Goal: Task Accomplishment & Management: Complete application form

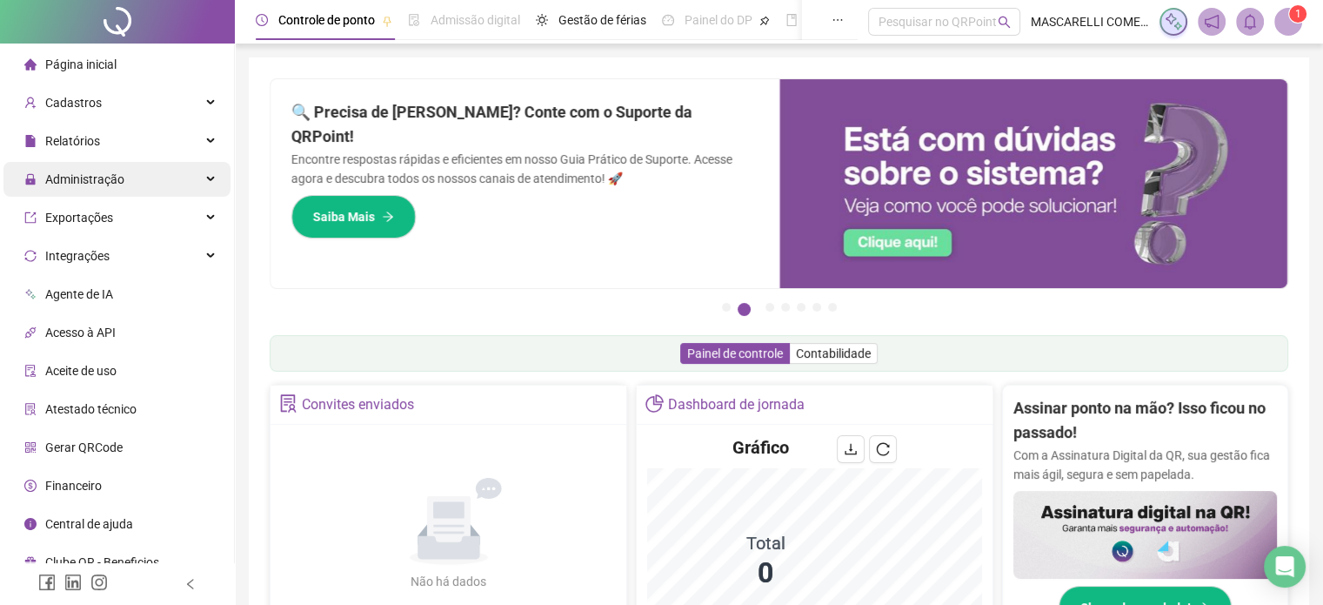
click at [69, 182] on span "Administração" at bounding box center [84, 179] width 79 height 14
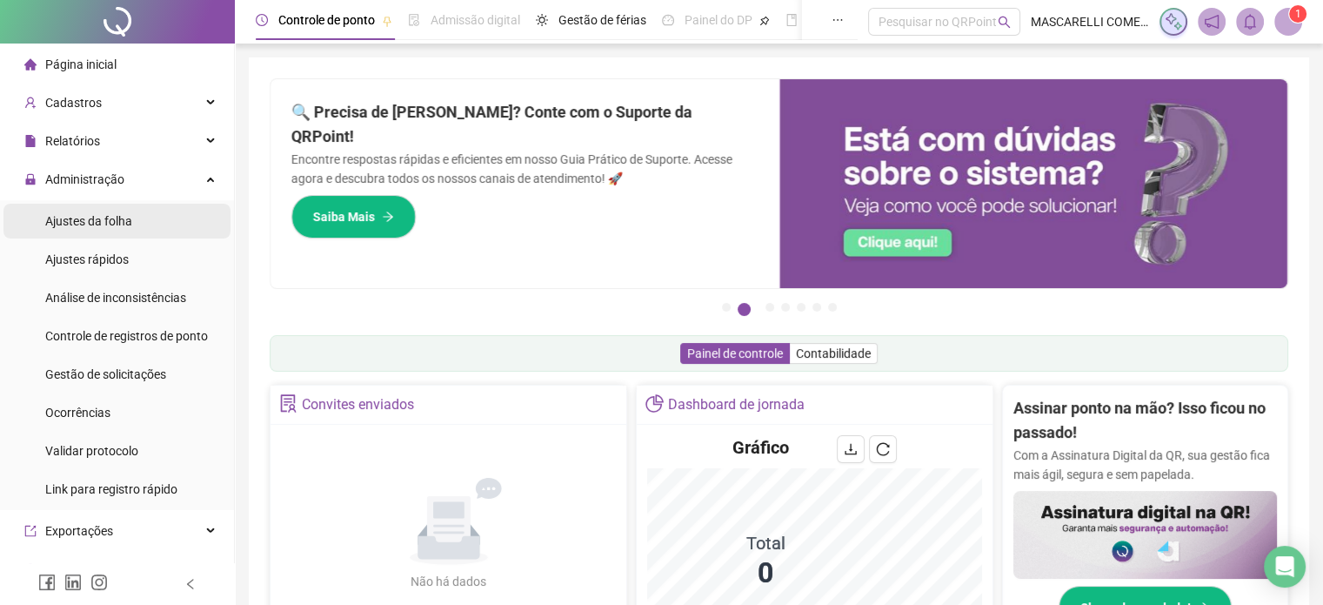
click at [78, 222] on span "Ajustes da folha" at bounding box center [88, 221] width 87 height 14
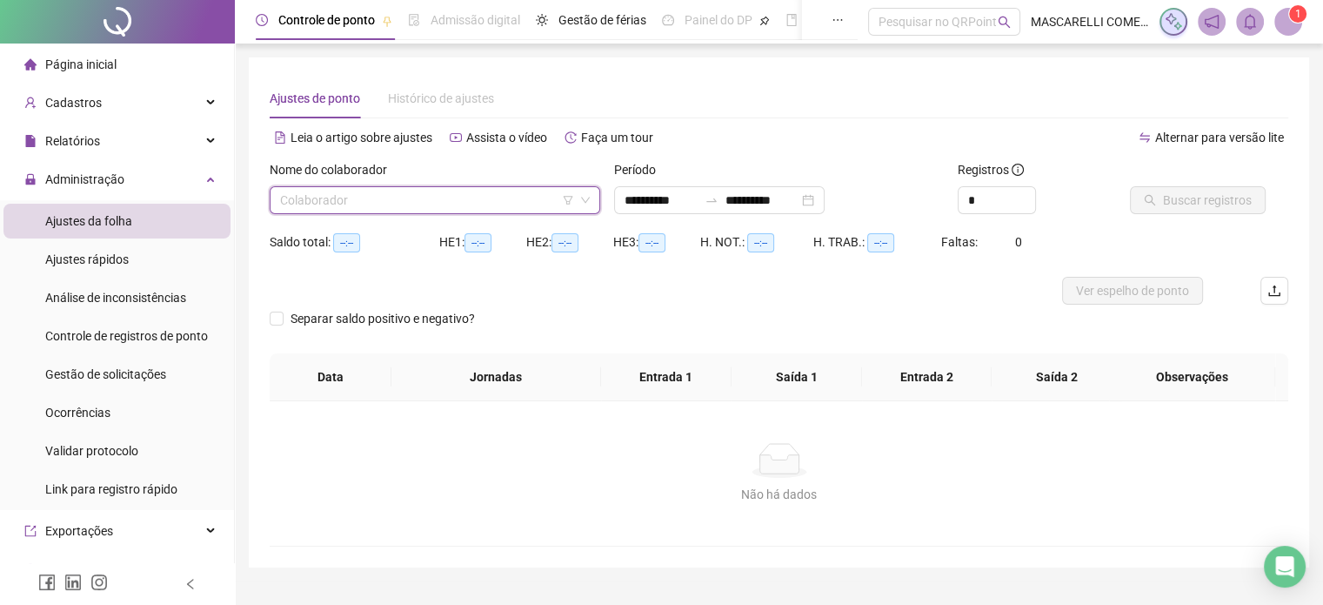
click at [365, 205] on input "search" at bounding box center [427, 200] width 294 height 26
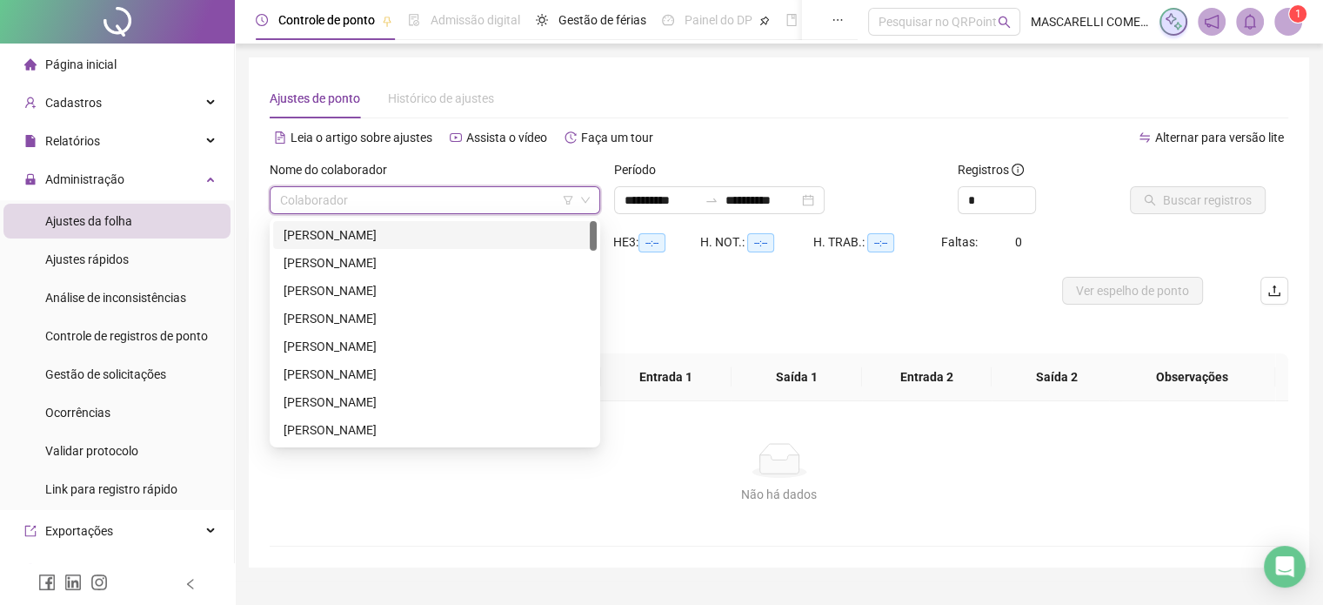
click at [352, 239] on div "[PERSON_NAME]" at bounding box center [435, 234] width 303 height 19
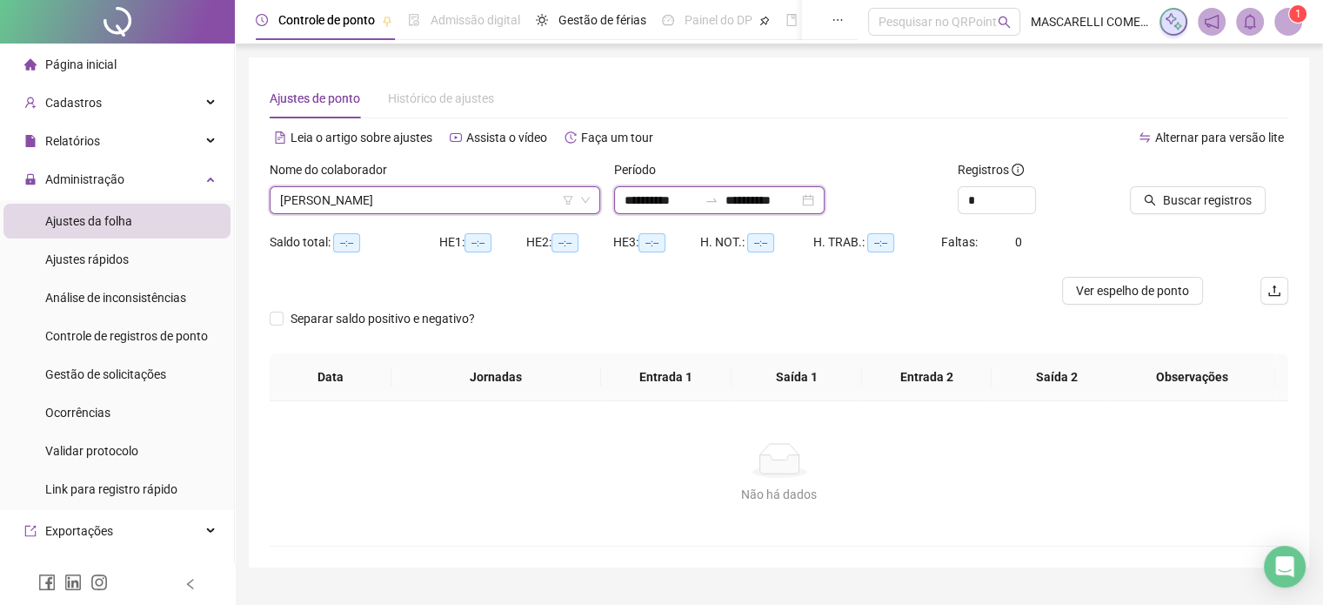
click at [667, 202] on input "**********" at bounding box center [661, 200] width 73 height 19
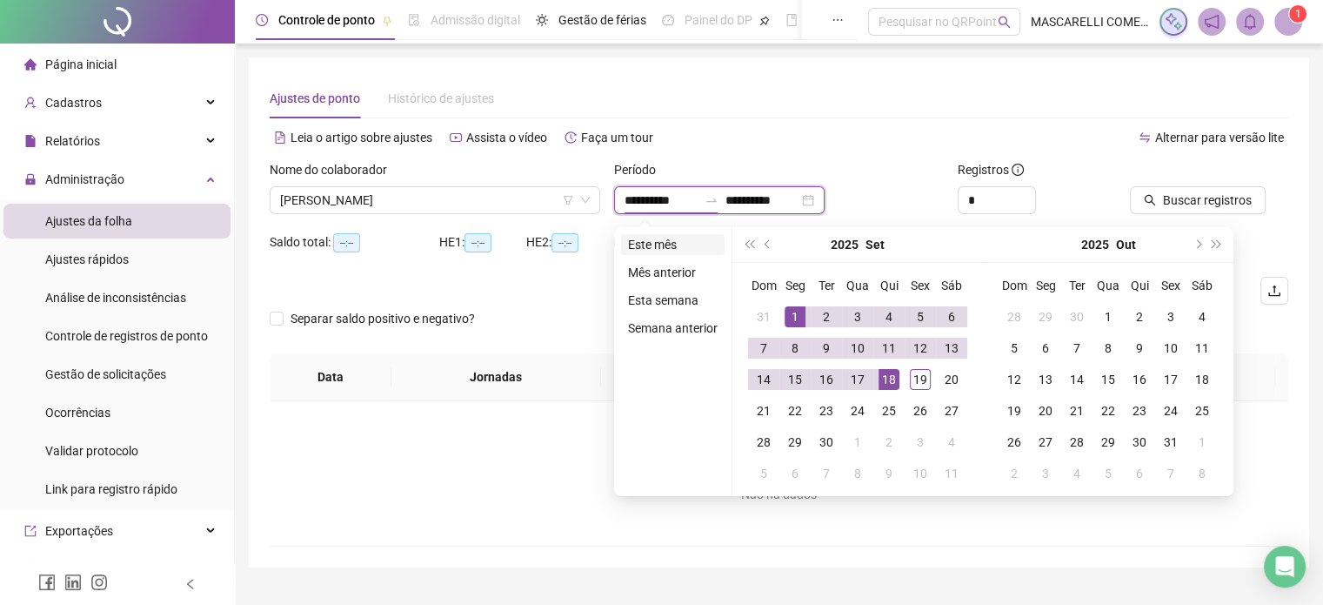
type input "**********"
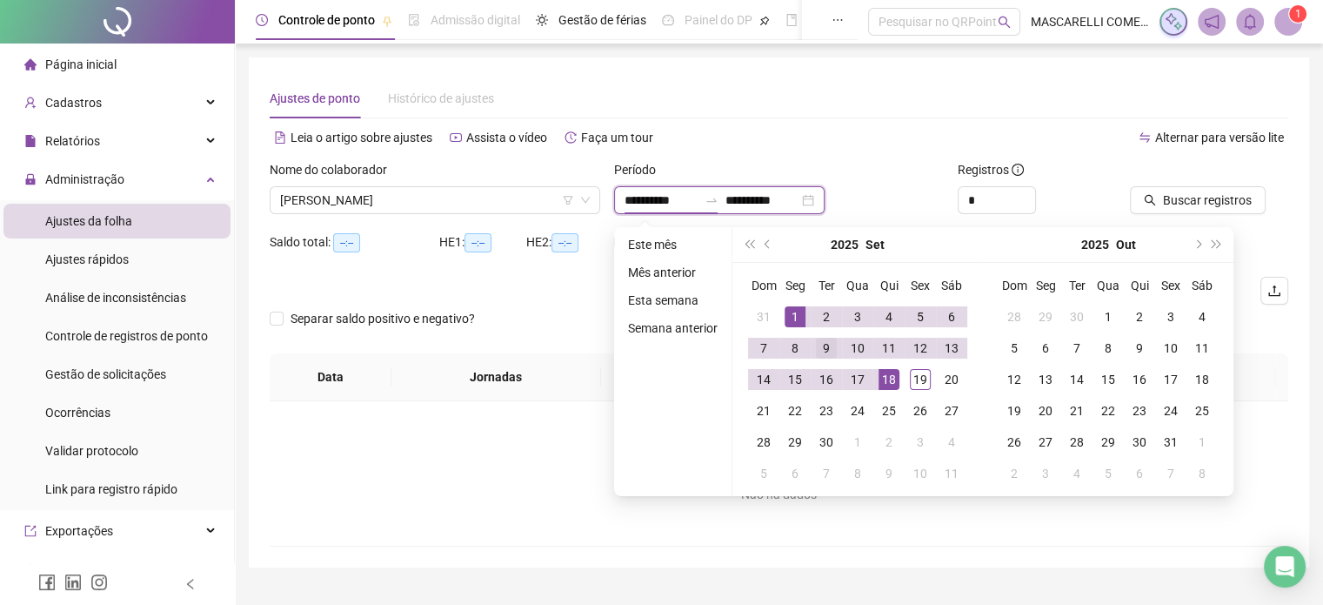
type input "**********"
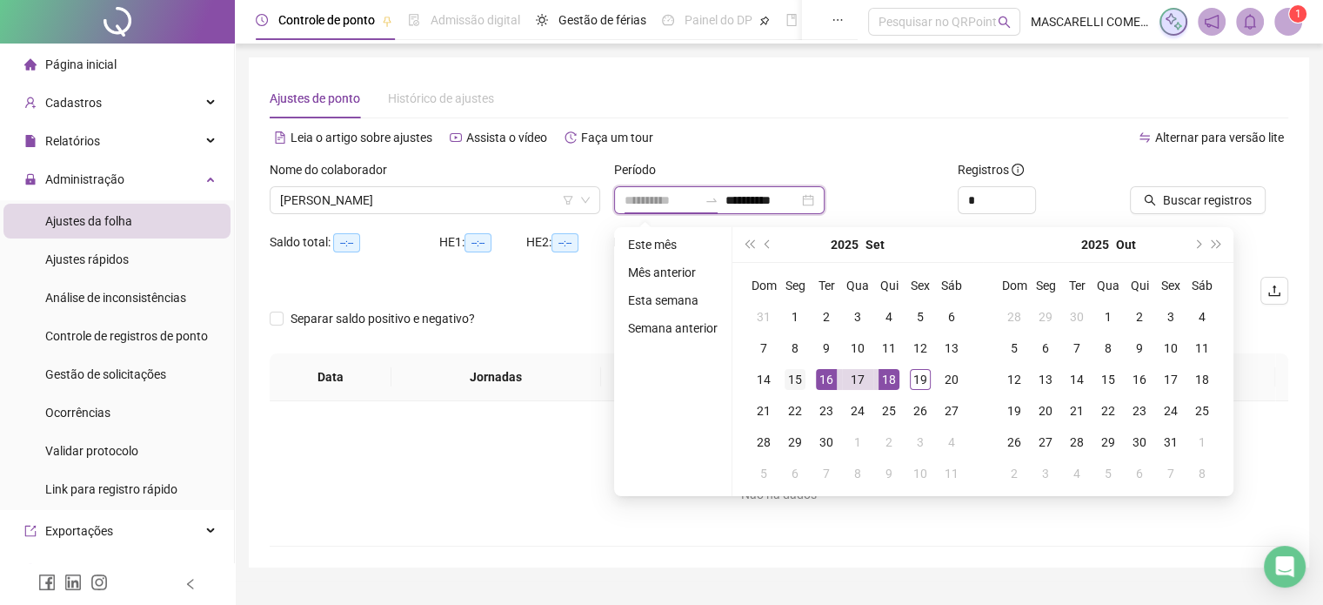
type input "**********"
click at [793, 376] on div "15" at bounding box center [795, 379] width 21 height 21
type input "**********"
click at [916, 375] on div "19" at bounding box center [920, 379] width 21 height 21
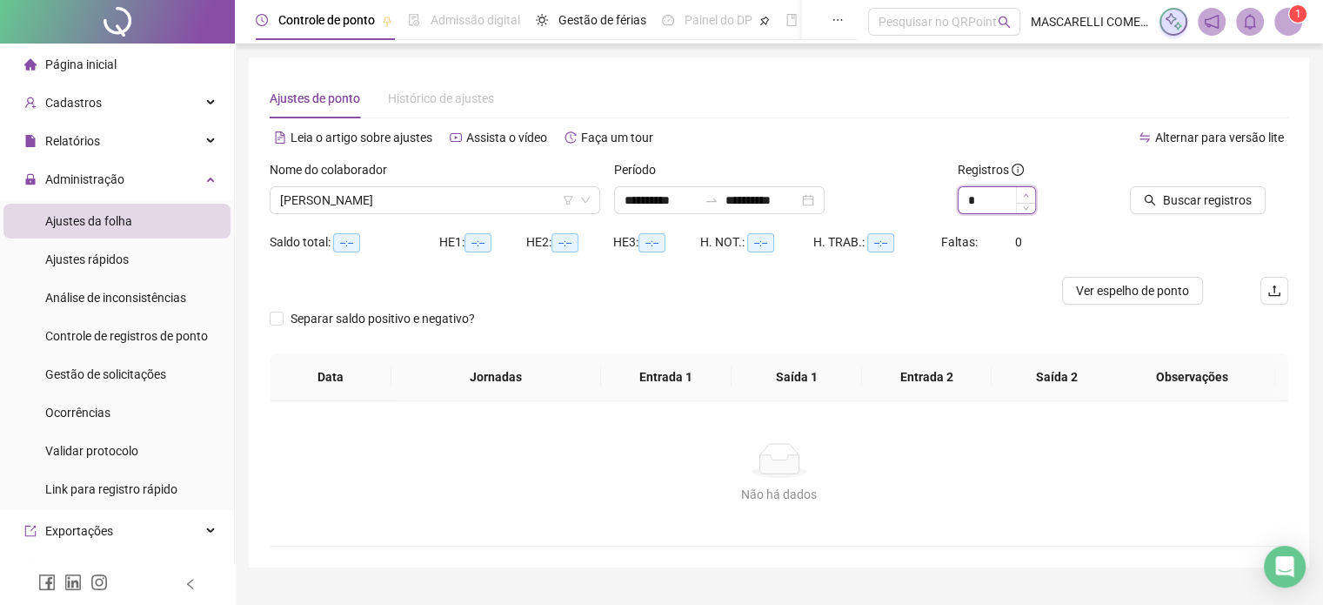
type input "*"
click at [1019, 193] on span "Increase Value" at bounding box center [1025, 195] width 19 height 16
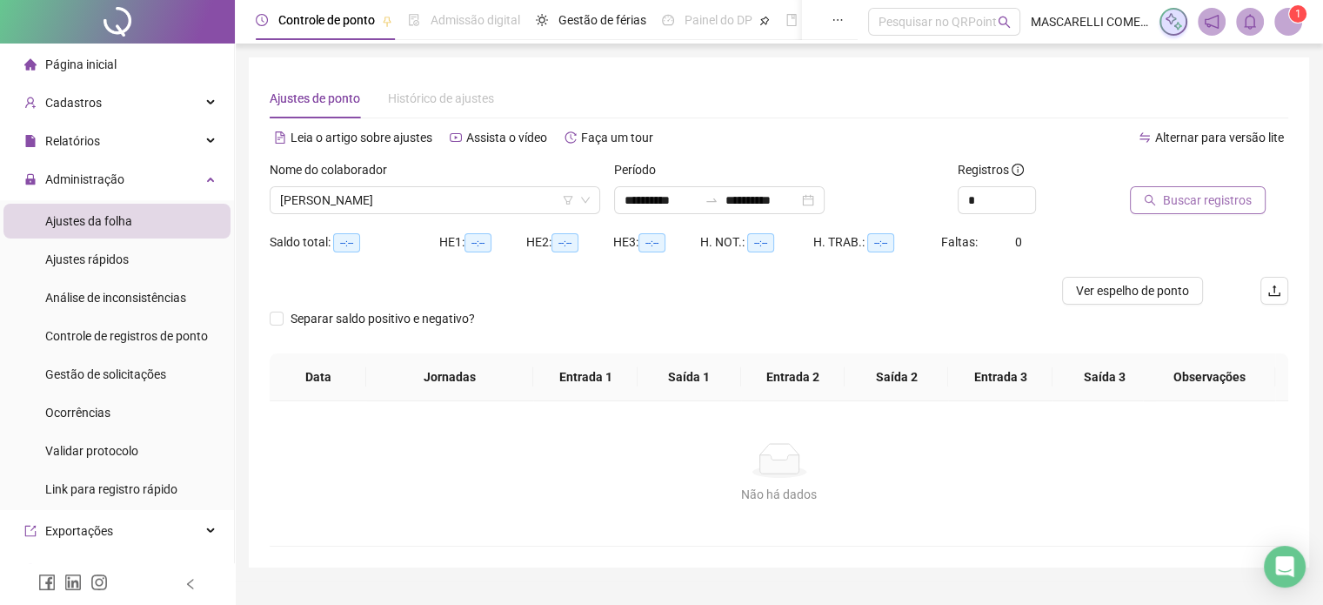
click at [1201, 207] on span "Buscar registros" at bounding box center [1207, 200] width 89 height 19
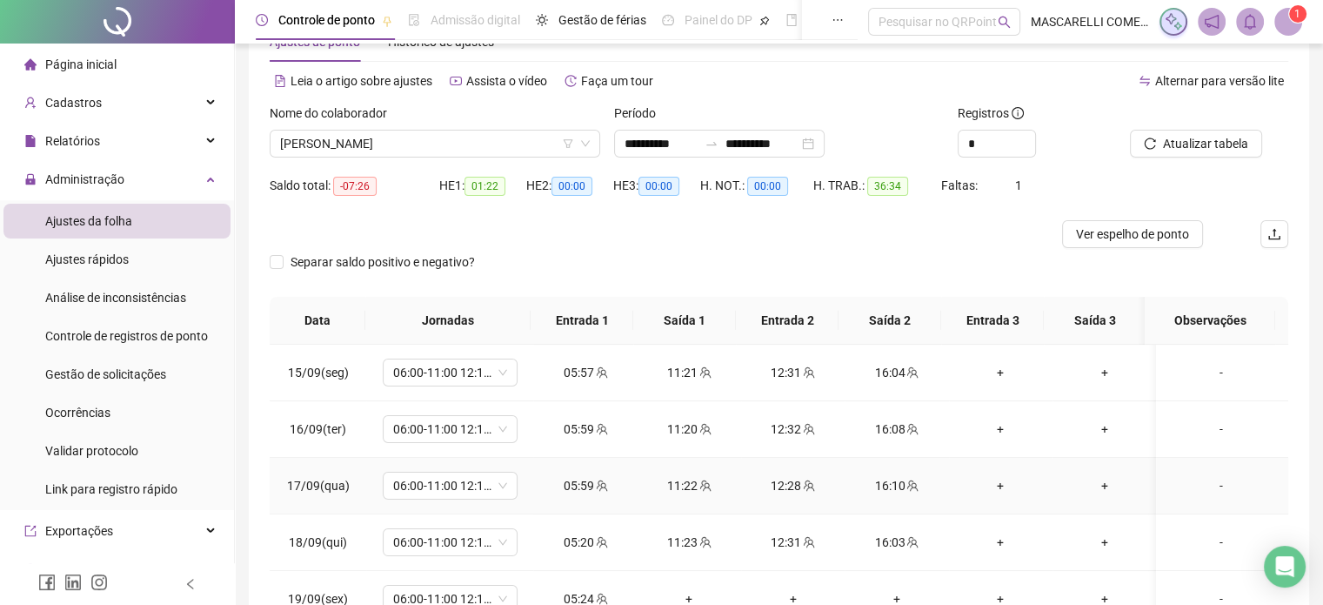
scroll to position [87, 0]
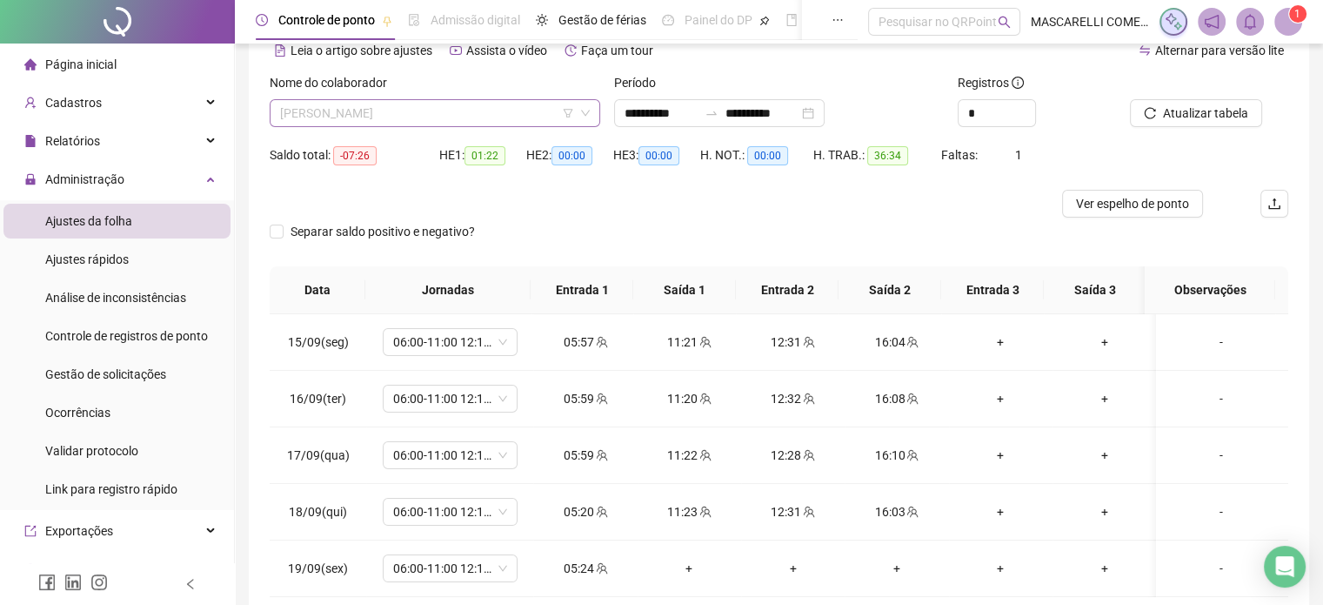
click at [344, 114] on span "[PERSON_NAME]" at bounding box center [435, 113] width 310 height 26
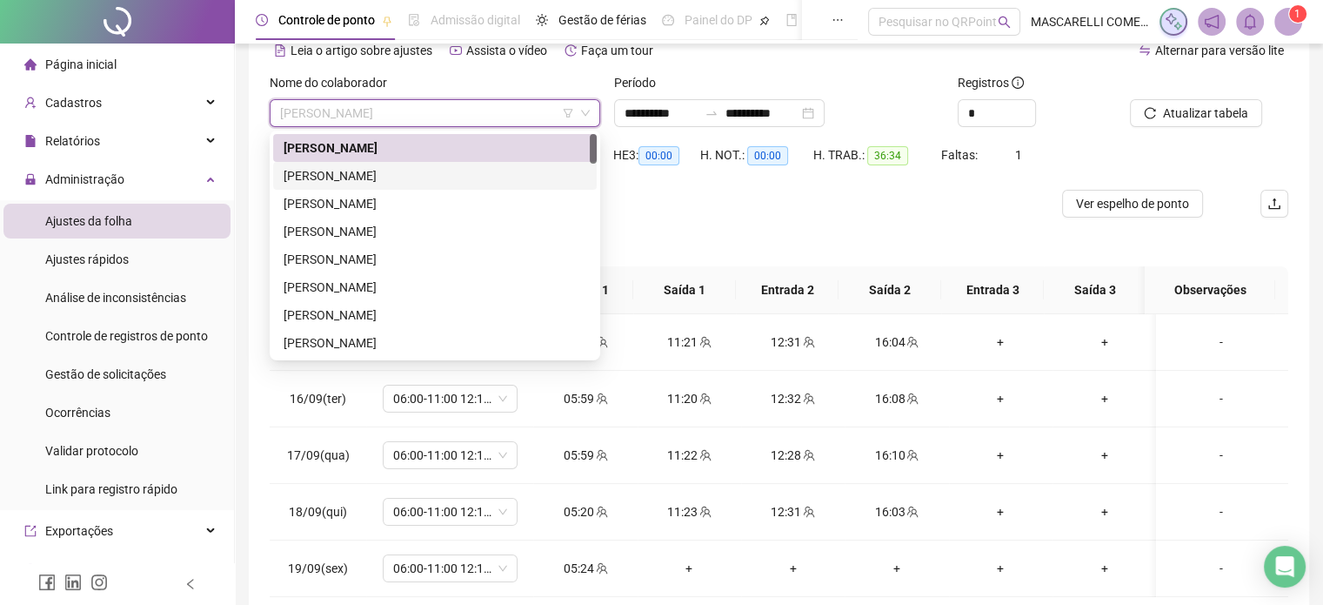
click at [344, 170] on div "[PERSON_NAME]" at bounding box center [435, 175] width 303 height 19
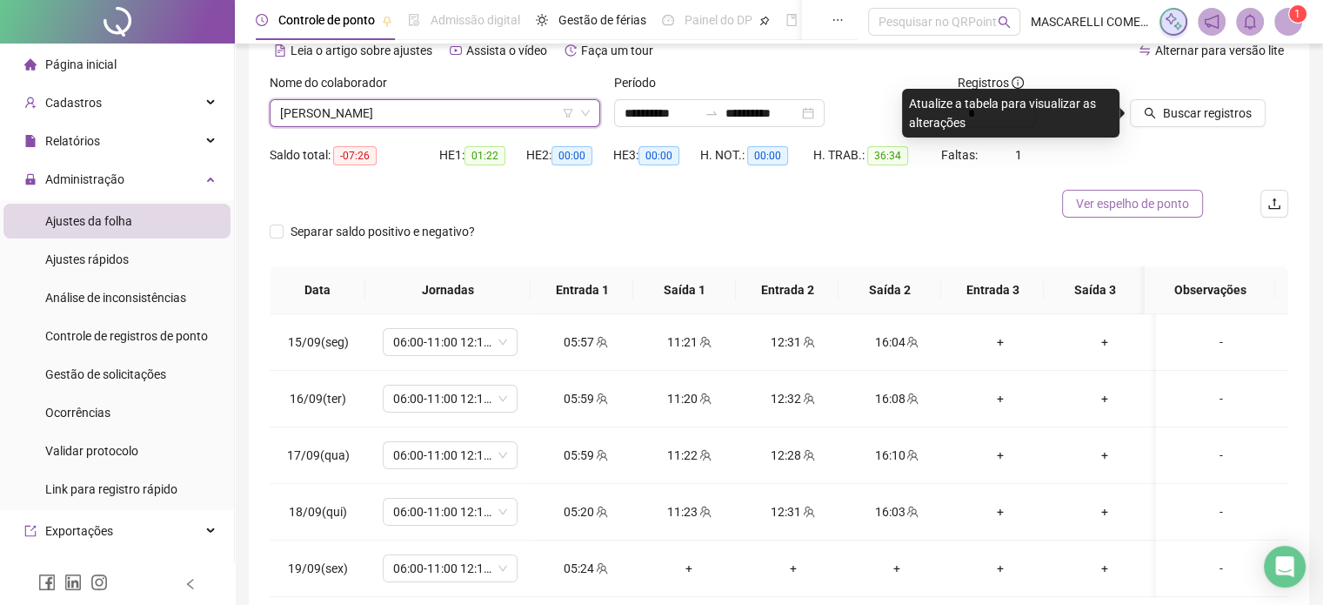
click at [1148, 201] on span "Ver espelho de ponto" at bounding box center [1132, 203] width 113 height 19
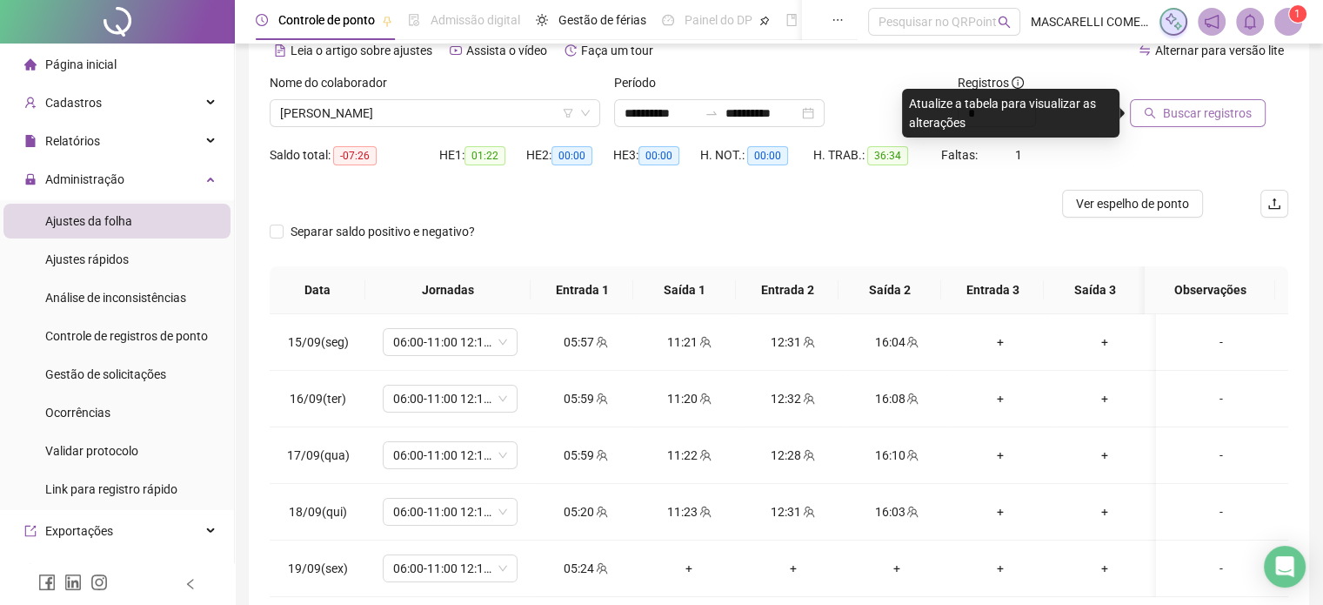
click at [1208, 115] on span "Buscar registros" at bounding box center [1207, 113] width 89 height 19
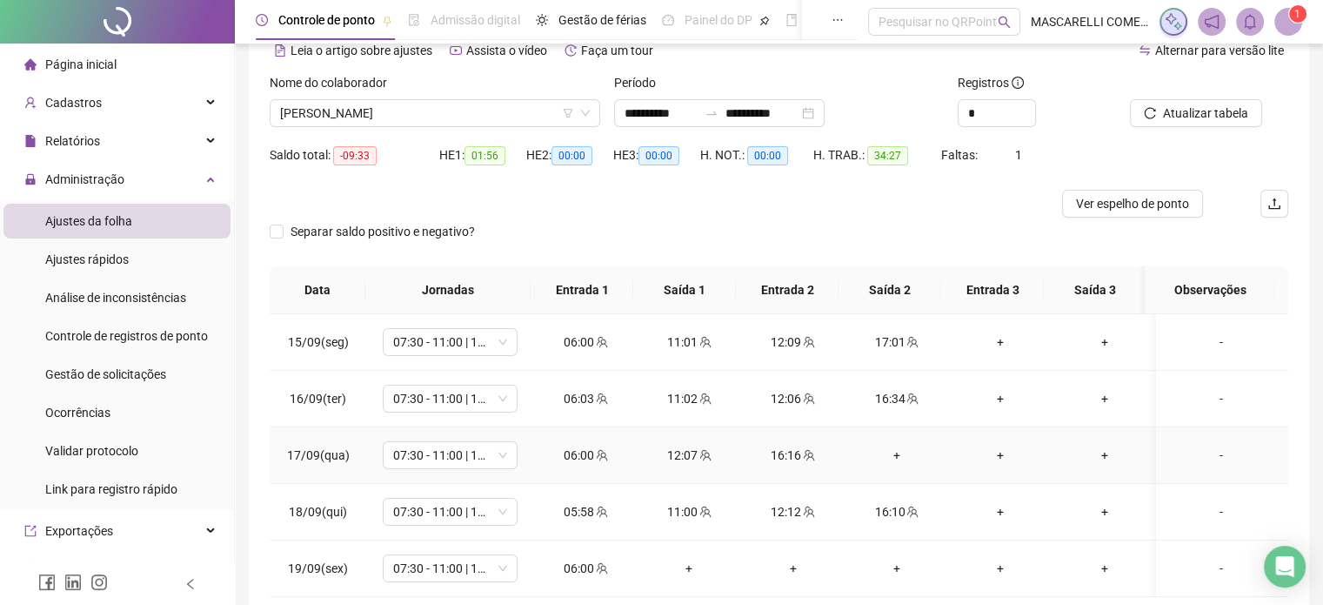
click at [892, 453] on div "+" at bounding box center [897, 454] width 76 height 19
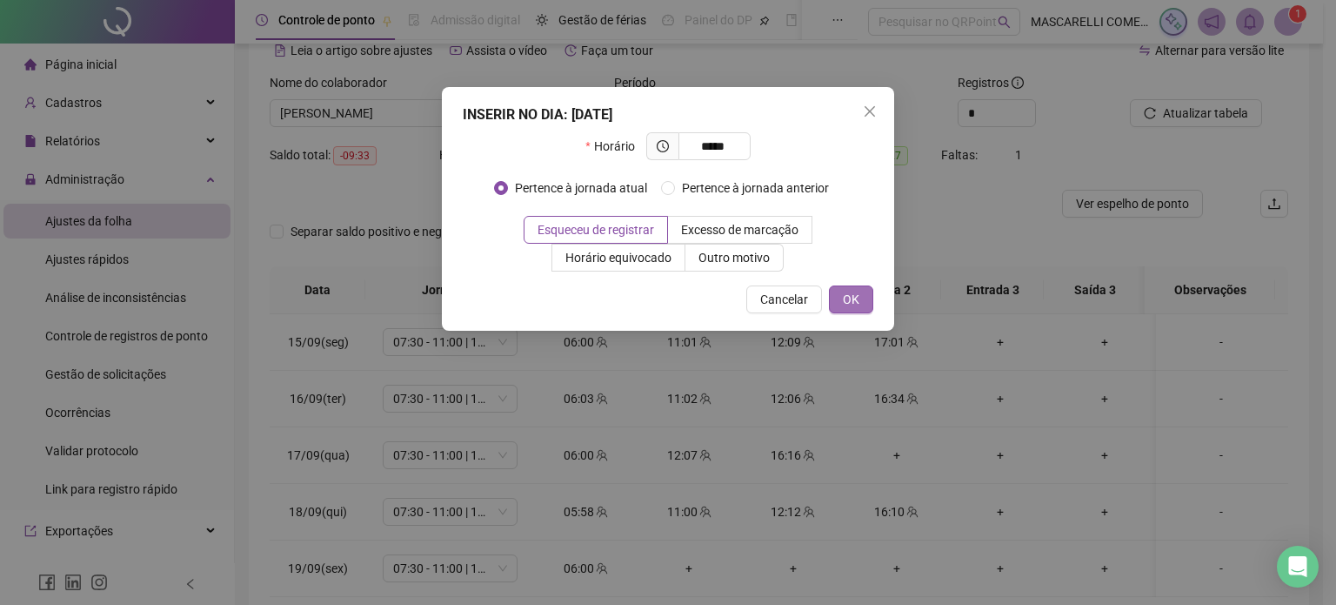
type input "*****"
click at [840, 298] on button "OK" at bounding box center [851, 299] width 44 height 28
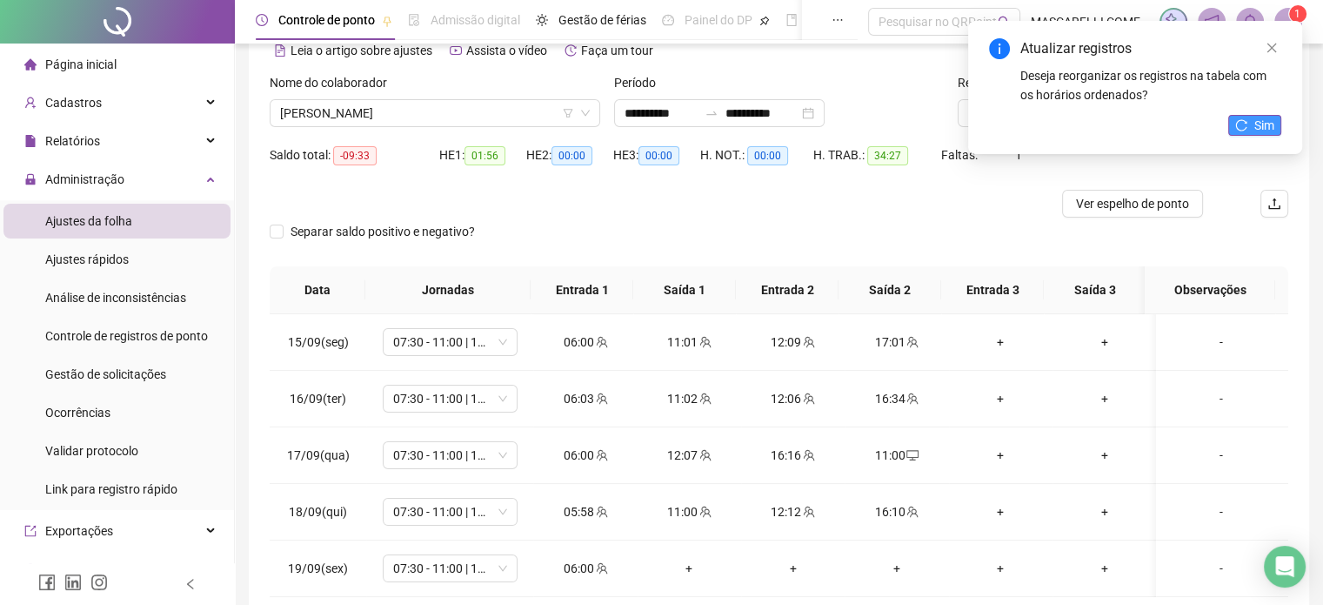
click at [1252, 125] on button "Sim" at bounding box center [1254, 125] width 53 height 21
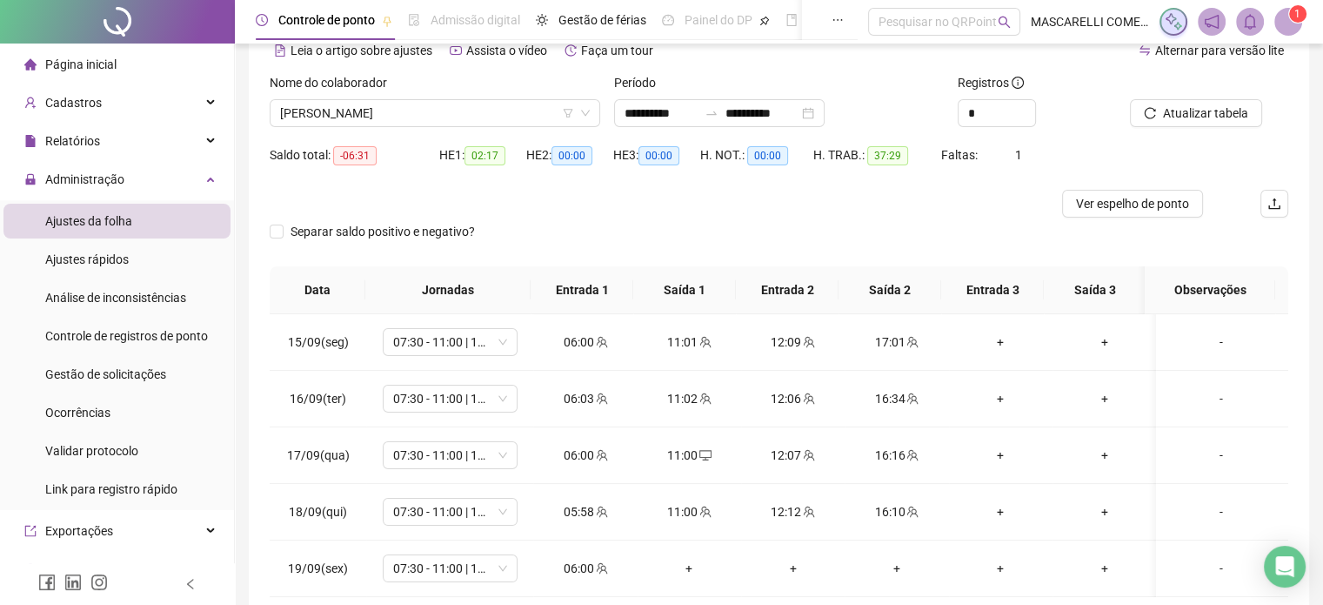
drag, startPoint x: 498, startPoint y: 108, endPoint x: 512, endPoint y: 149, distance: 43.2
click at [496, 108] on span "[PERSON_NAME]" at bounding box center [435, 113] width 310 height 26
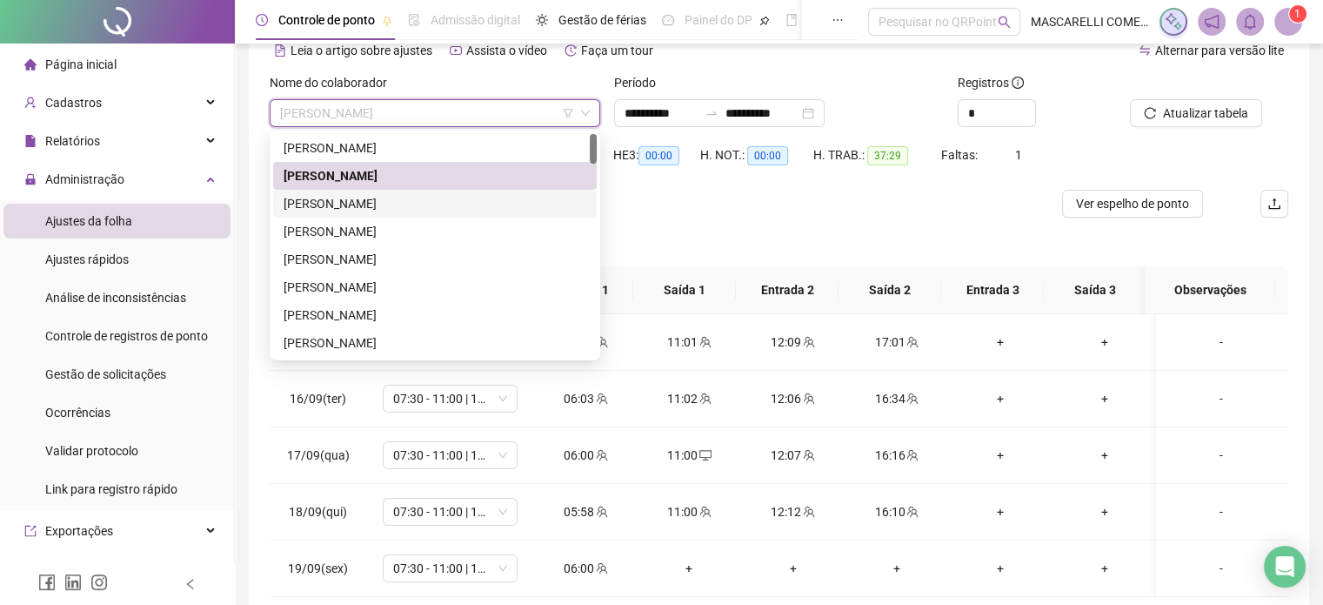
click at [409, 200] on div "[PERSON_NAME]" at bounding box center [435, 203] width 303 height 19
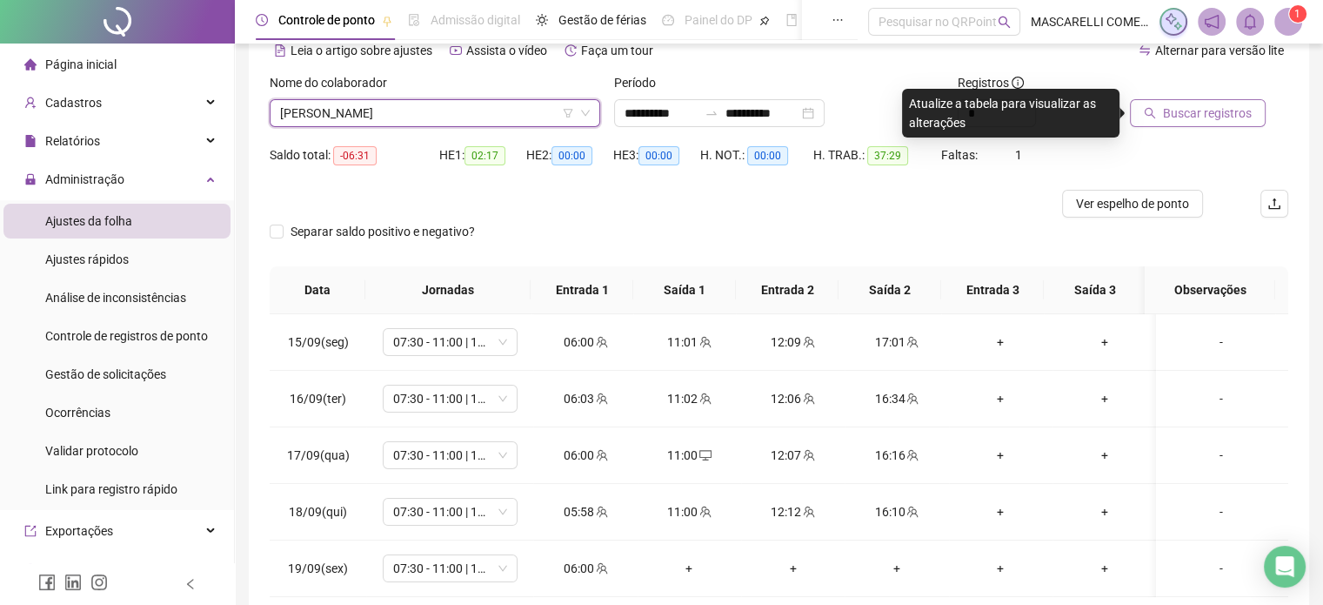
click at [1167, 111] on span "Buscar registros" at bounding box center [1207, 113] width 89 height 19
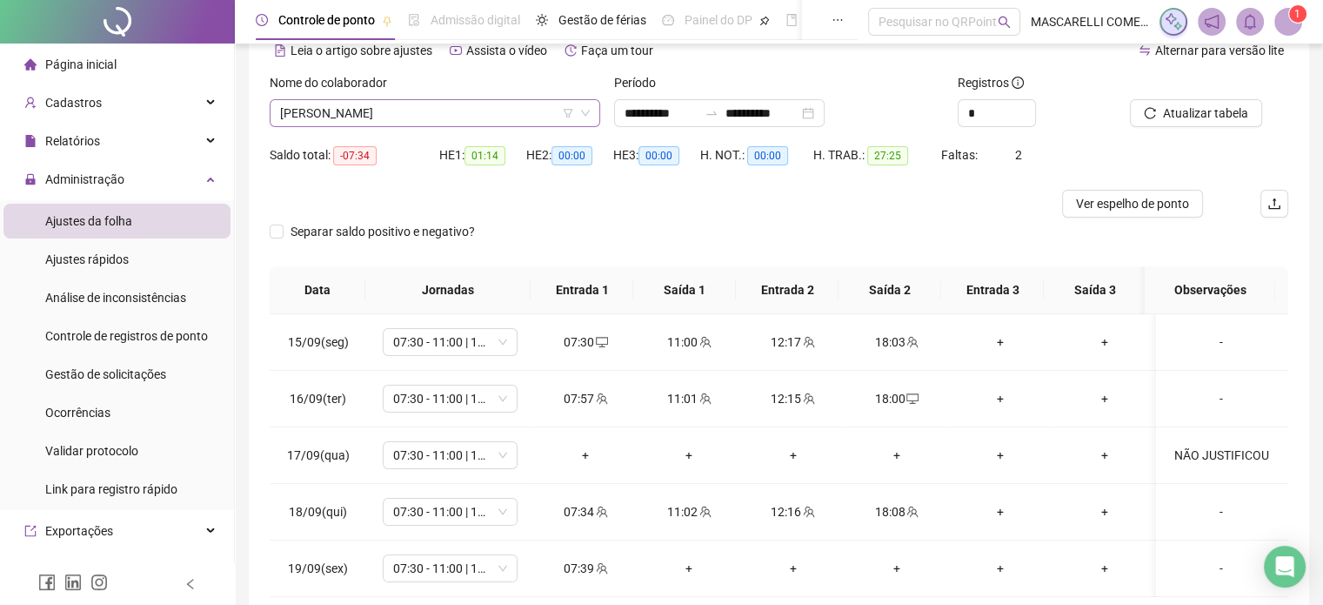
click at [333, 114] on span "[PERSON_NAME]" at bounding box center [435, 113] width 310 height 26
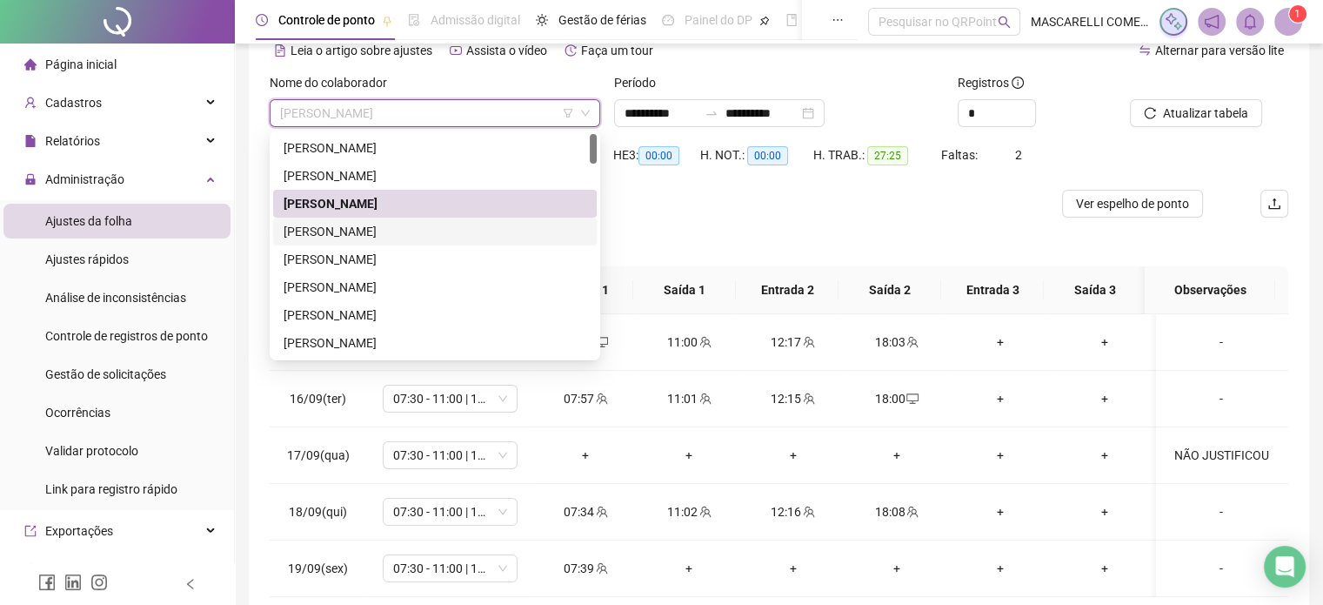
click at [345, 232] on div "[PERSON_NAME]" at bounding box center [435, 231] width 303 height 19
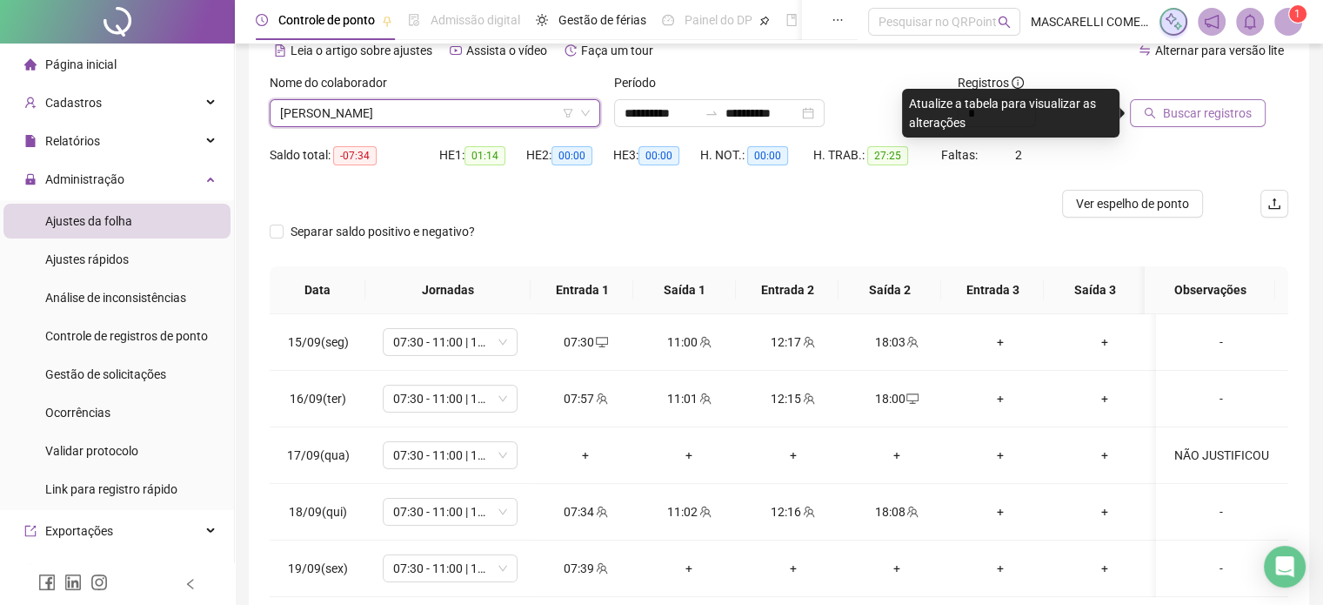
click at [1174, 114] on span "Buscar registros" at bounding box center [1207, 113] width 89 height 19
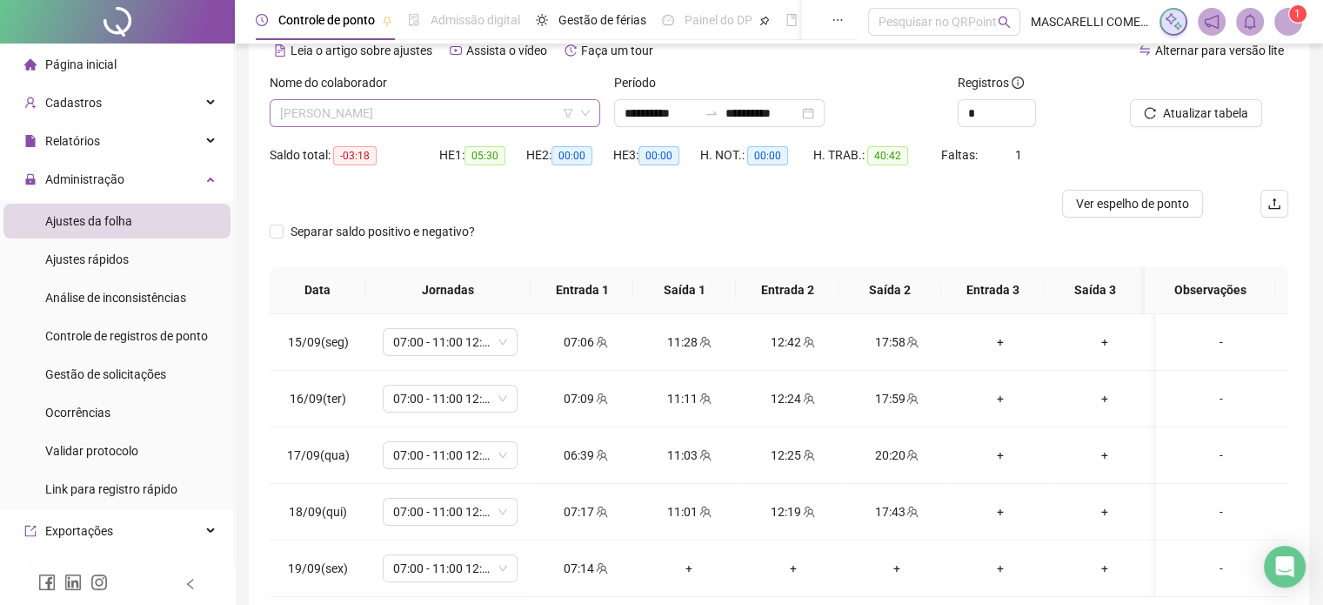
click at [317, 110] on span "[PERSON_NAME]" at bounding box center [435, 113] width 310 height 26
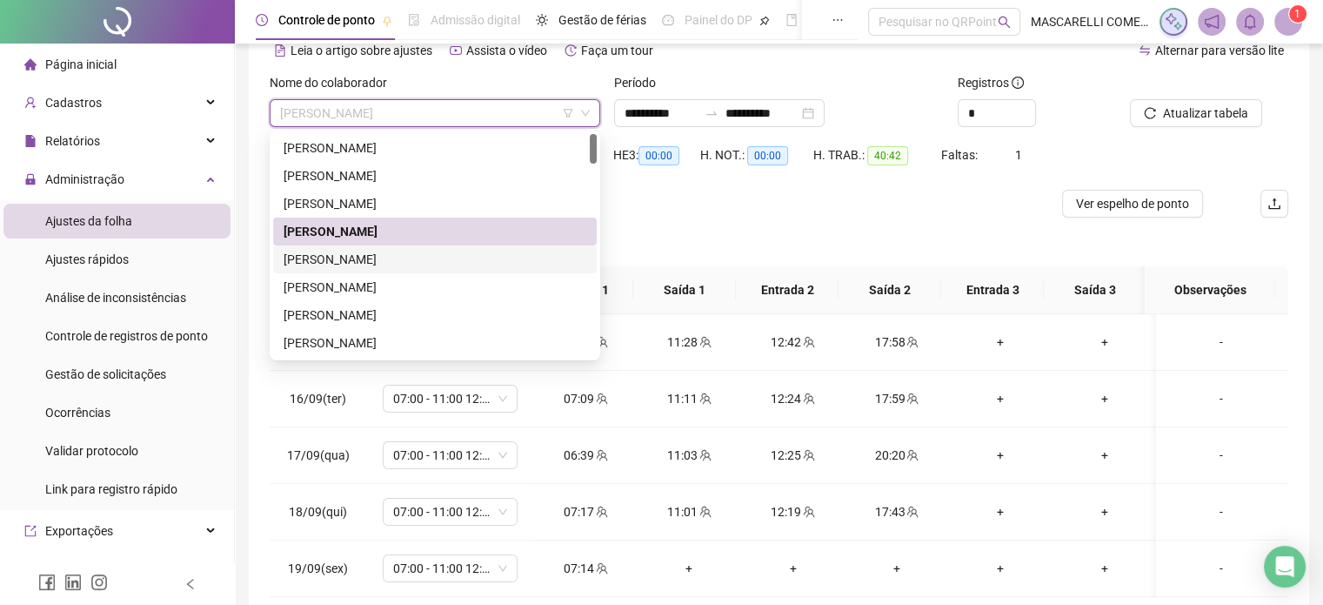
drag, startPoint x: 324, startPoint y: 261, endPoint x: 369, endPoint y: 254, distance: 44.9
click at [324, 261] on div "[PERSON_NAME]" at bounding box center [435, 259] width 303 height 19
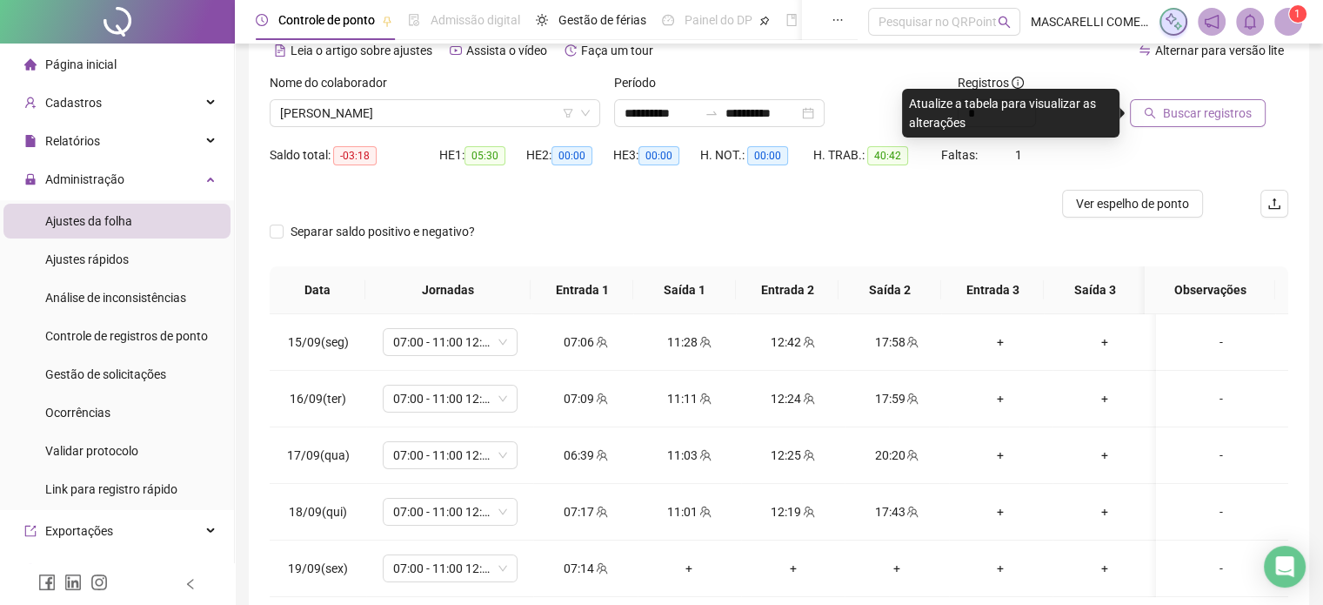
click at [1186, 114] on span "Buscar registros" at bounding box center [1207, 113] width 89 height 19
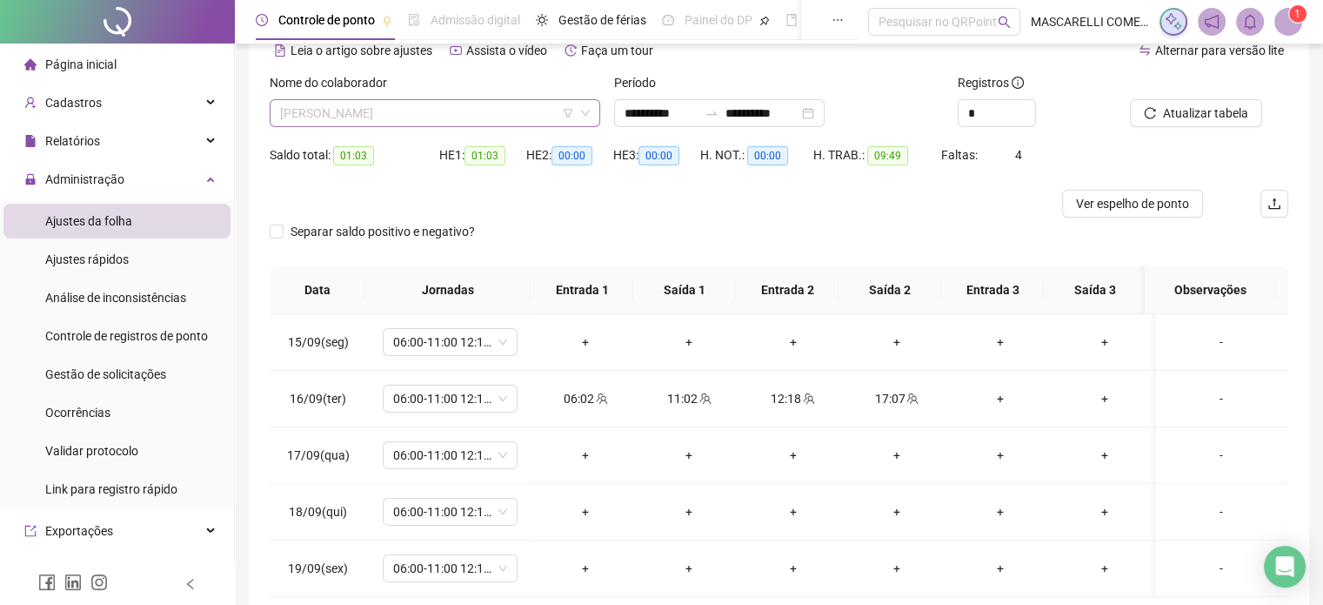
click at [385, 112] on span "[PERSON_NAME]" at bounding box center [435, 113] width 310 height 26
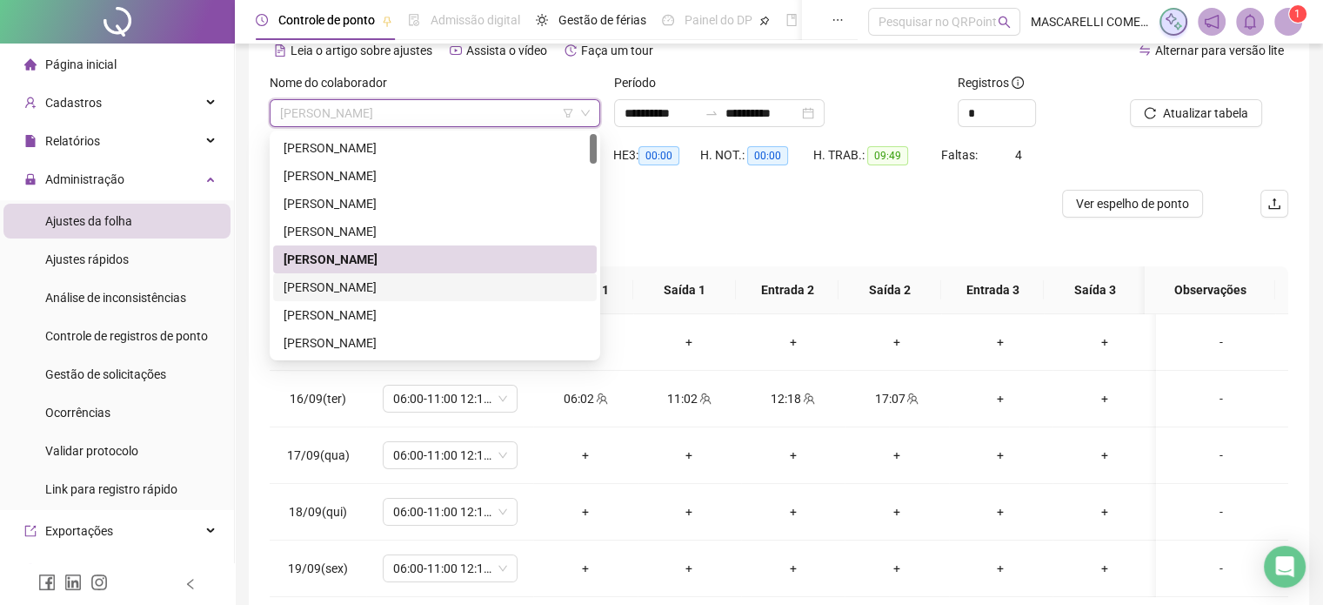
click at [329, 284] on div "[PERSON_NAME]" at bounding box center [435, 287] width 303 height 19
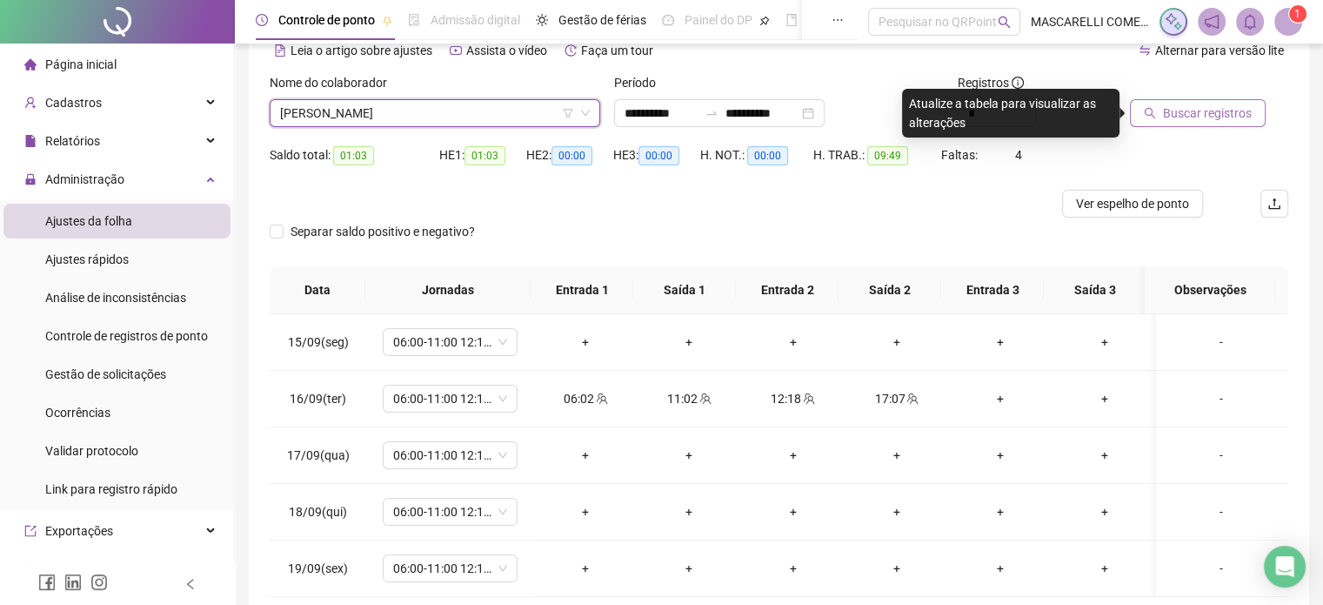
click at [1183, 100] on button "Buscar registros" at bounding box center [1198, 113] width 136 height 28
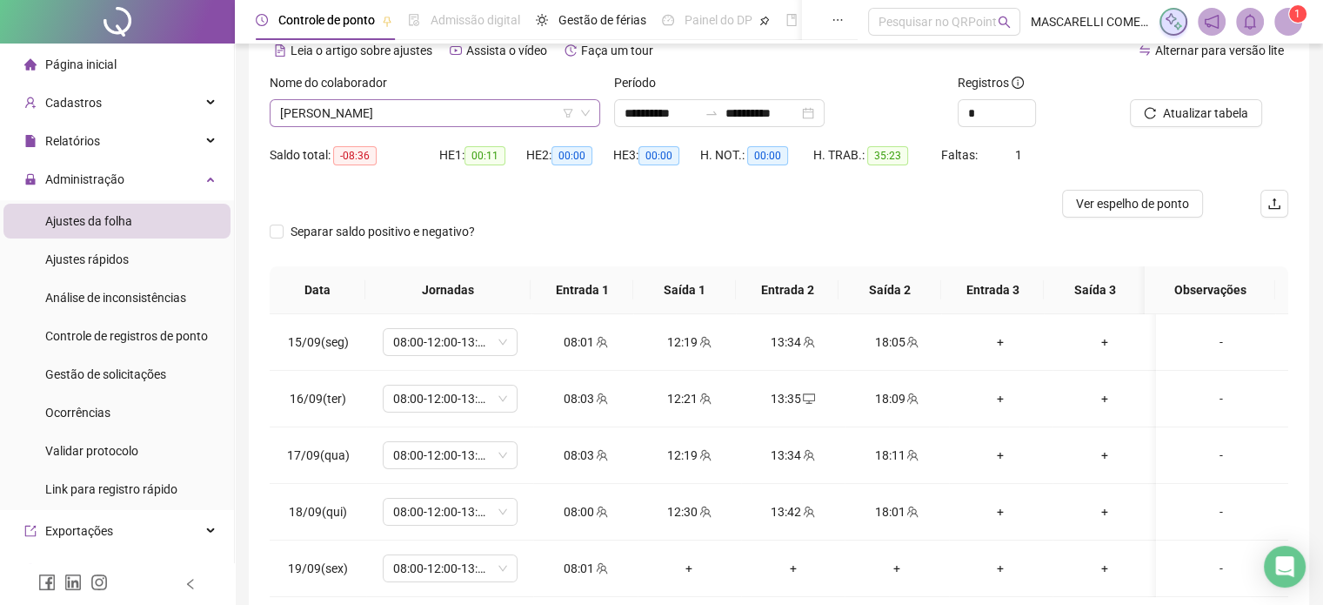
click at [296, 113] on span "[PERSON_NAME]" at bounding box center [435, 113] width 310 height 26
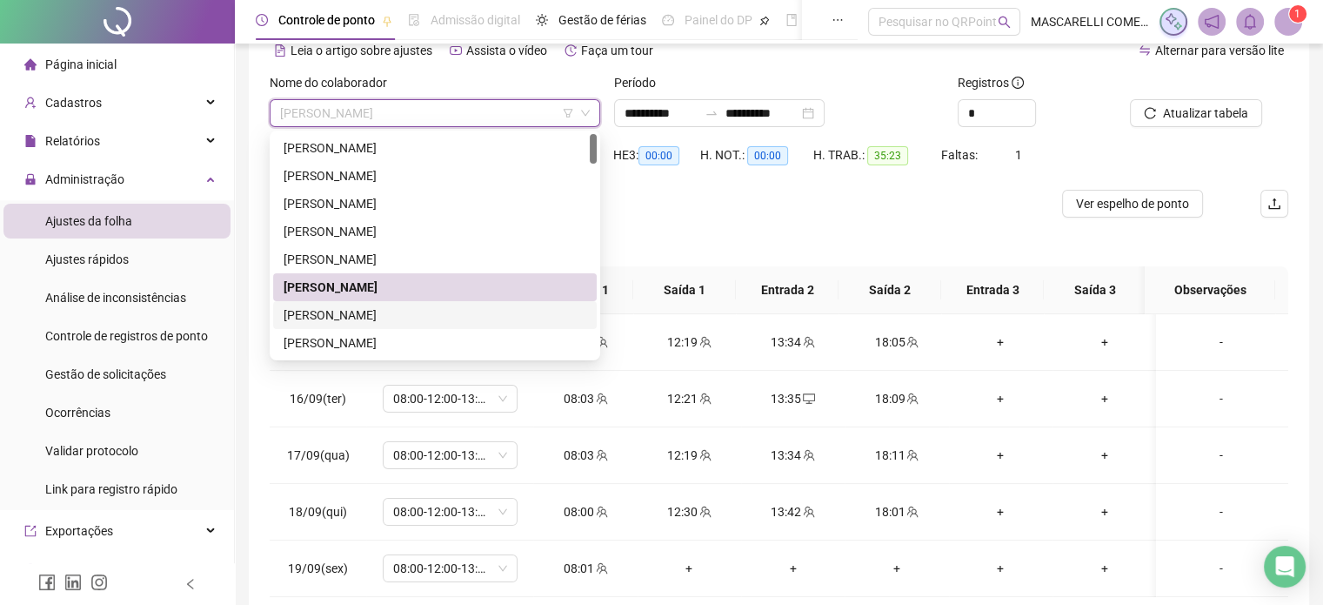
click at [358, 312] on div "[PERSON_NAME]" at bounding box center [435, 314] width 303 height 19
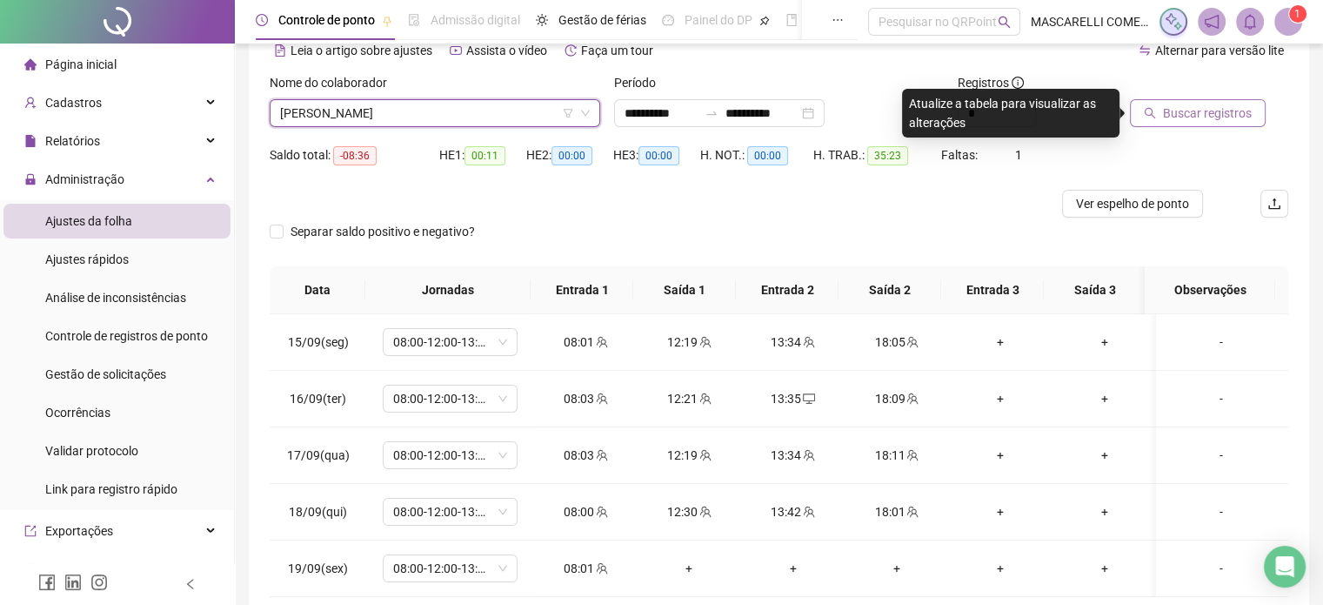
click at [1209, 109] on span "Buscar registros" at bounding box center [1207, 113] width 89 height 19
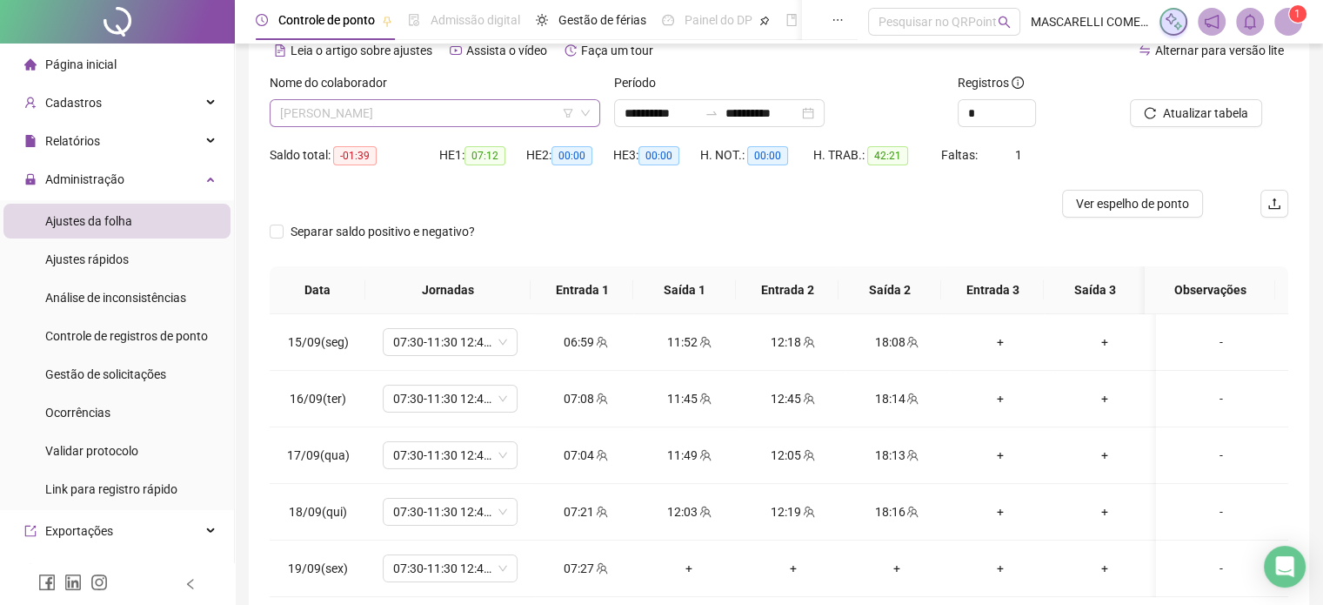
click at [431, 113] on span "[PERSON_NAME]" at bounding box center [435, 113] width 310 height 26
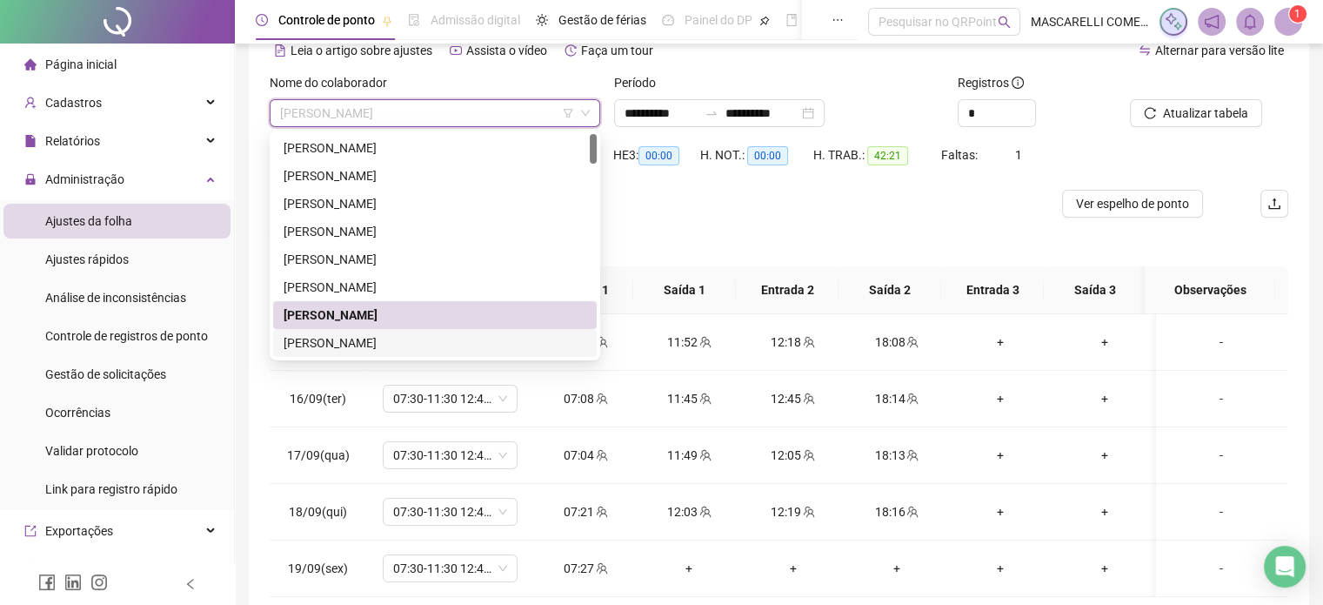
click at [411, 327] on div "[PERSON_NAME]" at bounding box center [435, 315] width 324 height 28
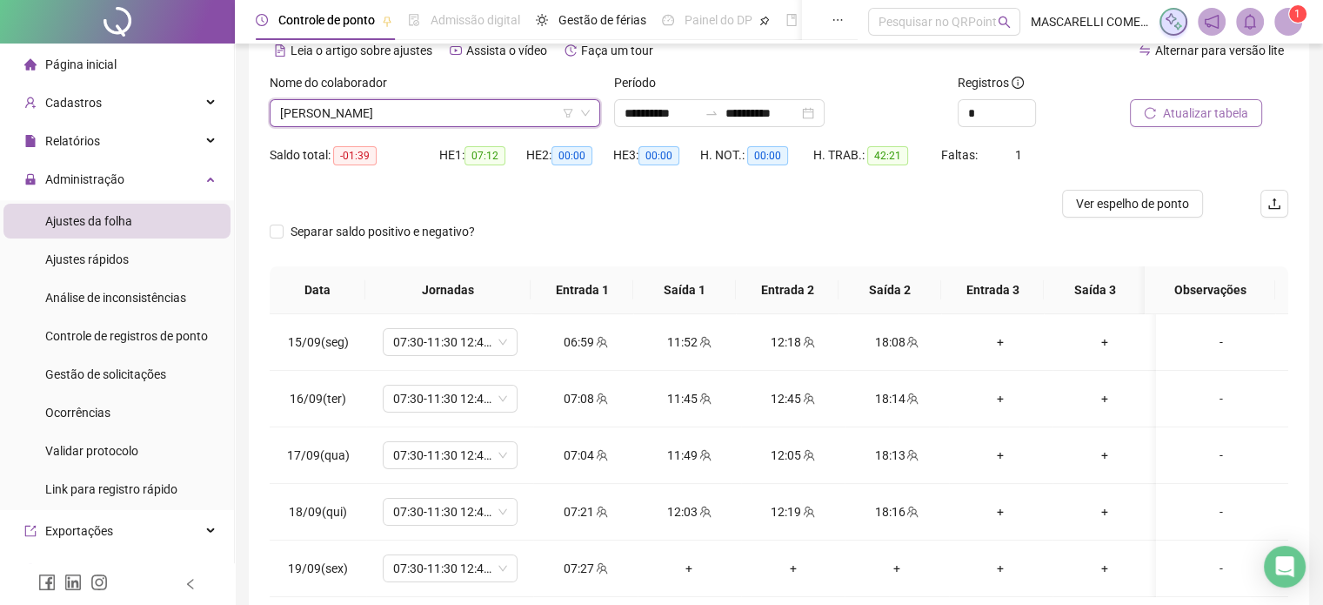
click at [1170, 104] on span "Atualizar tabela" at bounding box center [1205, 113] width 85 height 19
click at [392, 114] on span "[PERSON_NAME]" at bounding box center [435, 113] width 310 height 26
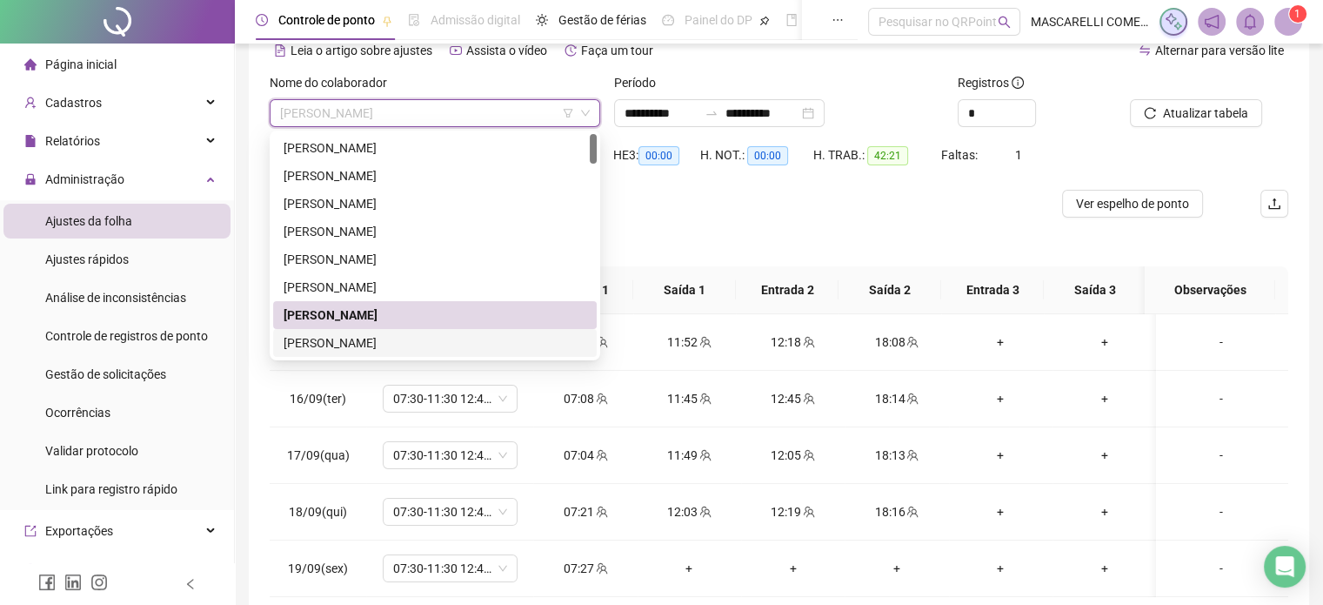
click at [302, 338] on div "[PERSON_NAME]" at bounding box center [435, 342] width 303 height 19
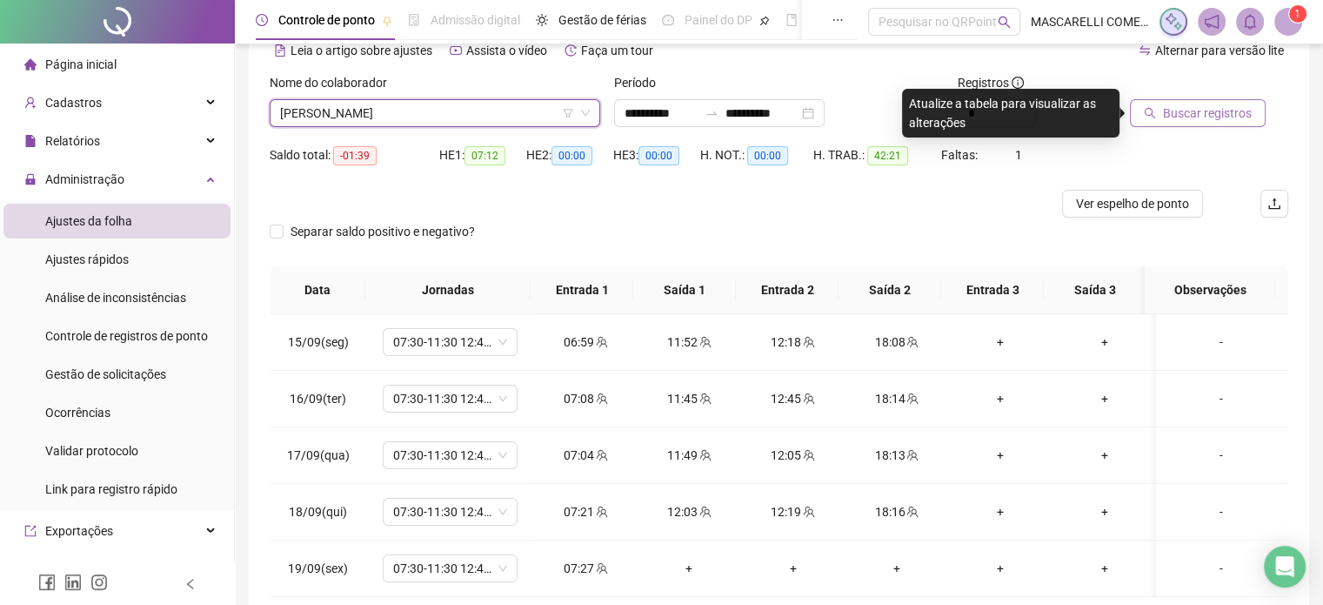
click at [1135, 108] on button "Buscar registros" at bounding box center [1198, 113] width 136 height 28
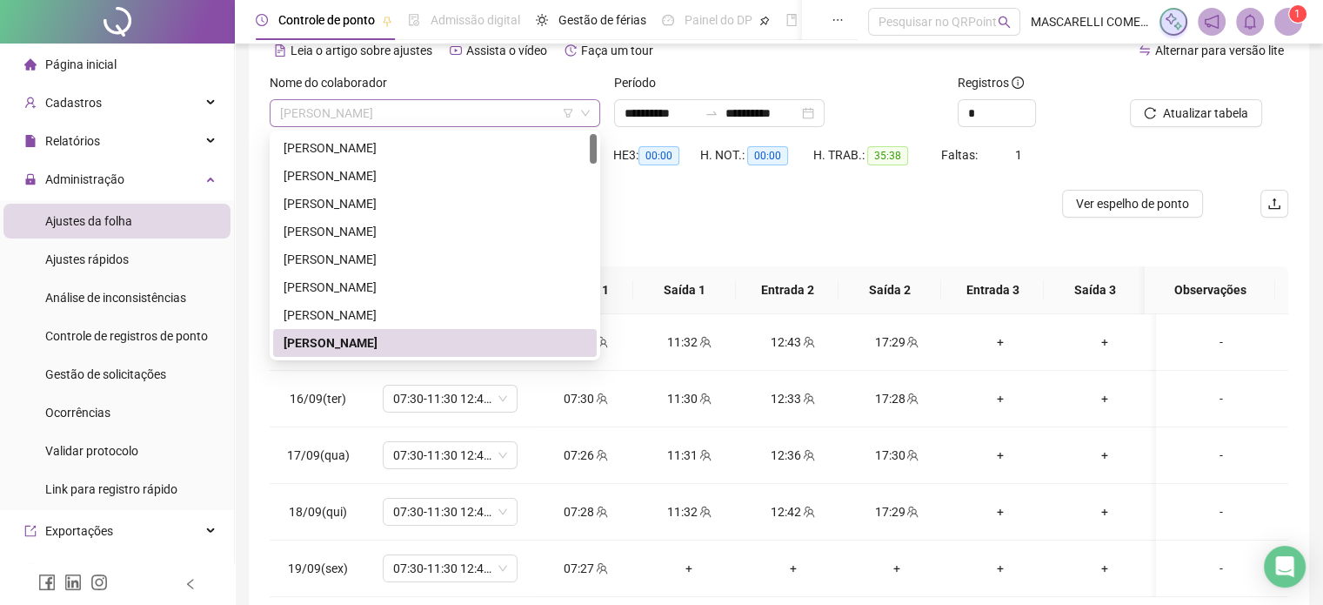
click at [327, 108] on span "[PERSON_NAME]" at bounding box center [435, 113] width 310 height 26
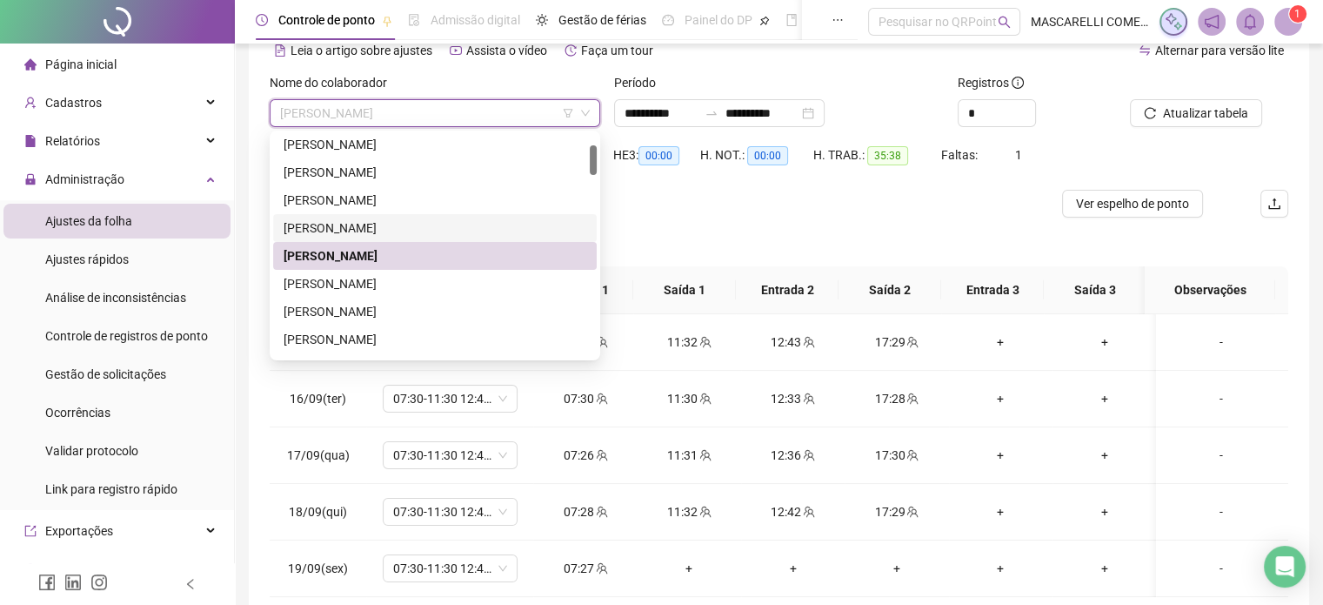
scroll to position [174, 0]
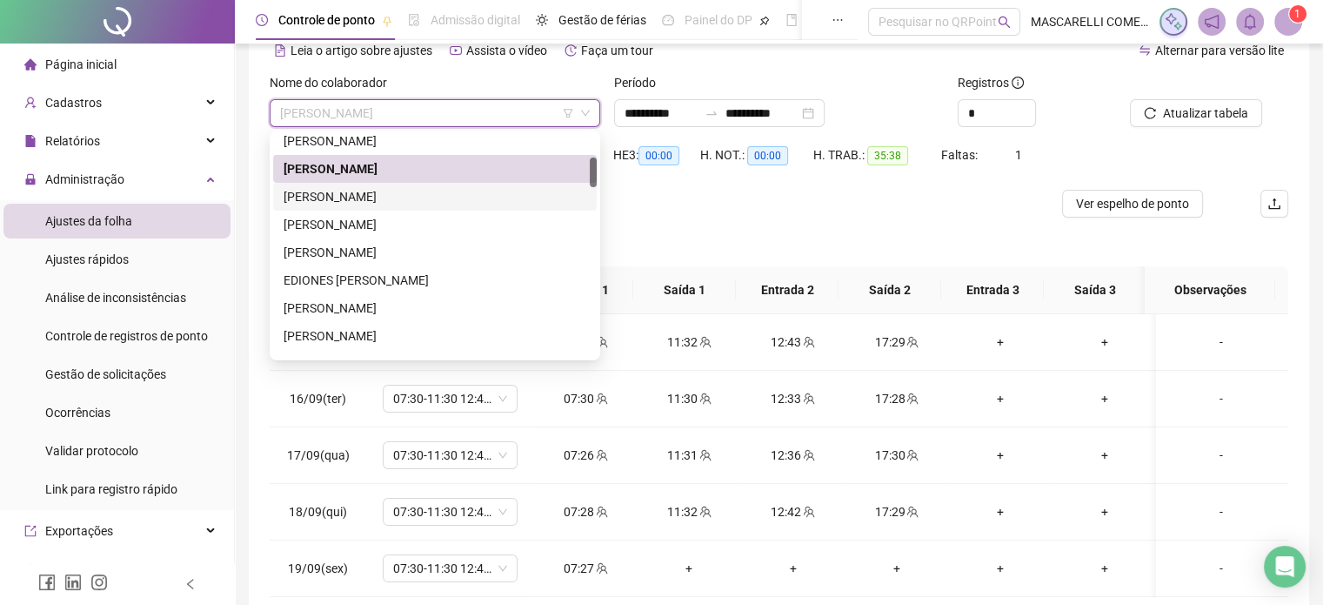
click at [345, 197] on div "[PERSON_NAME]" at bounding box center [435, 196] width 303 height 19
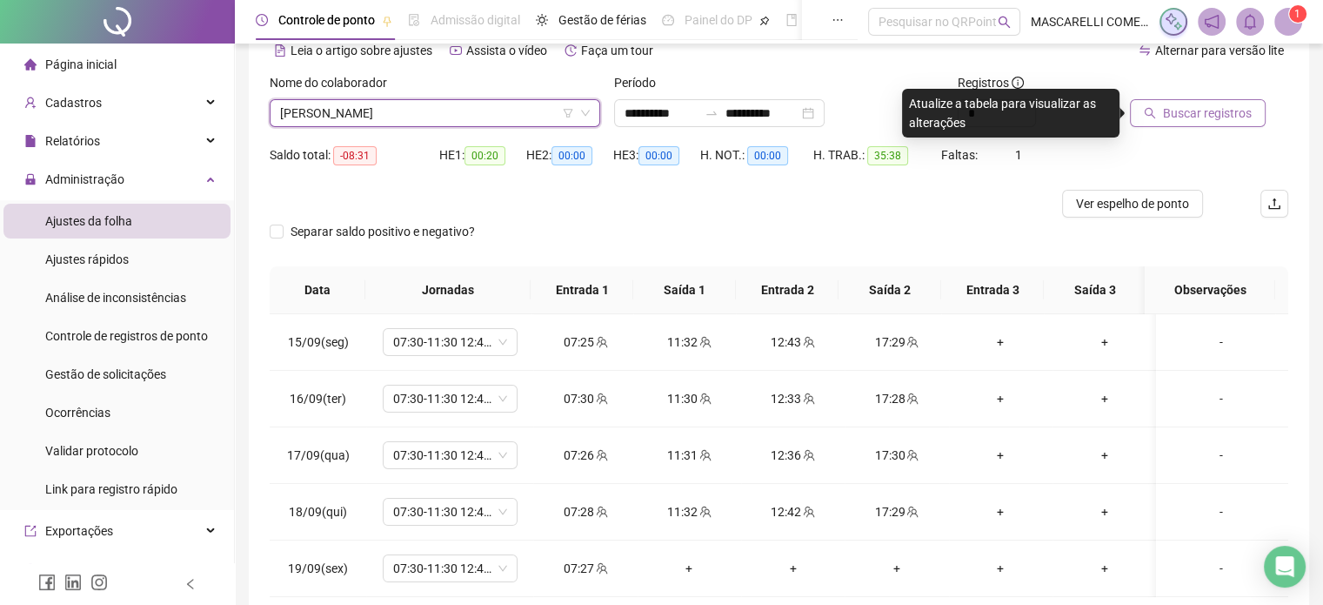
click at [1180, 110] on span "Buscar registros" at bounding box center [1207, 113] width 89 height 19
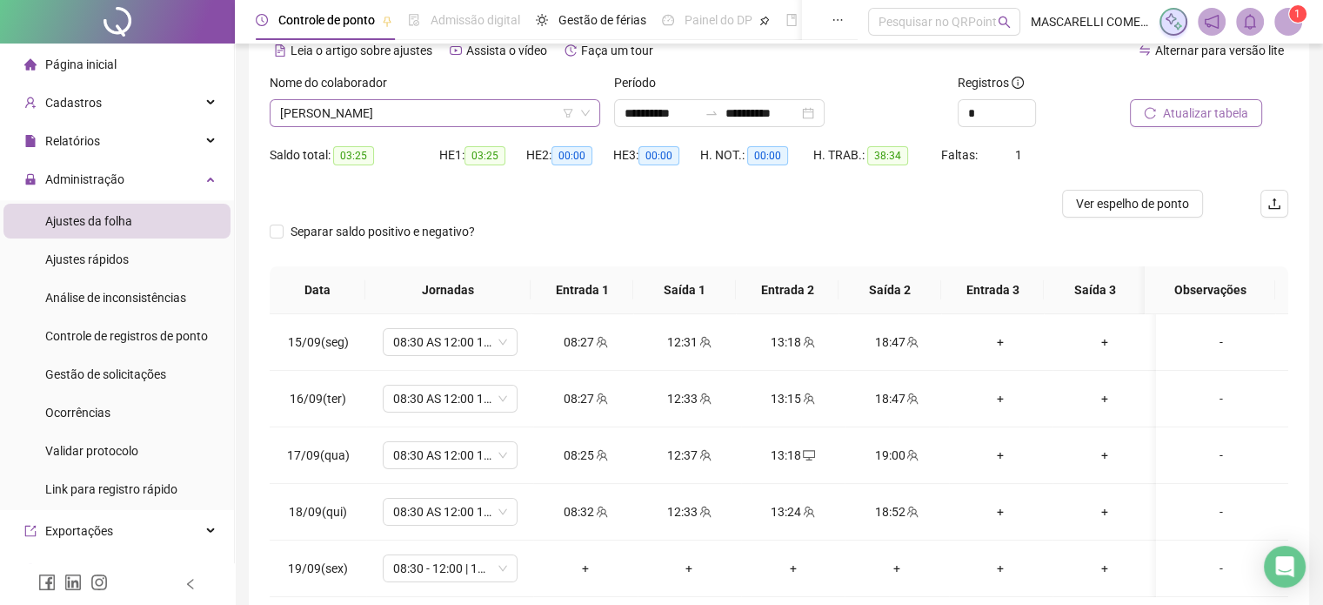
click at [368, 118] on span "[PERSON_NAME]" at bounding box center [435, 113] width 310 height 26
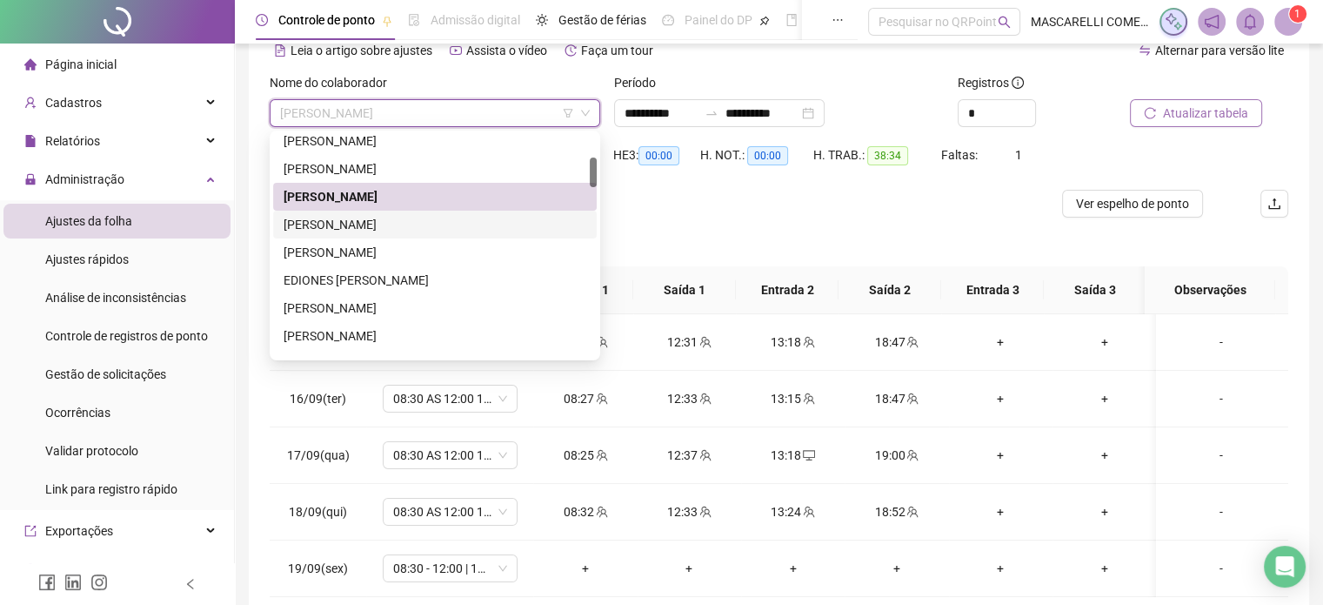
click at [358, 230] on div "[PERSON_NAME]" at bounding box center [435, 224] width 303 height 19
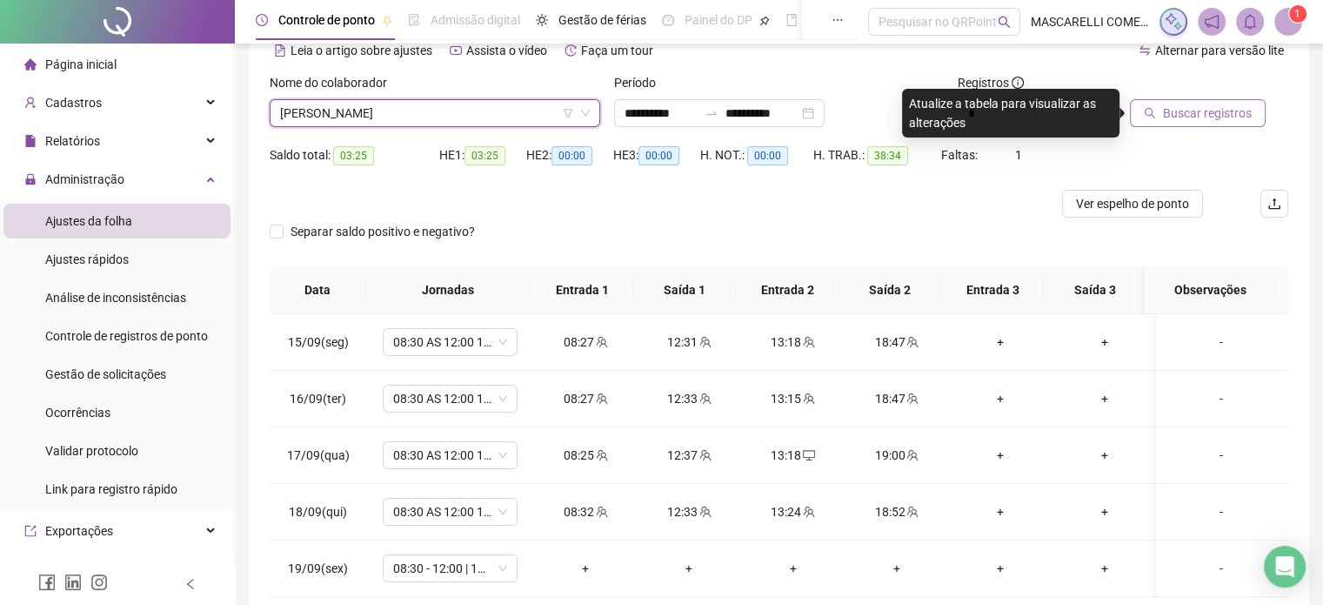
click at [1208, 110] on span "Buscar registros" at bounding box center [1207, 113] width 89 height 19
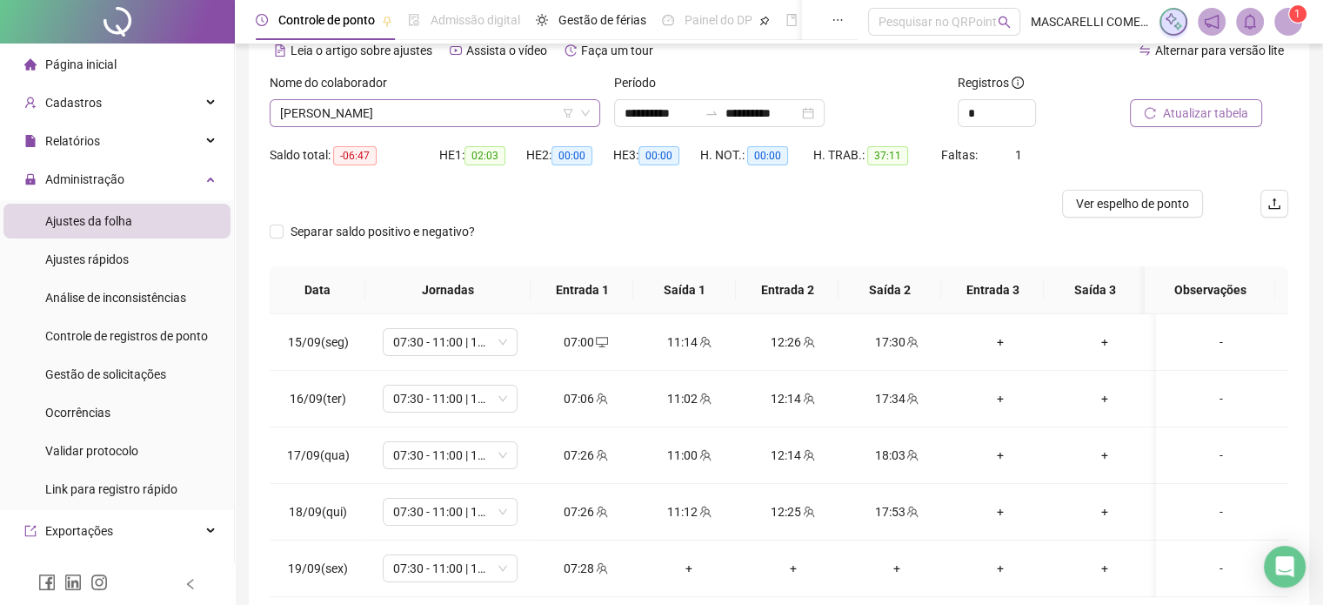
click at [327, 112] on span "[PERSON_NAME]" at bounding box center [435, 113] width 310 height 26
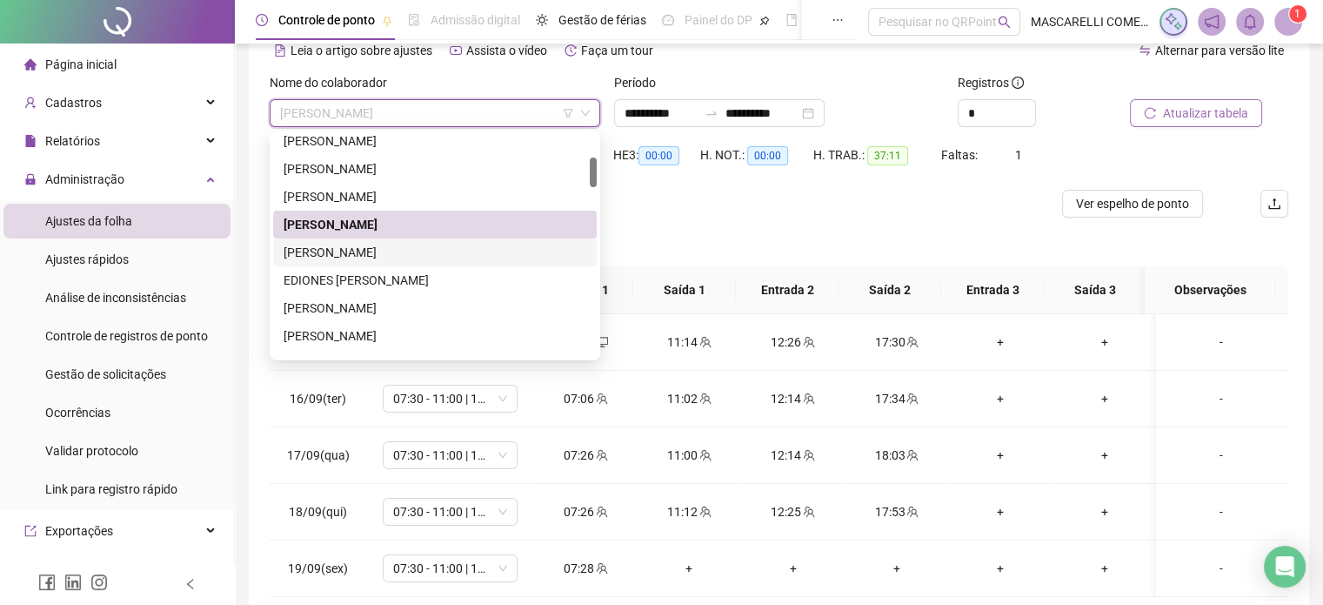
click at [364, 257] on div "[PERSON_NAME]" at bounding box center [435, 252] width 303 height 19
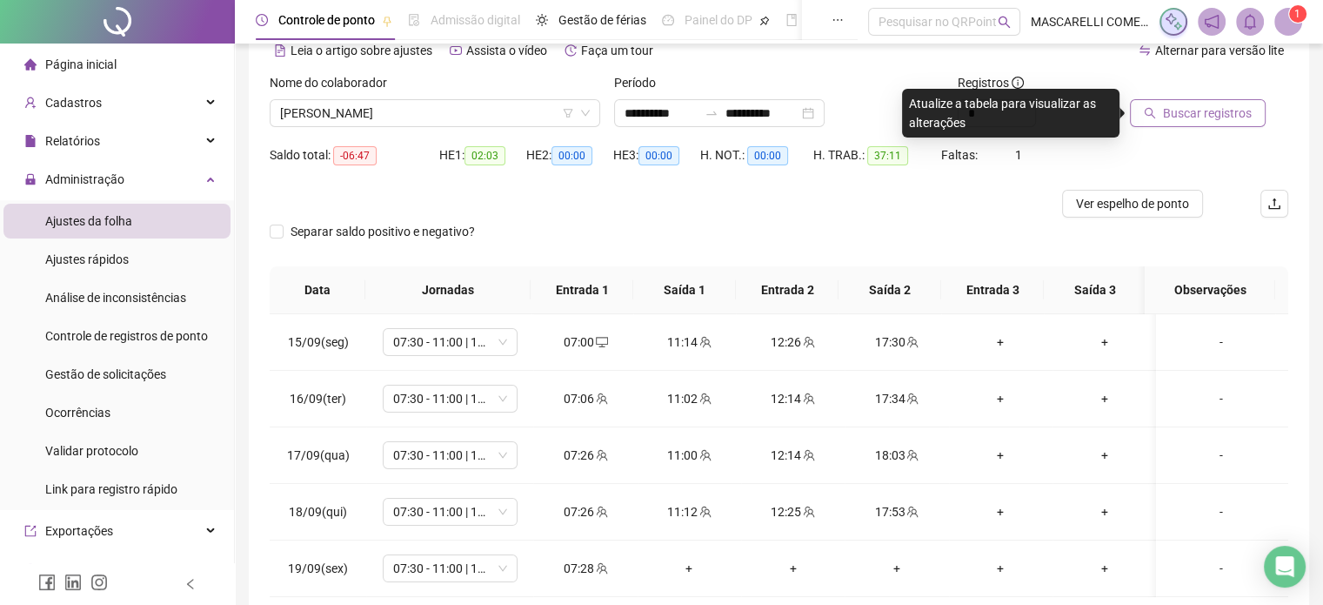
click at [1209, 113] on span "Buscar registros" at bounding box center [1207, 113] width 89 height 19
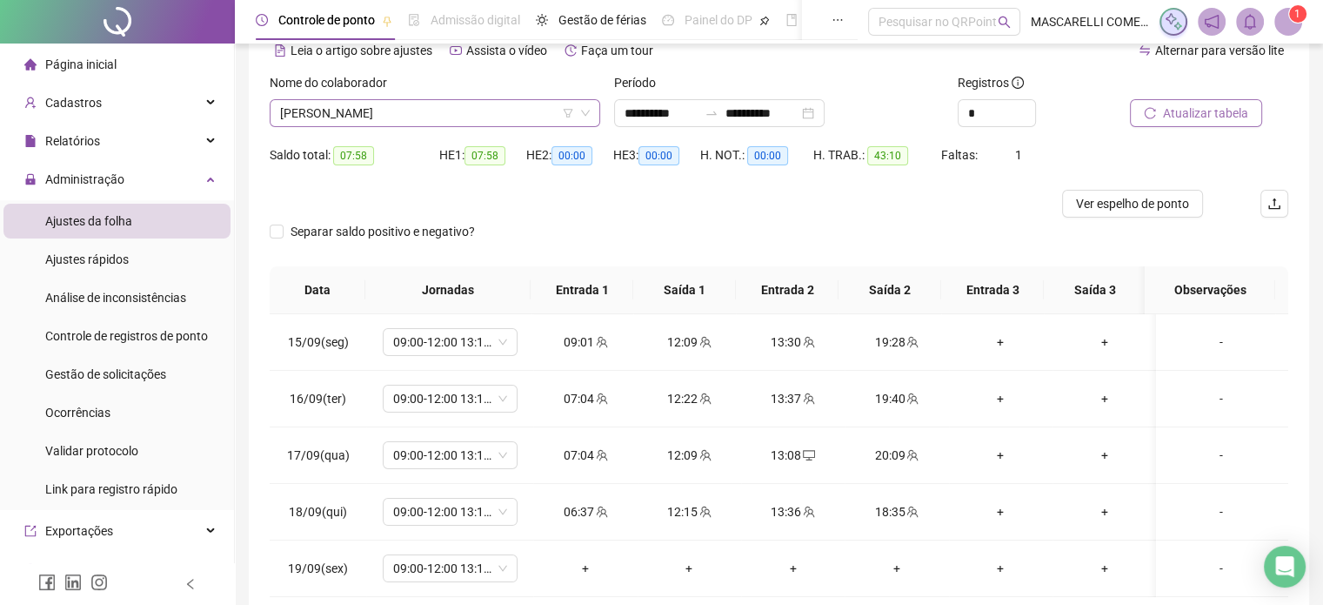
click at [310, 114] on span "[PERSON_NAME]" at bounding box center [435, 113] width 310 height 26
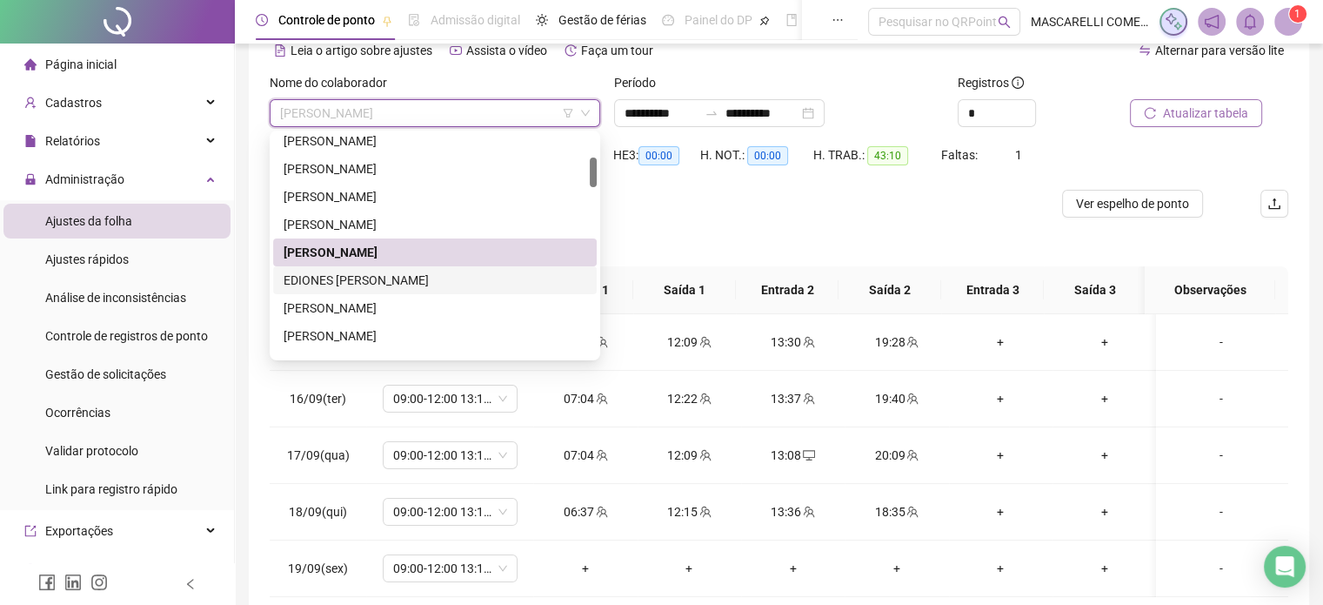
click at [367, 285] on div "EDIONES [PERSON_NAME]" at bounding box center [435, 280] width 303 height 19
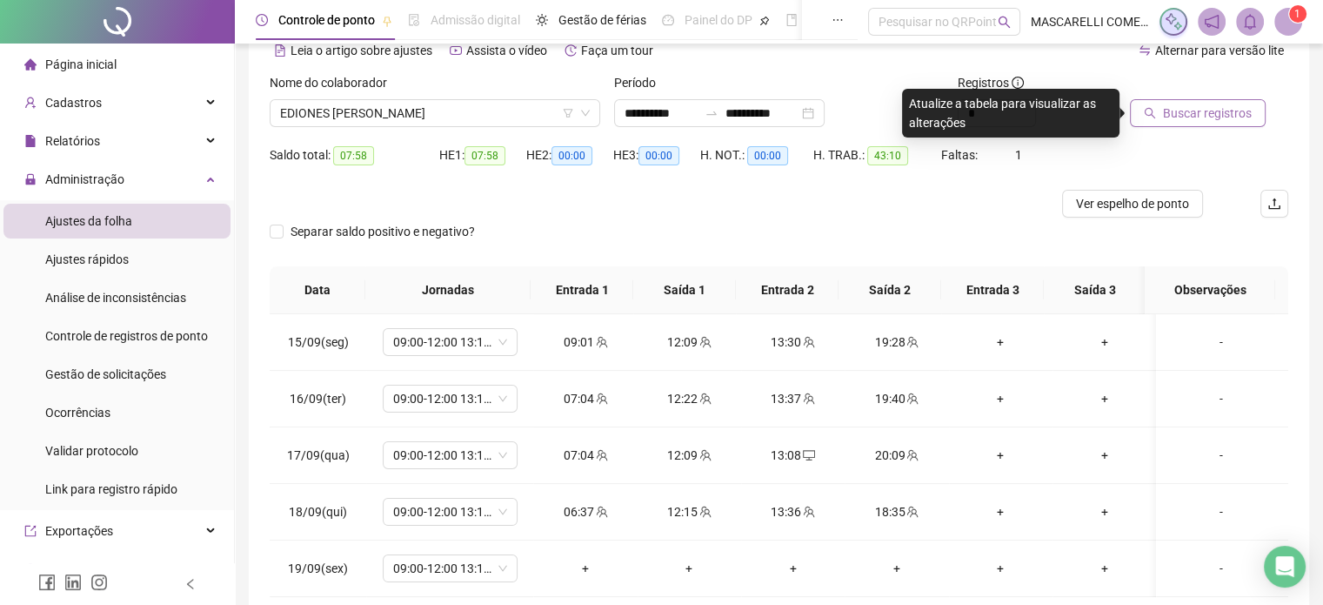
click at [1210, 114] on span "Buscar registros" at bounding box center [1207, 113] width 89 height 19
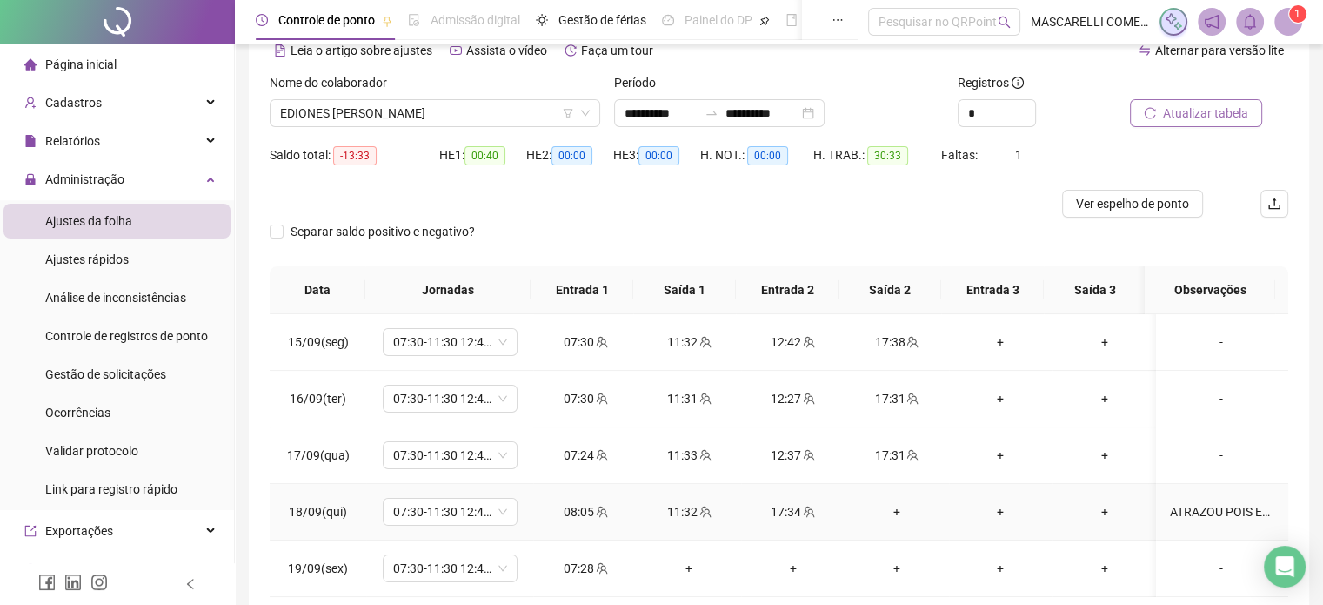
click at [887, 513] on div "+" at bounding box center [897, 511] width 76 height 19
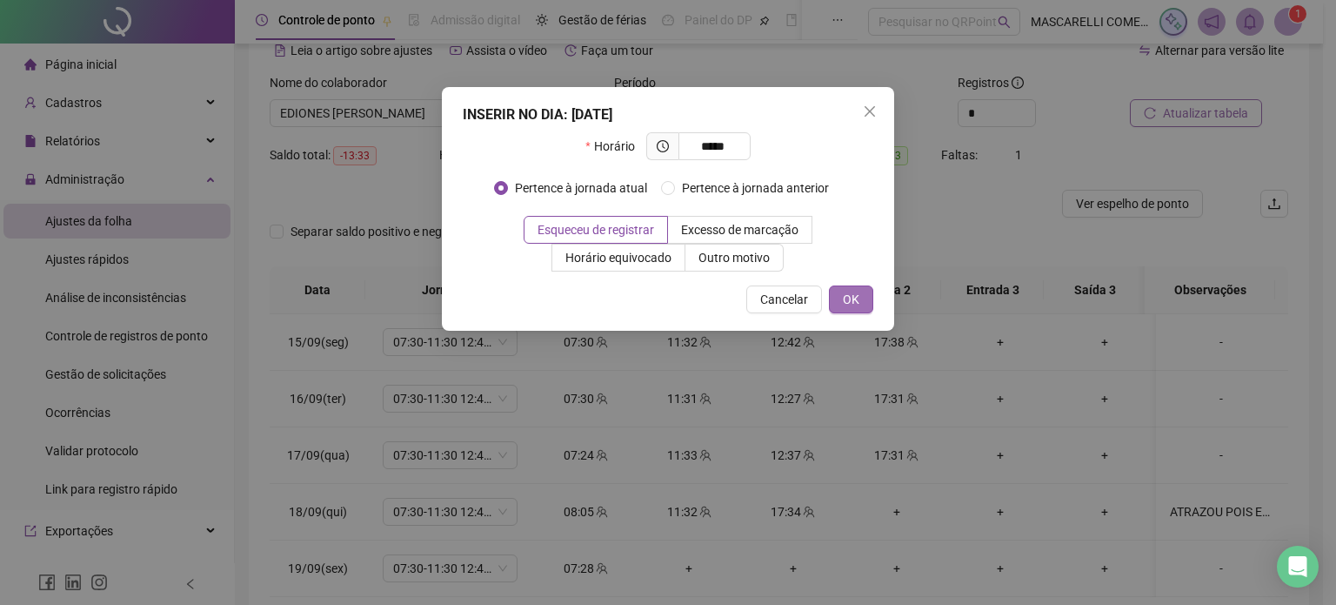
type input "*****"
click at [845, 299] on span "OK" at bounding box center [851, 299] width 17 height 19
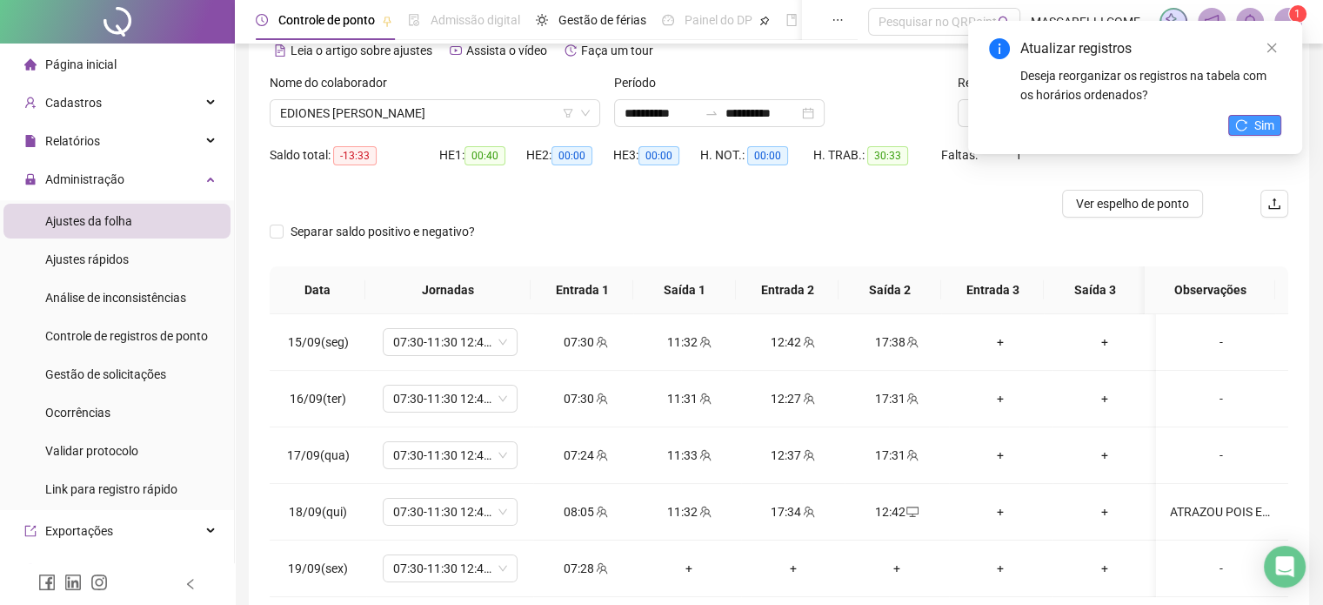
click at [1245, 120] on icon "reload" at bounding box center [1241, 125] width 12 height 12
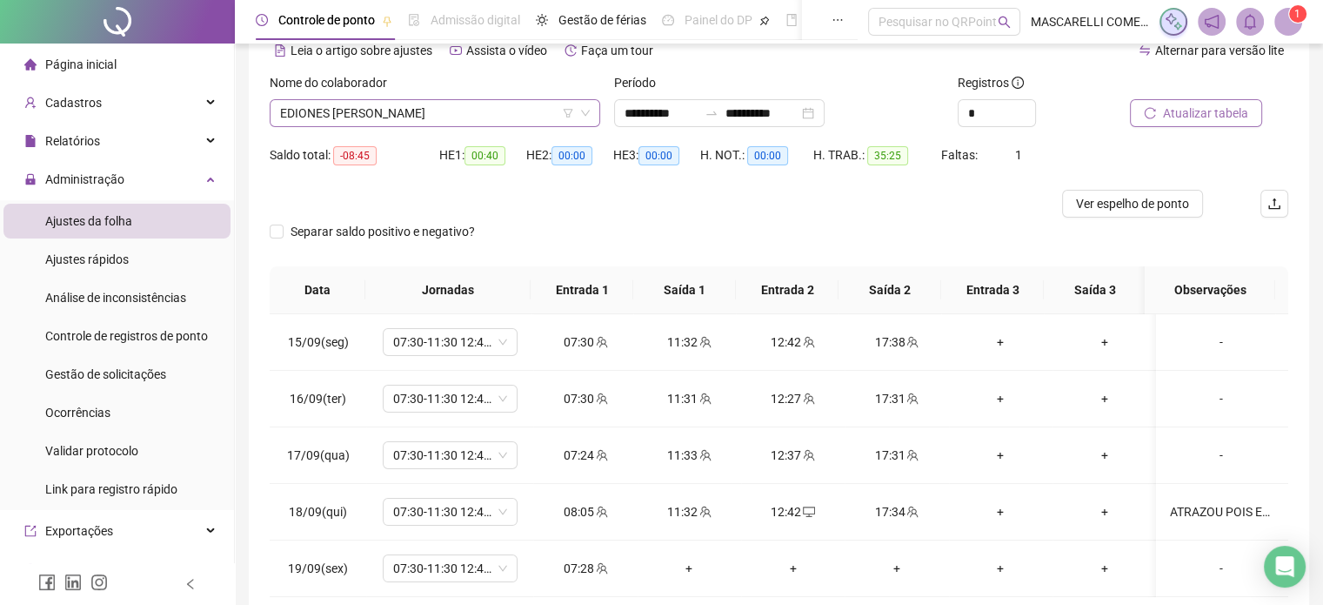
click at [356, 112] on span "EDIONES [PERSON_NAME]" at bounding box center [435, 113] width 310 height 26
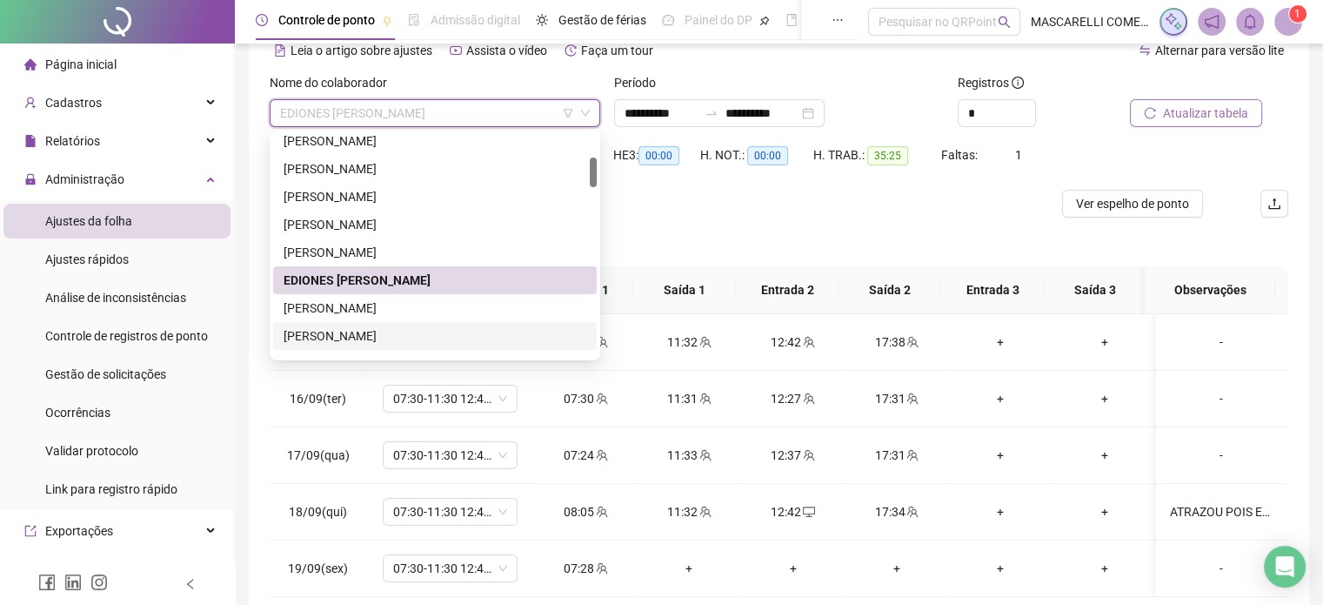
click at [365, 337] on div "[PERSON_NAME]" at bounding box center [435, 335] width 303 height 19
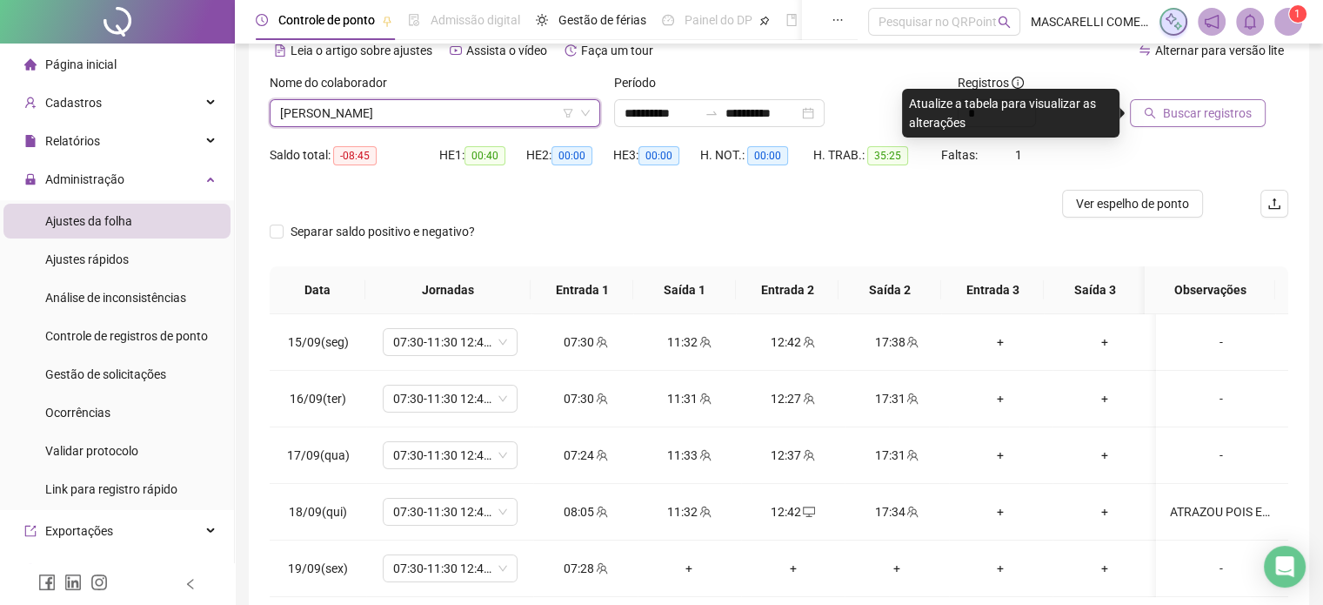
click at [1147, 118] on icon "search" at bounding box center [1150, 113] width 12 height 12
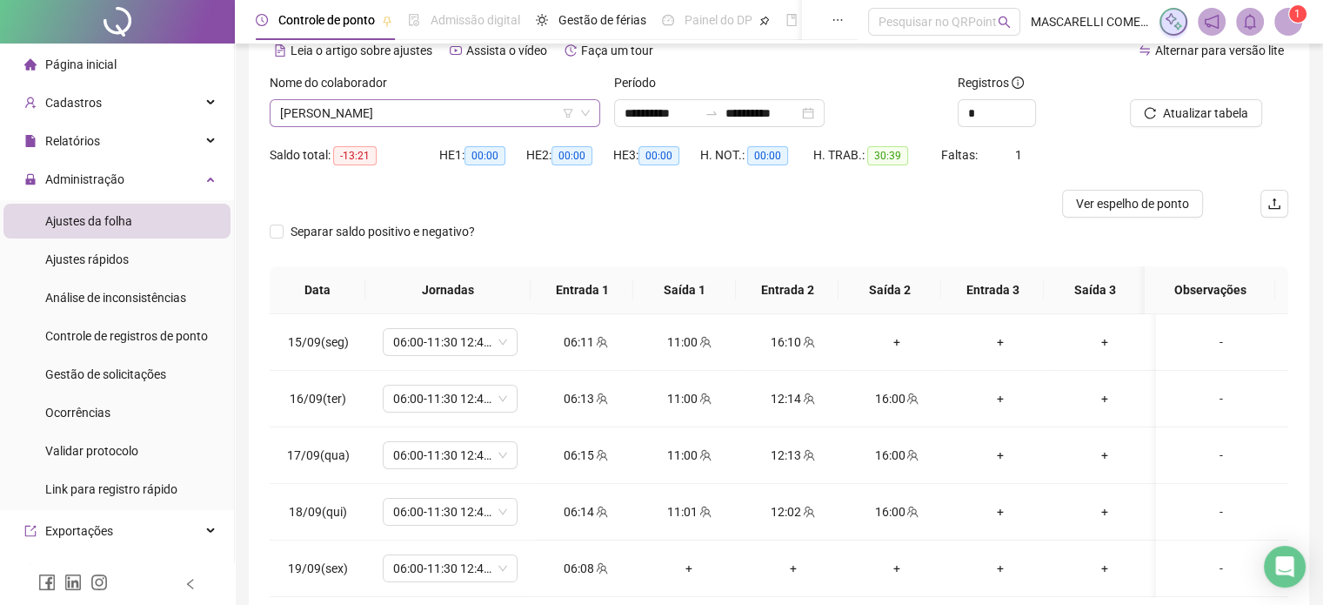
click at [360, 114] on span "[PERSON_NAME]" at bounding box center [435, 113] width 310 height 26
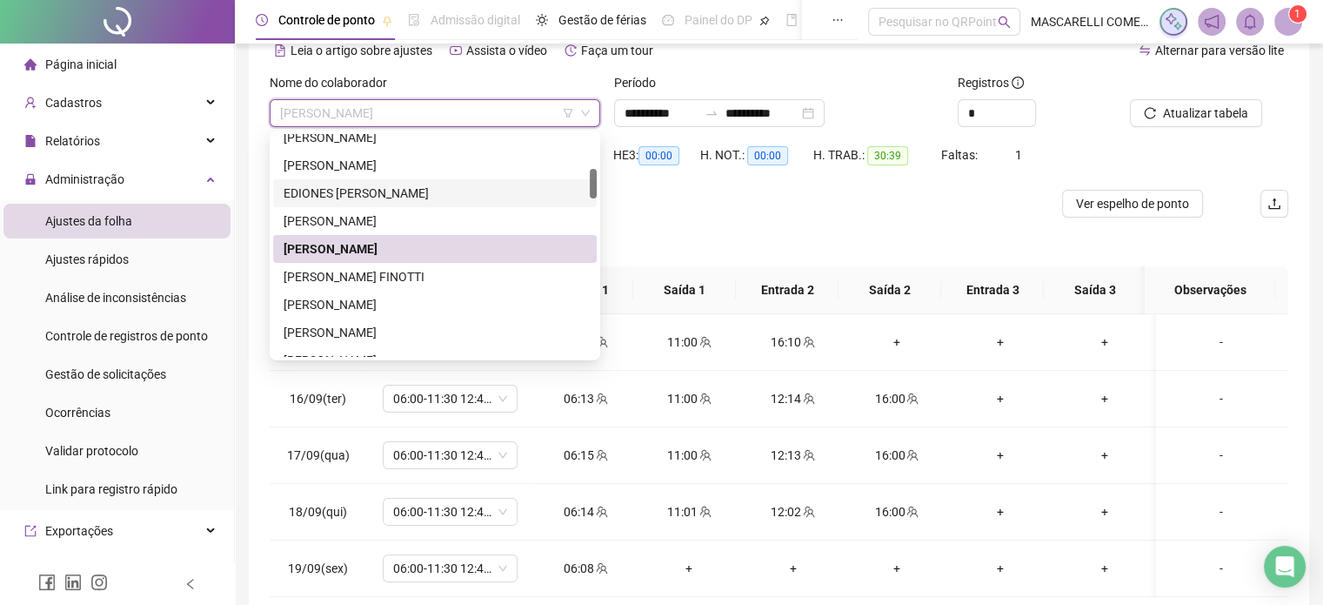
scroll to position [348, 0]
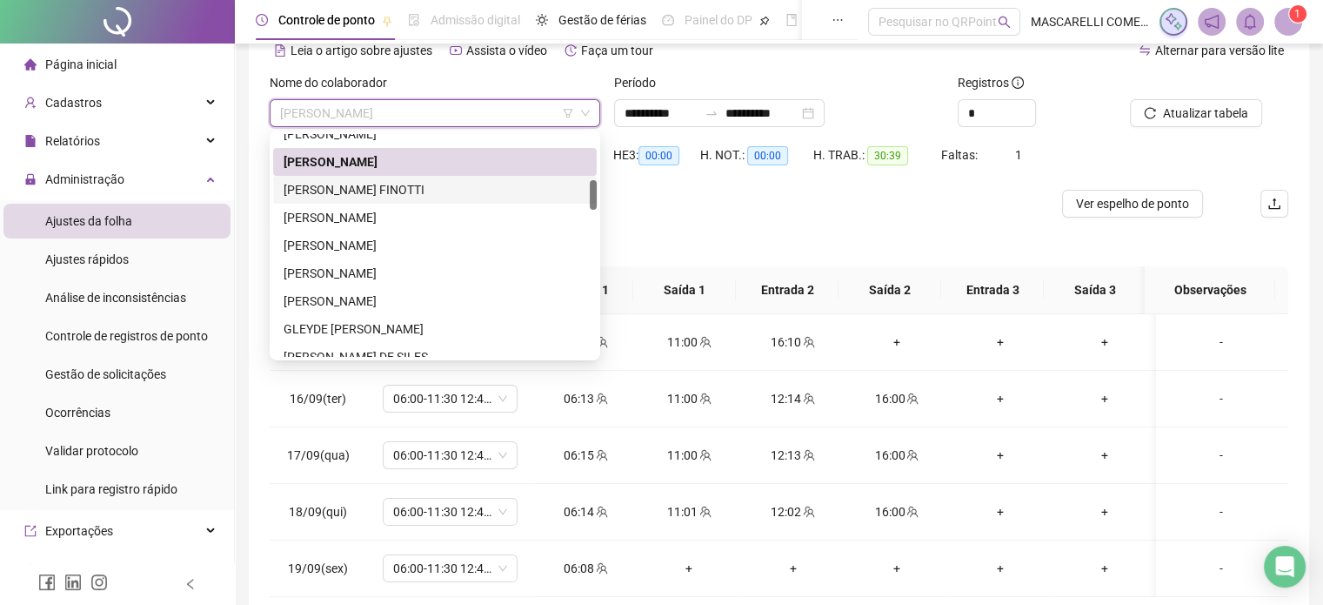
click at [347, 192] on div "[PERSON_NAME] FINOTTI" at bounding box center [435, 189] width 303 height 19
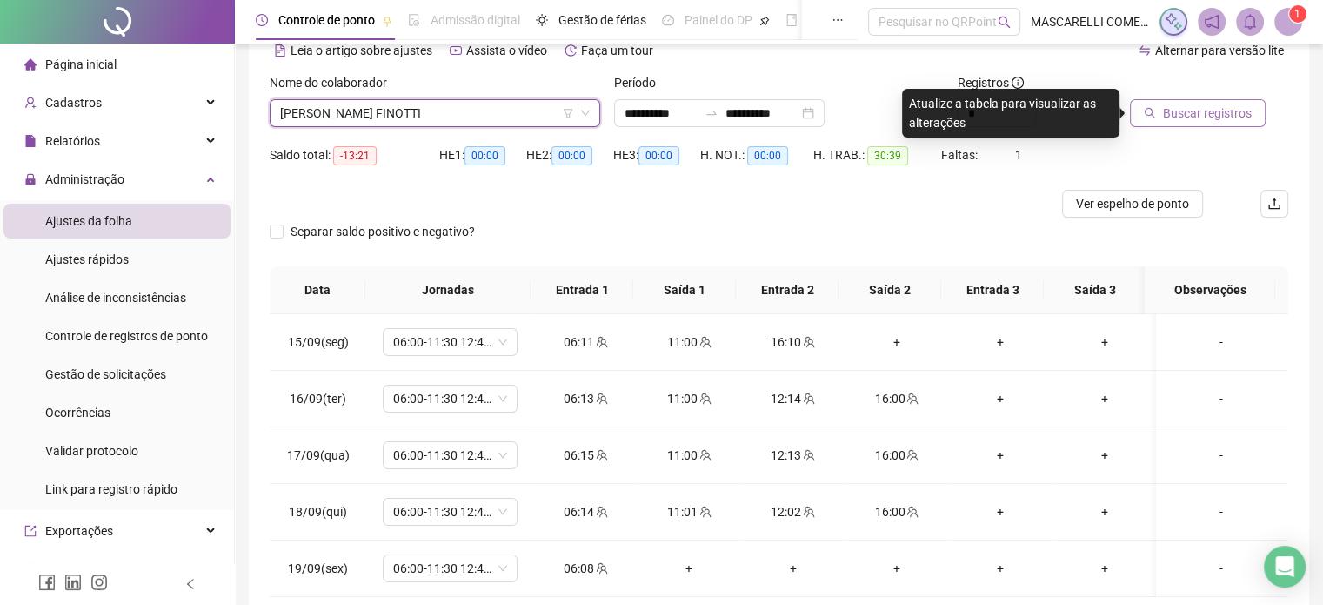
click at [1234, 110] on span "Buscar registros" at bounding box center [1207, 113] width 89 height 19
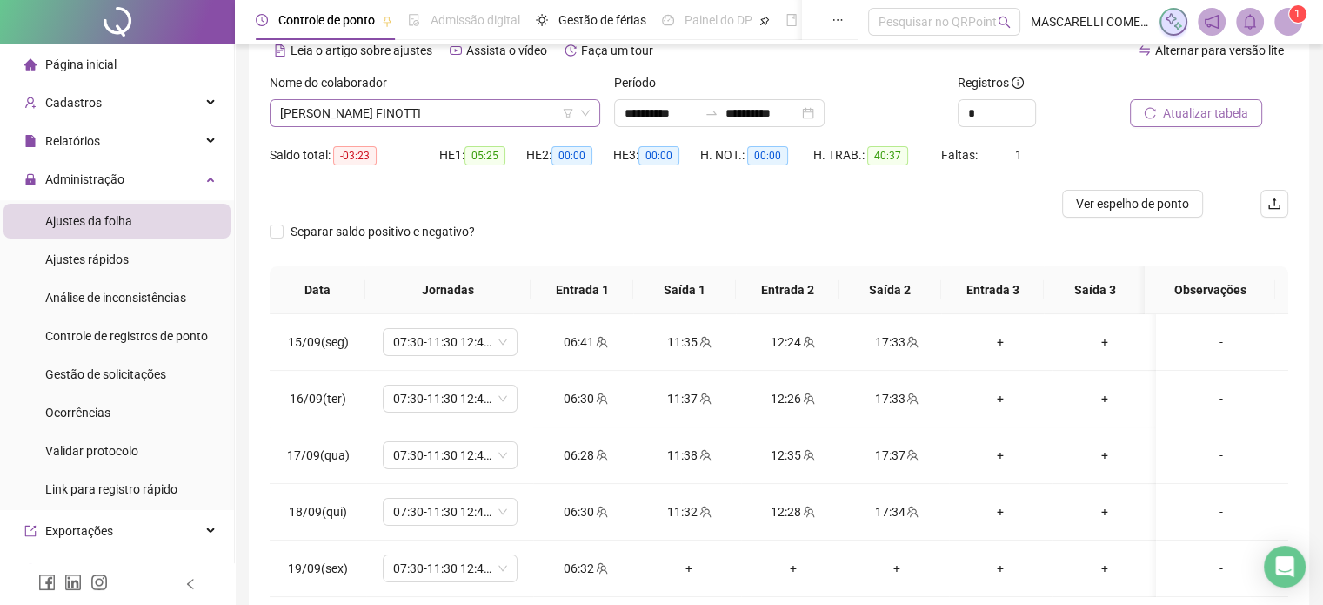
click at [363, 112] on span "[PERSON_NAME] FINOTTI" at bounding box center [435, 113] width 310 height 26
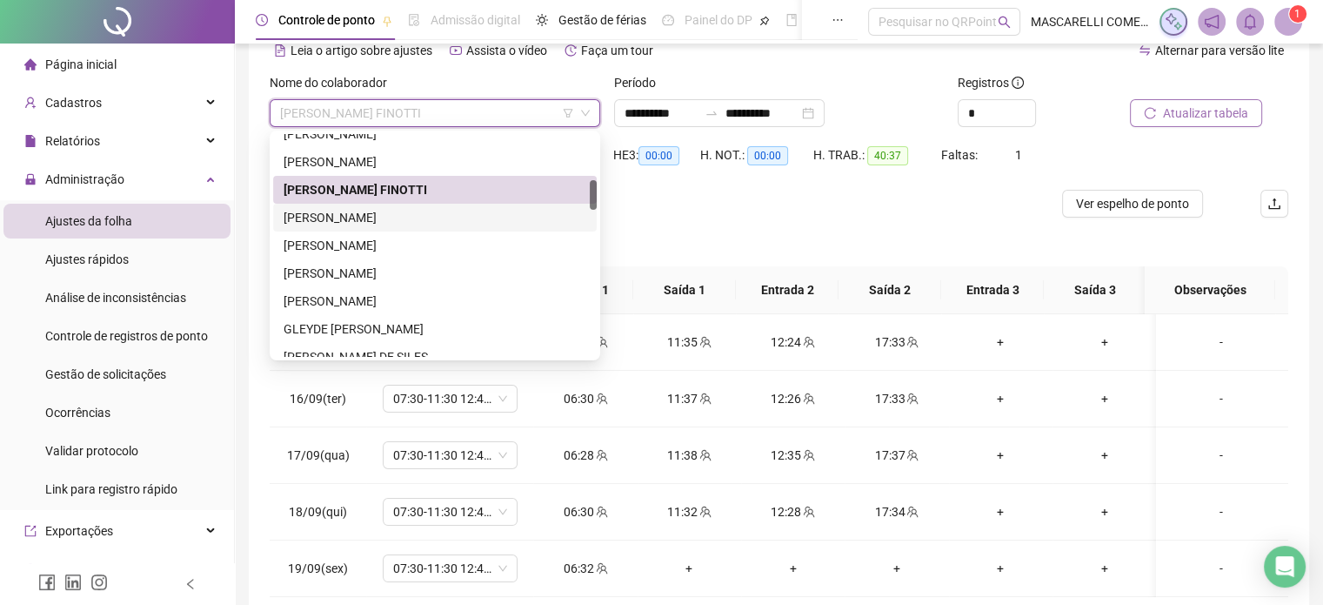
click at [351, 218] on div "[PERSON_NAME]" at bounding box center [435, 217] width 303 height 19
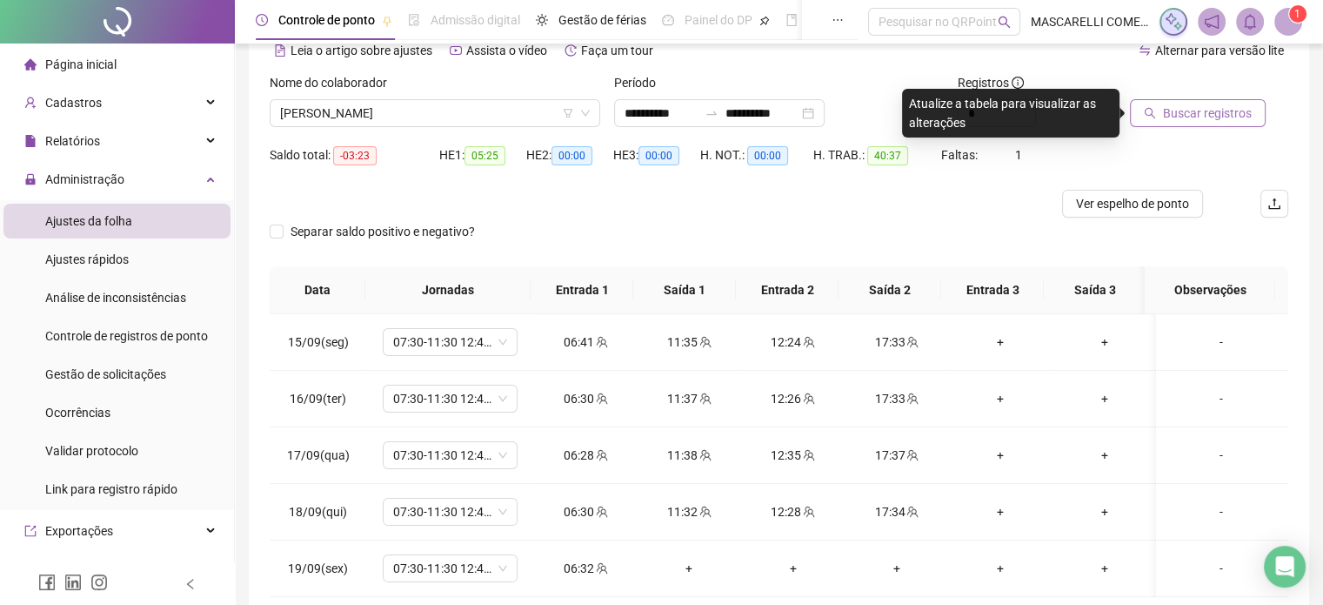
click at [1173, 117] on span "Buscar registros" at bounding box center [1207, 113] width 89 height 19
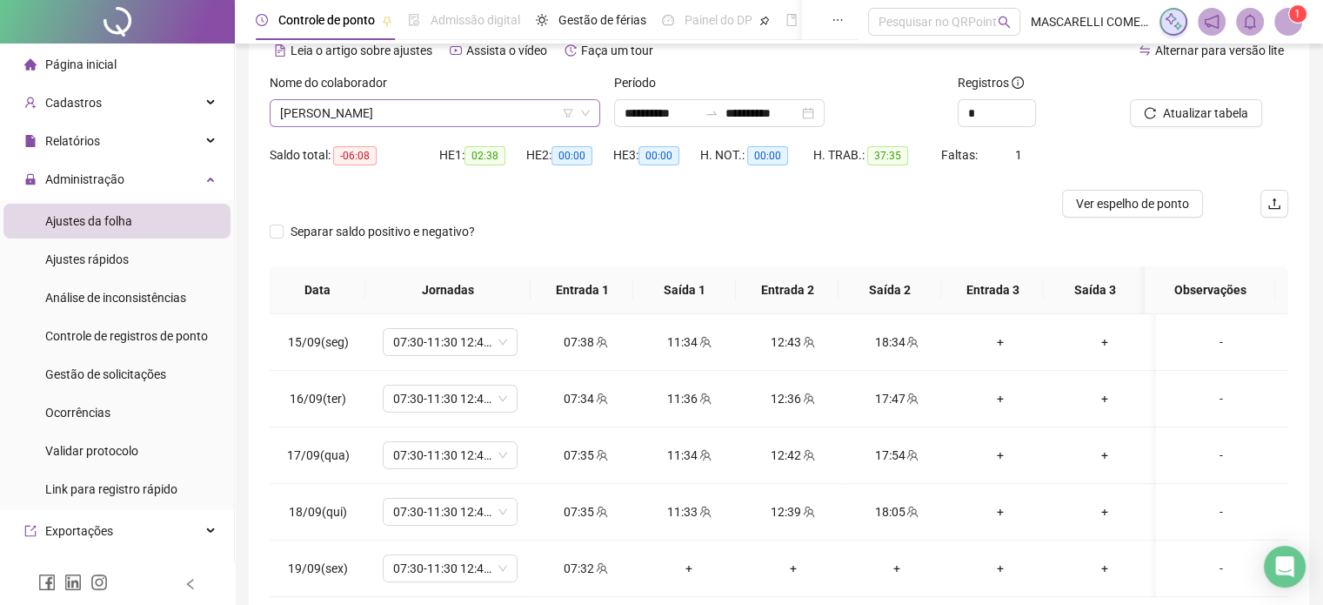
click at [362, 110] on span "[PERSON_NAME]" at bounding box center [435, 113] width 310 height 26
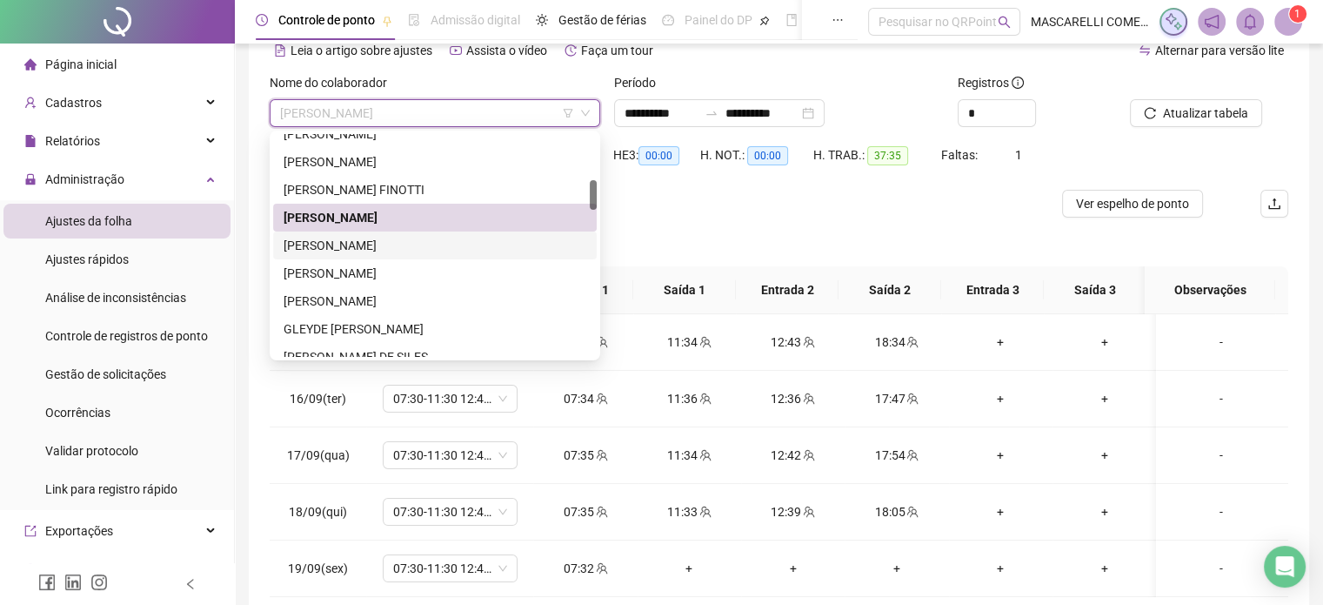
click at [362, 250] on div "[PERSON_NAME]" at bounding box center [435, 245] width 303 height 19
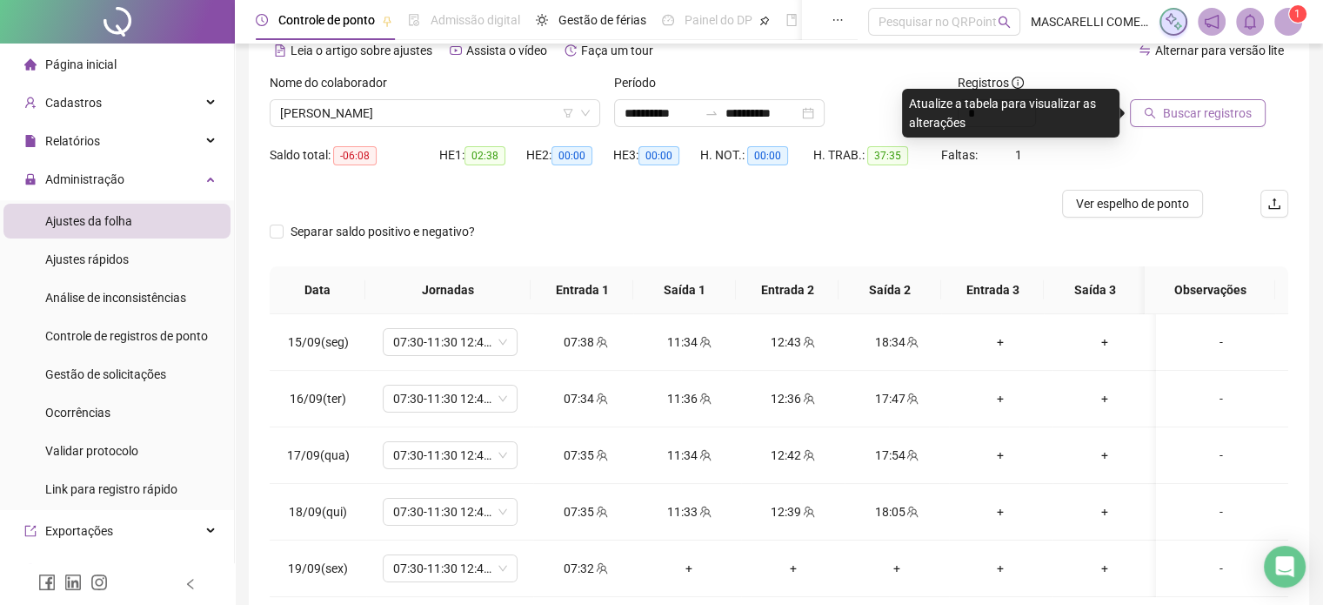
click at [1183, 112] on span "Buscar registros" at bounding box center [1207, 113] width 89 height 19
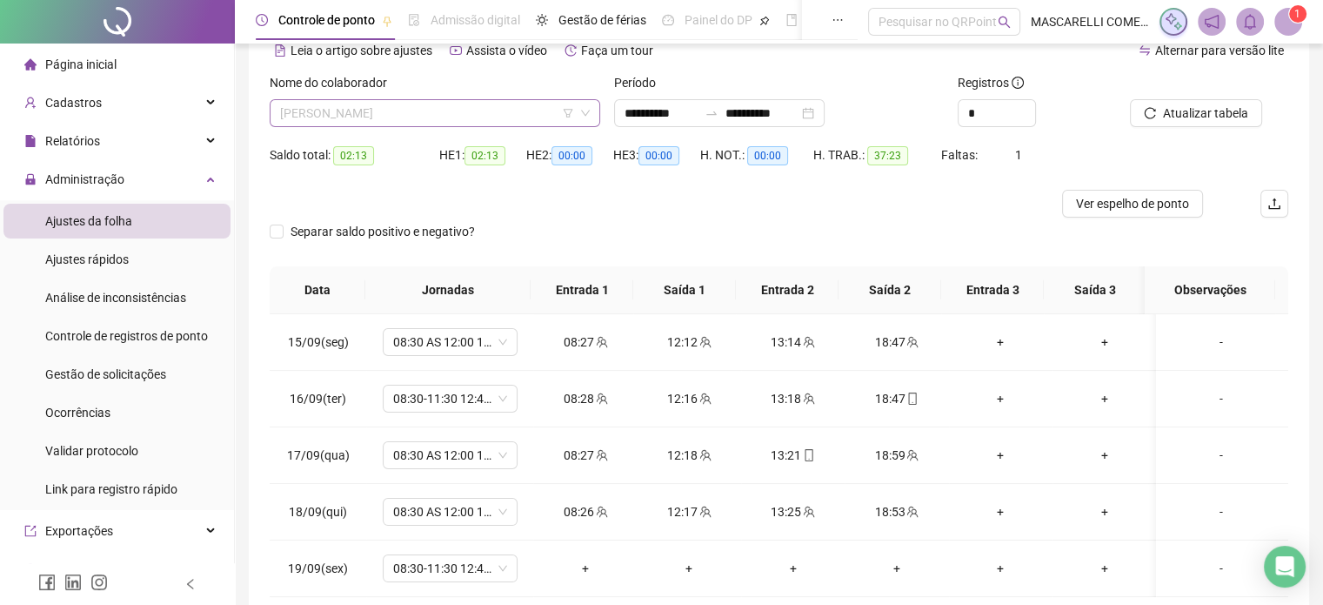
click at [346, 107] on span "[PERSON_NAME]" at bounding box center [435, 113] width 310 height 26
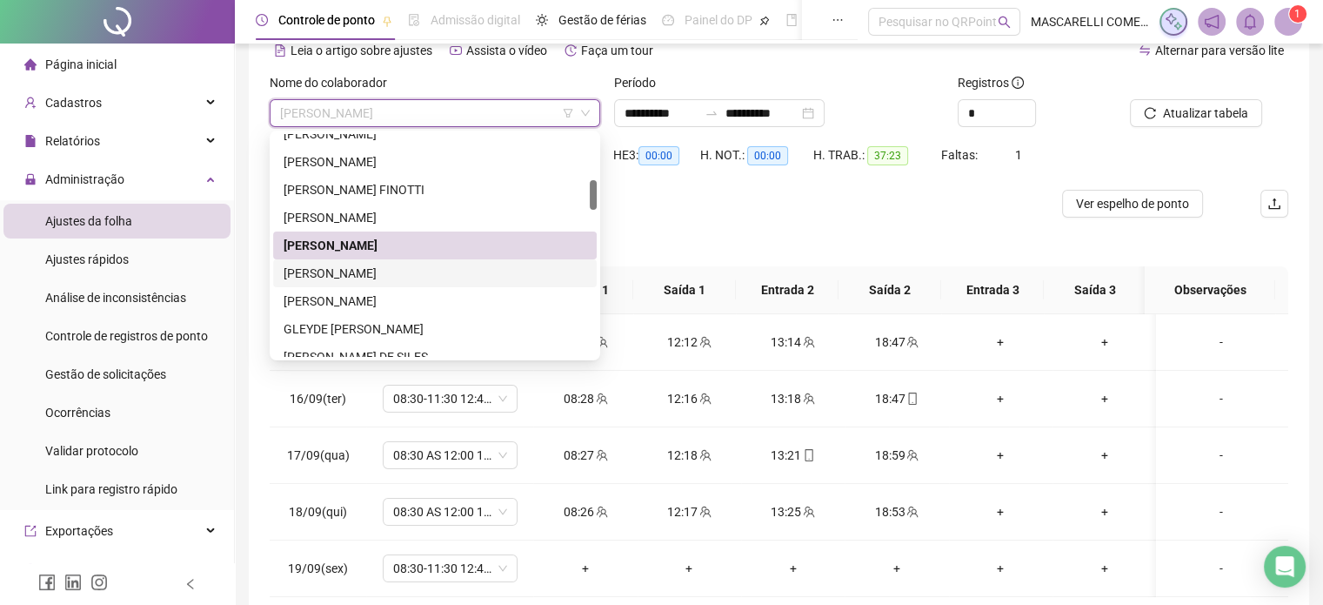
click at [347, 268] on div "[PERSON_NAME]" at bounding box center [435, 273] width 303 height 19
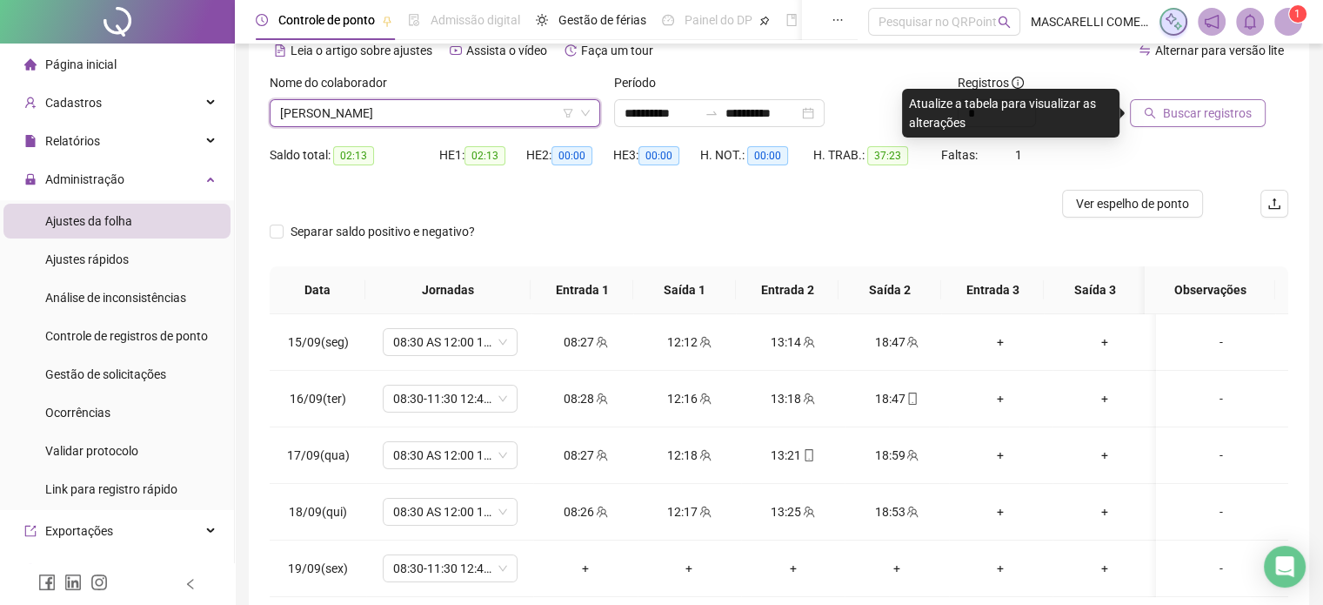
click at [1201, 119] on span "Buscar registros" at bounding box center [1207, 113] width 89 height 19
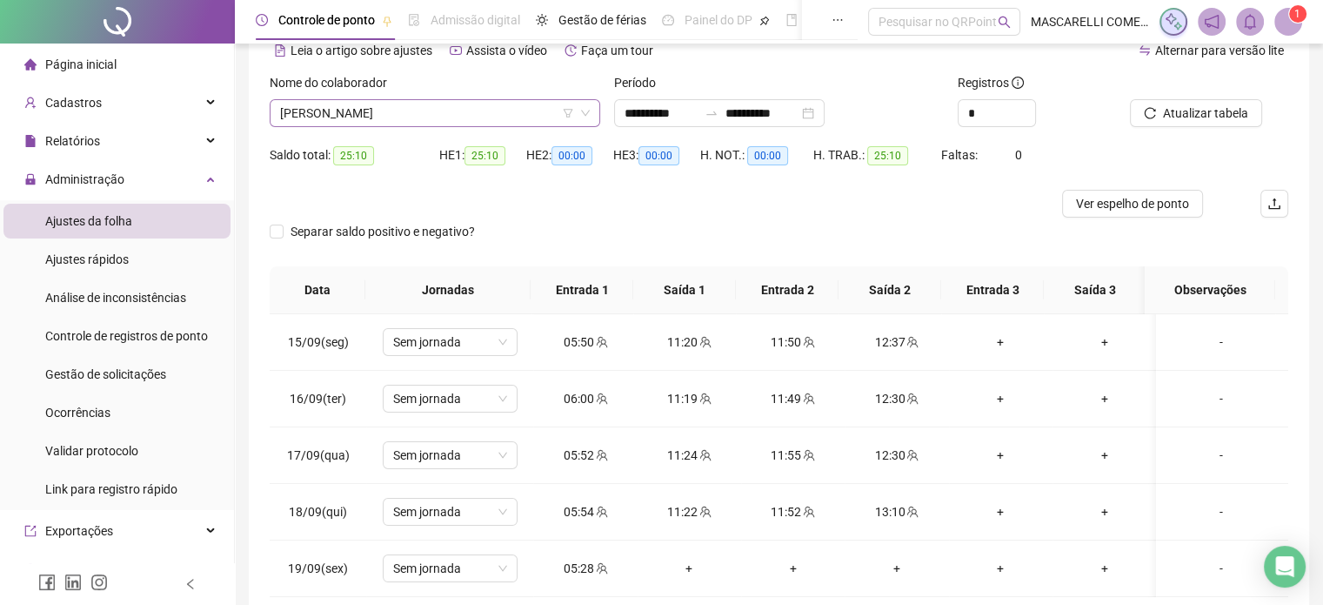
click at [338, 112] on span "[PERSON_NAME]" at bounding box center [435, 113] width 310 height 26
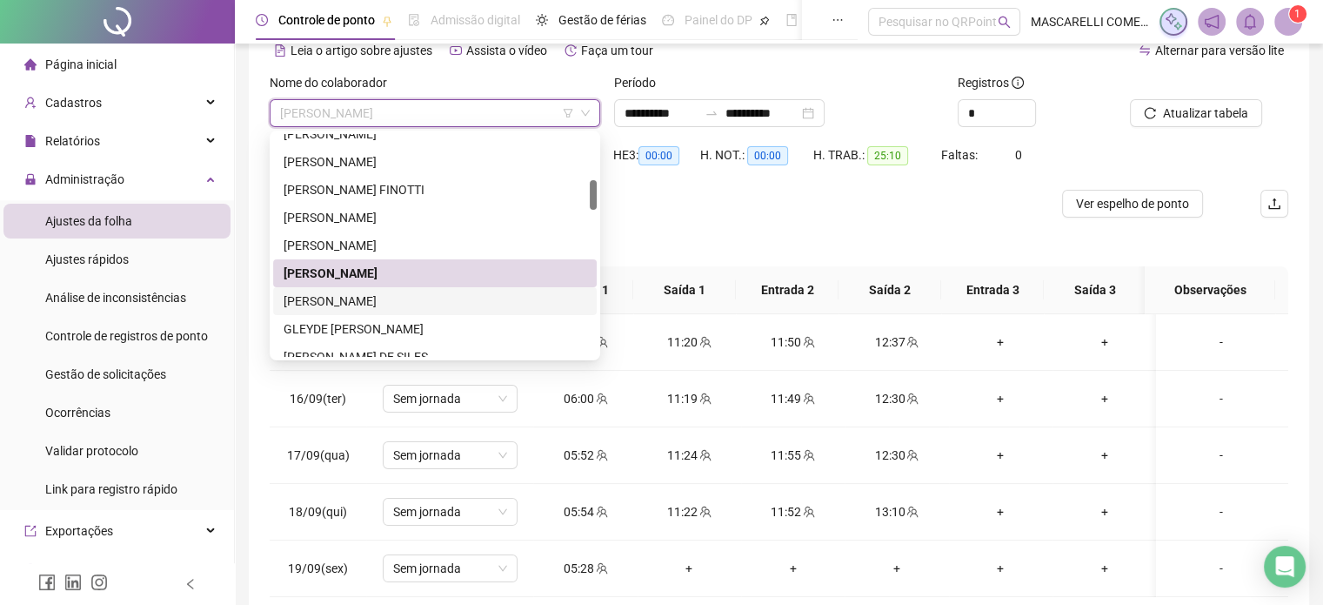
click at [351, 298] on div "[PERSON_NAME]" at bounding box center [435, 300] width 303 height 19
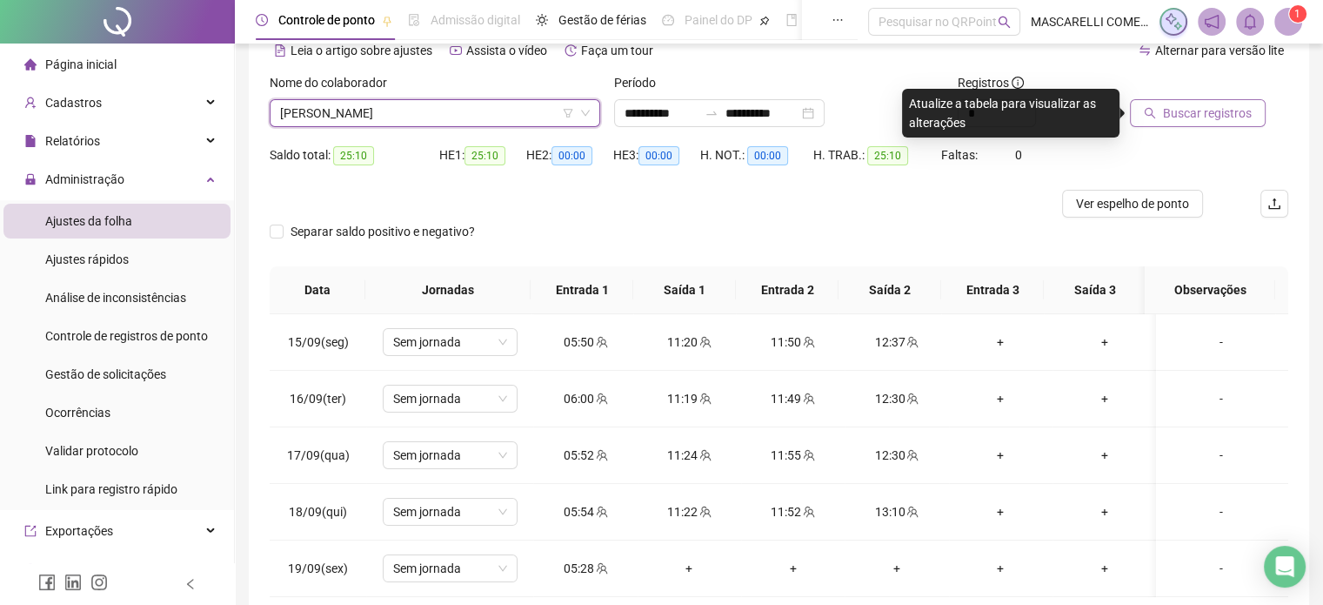
click at [1219, 108] on span "Buscar registros" at bounding box center [1207, 113] width 89 height 19
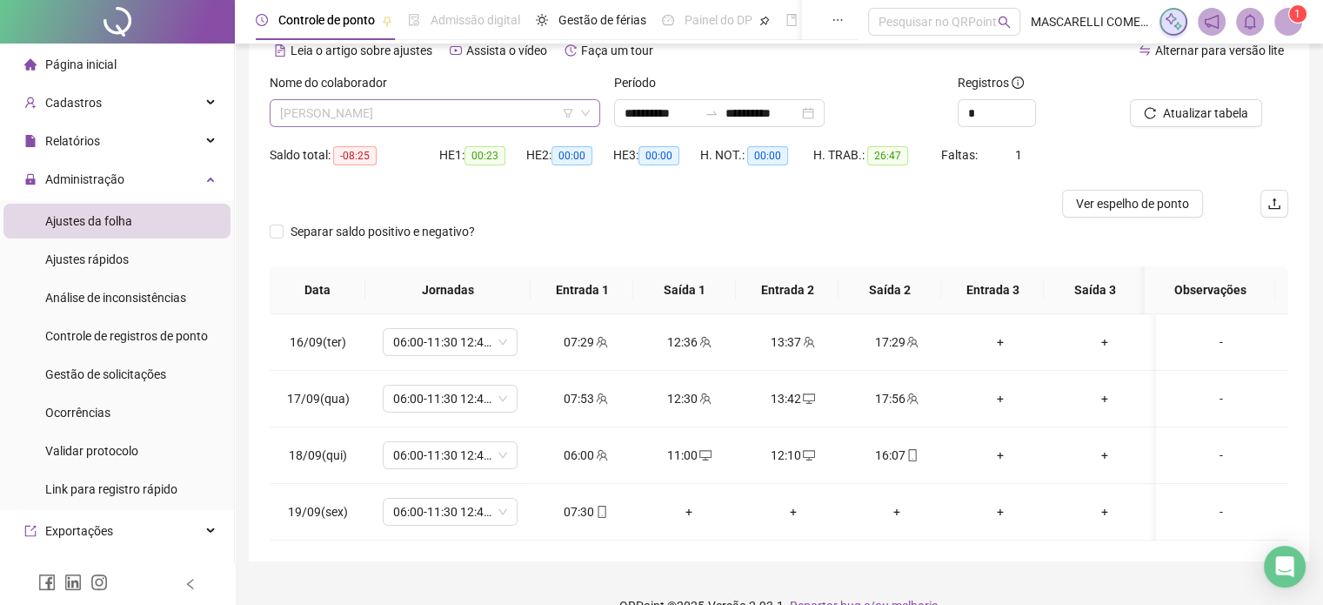
click at [298, 110] on span "[PERSON_NAME]" at bounding box center [435, 113] width 310 height 26
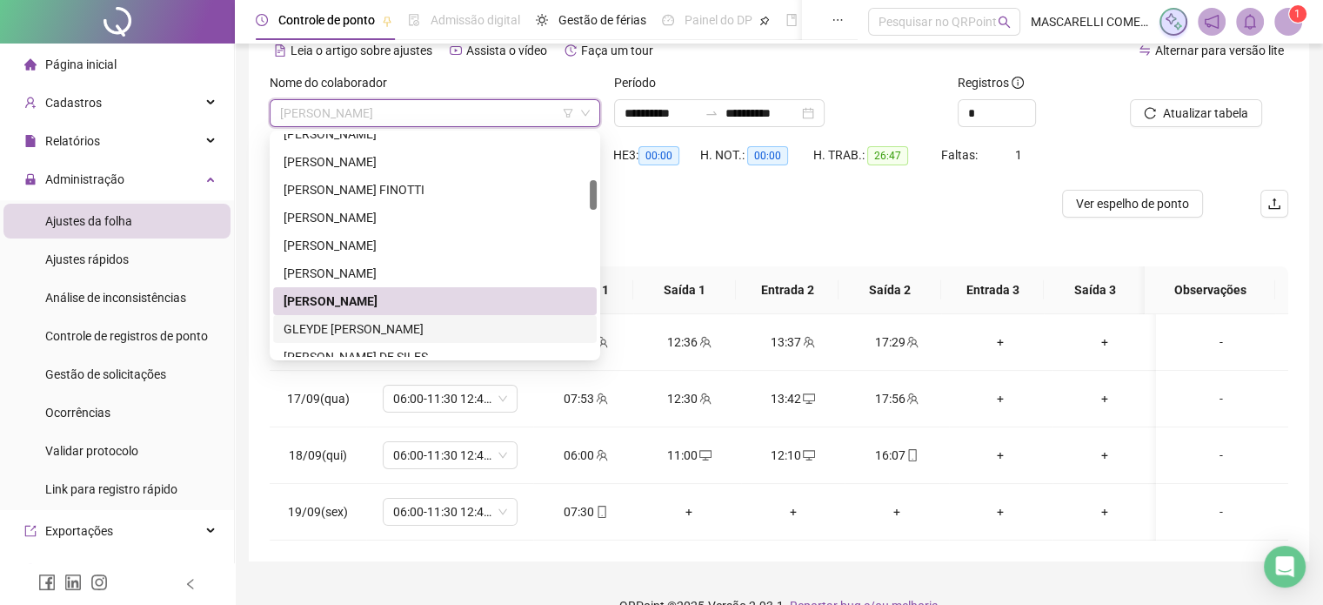
click at [331, 327] on div "GLEYDE [PERSON_NAME]" at bounding box center [435, 328] width 303 height 19
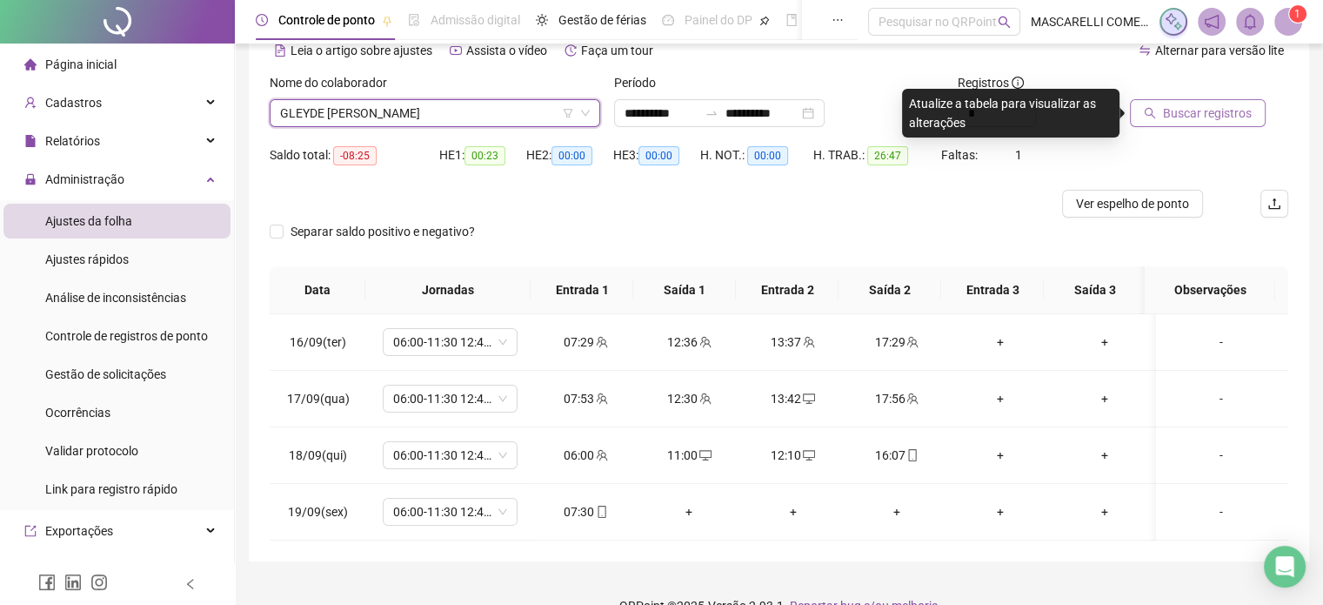
click at [1155, 114] on button "Buscar registros" at bounding box center [1198, 113] width 136 height 28
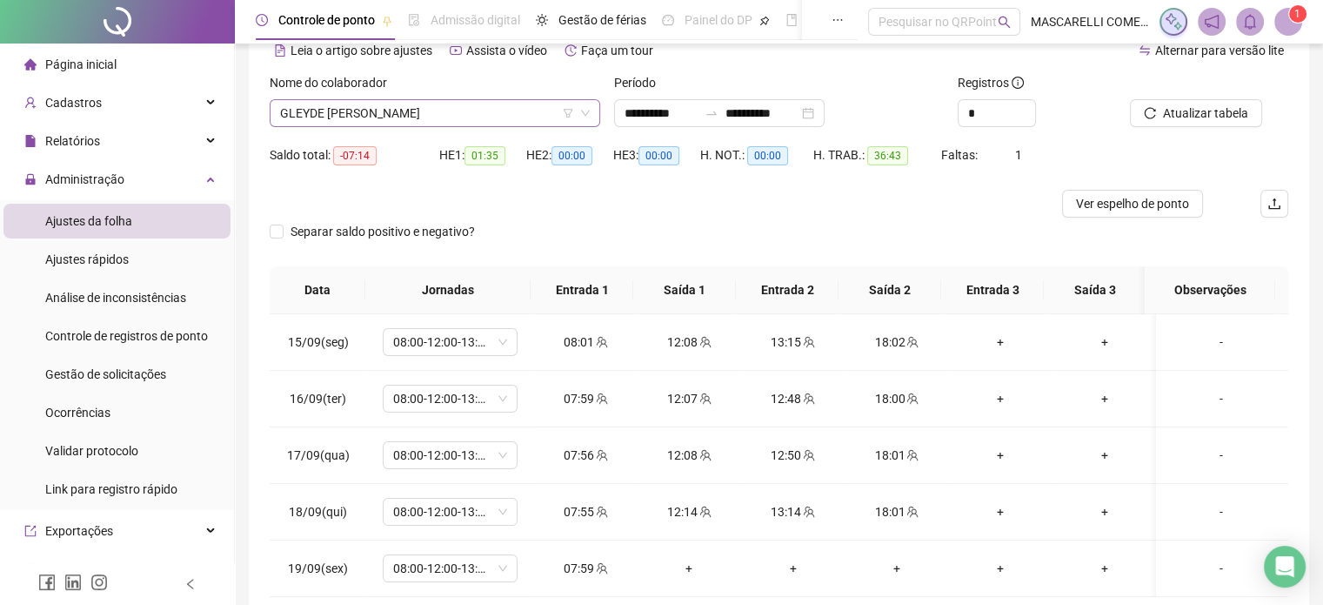
click at [327, 109] on span "GLEYDE [PERSON_NAME]" at bounding box center [435, 113] width 310 height 26
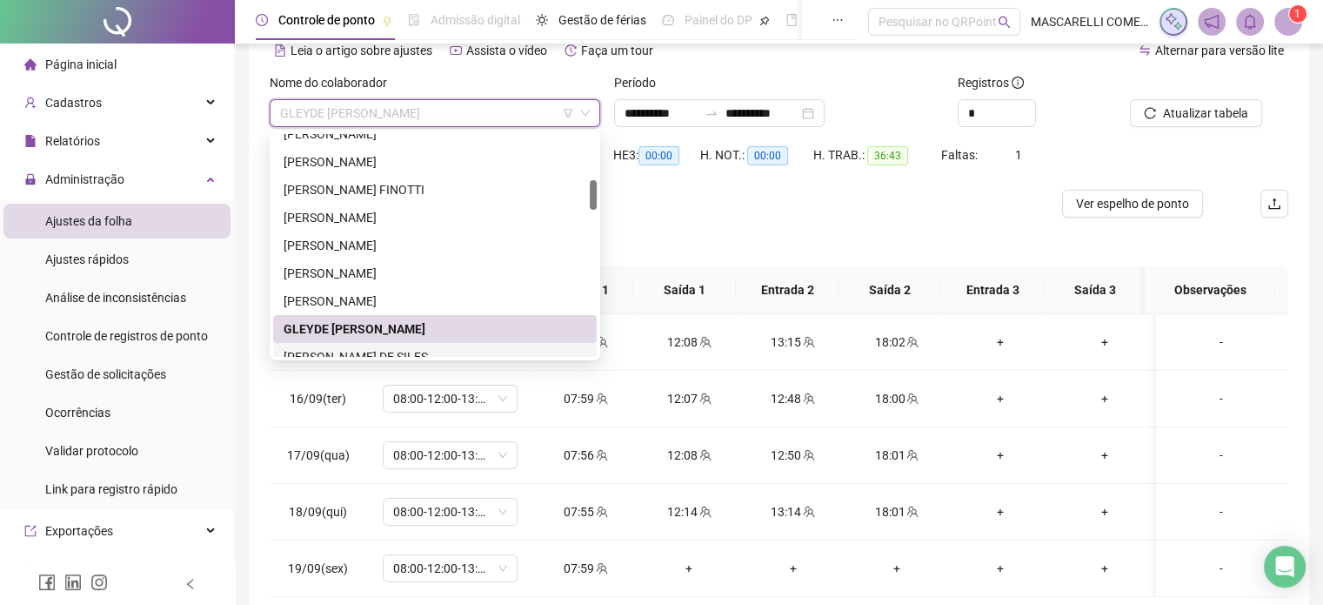
click at [320, 351] on div "[PERSON_NAME] DE SILES" at bounding box center [435, 356] width 303 height 19
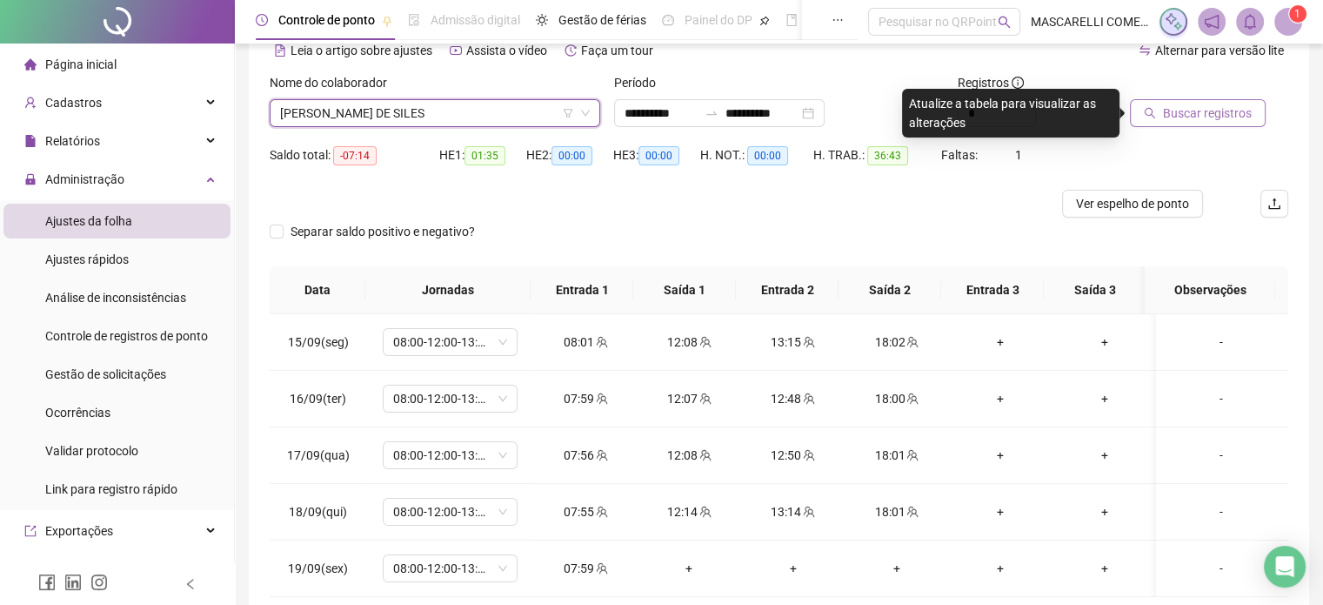
click at [1187, 114] on span "Buscar registros" at bounding box center [1207, 113] width 89 height 19
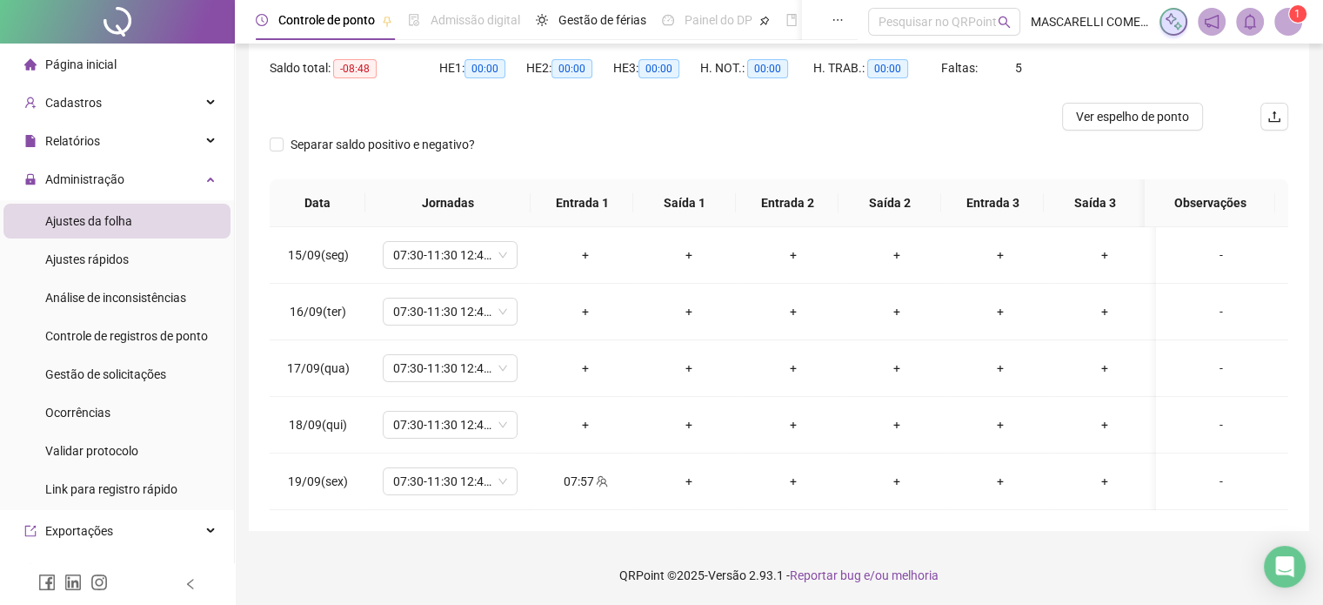
scroll to position [87, 0]
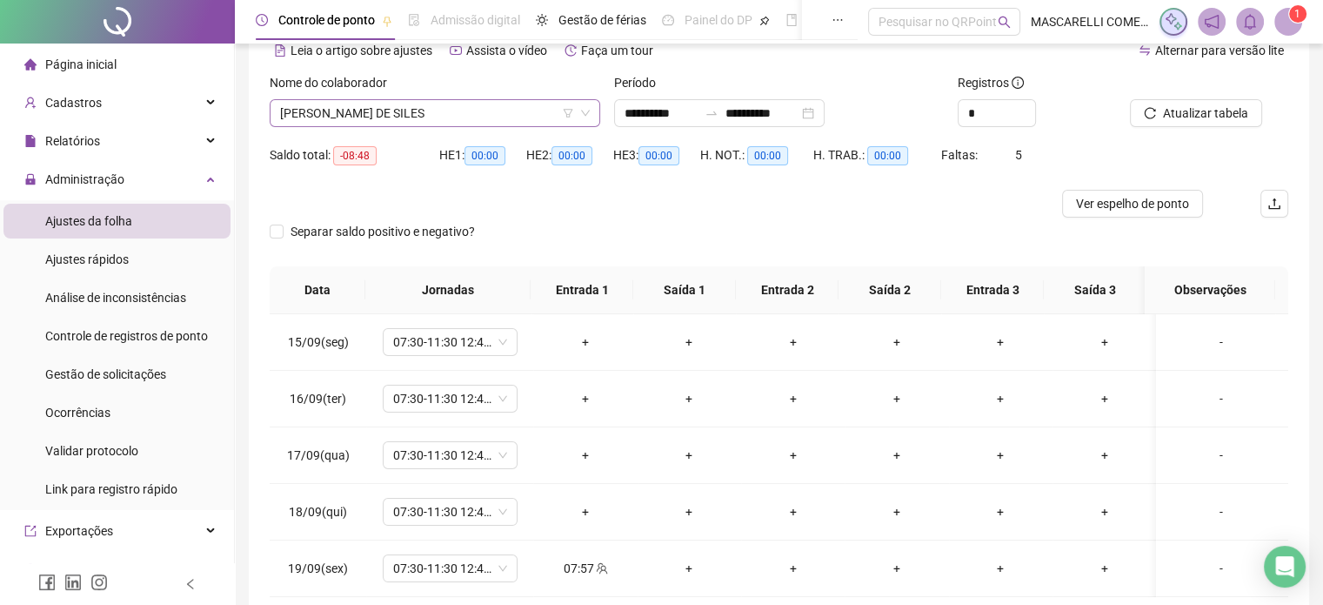
click at [370, 114] on span "[PERSON_NAME] DE SILES" at bounding box center [435, 113] width 310 height 26
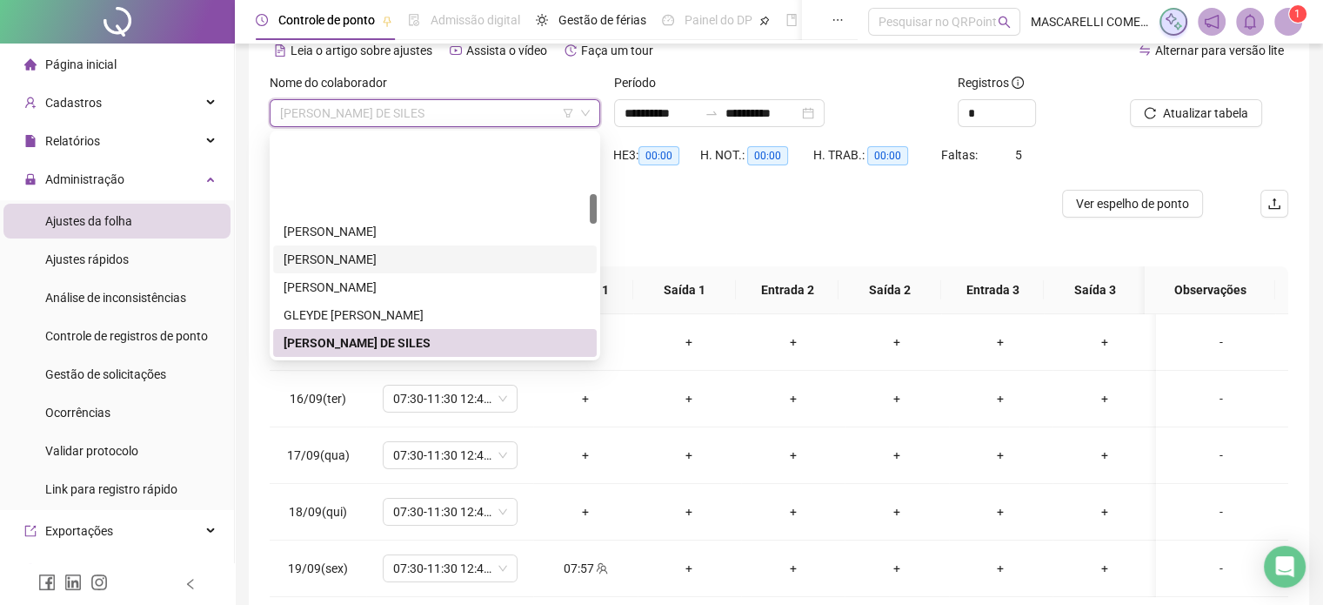
scroll to position [449, 0]
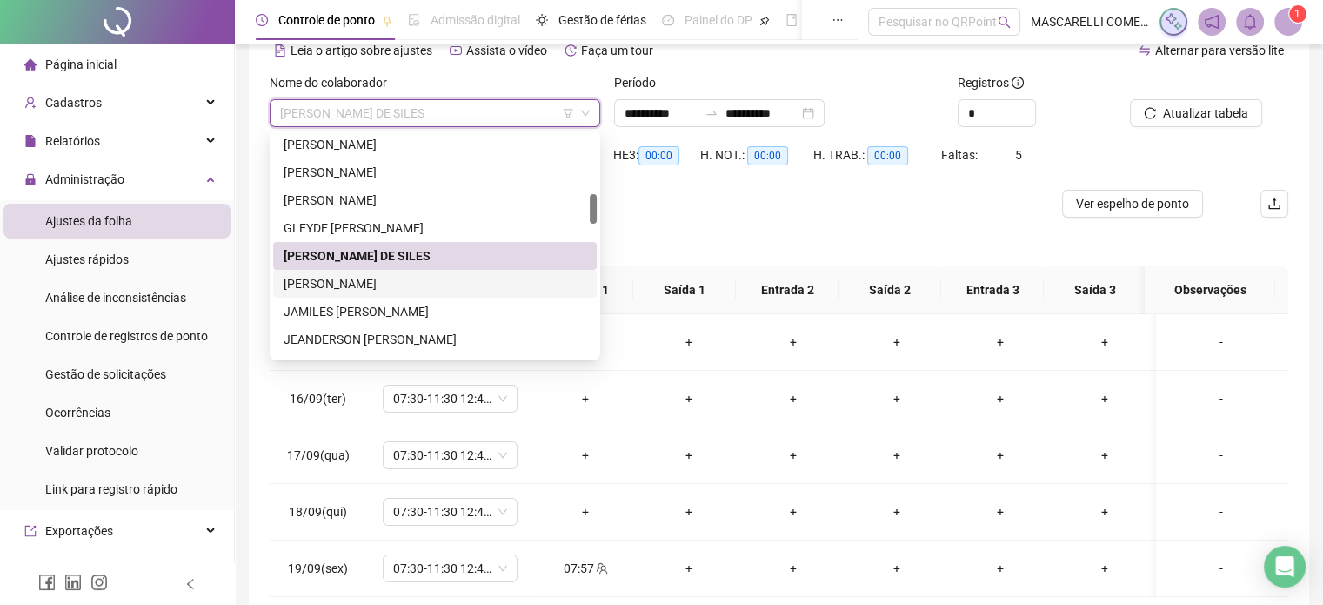
click at [338, 283] on div "[PERSON_NAME]" at bounding box center [435, 283] width 303 height 19
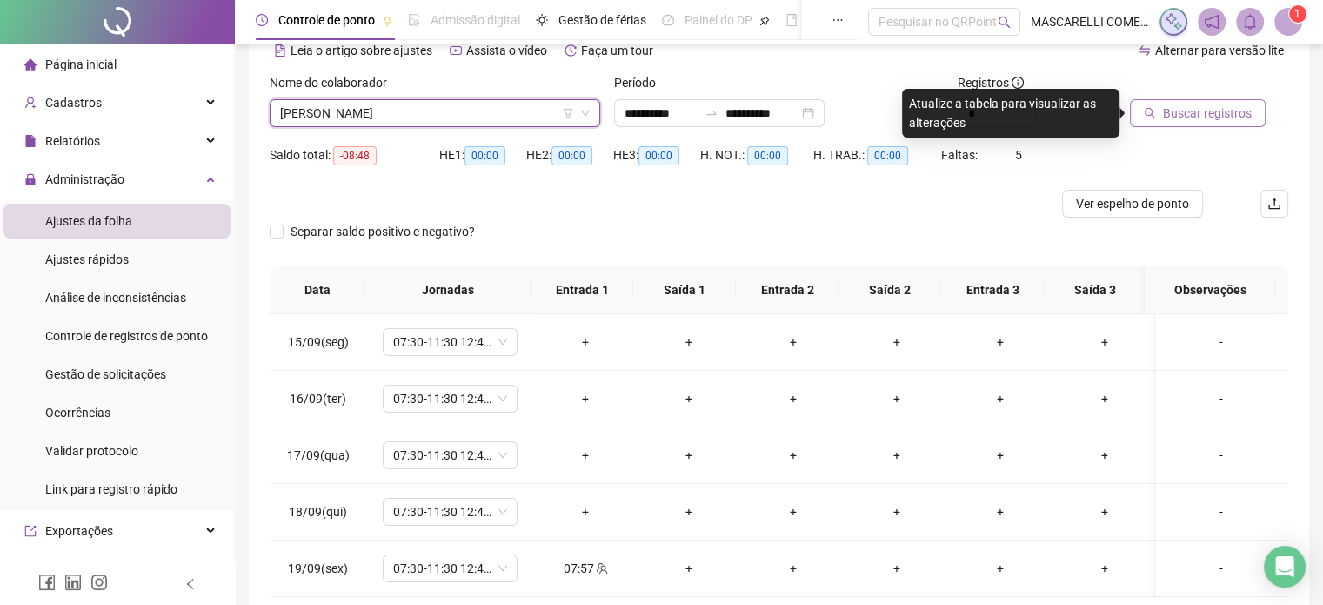
click at [1181, 106] on span "Buscar registros" at bounding box center [1207, 113] width 89 height 19
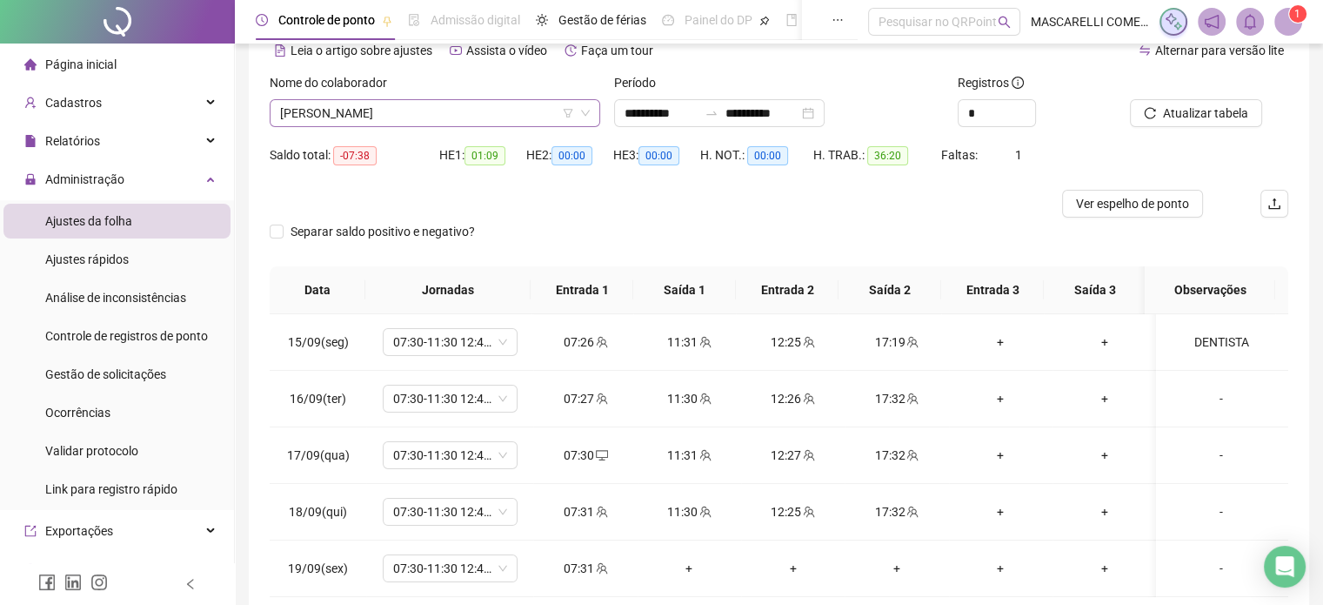
click at [313, 111] on span "[PERSON_NAME]" at bounding box center [435, 113] width 310 height 26
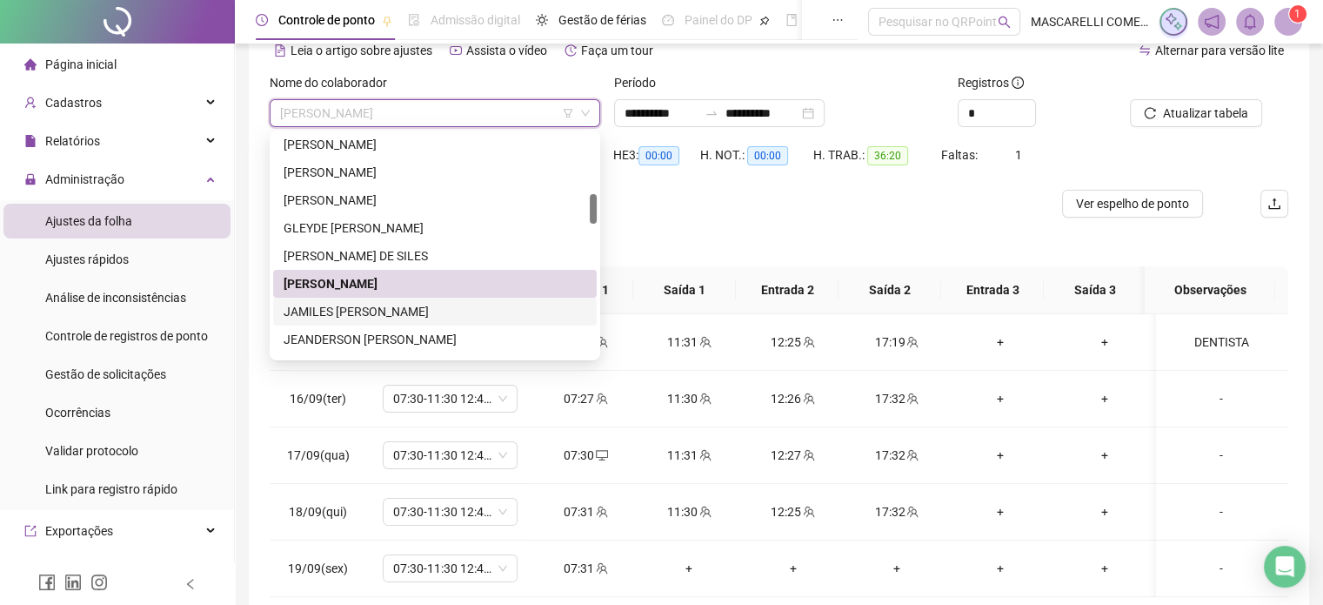
click at [331, 312] on div "JAMILES [PERSON_NAME]" at bounding box center [435, 311] width 303 height 19
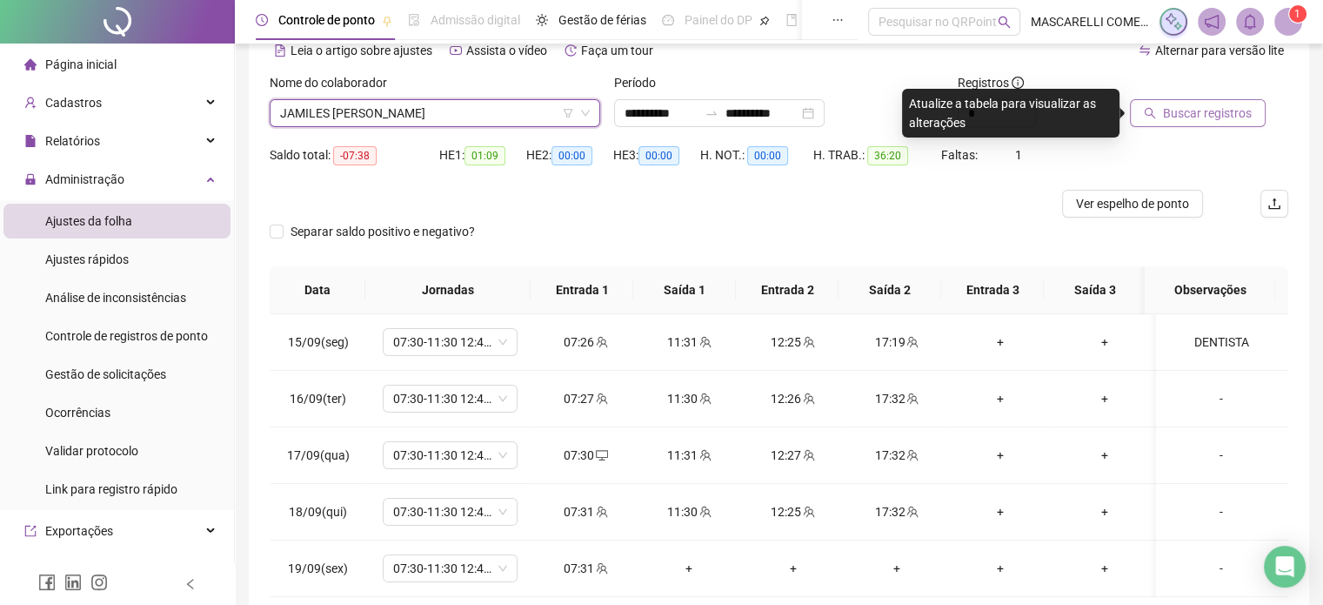
click at [1183, 109] on span "Buscar registros" at bounding box center [1207, 113] width 89 height 19
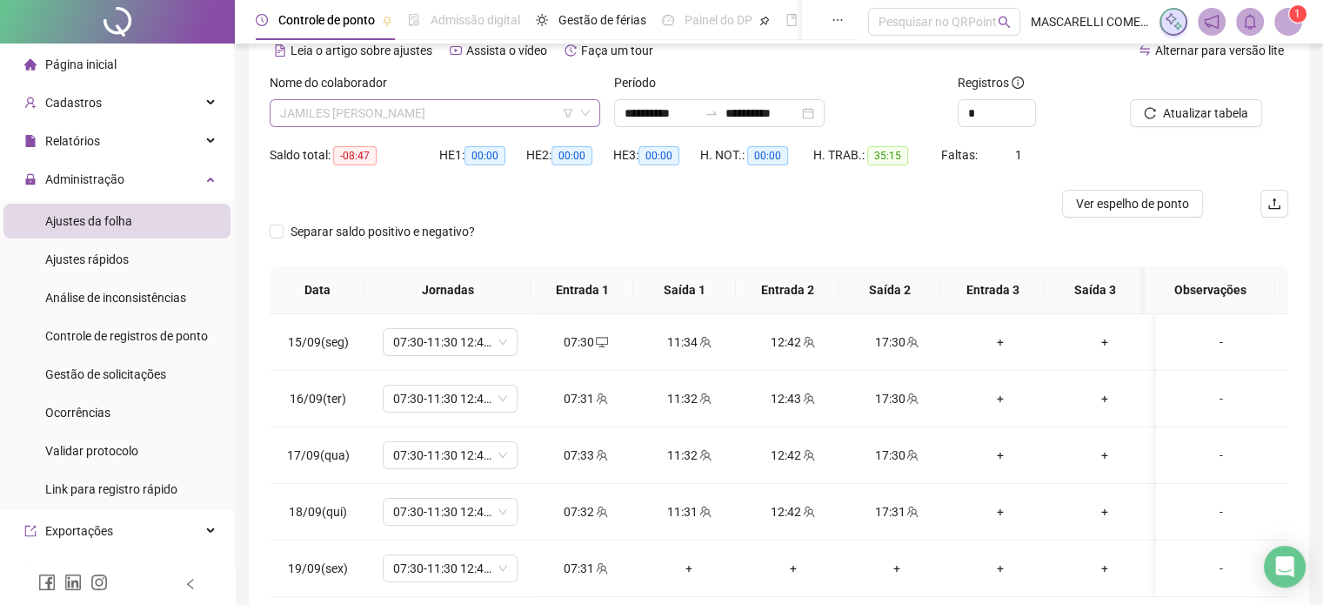
click at [376, 114] on span "JAMILES [PERSON_NAME]" at bounding box center [435, 113] width 310 height 26
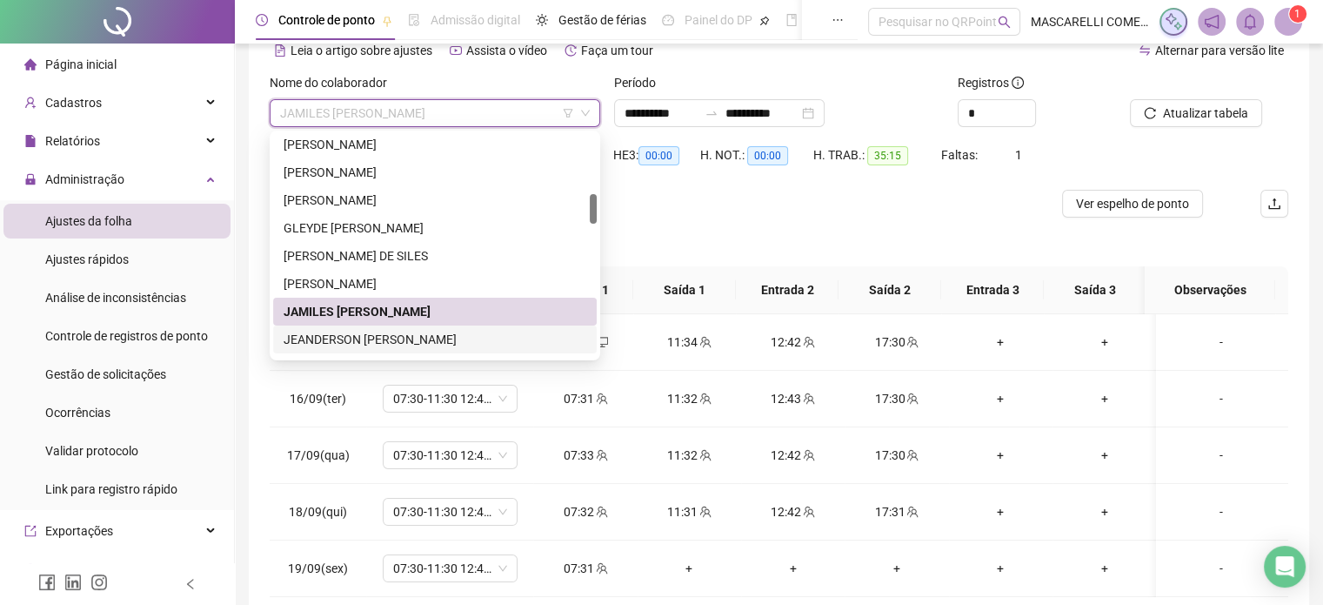
click at [367, 338] on div "JEANDERSON [PERSON_NAME]" at bounding box center [435, 339] width 303 height 19
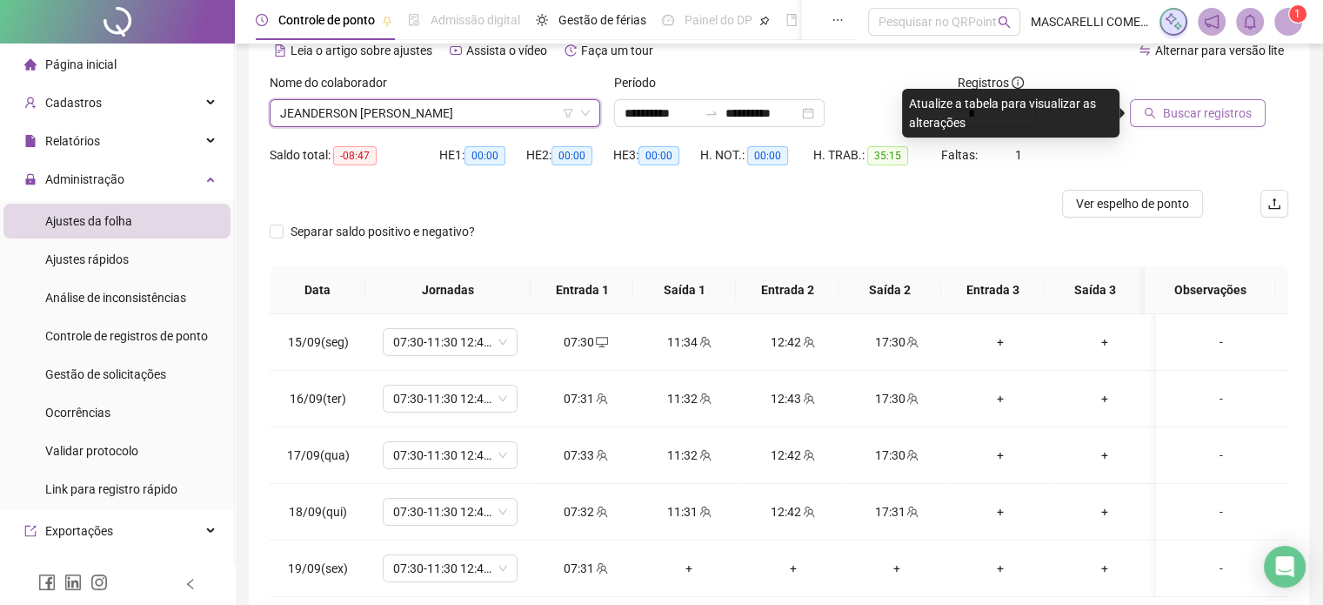
click at [1199, 113] on span "Buscar registros" at bounding box center [1207, 113] width 89 height 19
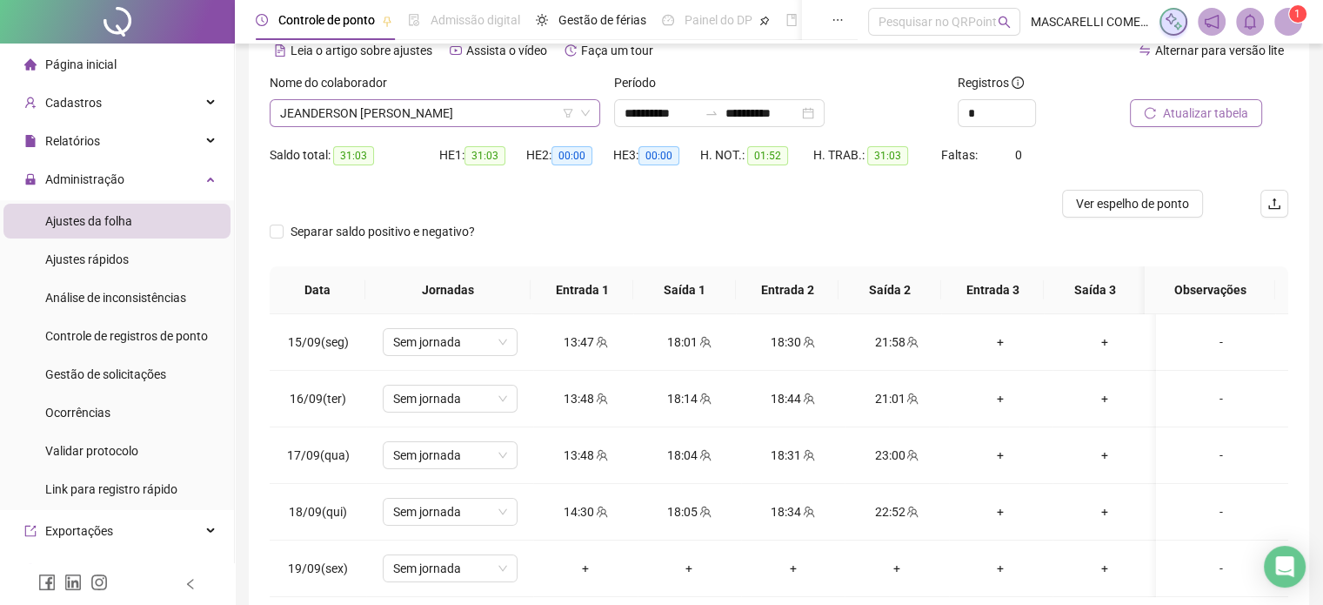
click at [393, 107] on span "JEANDERSON [PERSON_NAME]" at bounding box center [435, 113] width 310 height 26
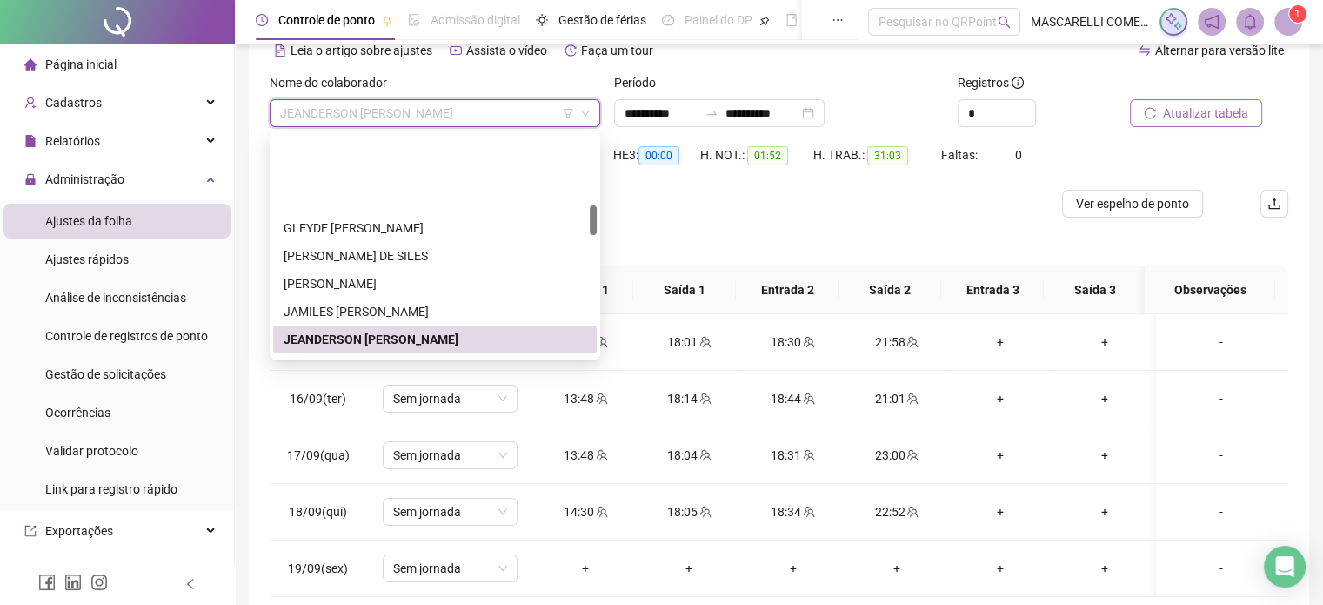
scroll to position [623, 0]
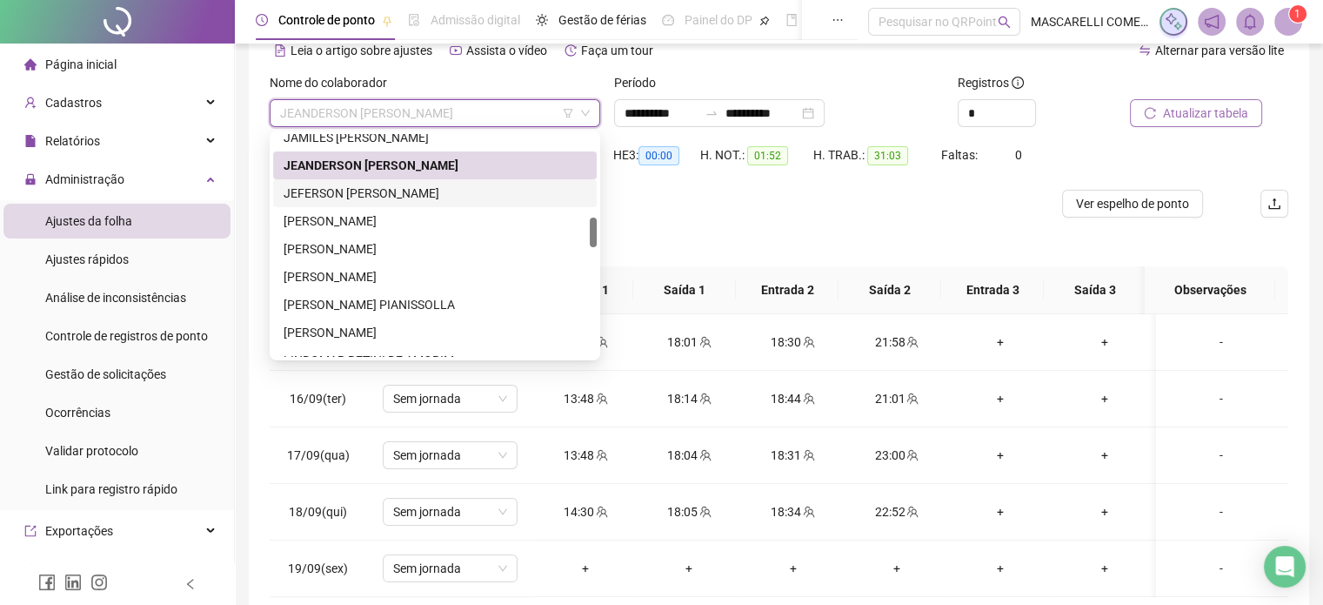
click at [369, 198] on div "JEFERSON [PERSON_NAME]" at bounding box center [435, 193] width 303 height 19
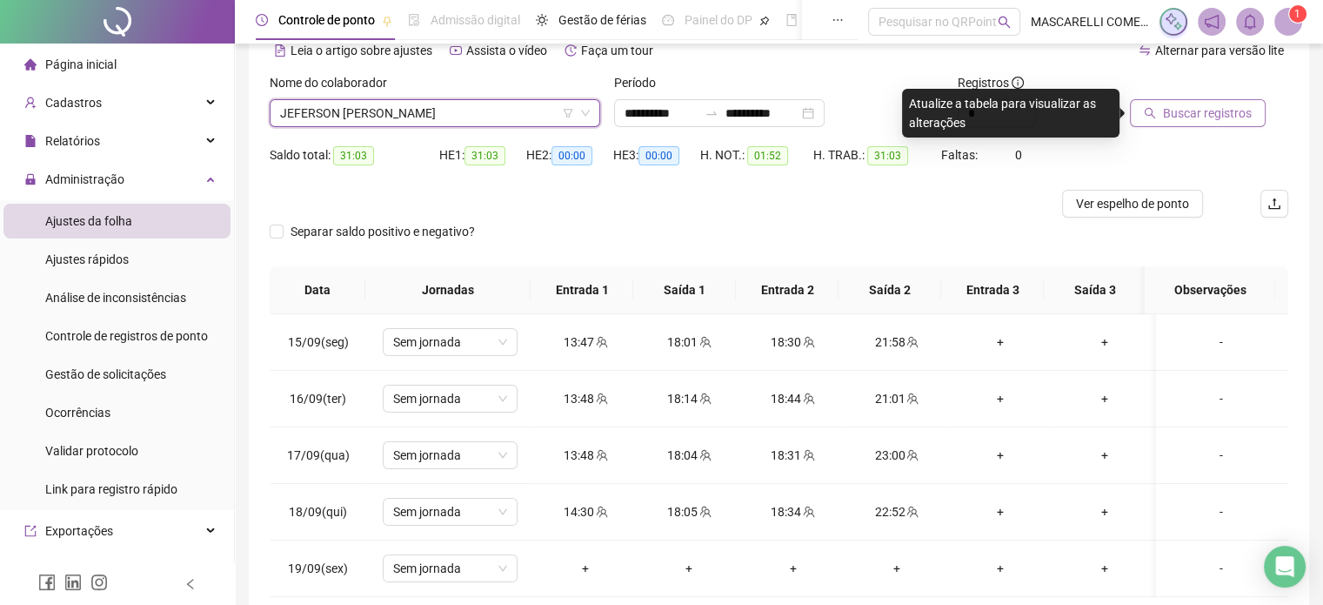
click at [1203, 107] on span "Buscar registros" at bounding box center [1207, 113] width 89 height 19
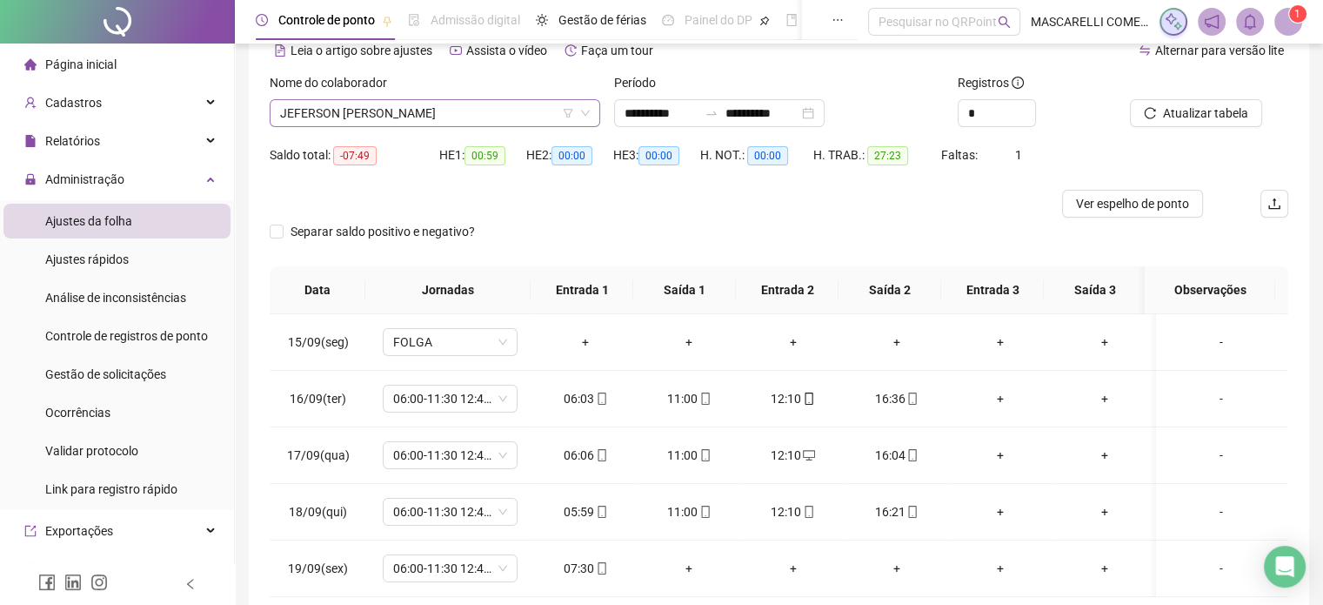
click at [327, 112] on span "JEFERSON [PERSON_NAME]" at bounding box center [435, 113] width 310 height 26
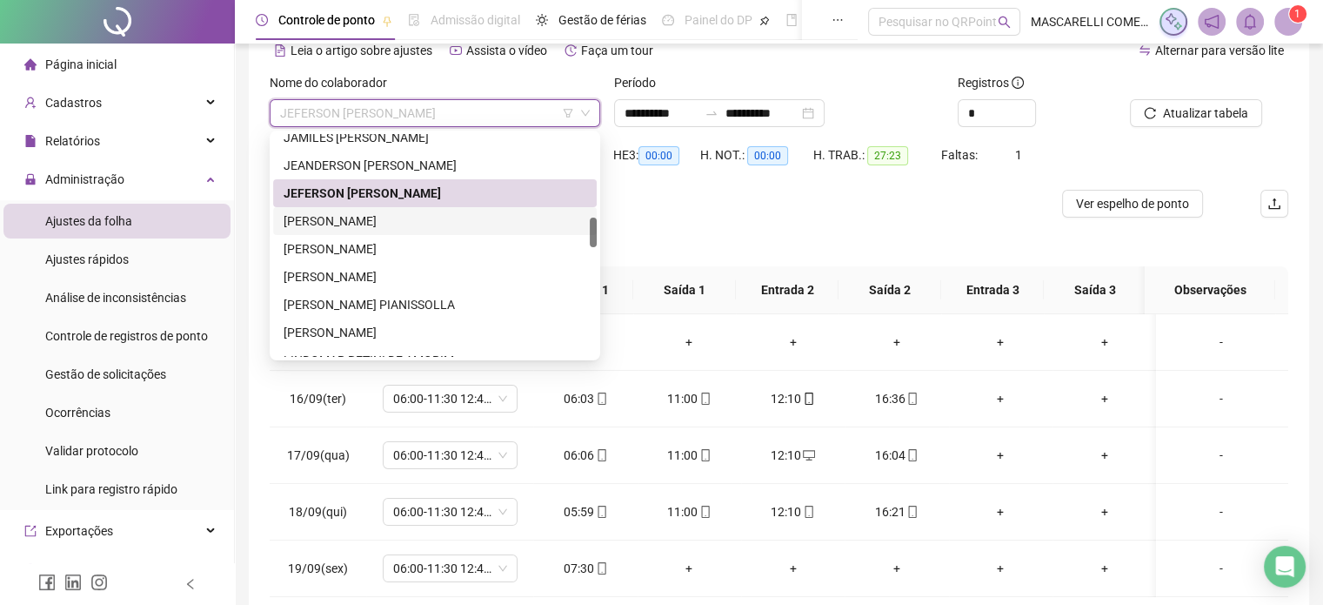
click at [327, 222] on div "[PERSON_NAME]" at bounding box center [435, 220] width 303 height 19
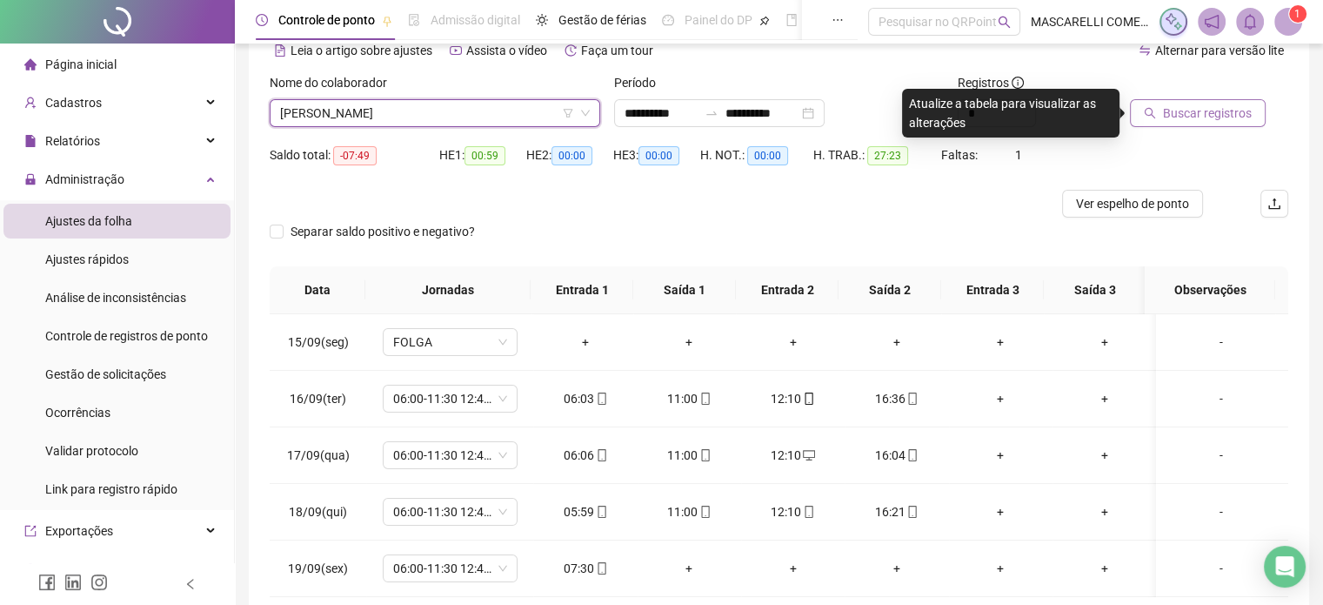
click at [1220, 106] on span "Buscar registros" at bounding box center [1207, 113] width 89 height 19
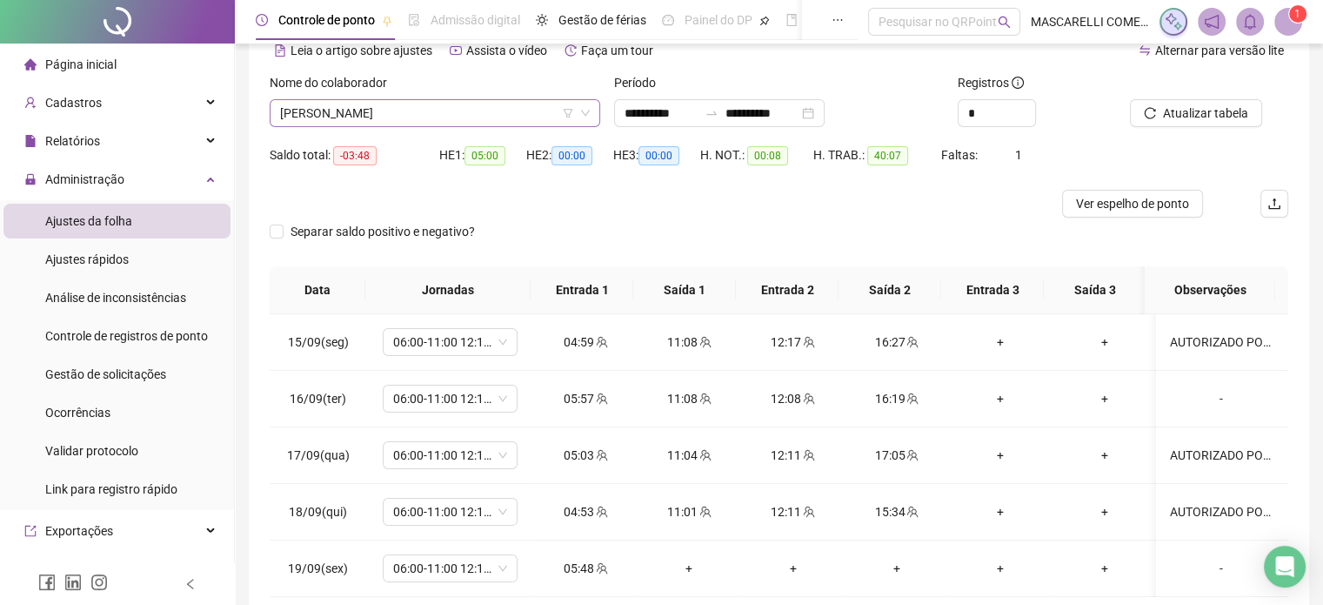
click at [345, 120] on span "[PERSON_NAME]" at bounding box center [435, 113] width 310 height 26
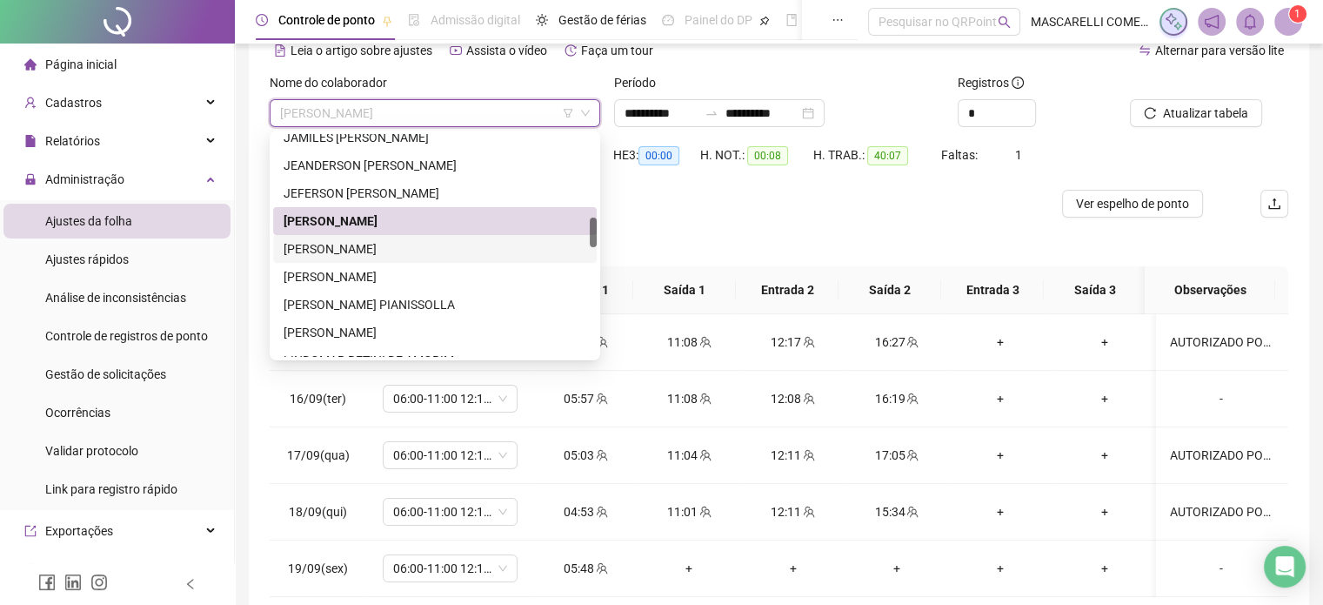
click at [348, 246] on div "[PERSON_NAME]" at bounding box center [435, 248] width 303 height 19
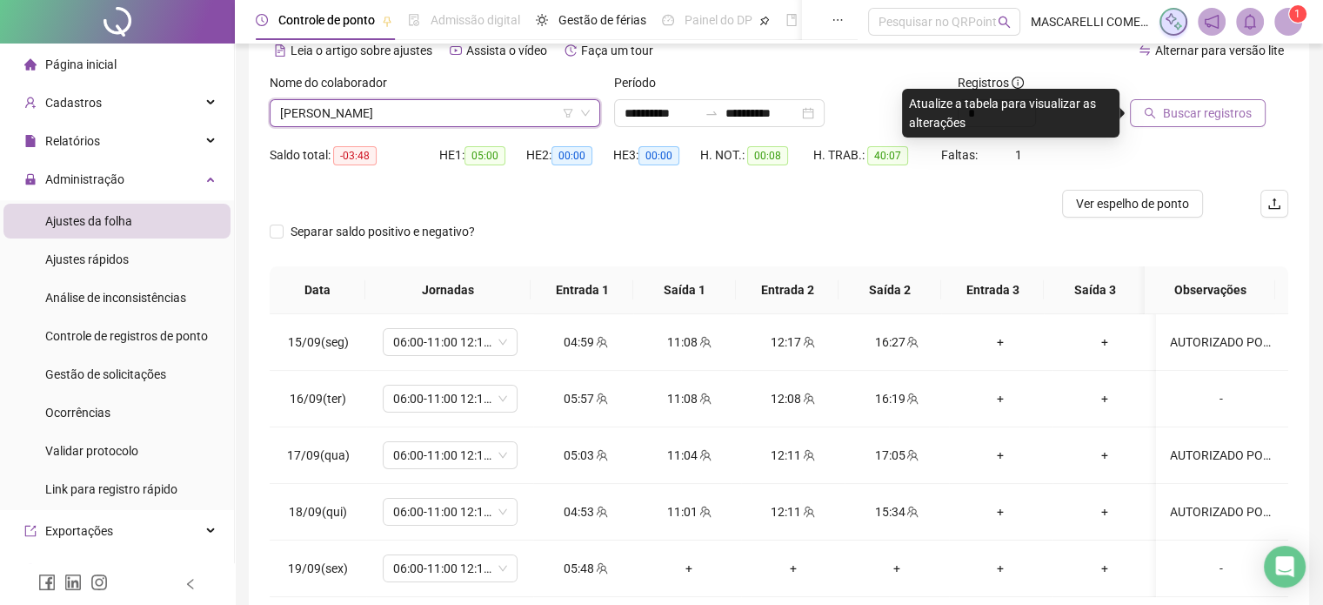
click at [1182, 117] on span "Buscar registros" at bounding box center [1207, 113] width 89 height 19
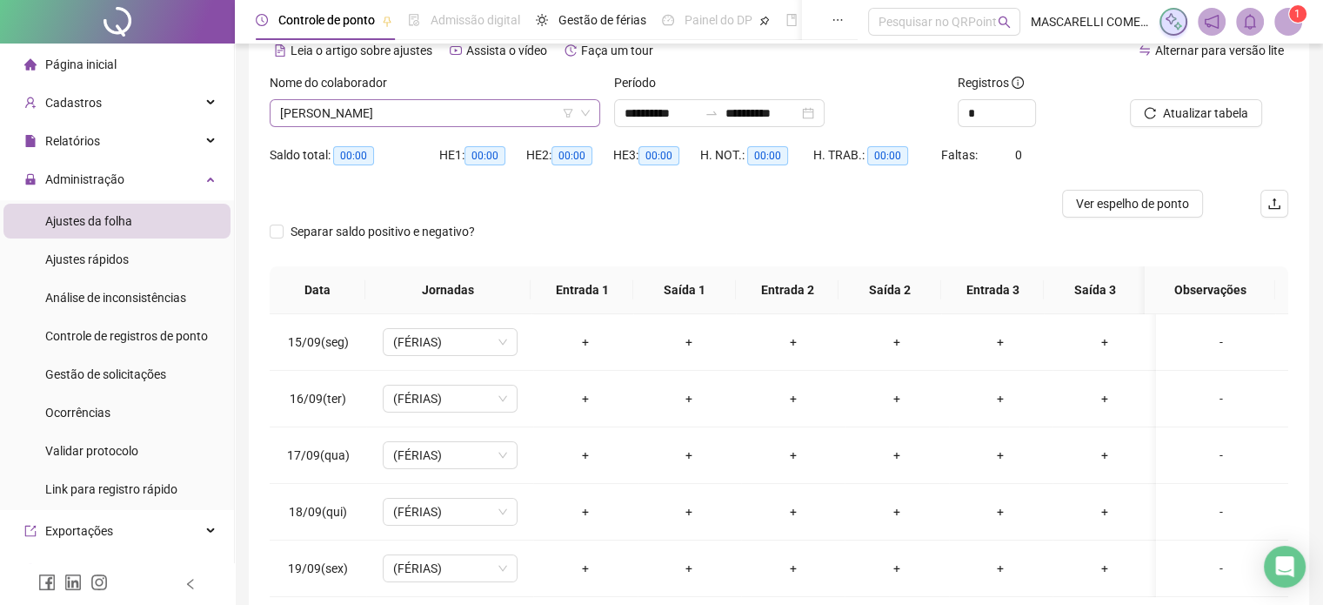
click at [328, 106] on span "[PERSON_NAME]" at bounding box center [435, 113] width 310 height 26
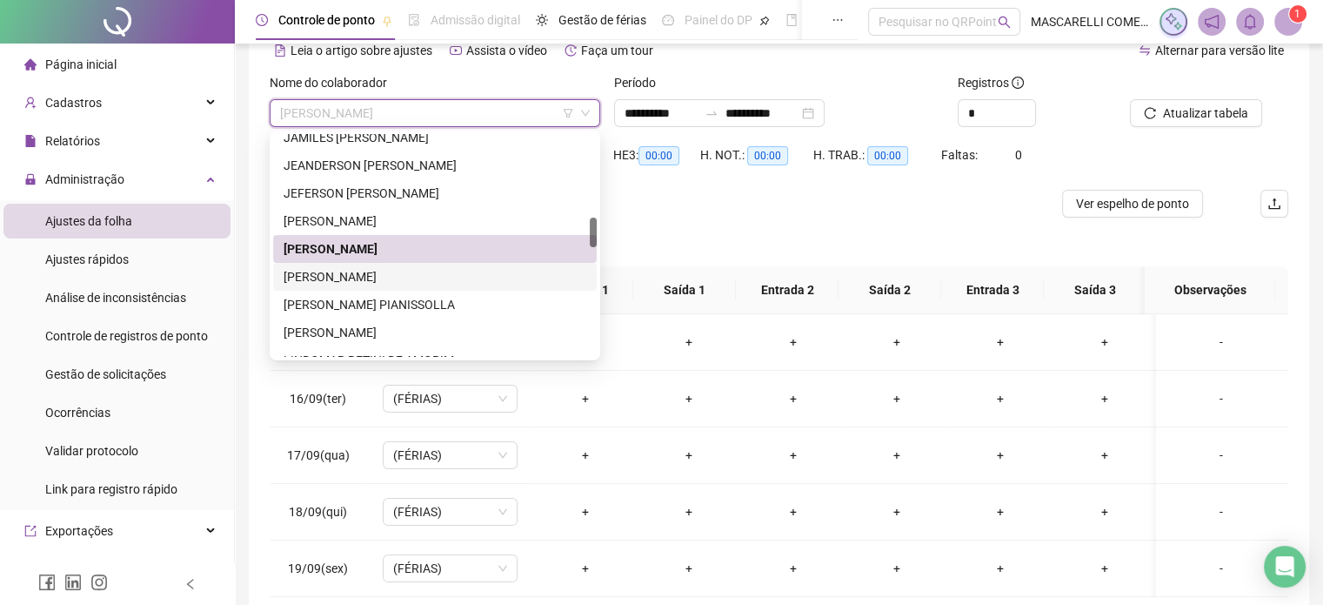
click at [365, 271] on div "[PERSON_NAME]" at bounding box center [435, 276] width 303 height 19
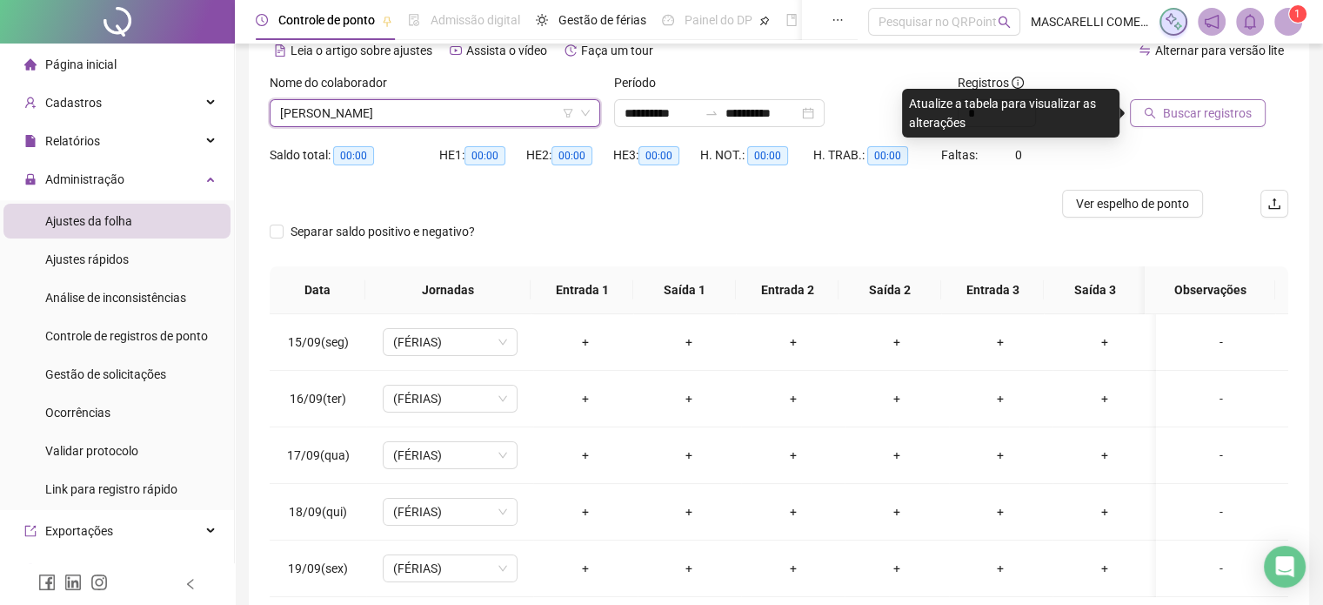
click at [1192, 117] on span "Buscar registros" at bounding box center [1207, 113] width 89 height 19
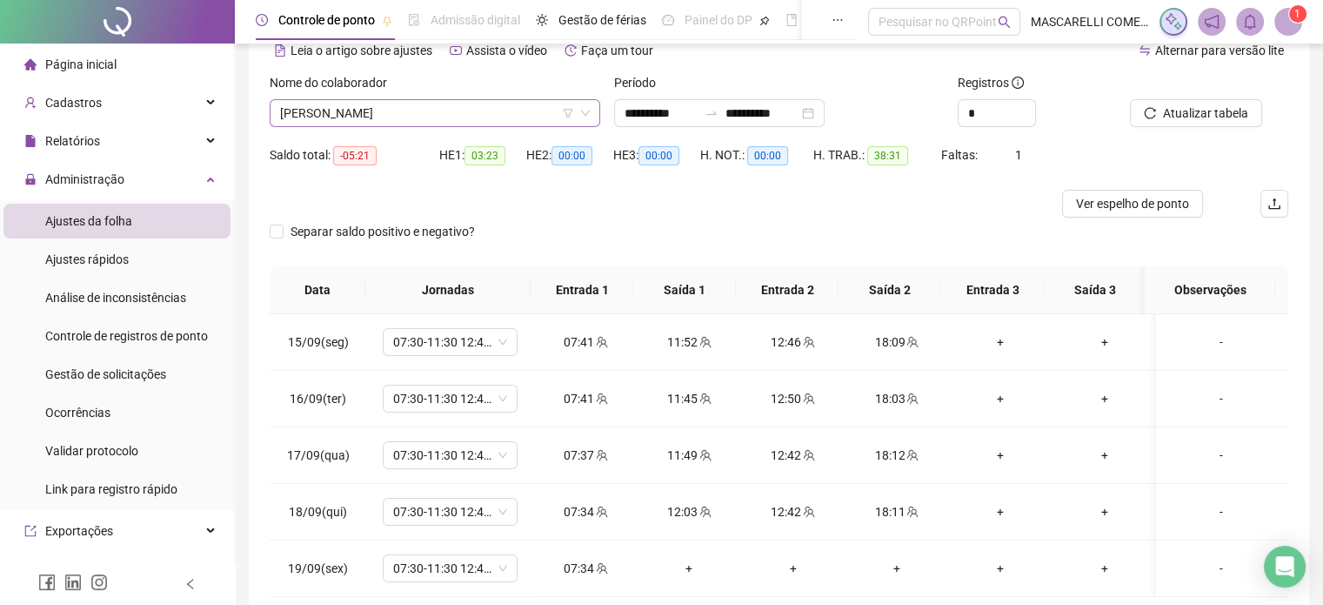
click at [331, 107] on span "[PERSON_NAME]" at bounding box center [435, 113] width 310 height 26
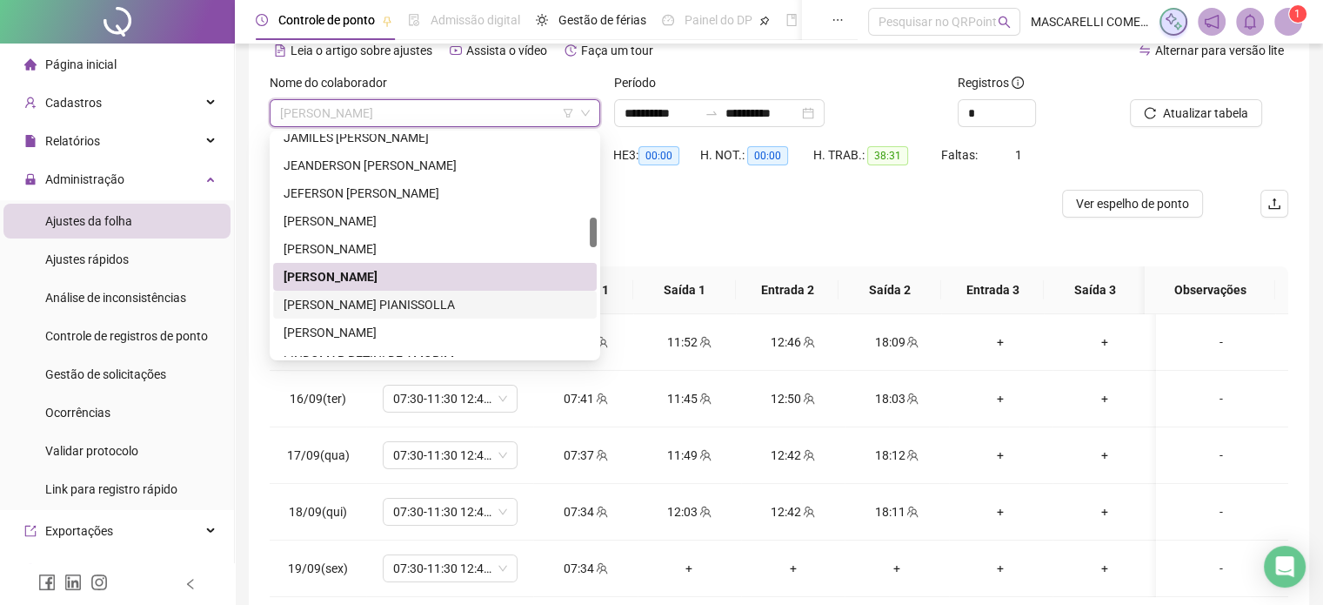
click at [304, 304] on div "[PERSON_NAME] PIANISSOLLA" at bounding box center [435, 304] width 303 height 19
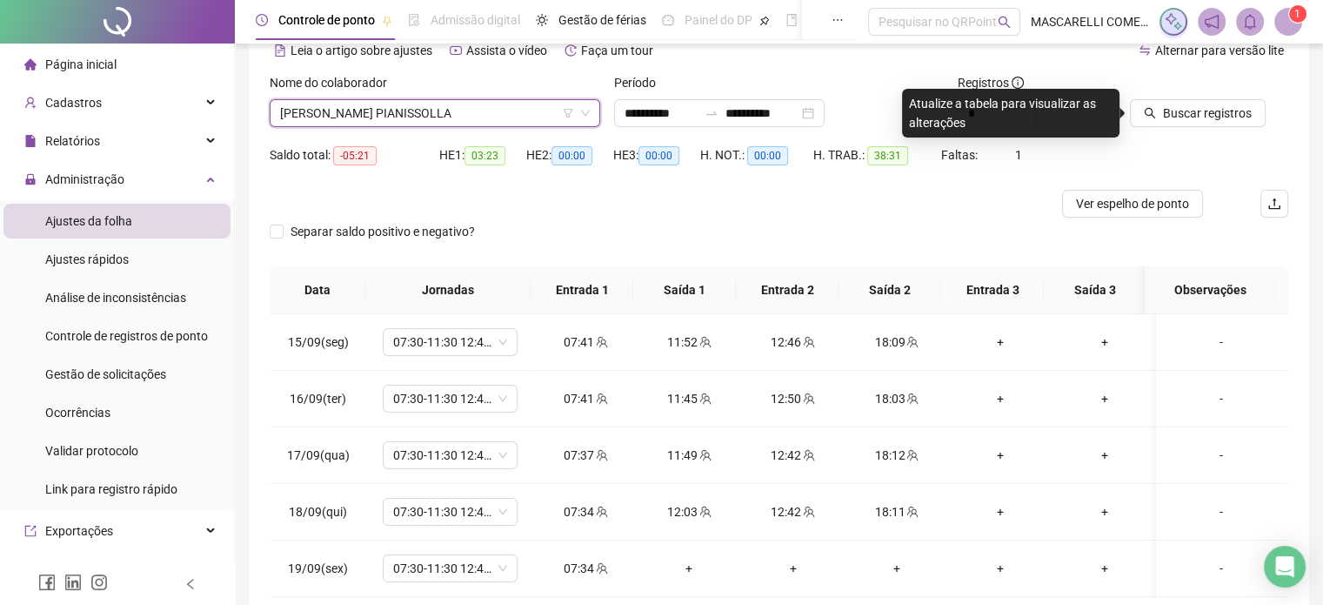
click at [348, 117] on span "[PERSON_NAME] PIANISSOLLA" at bounding box center [435, 113] width 310 height 26
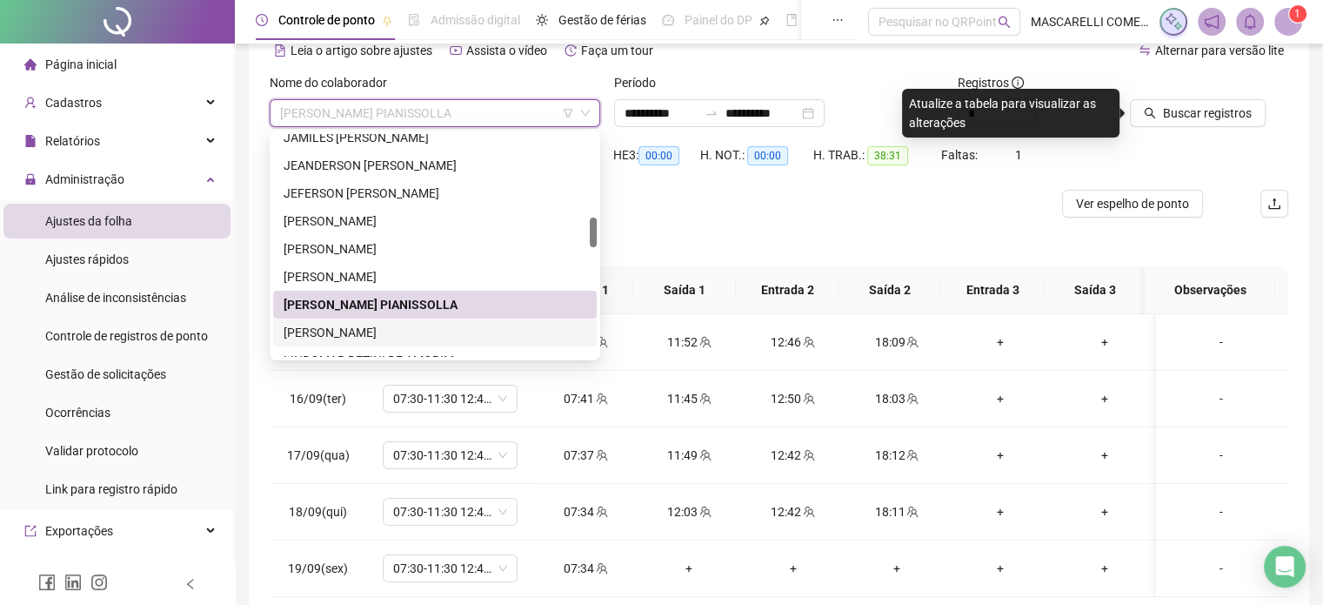
click at [313, 339] on div "[PERSON_NAME]" at bounding box center [435, 332] width 303 height 19
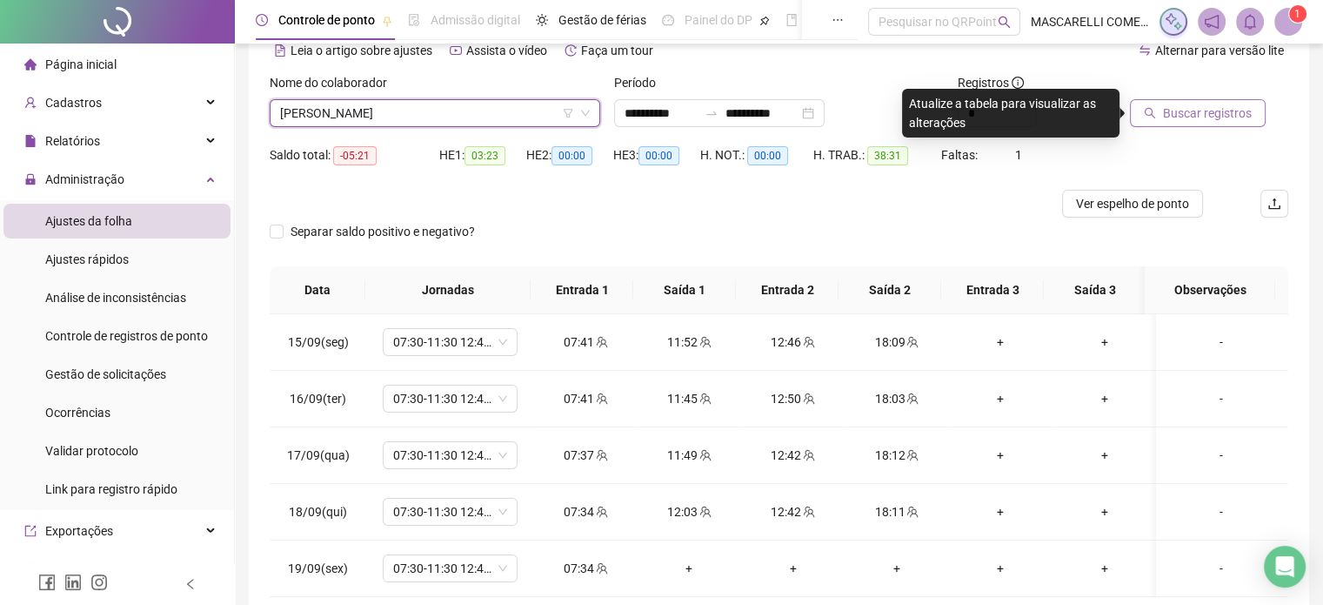
click at [1172, 115] on span "Buscar registros" at bounding box center [1207, 113] width 89 height 19
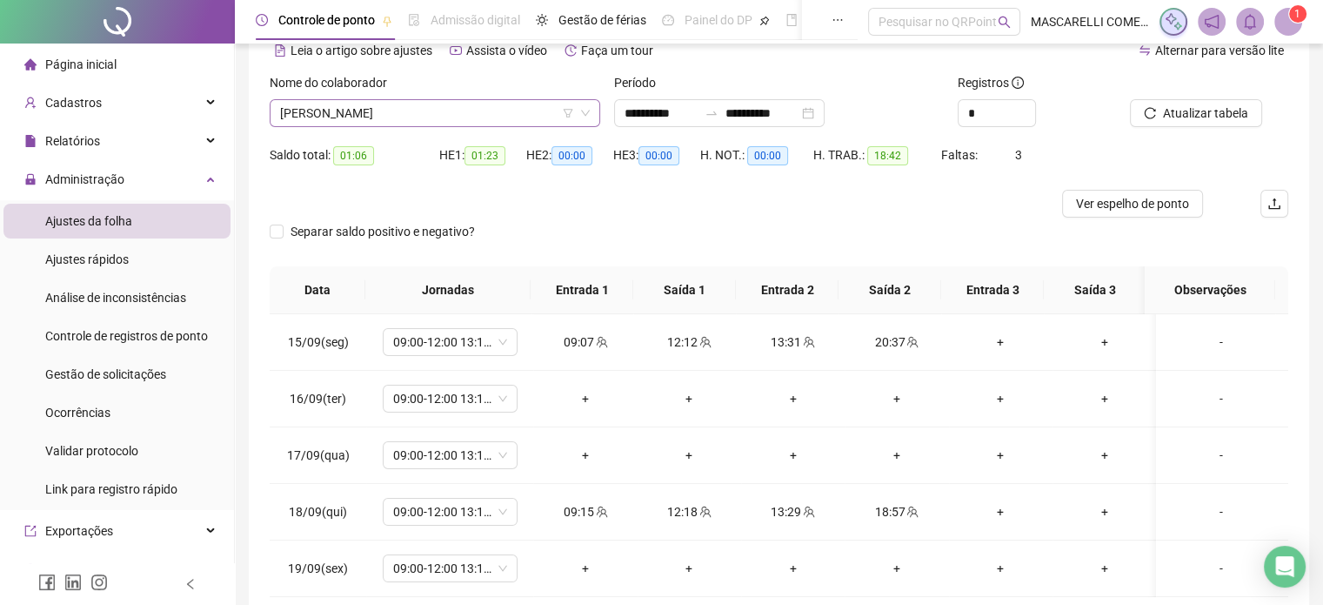
click at [353, 117] on span "[PERSON_NAME]" at bounding box center [435, 113] width 310 height 26
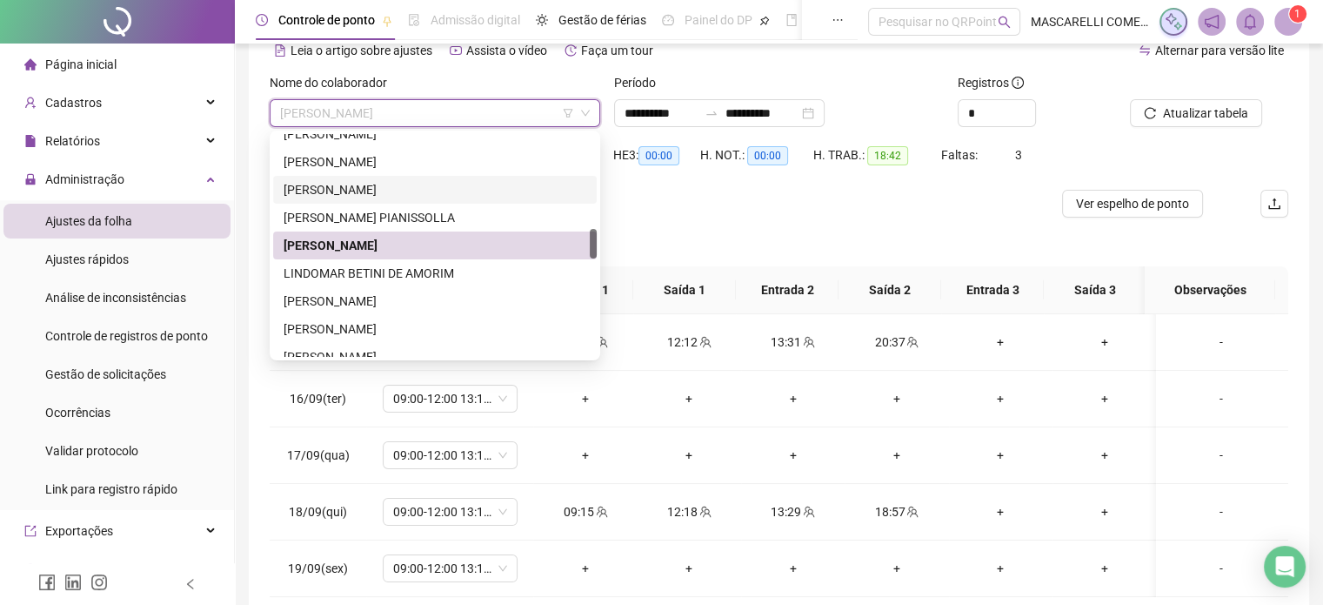
scroll to position [797, 0]
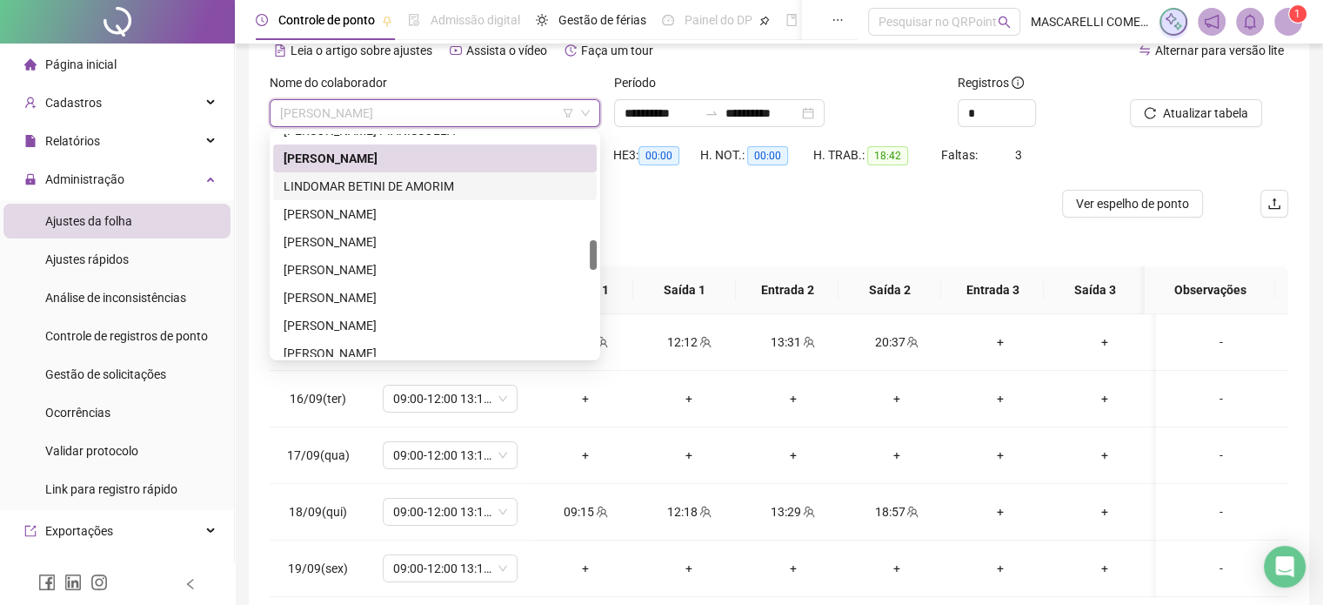
click at [355, 190] on div "LINDOMAR BETINI DE AMORIM" at bounding box center [435, 186] width 303 height 19
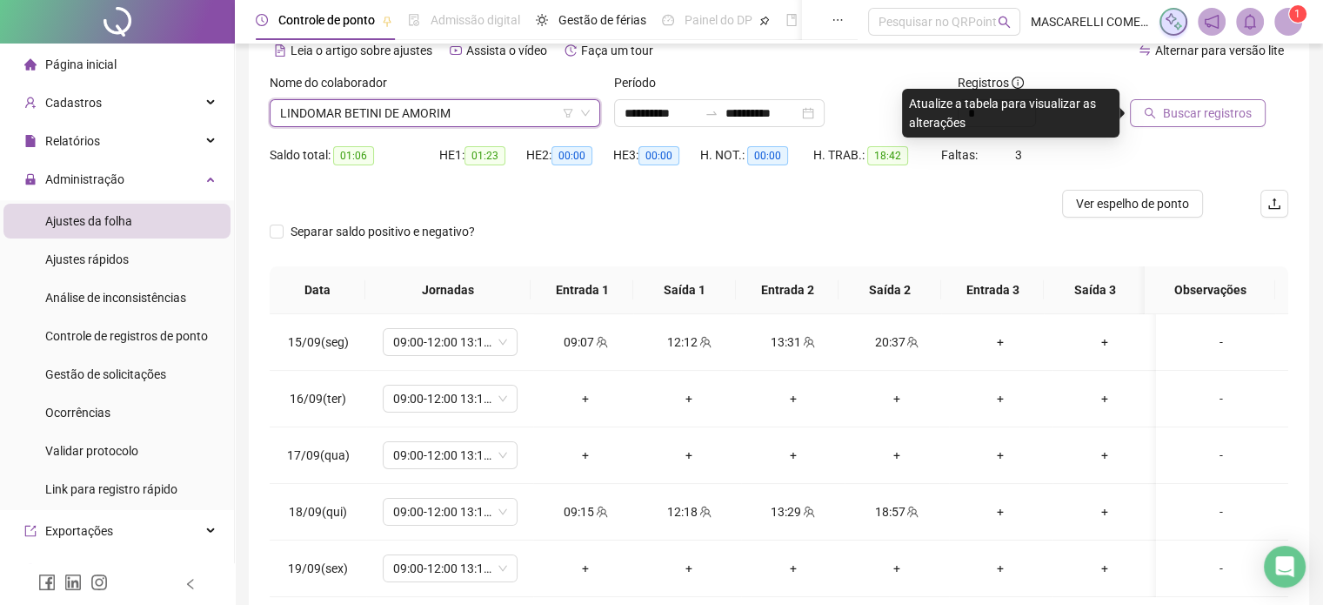
click at [1188, 109] on span "Buscar registros" at bounding box center [1207, 113] width 89 height 19
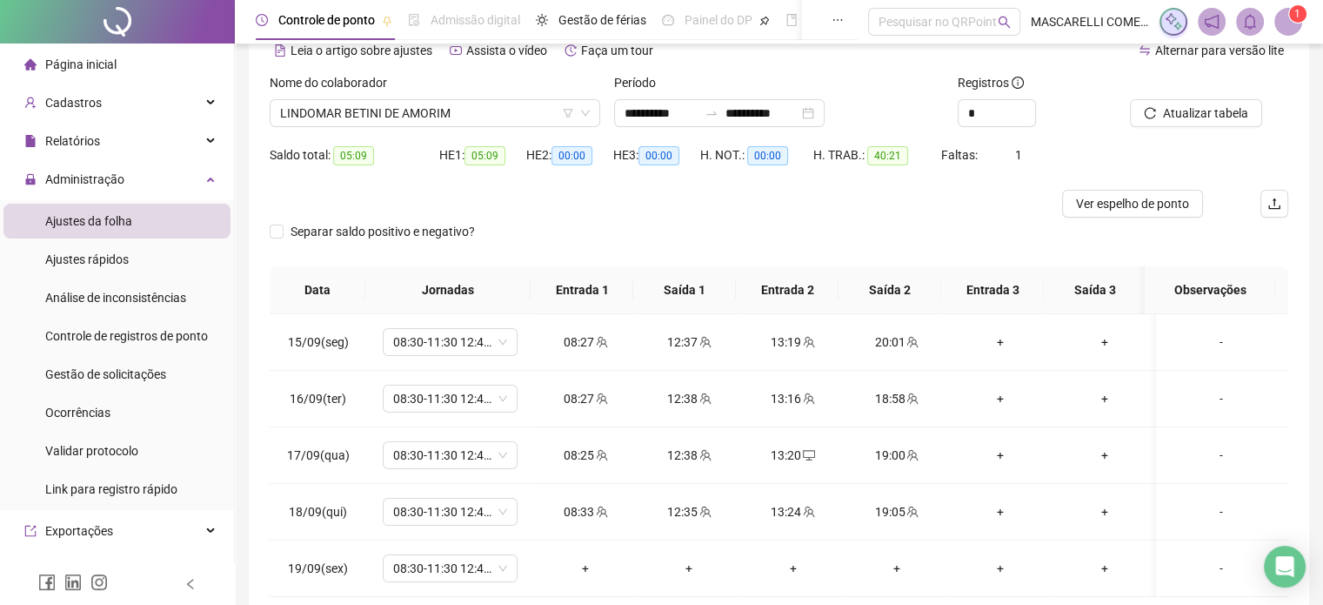
click at [336, 110] on span "LINDOMAR BETINI DE AMORIM" at bounding box center [435, 113] width 310 height 26
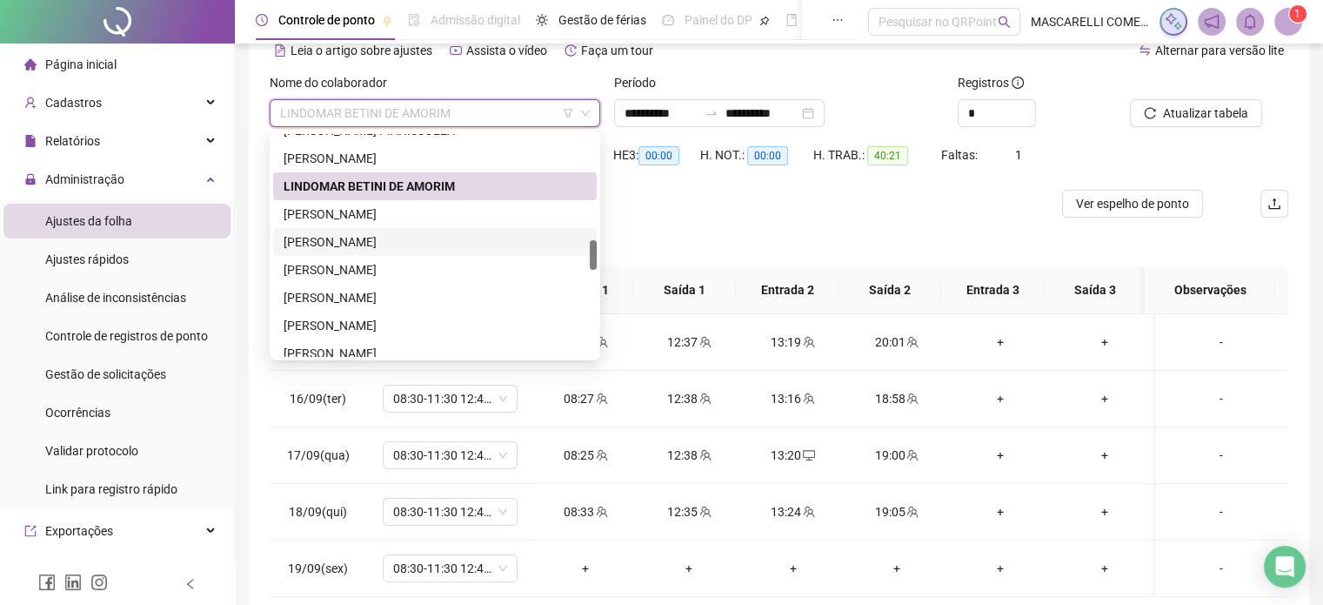
click at [332, 239] on div "[PERSON_NAME]" at bounding box center [435, 241] width 303 height 19
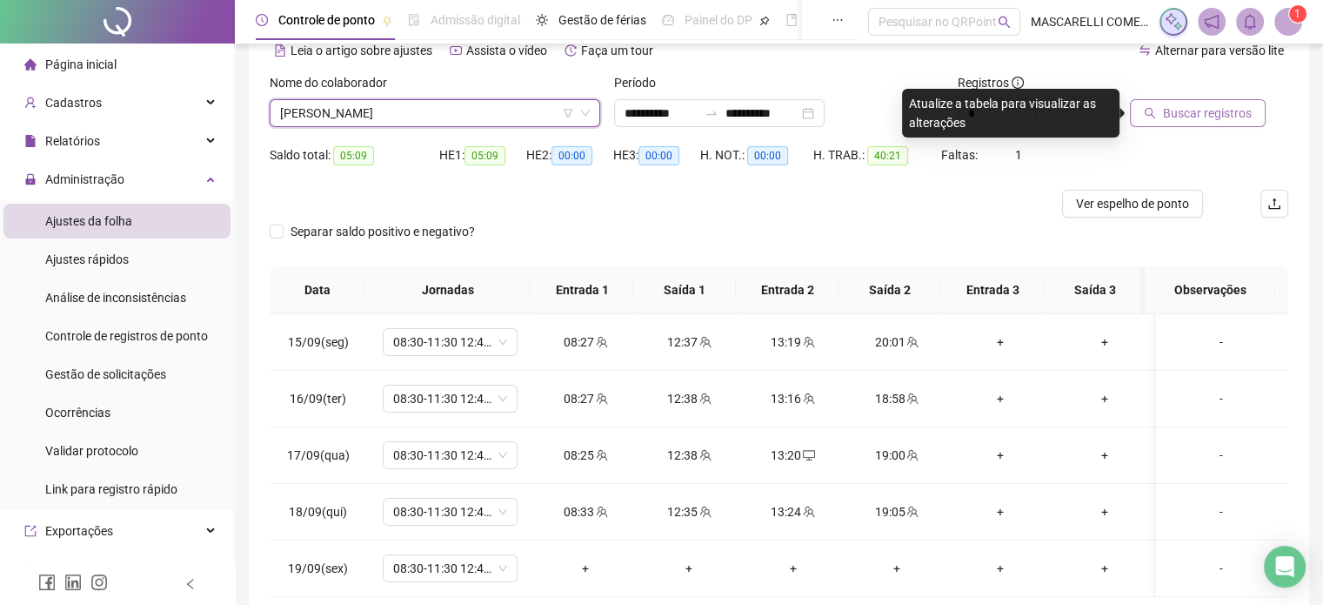
click at [1179, 110] on span "Buscar registros" at bounding box center [1207, 113] width 89 height 19
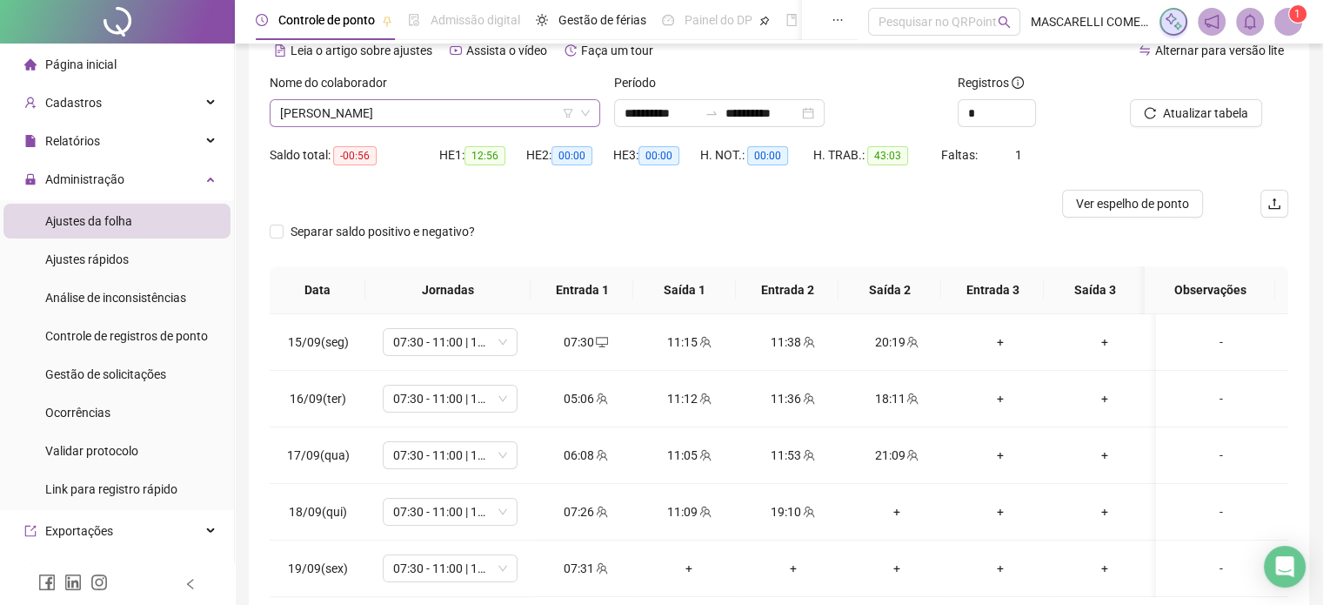
click at [354, 110] on span "[PERSON_NAME]" at bounding box center [435, 113] width 310 height 26
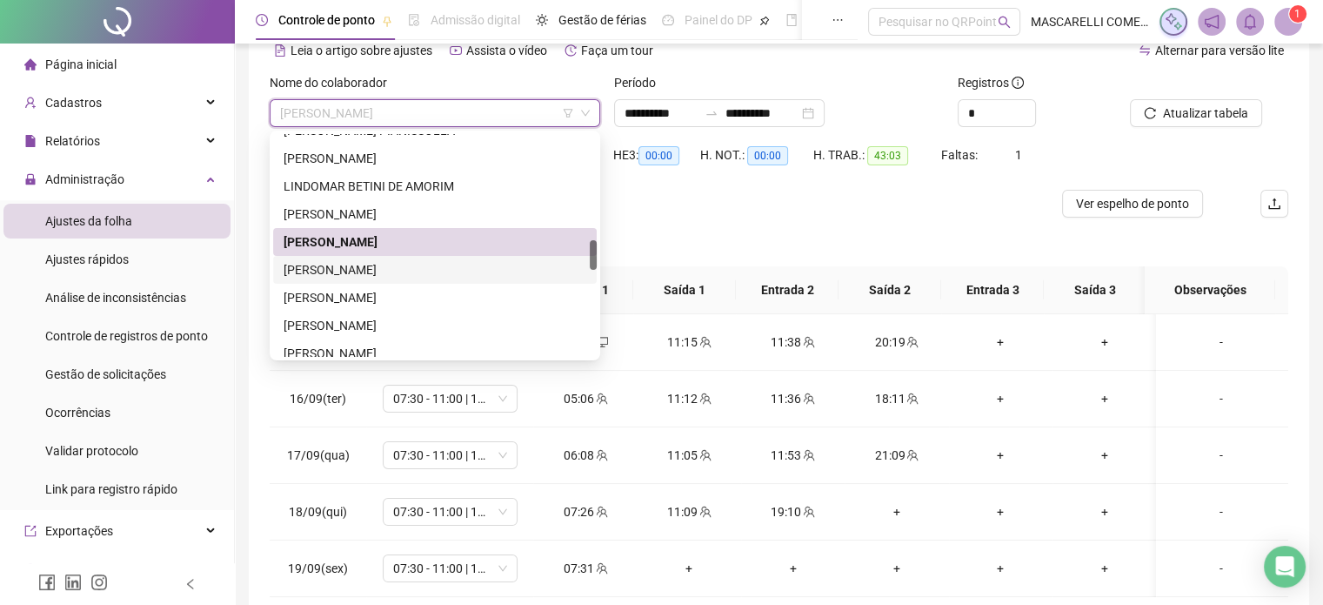
click at [351, 268] on div "[PERSON_NAME]" at bounding box center [435, 269] width 303 height 19
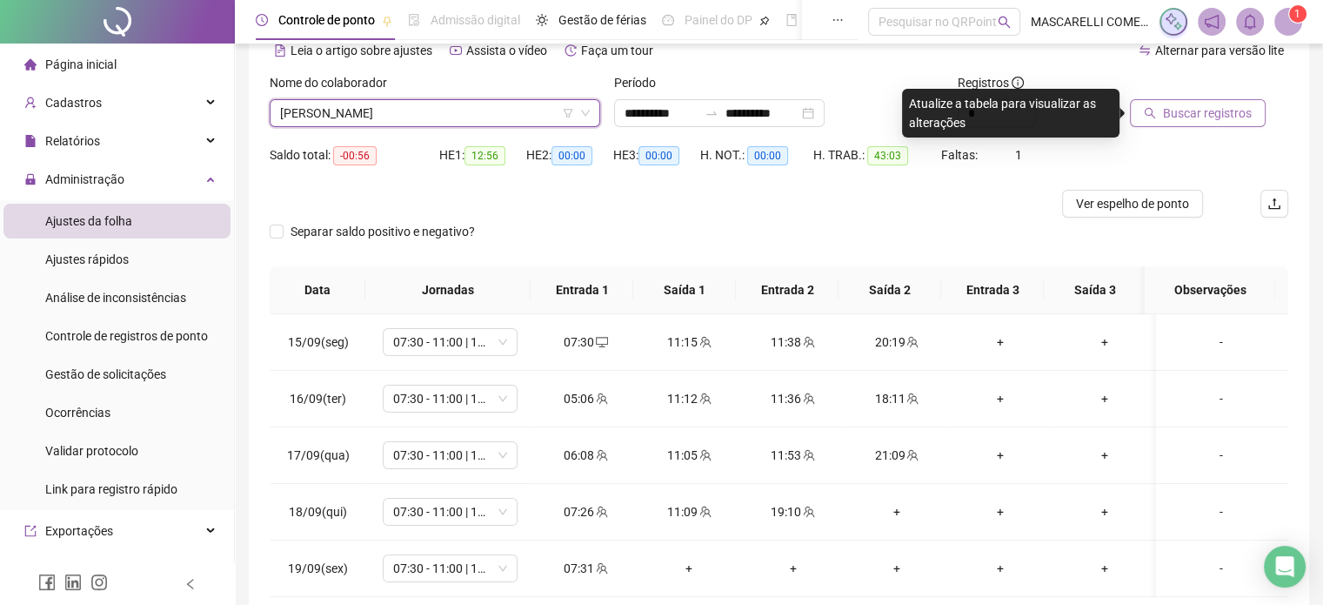
click at [1167, 121] on span "Buscar registros" at bounding box center [1207, 113] width 89 height 19
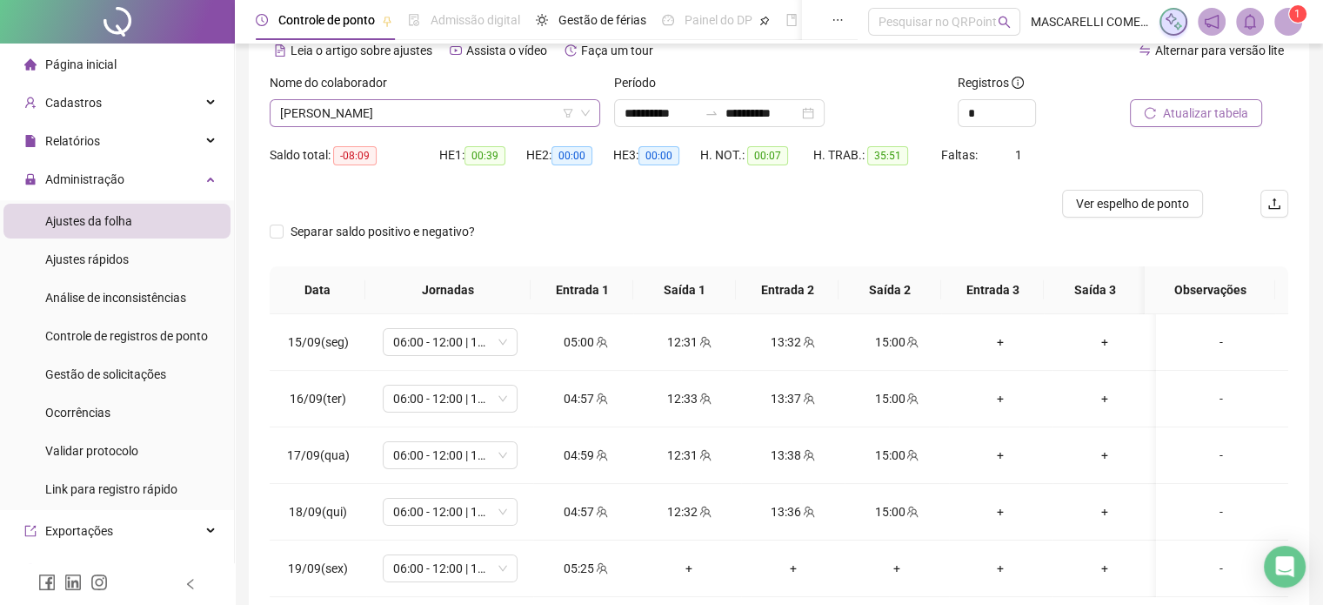
click at [338, 111] on span "[PERSON_NAME]" at bounding box center [435, 113] width 310 height 26
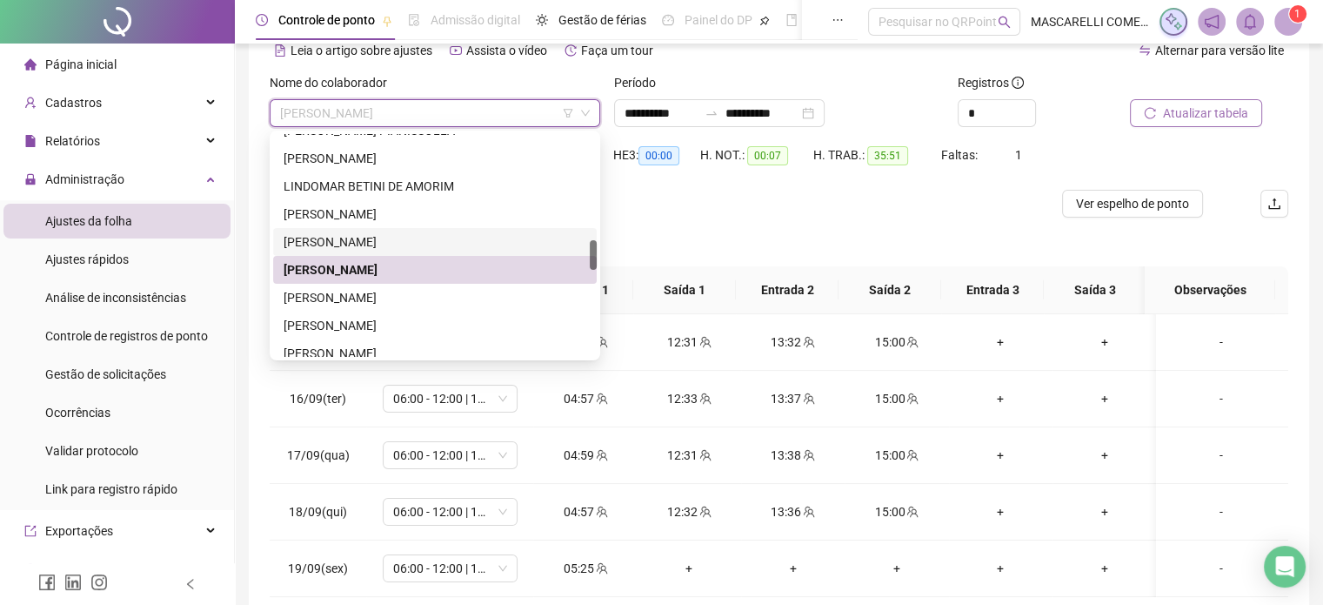
click at [318, 241] on div "[PERSON_NAME]" at bounding box center [435, 241] width 303 height 19
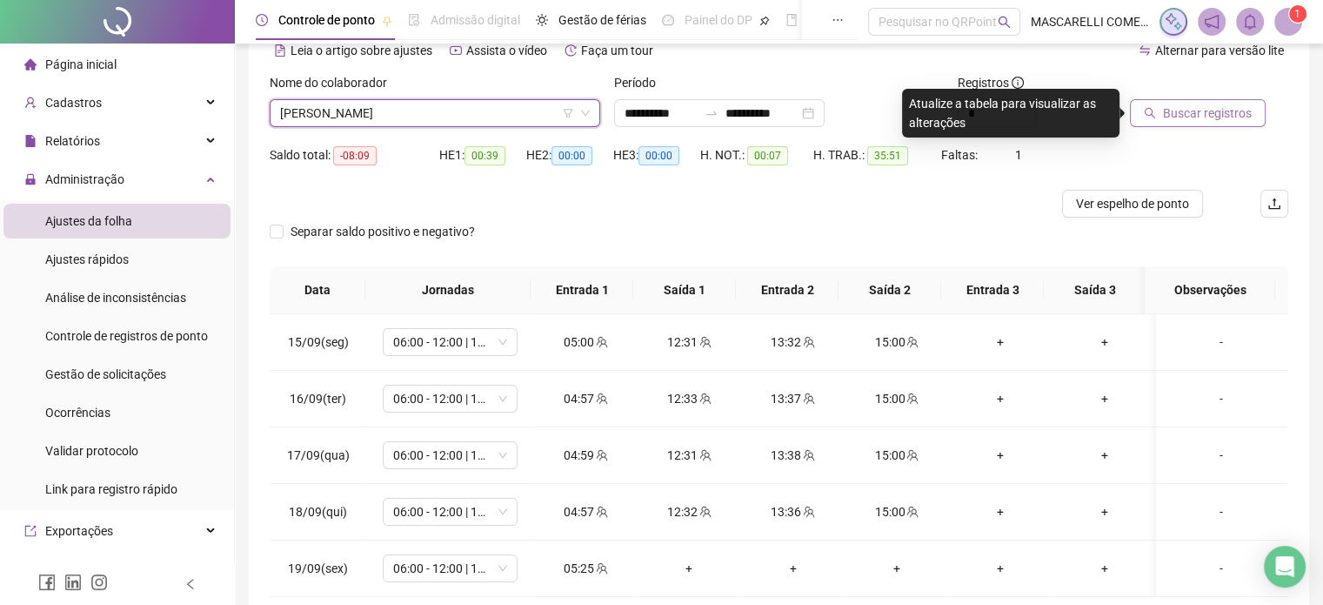
click at [1175, 111] on span "Buscar registros" at bounding box center [1207, 113] width 89 height 19
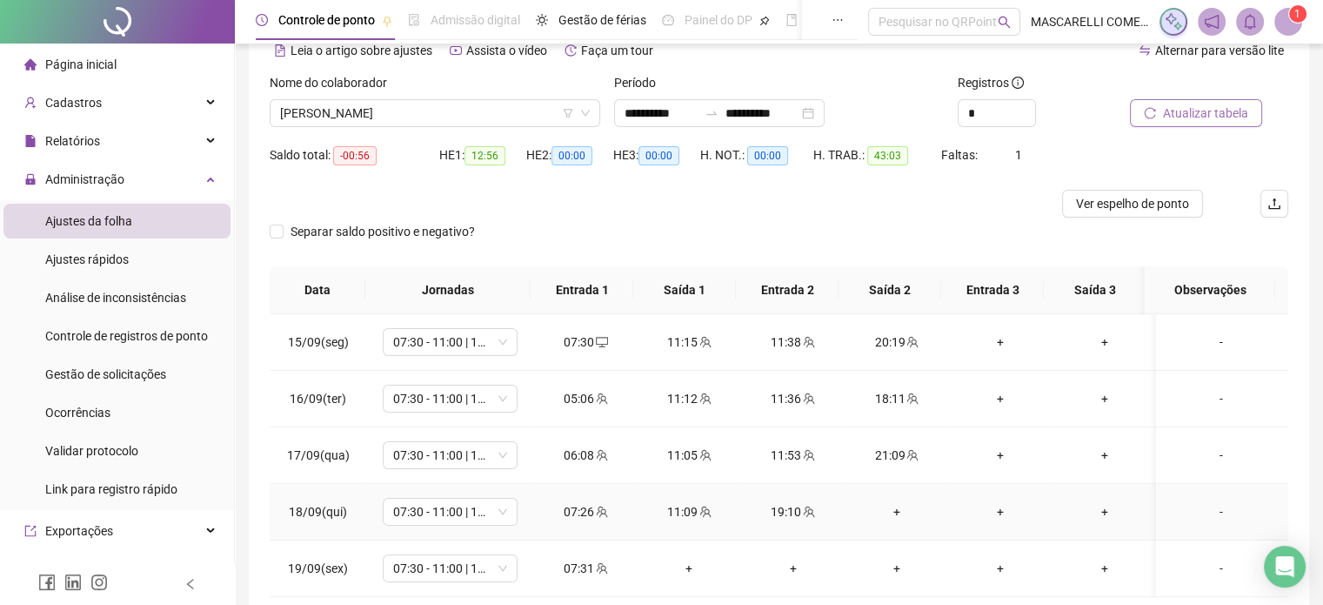
click at [891, 513] on div "+" at bounding box center [897, 511] width 76 height 19
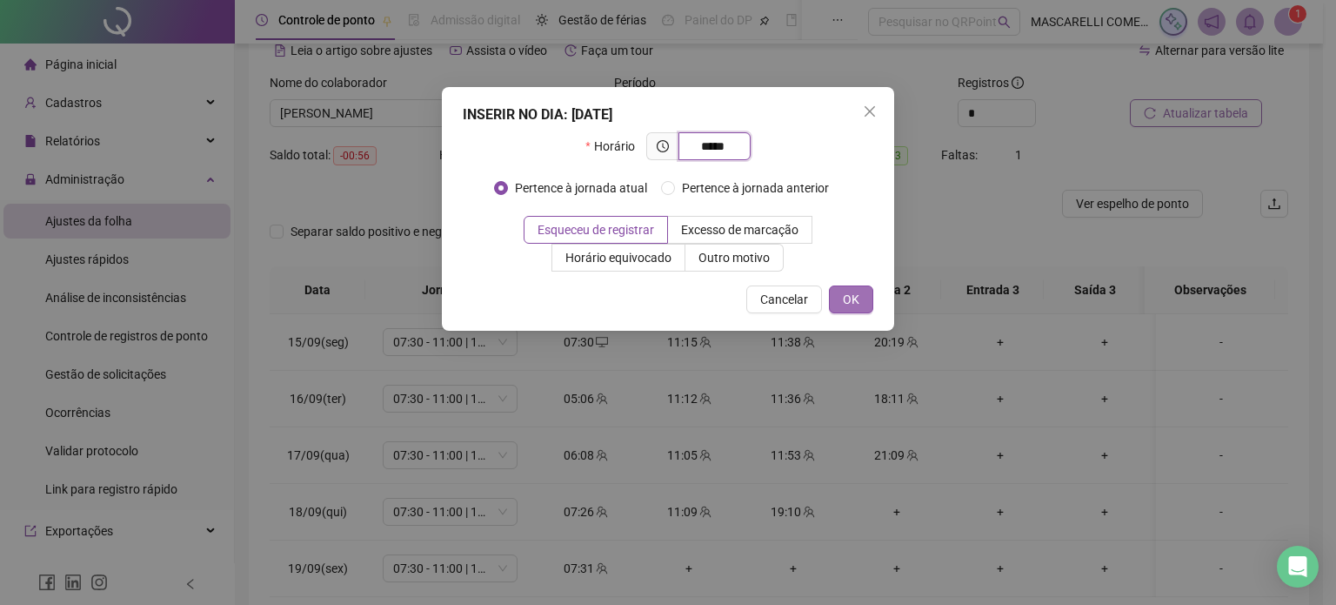
type input "*****"
click at [851, 298] on span "OK" at bounding box center [851, 299] width 17 height 19
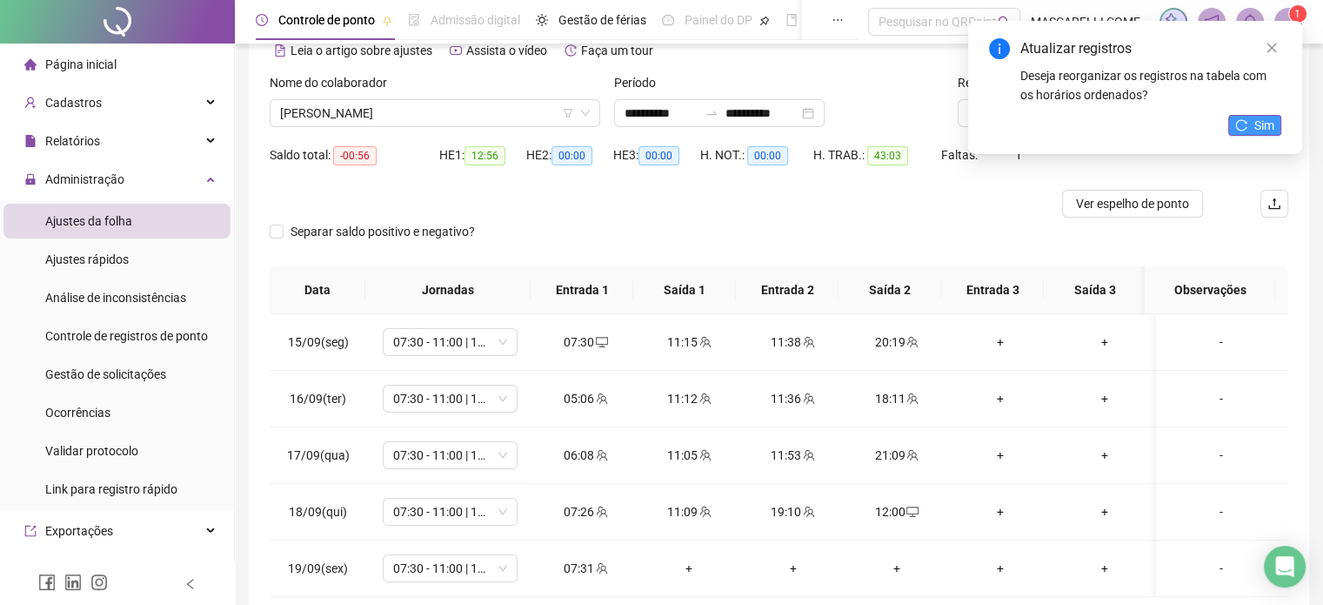
click at [1245, 128] on icon "reload" at bounding box center [1241, 124] width 11 height 11
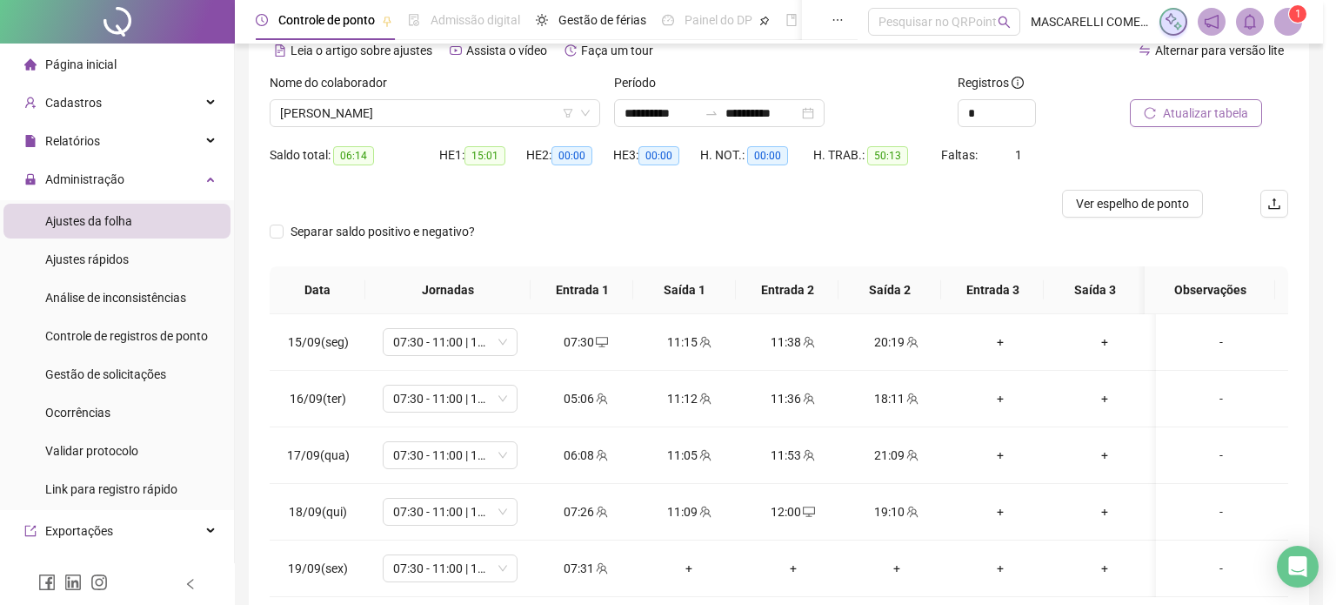
click at [341, 110] on div "Atualizando tabela Atualizando e reorganizando os registros... OK" at bounding box center [668, 302] width 1336 height 605
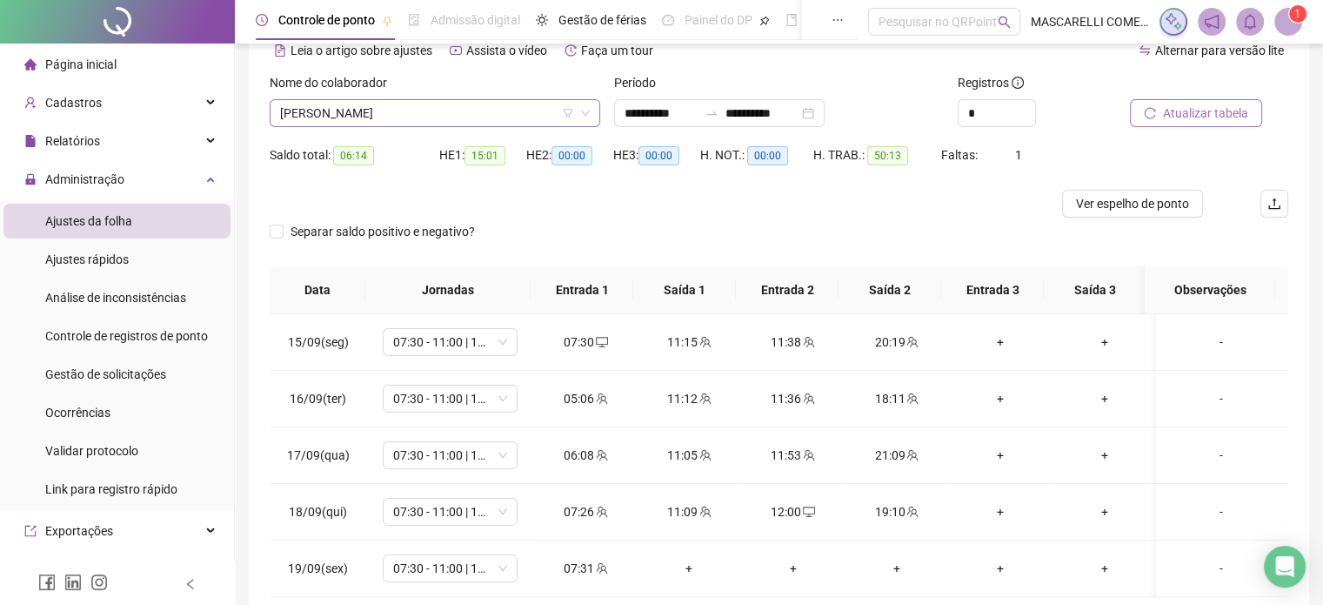
click at [341, 110] on span "[PERSON_NAME]" at bounding box center [435, 113] width 310 height 26
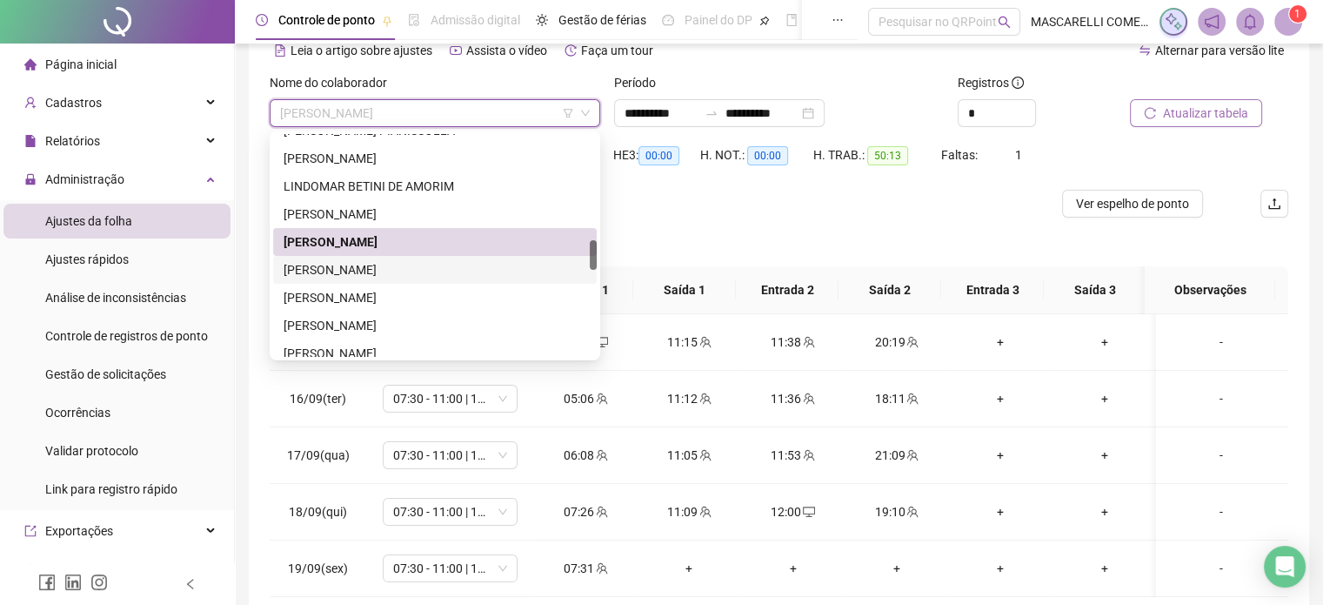
click at [349, 271] on div "[PERSON_NAME]" at bounding box center [435, 269] width 303 height 19
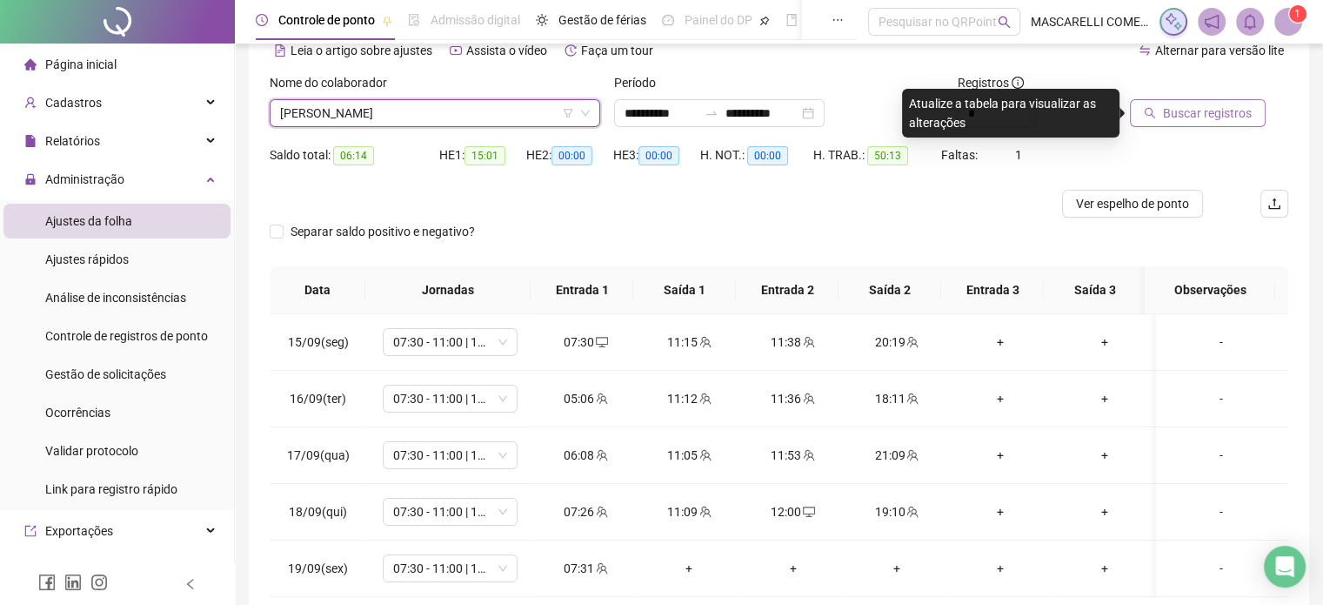
click at [1157, 118] on button "Buscar registros" at bounding box center [1198, 113] width 136 height 28
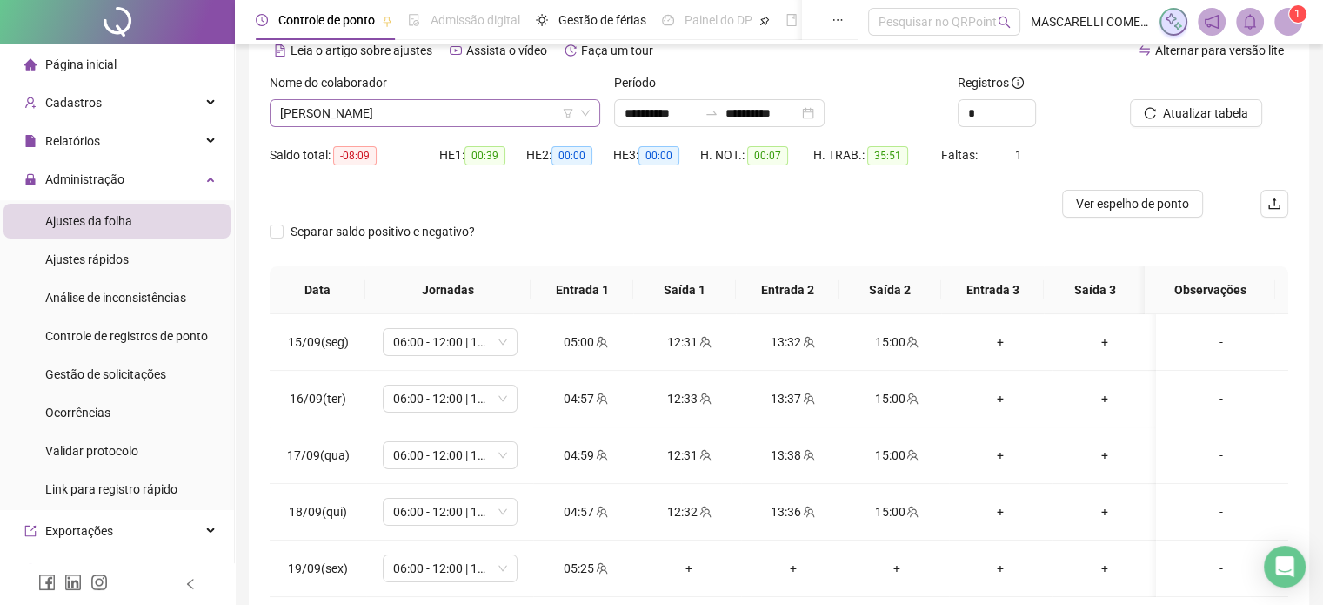
click at [297, 110] on span "[PERSON_NAME]" at bounding box center [435, 113] width 310 height 26
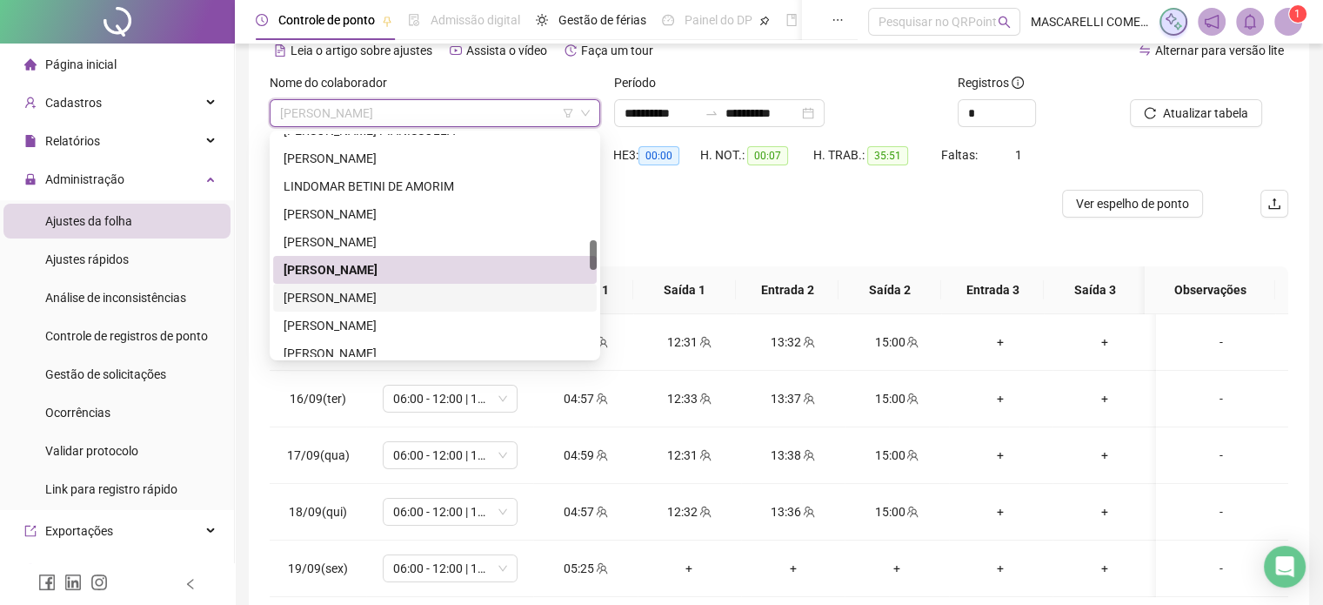
click at [321, 296] on div "[PERSON_NAME]" at bounding box center [435, 297] width 303 height 19
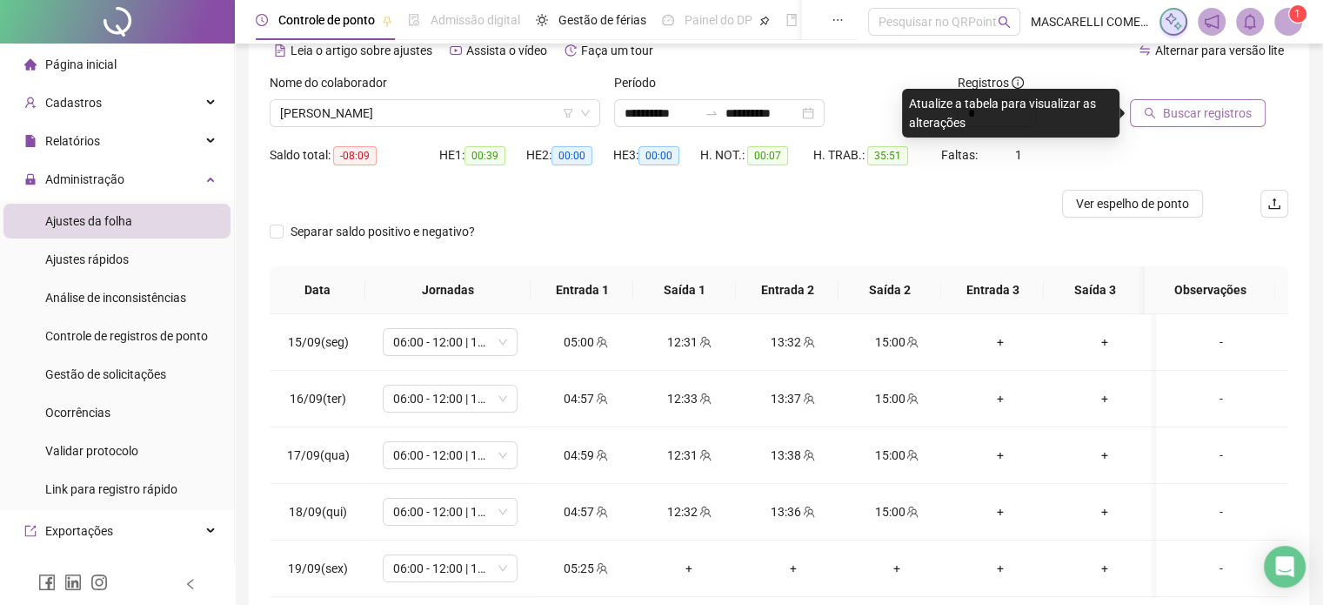
click at [1201, 114] on span "Buscar registros" at bounding box center [1207, 113] width 89 height 19
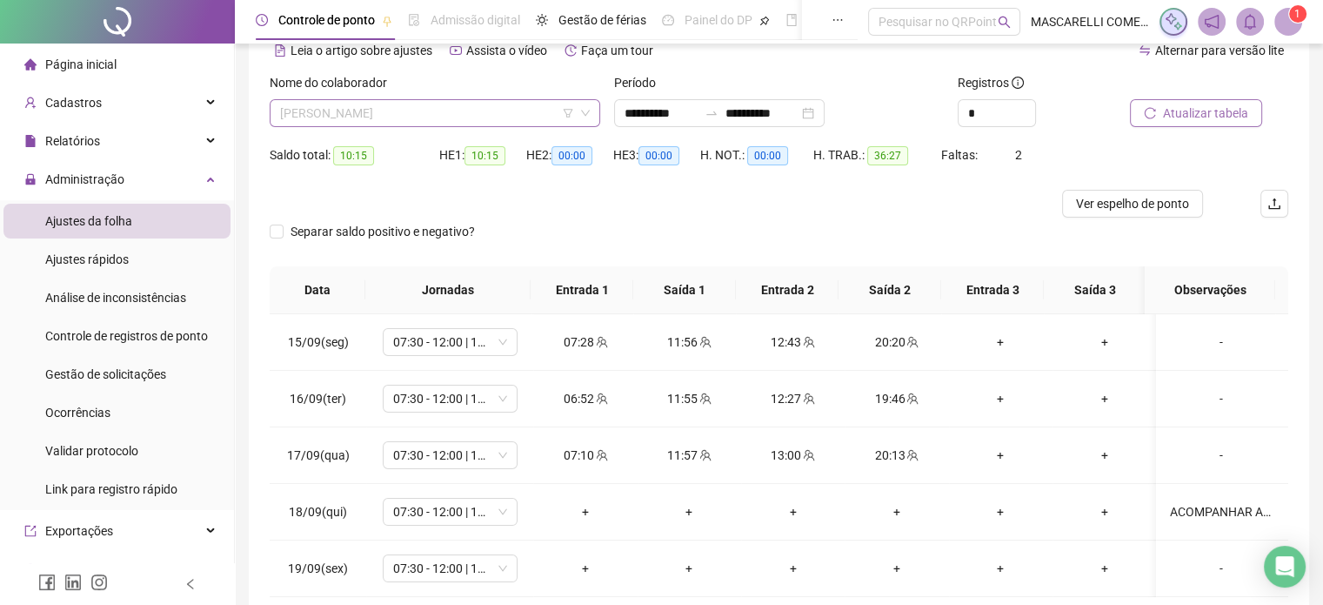
click at [315, 109] on span "[PERSON_NAME]" at bounding box center [435, 113] width 310 height 26
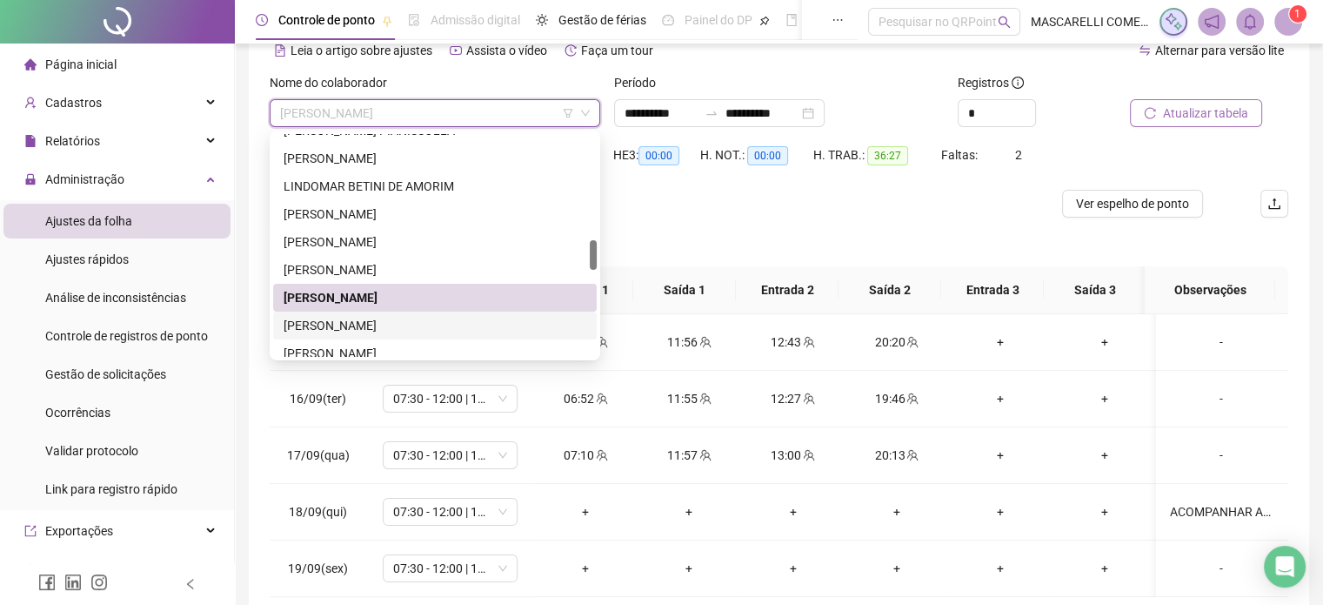
click at [324, 327] on div "[PERSON_NAME]" at bounding box center [435, 325] width 303 height 19
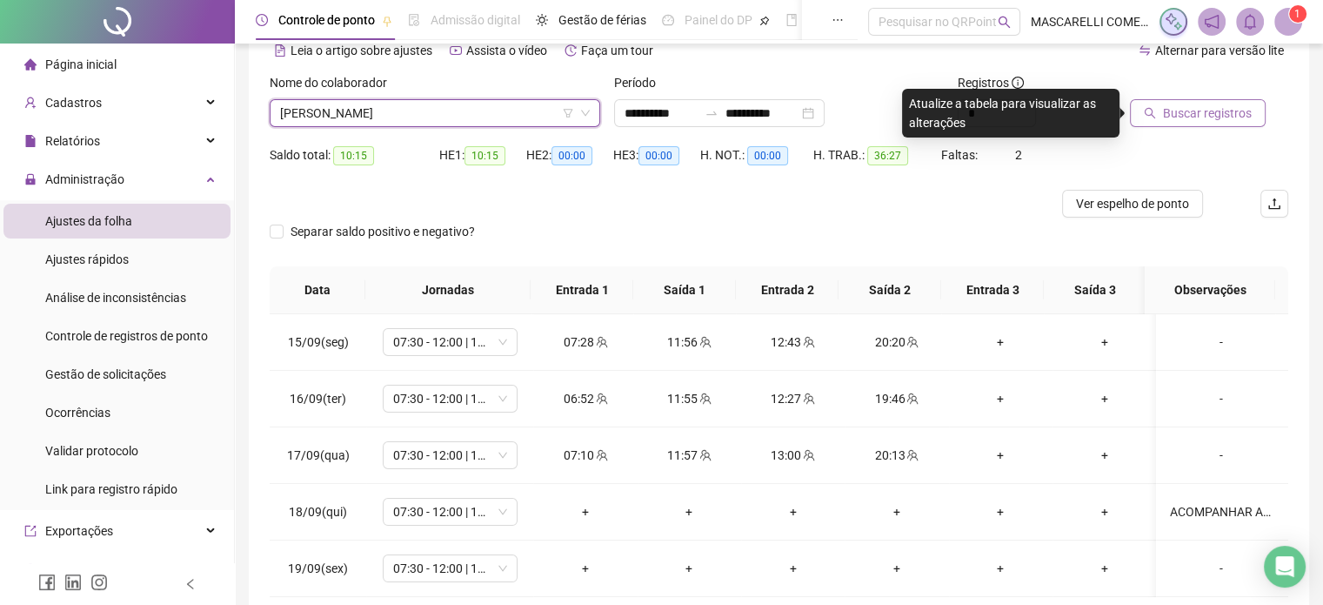
click at [1163, 104] on span "Buscar registros" at bounding box center [1207, 113] width 89 height 19
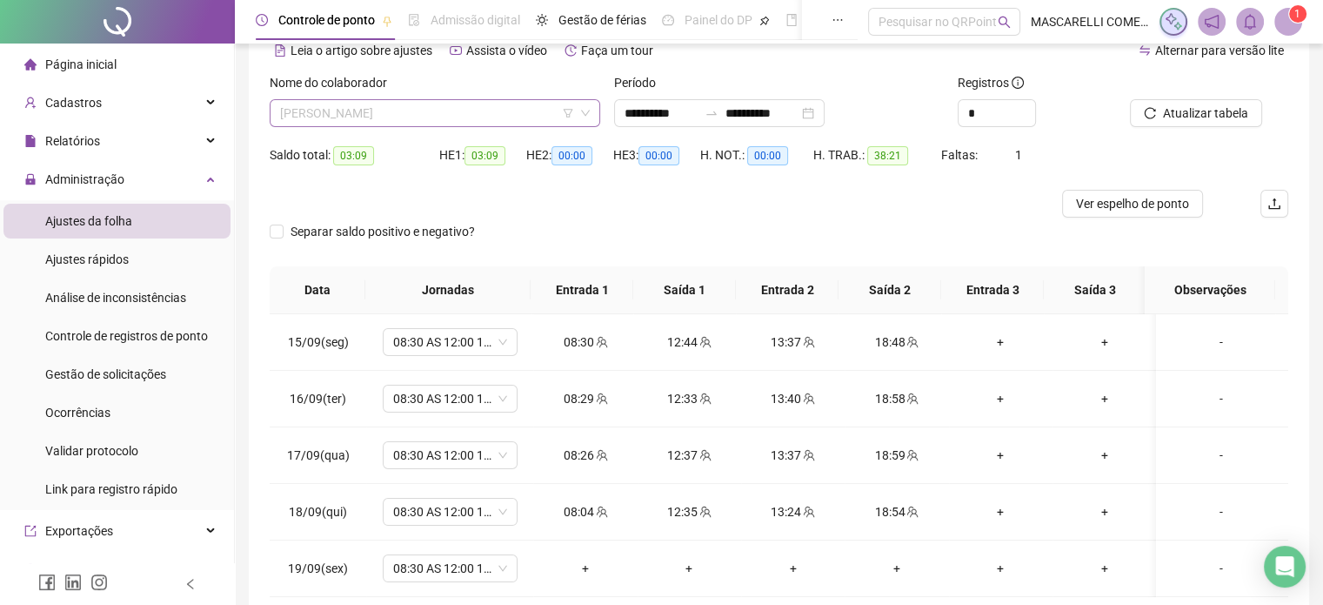
click at [326, 116] on span "[PERSON_NAME]" at bounding box center [435, 113] width 310 height 26
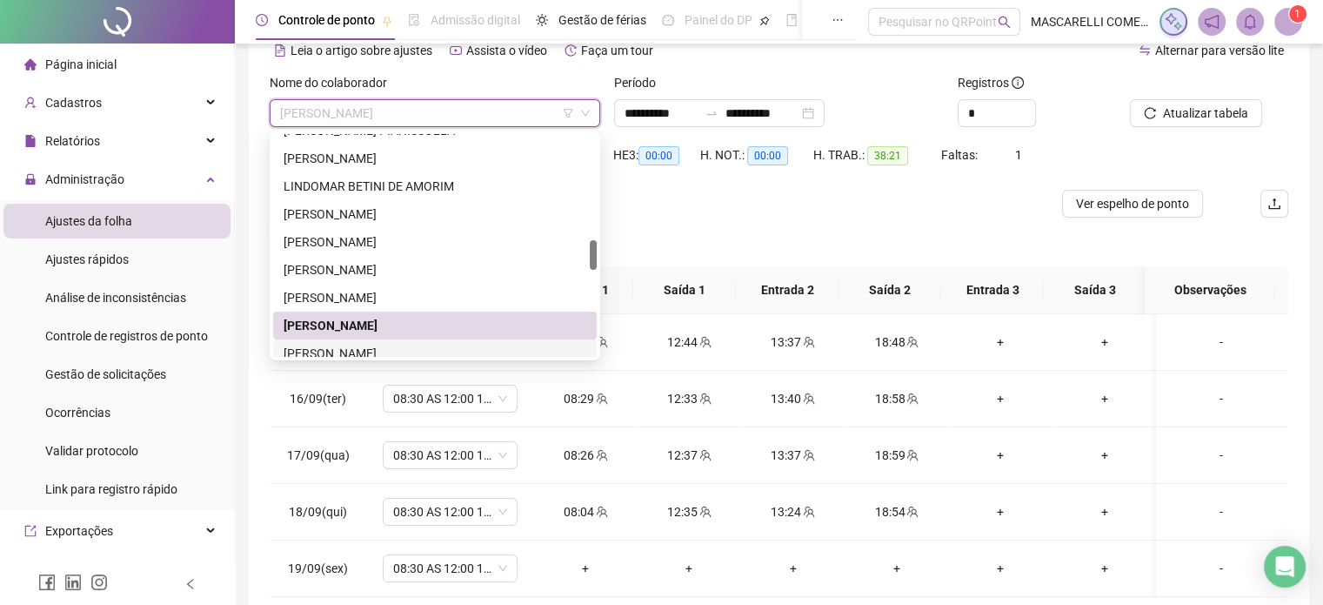
click at [306, 350] on div "[PERSON_NAME]" at bounding box center [435, 353] width 303 height 19
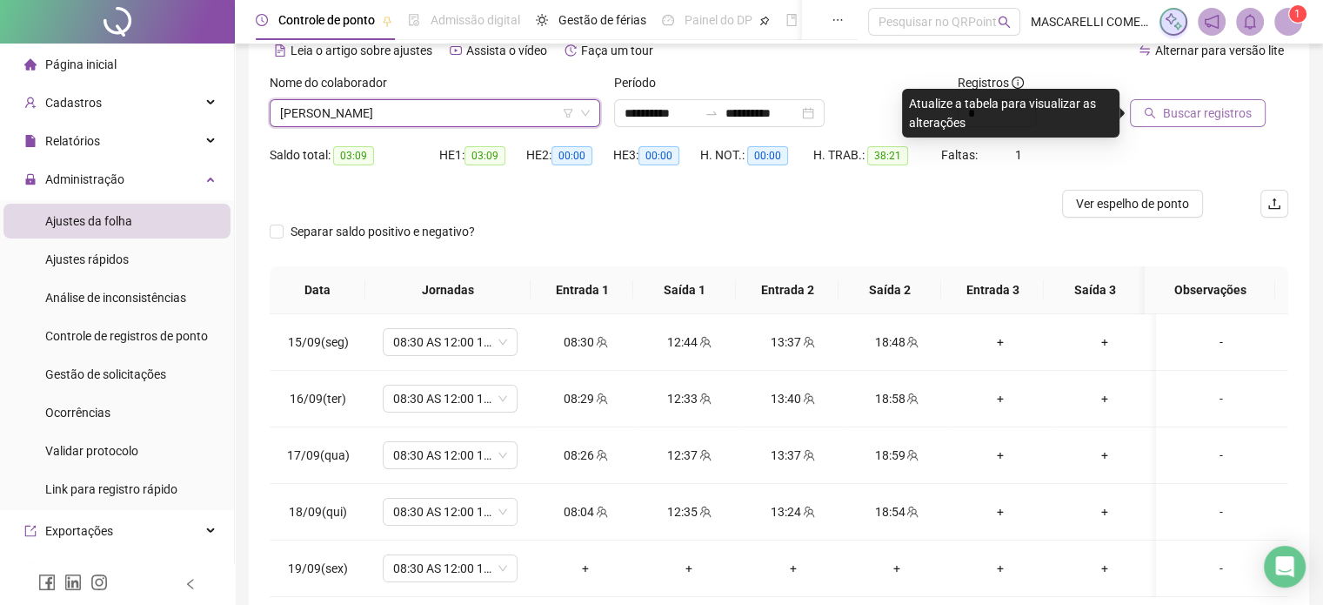
click at [1190, 112] on span "Buscar registros" at bounding box center [1207, 113] width 89 height 19
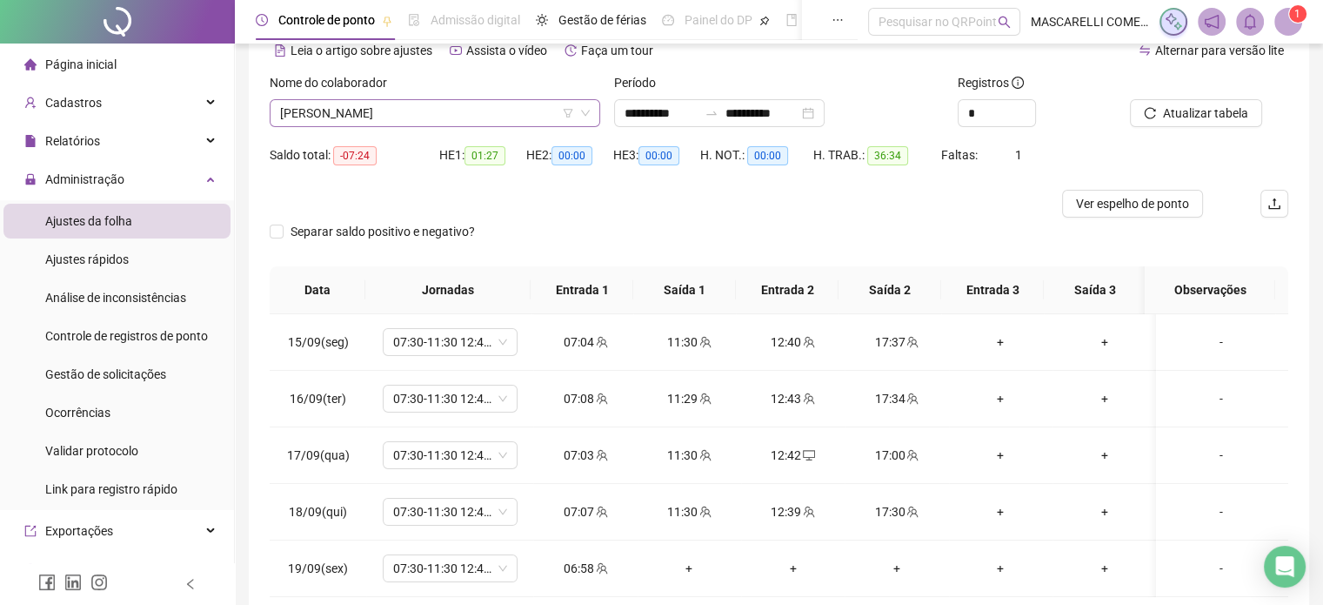
click at [330, 111] on span "[PERSON_NAME]" at bounding box center [435, 113] width 310 height 26
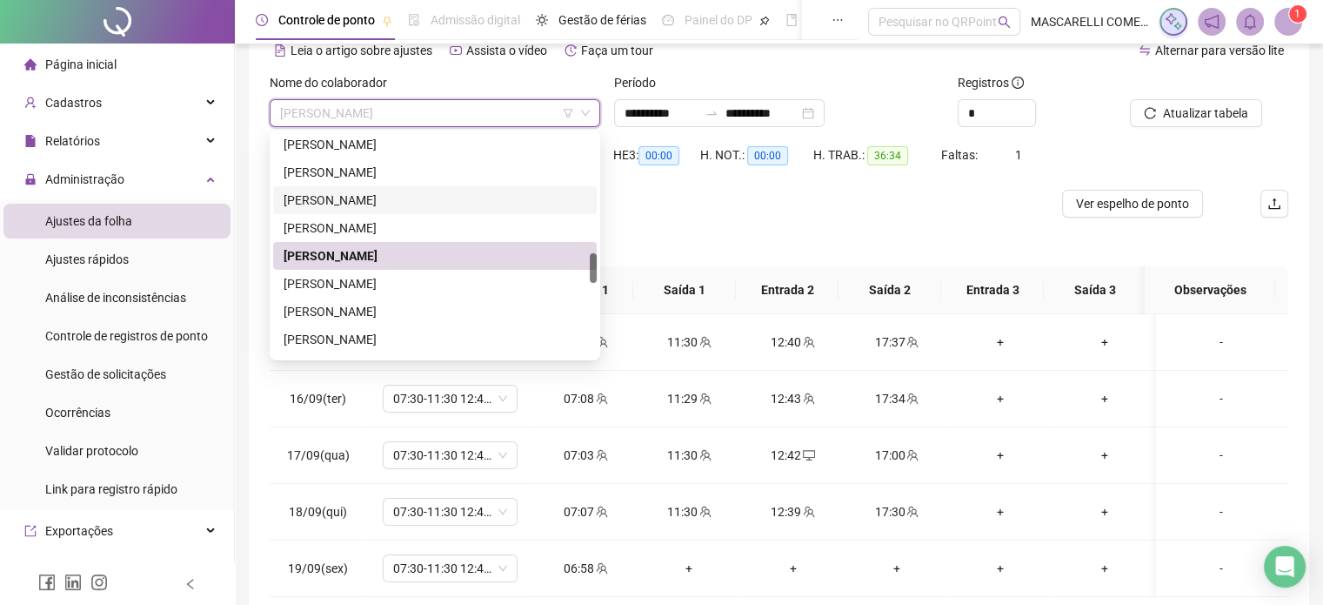
scroll to position [981, 0]
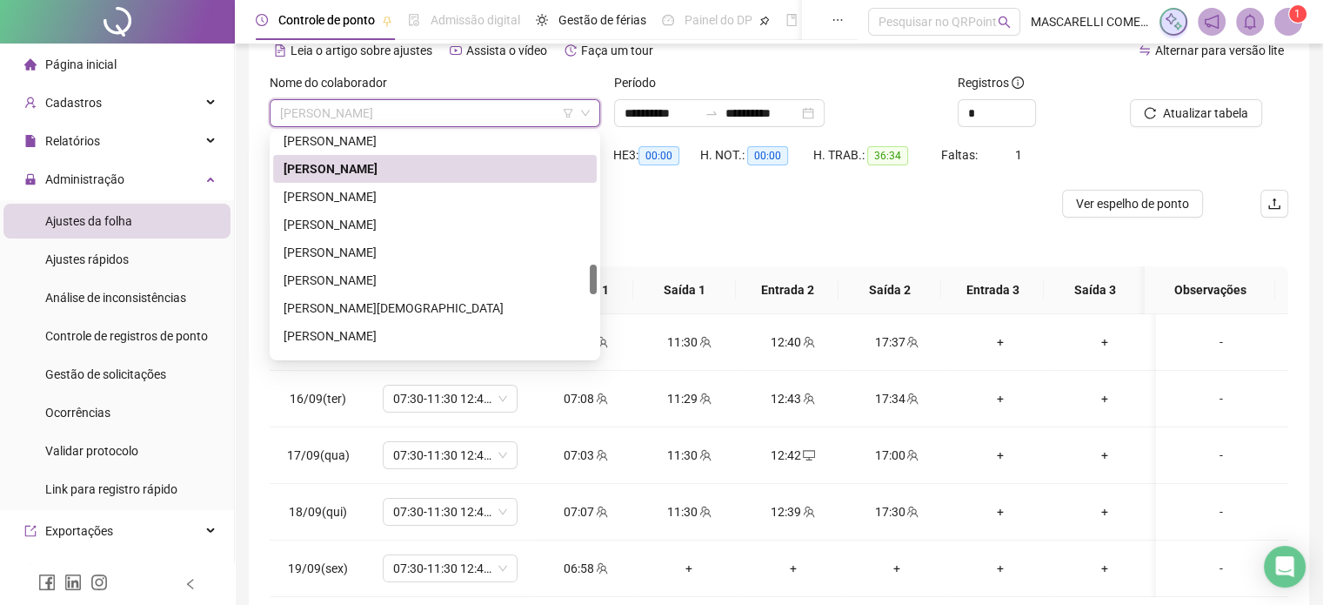
drag, startPoint x: 355, startPoint y: 197, endPoint x: 381, endPoint y: 190, distance: 27.0
click at [355, 197] on div "[PERSON_NAME]" at bounding box center [435, 196] width 303 height 19
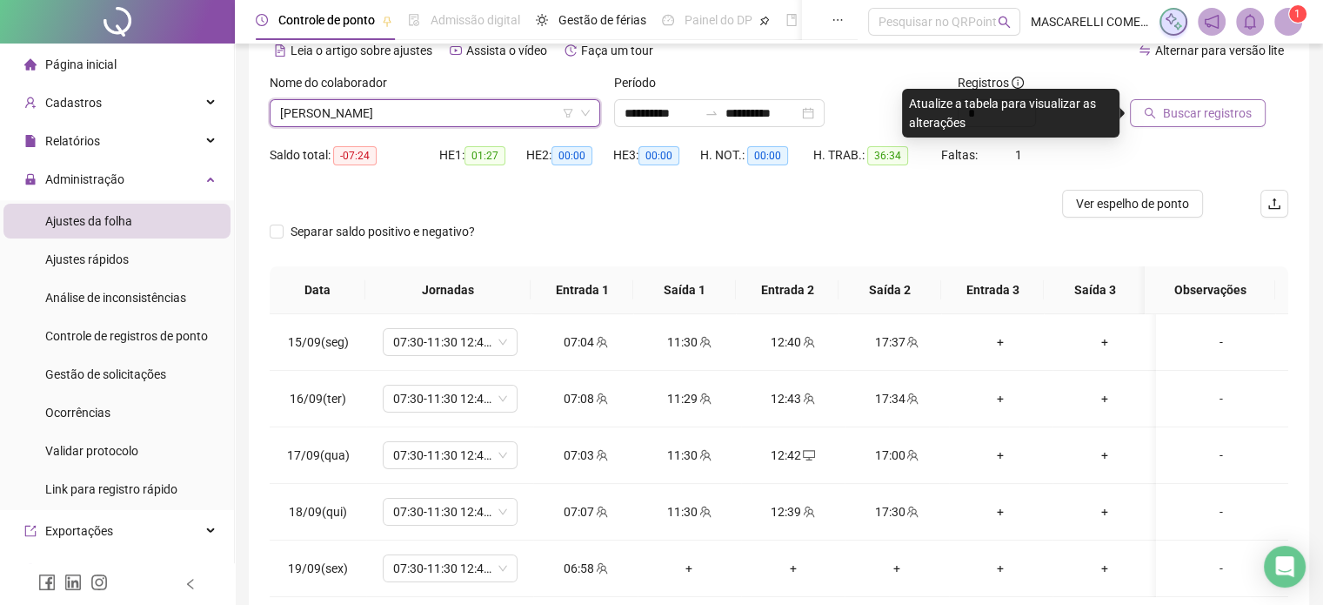
click at [1198, 107] on span "Buscar registros" at bounding box center [1207, 113] width 89 height 19
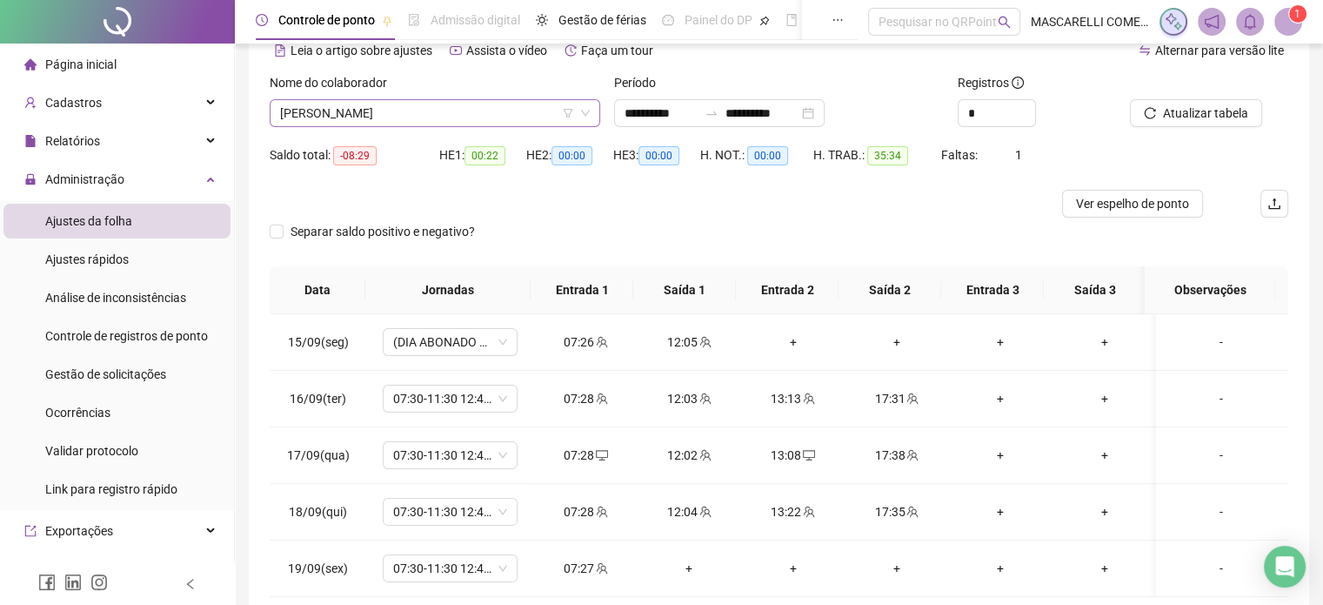
click at [429, 118] on span "[PERSON_NAME]" at bounding box center [435, 113] width 310 height 26
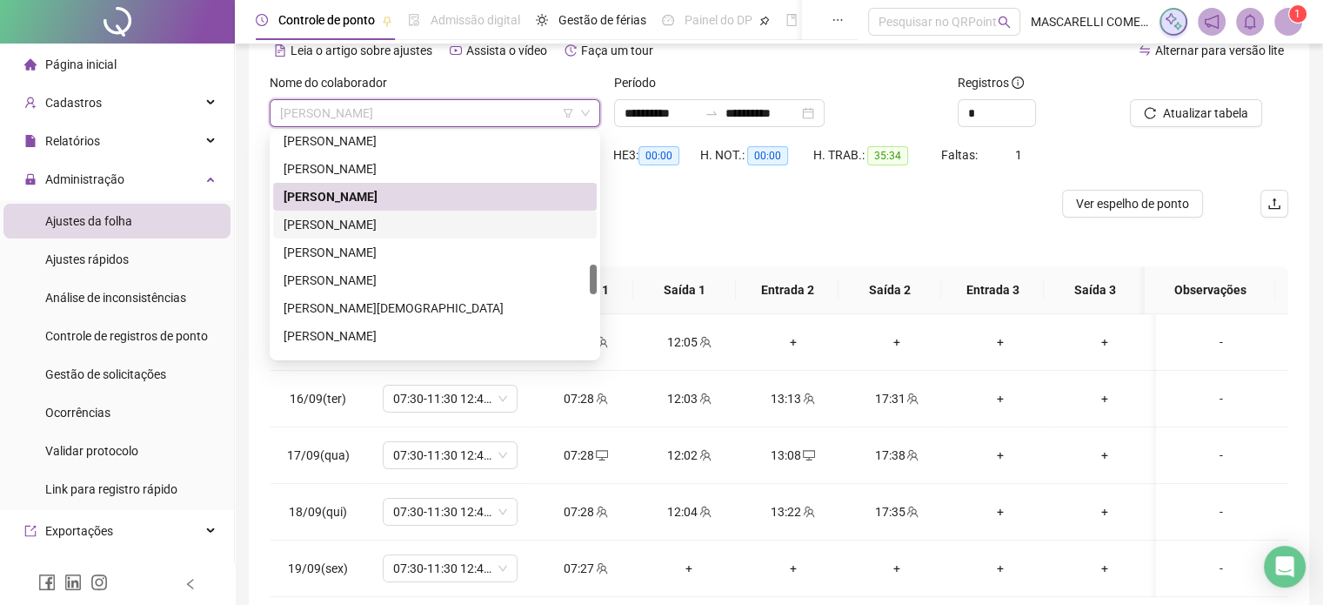
click at [426, 218] on div "[PERSON_NAME]" at bounding box center [435, 224] width 303 height 19
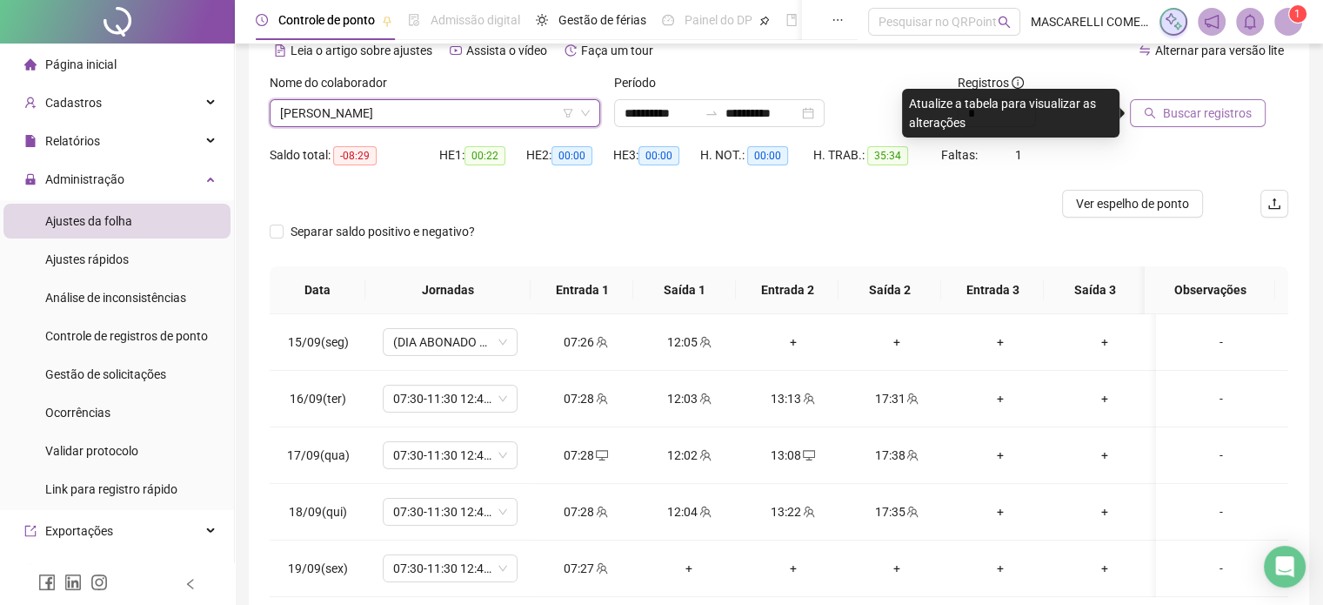
click at [1150, 116] on icon "search" at bounding box center [1150, 113] width 12 height 12
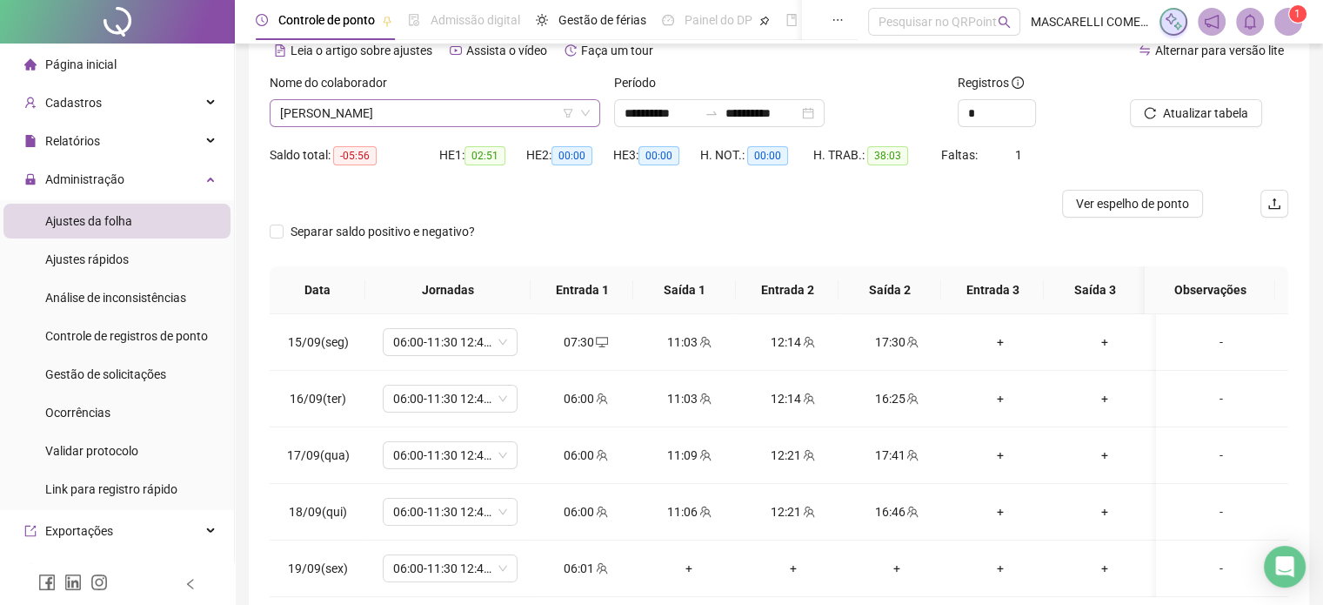
click at [390, 119] on span "[PERSON_NAME]" at bounding box center [435, 113] width 310 height 26
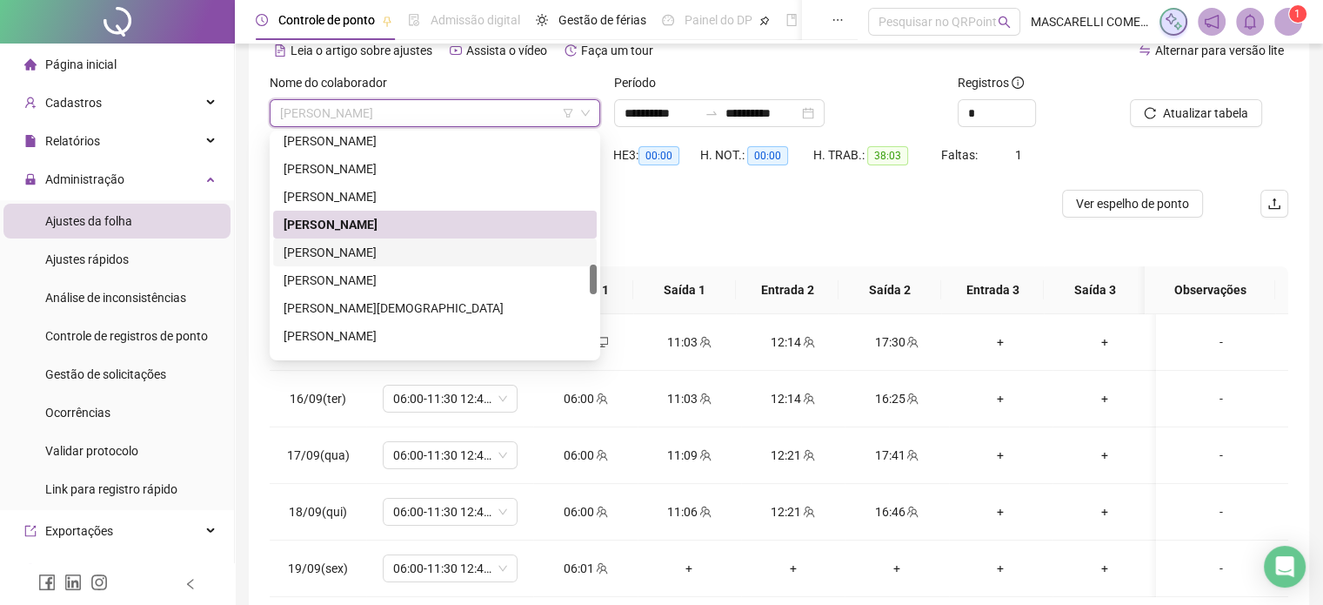
click at [398, 246] on div "[PERSON_NAME]" at bounding box center [435, 252] width 303 height 19
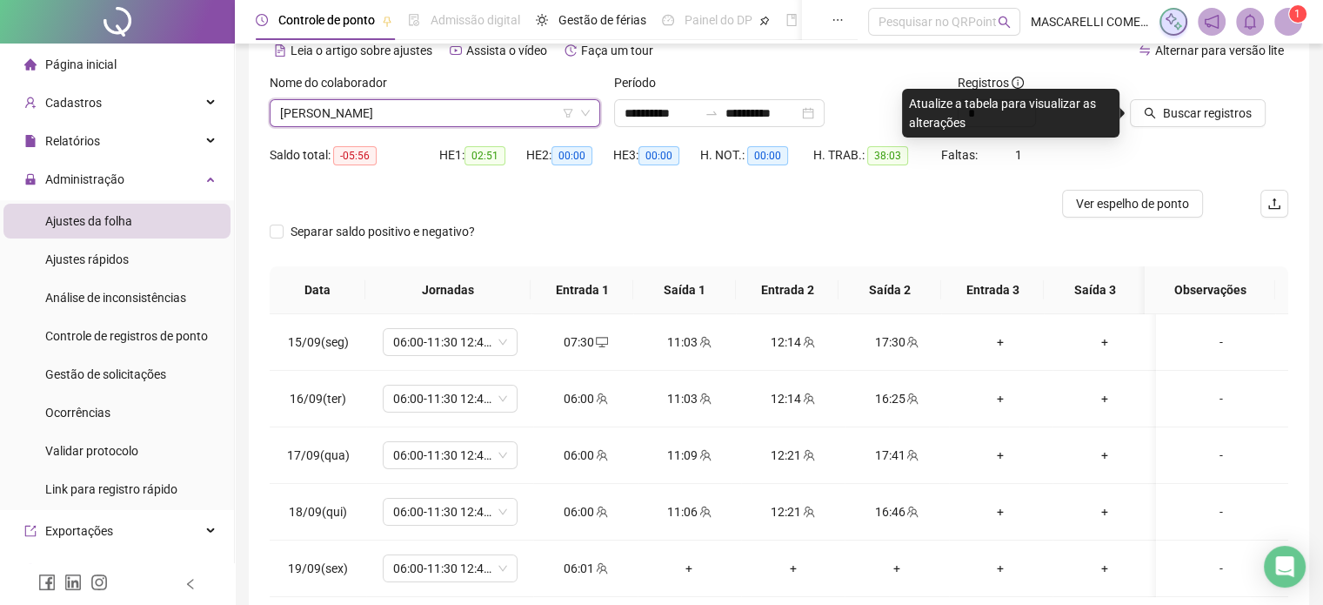
click at [477, 108] on span "[PERSON_NAME]" at bounding box center [435, 113] width 310 height 26
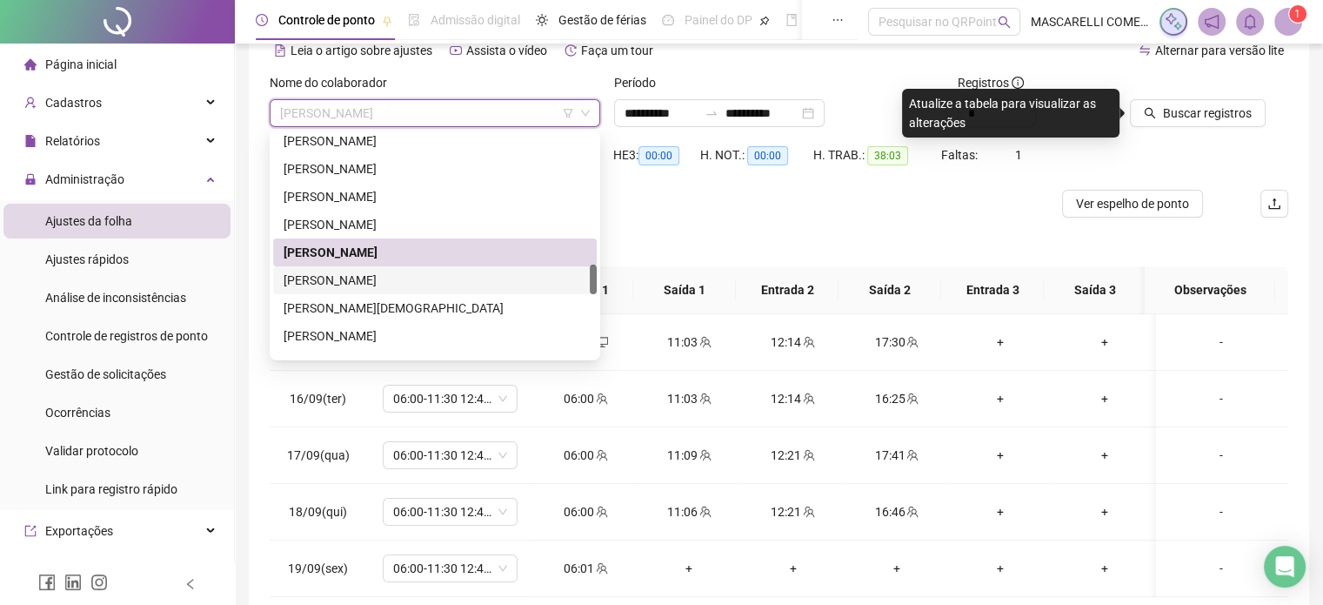
click at [351, 281] on div "[PERSON_NAME]" at bounding box center [435, 280] width 303 height 19
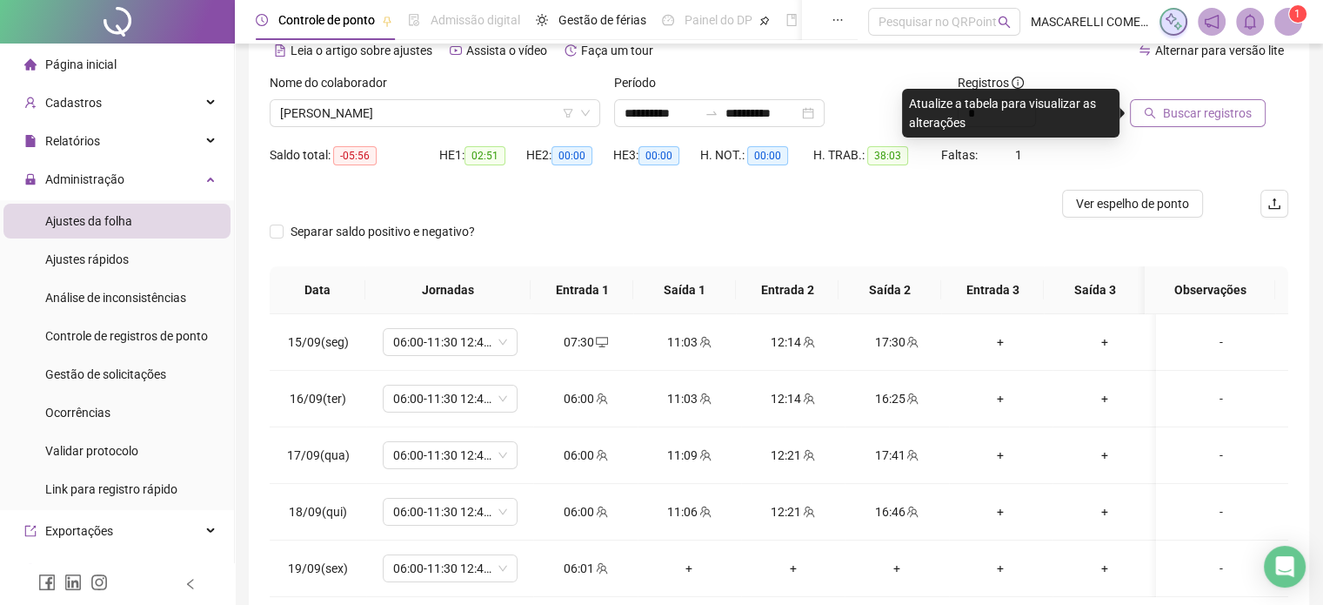
click at [1176, 106] on span "Buscar registros" at bounding box center [1207, 113] width 89 height 19
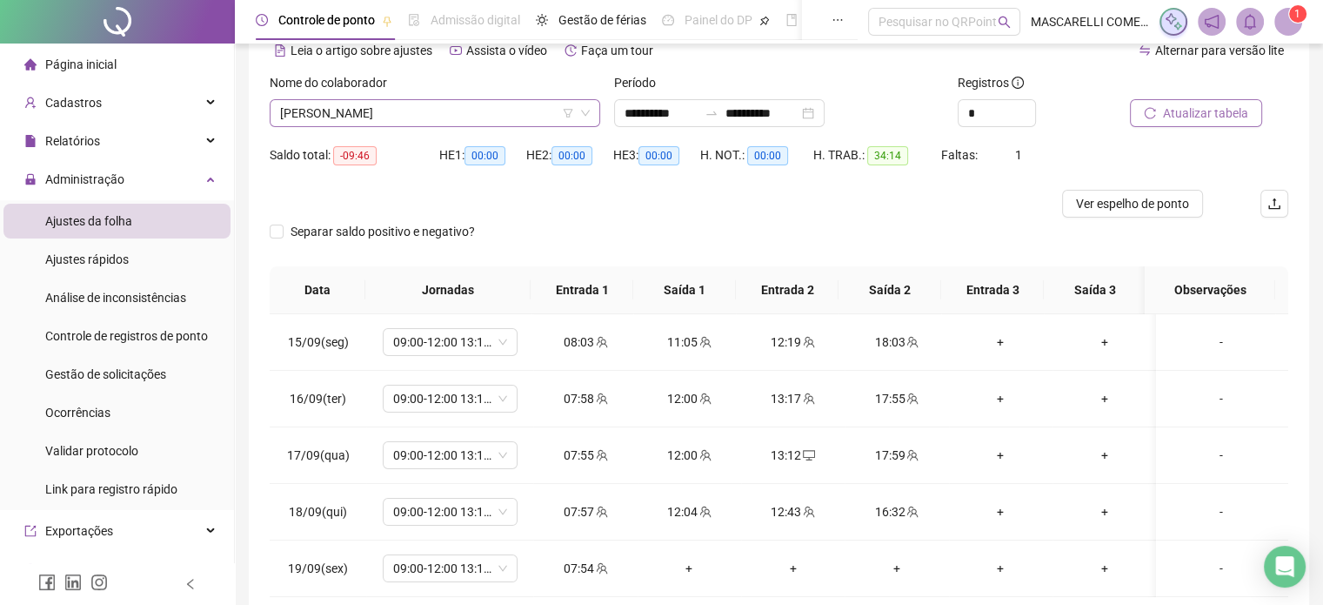
click at [438, 110] on span "[PERSON_NAME]" at bounding box center [435, 113] width 310 height 26
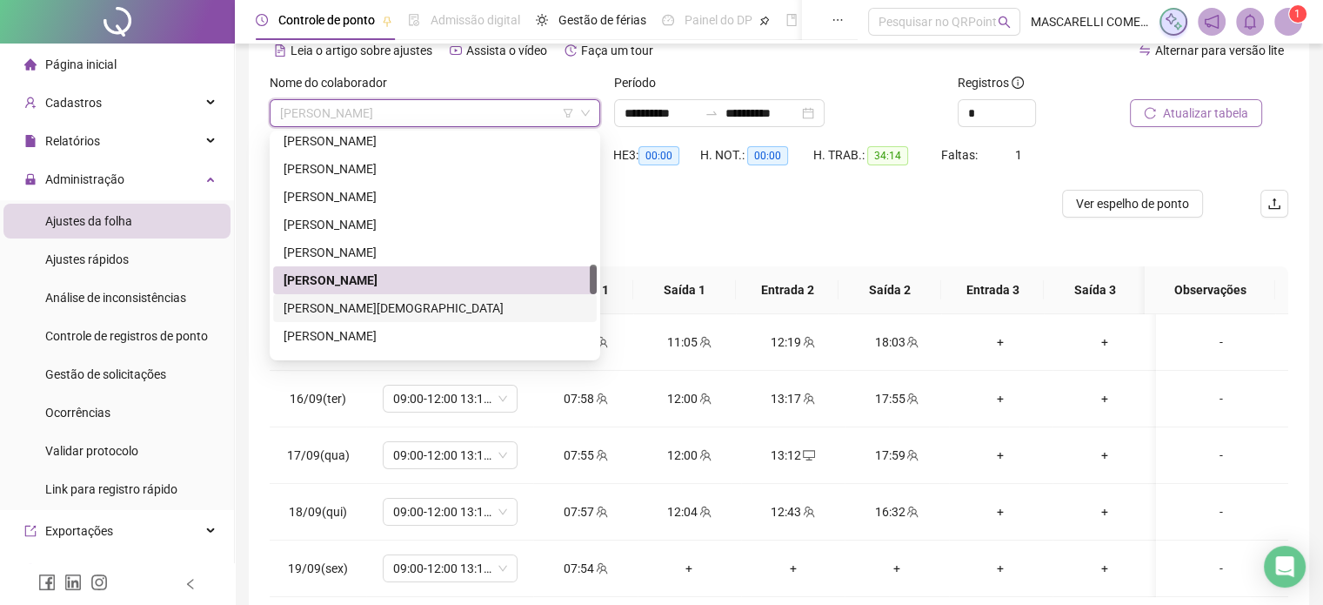
click at [351, 305] on div "[PERSON_NAME][DEMOGRAPHIC_DATA]" at bounding box center [435, 307] width 303 height 19
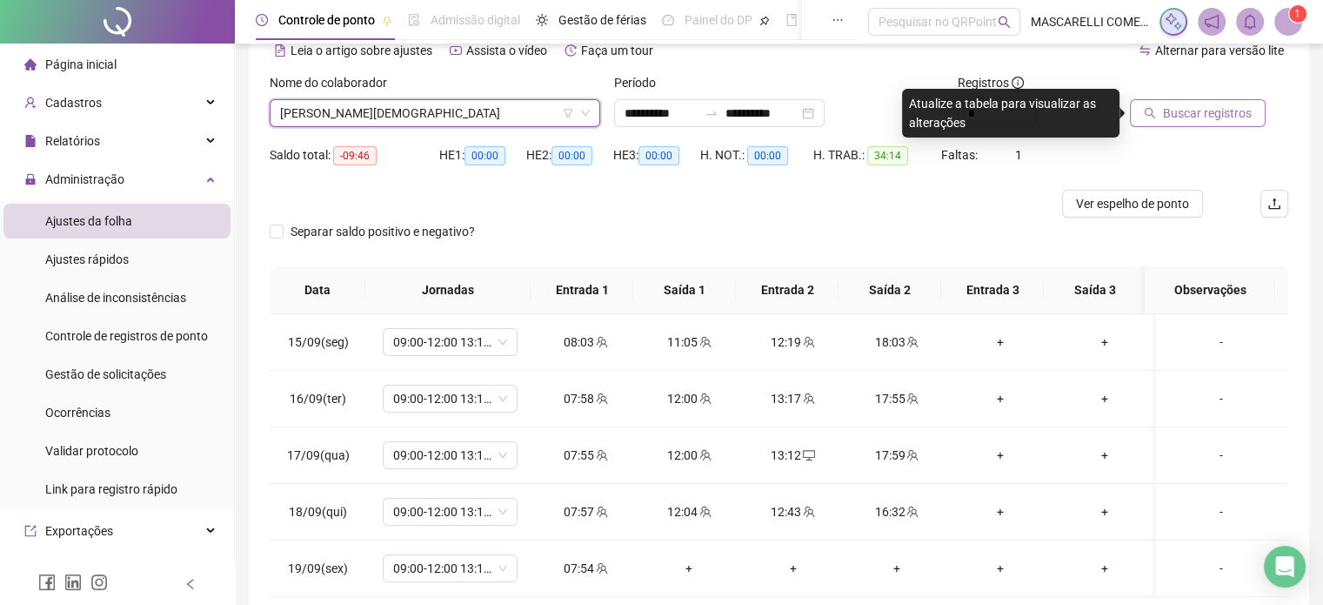
click at [1197, 113] on span "Buscar registros" at bounding box center [1207, 113] width 89 height 19
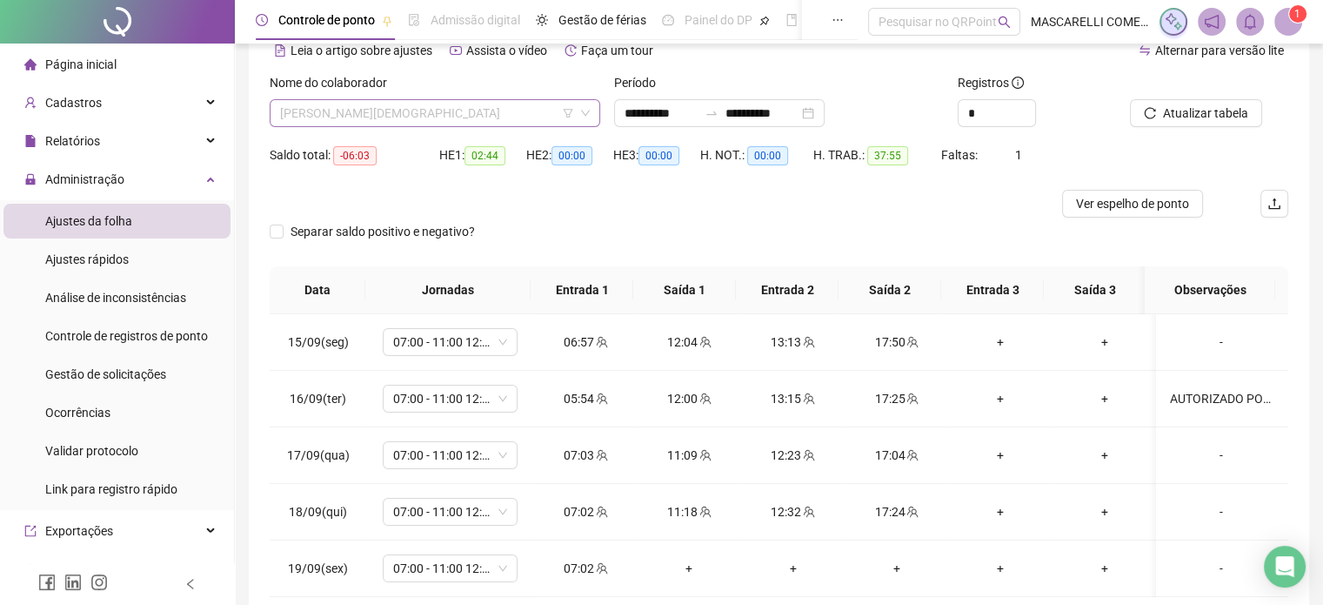
click at [449, 114] on span "[PERSON_NAME][DEMOGRAPHIC_DATA]" at bounding box center [435, 113] width 310 height 26
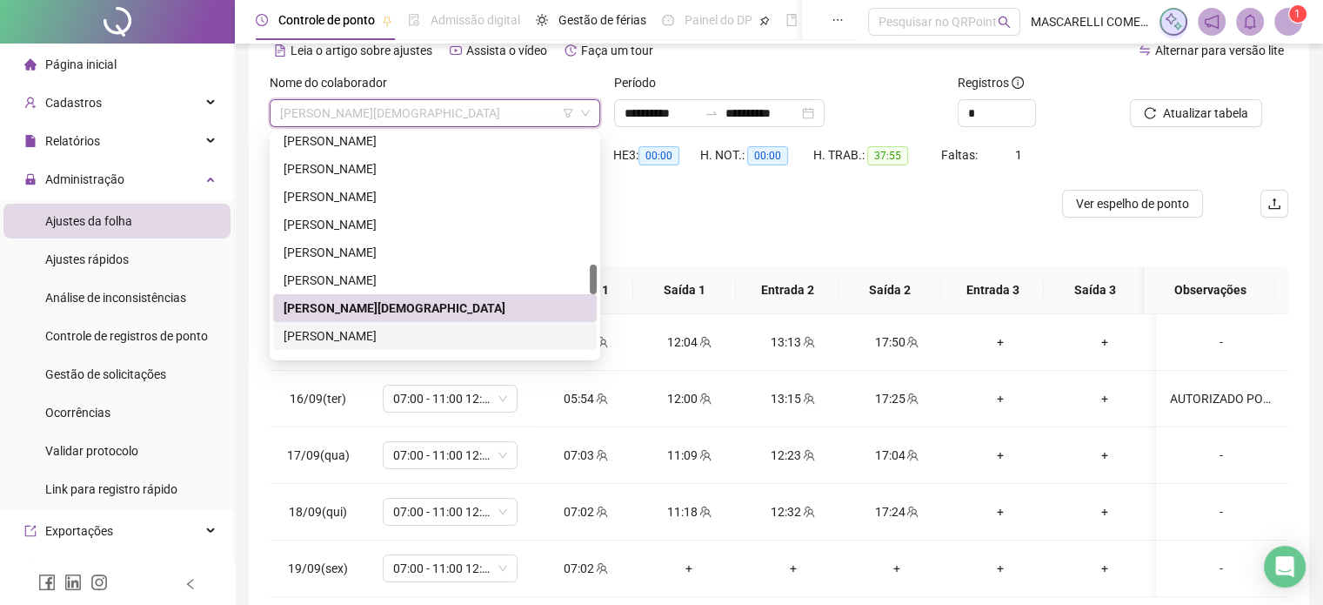
click at [355, 338] on div "[PERSON_NAME]" at bounding box center [435, 335] width 303 height 19
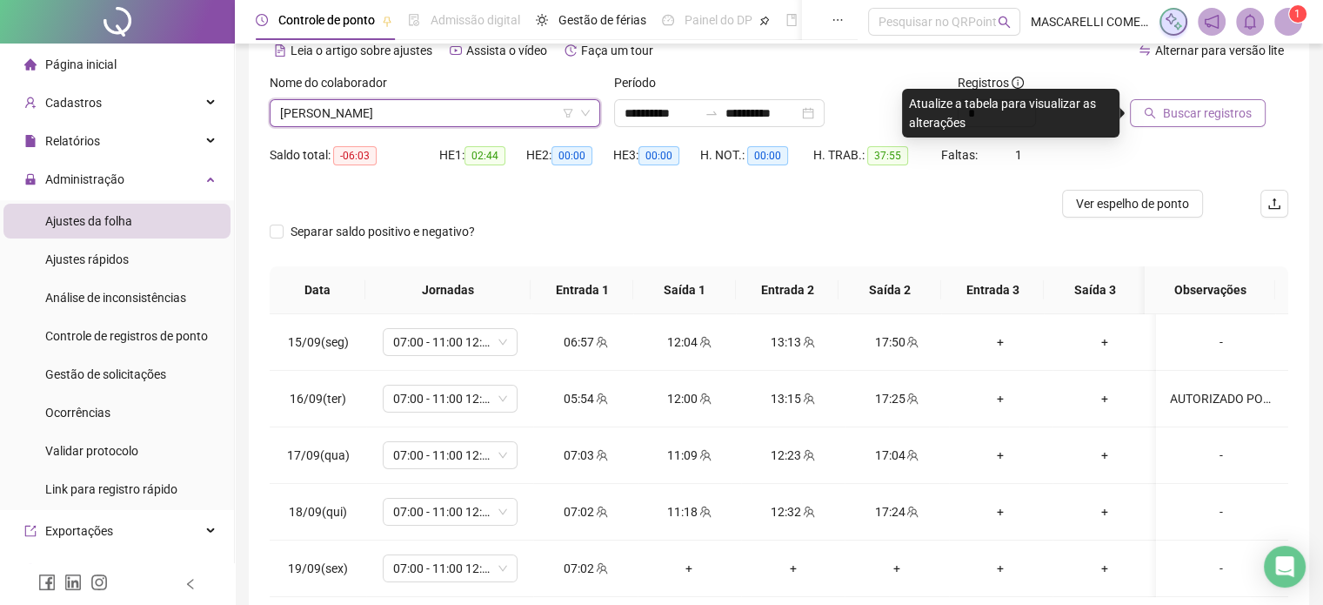
click at [1201, 113] on span "Buscar registros" at bounding box center [1207, 113] width 89 height 19
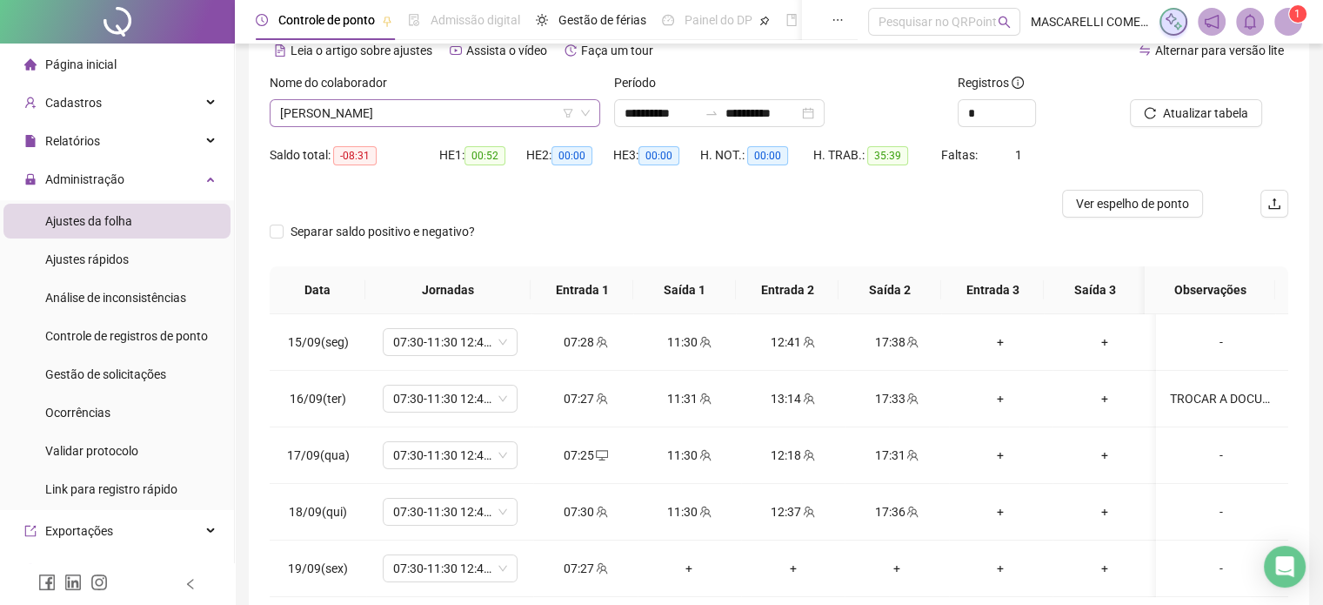
click at [346, 110] on span "[PERSON_NAME]" at bounding box center [435, 113] width 310 height 26
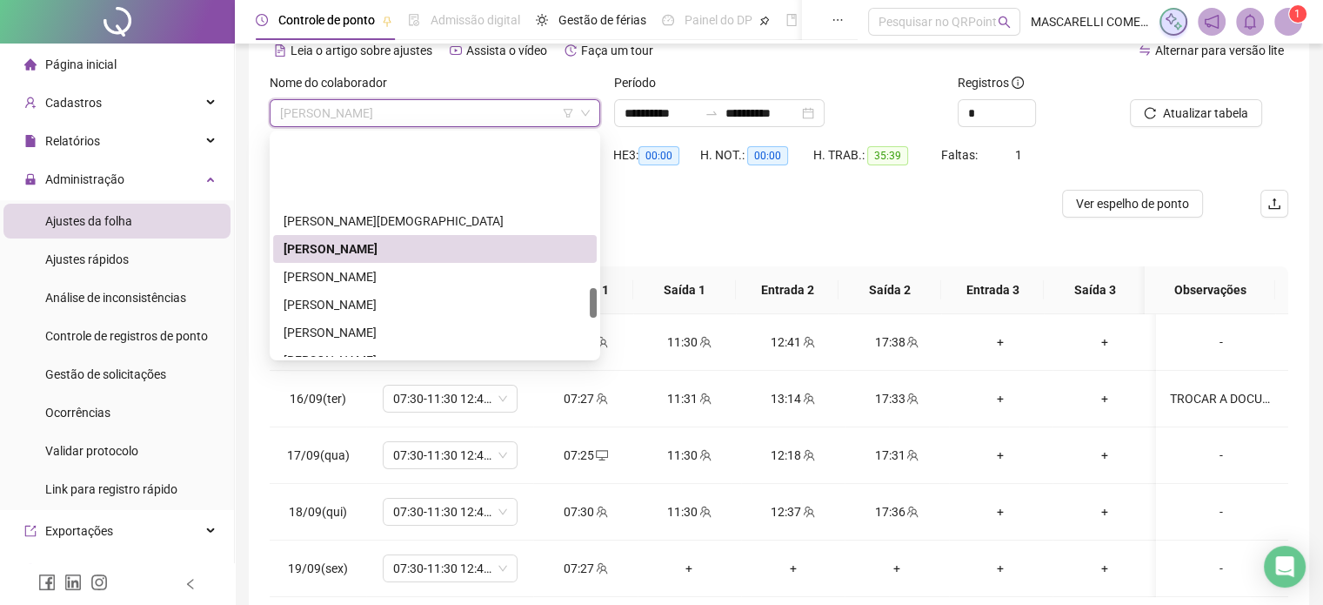
scroll to position [1155, 0]
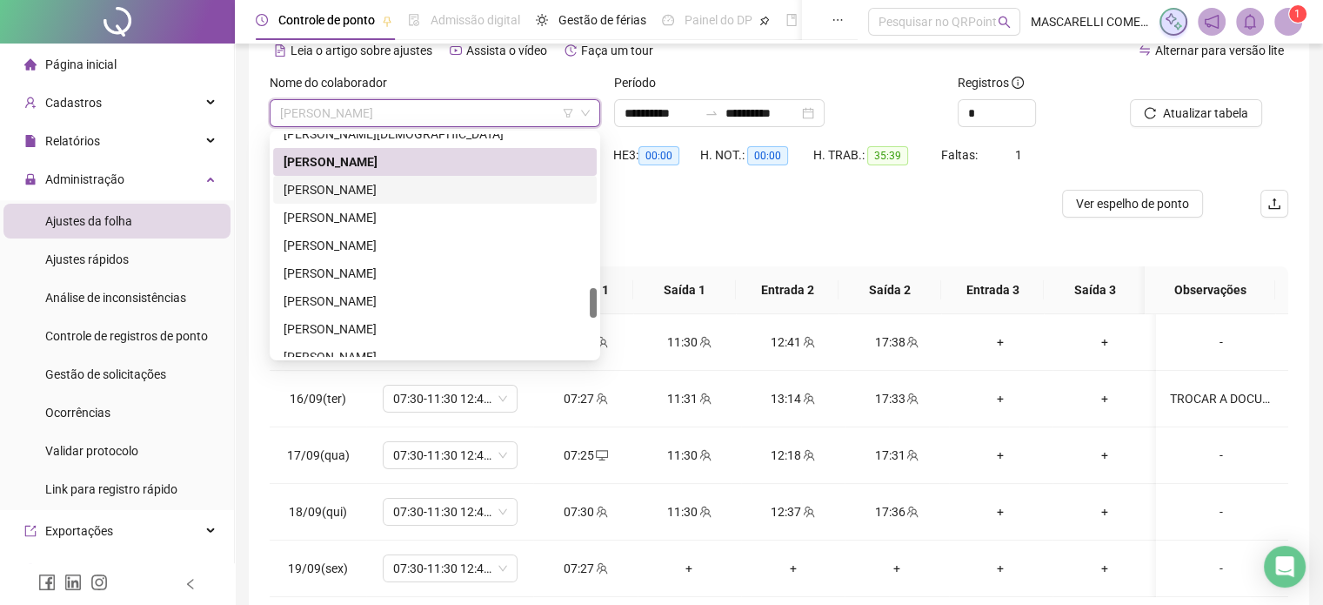
click at [339, 188] on div "[PERSON_NAME]" at bounding box center [435, 189] width 303 height 19
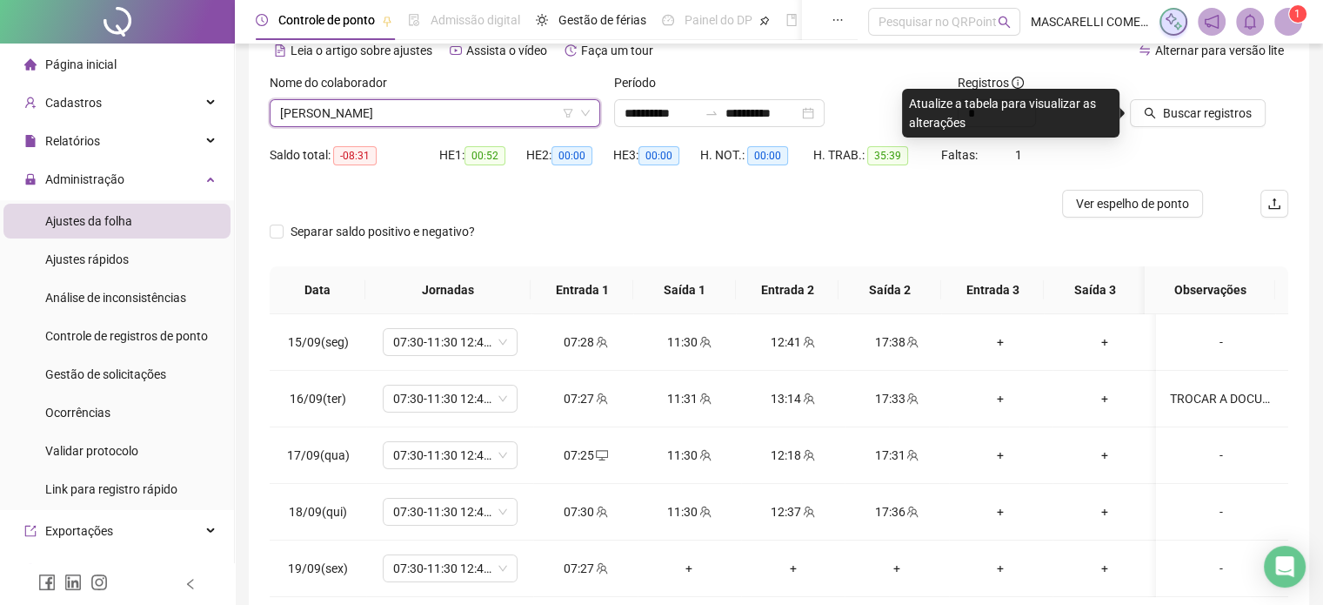
click at [1155, 113] on icon "search" at bounding box center [1150, 113] width 12 height 12
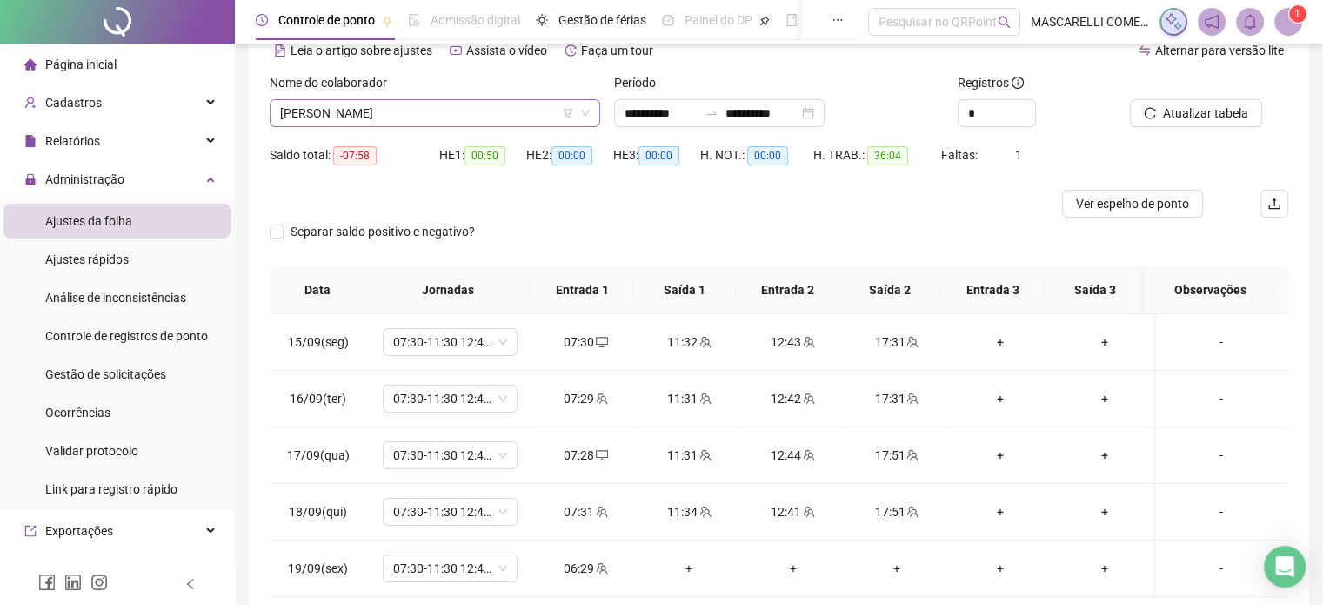
click at [299, 110] on span "[PERSON_NAME]" at bounding box center [435, 113] width 310 height 26
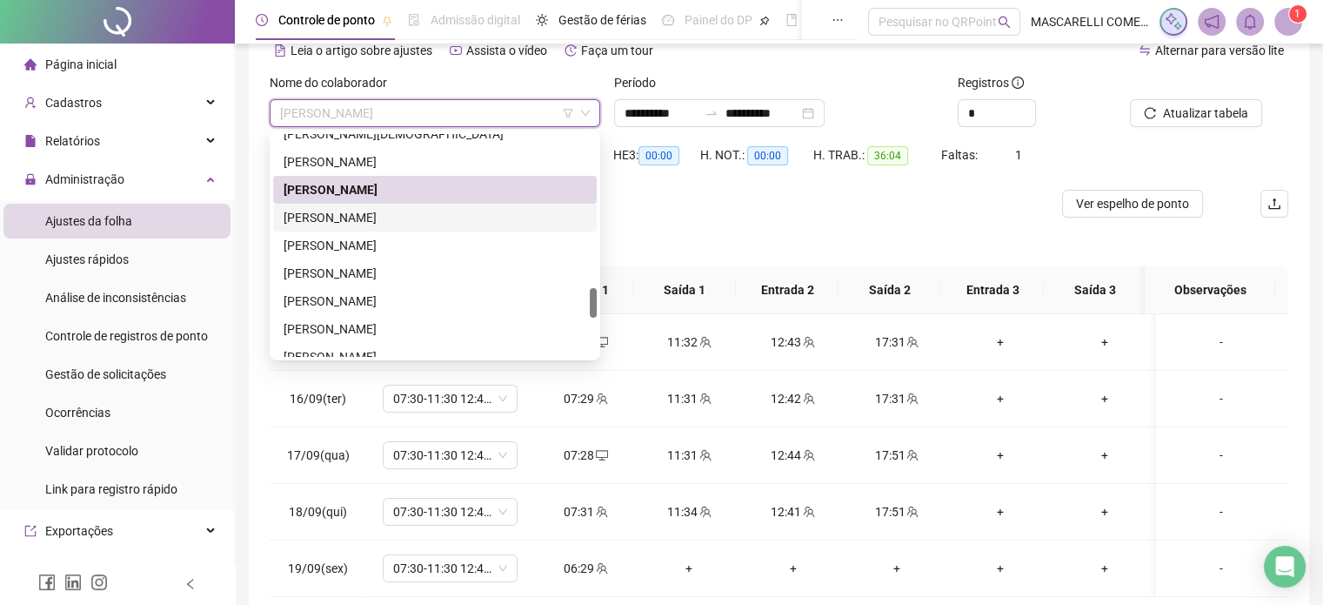
click at [309, 216] on div "[PERSON_NAME]" at bounding box center [435, 217] width 303 height 19
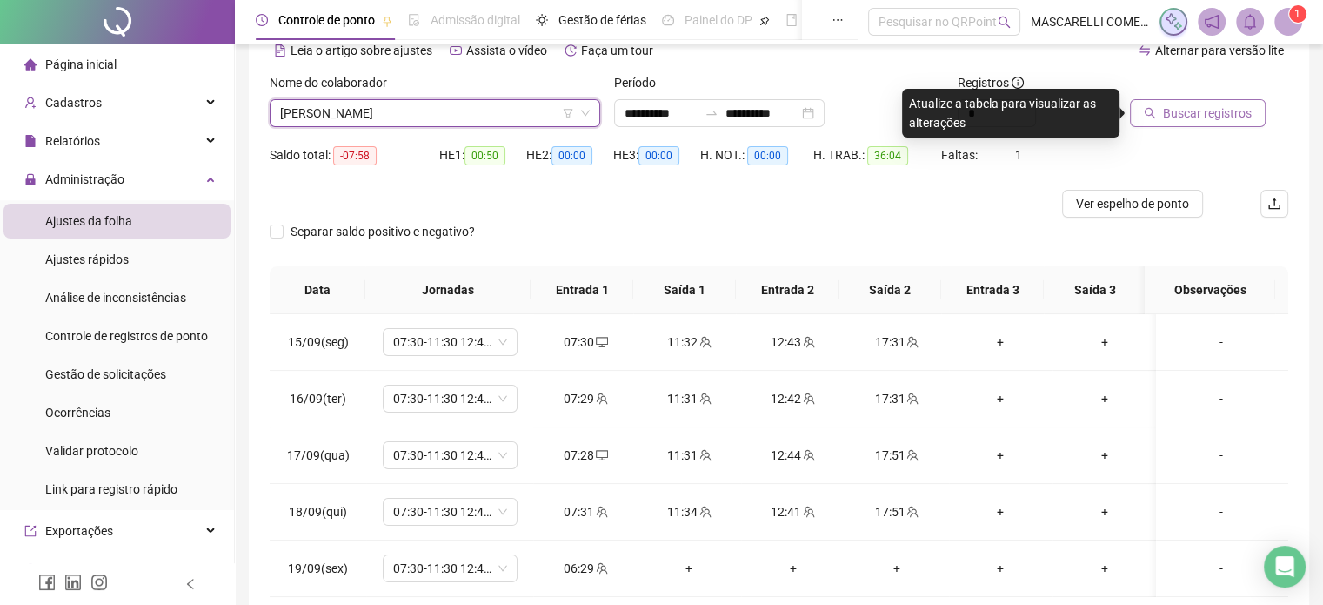
click at [1178, 112] on span "Buscar registros" at bounding box center [1207, 113] width 89 height 19
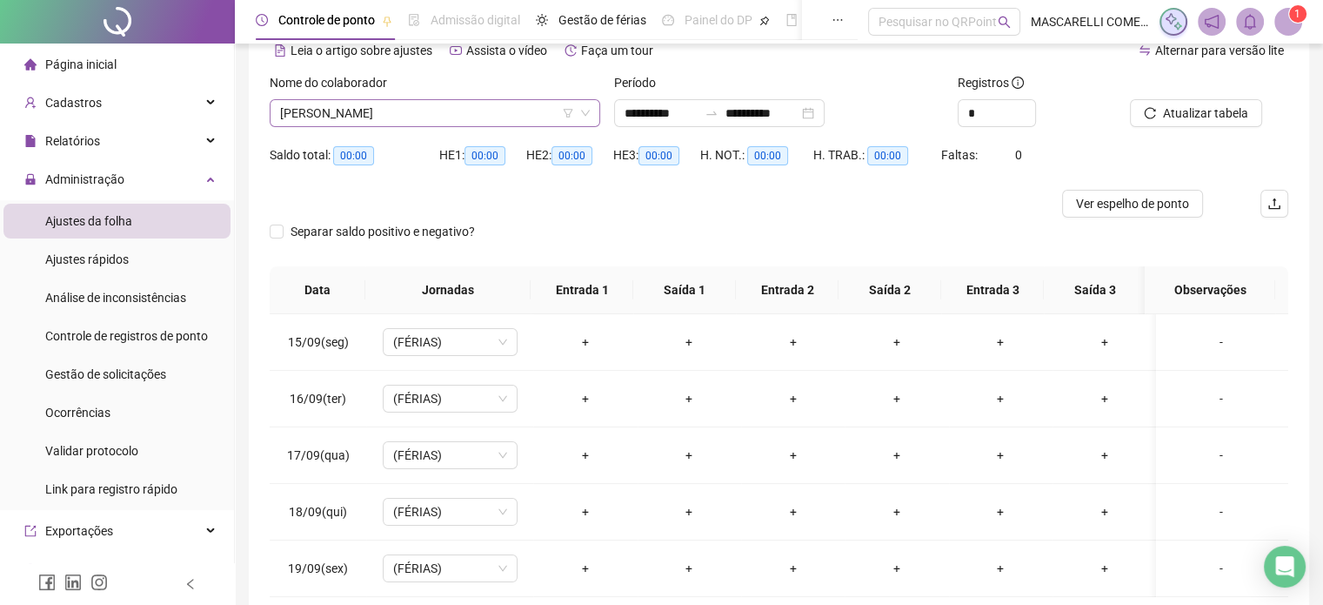
click at [298, 115] on span "[PERSON_NAME]" at bounding box center [435, 113] width 310 height 26
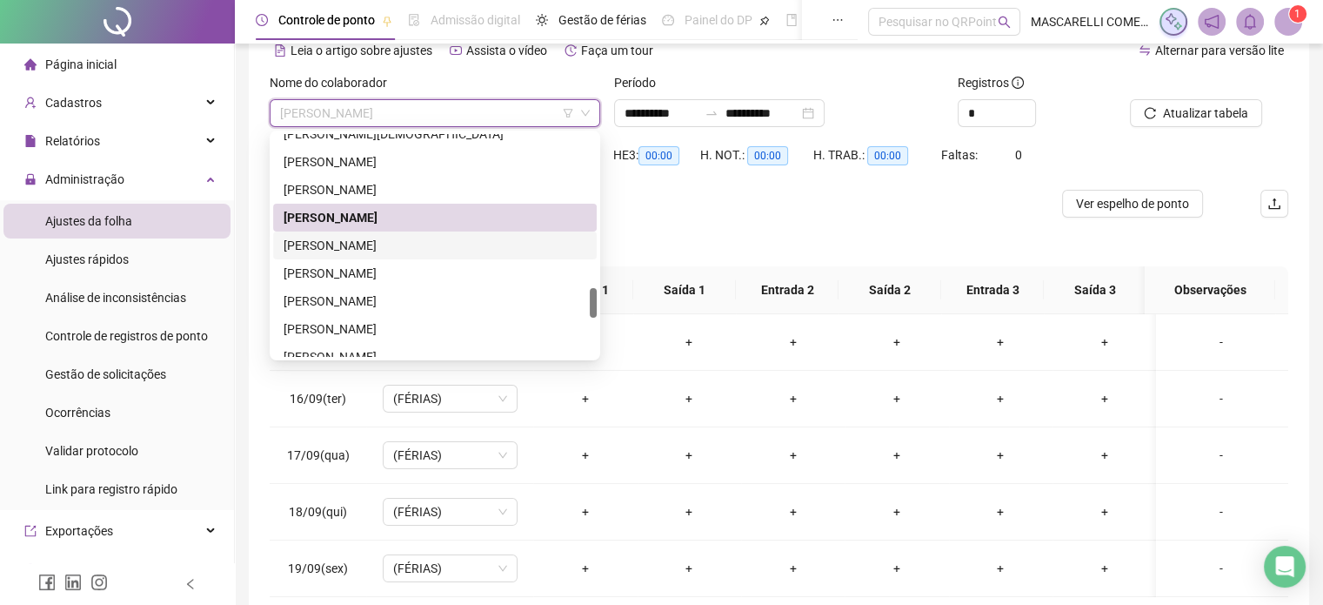
click at [313, 253] on div "[PERSON_NAME]" at bounding box center [435, 245] width 303 height 19
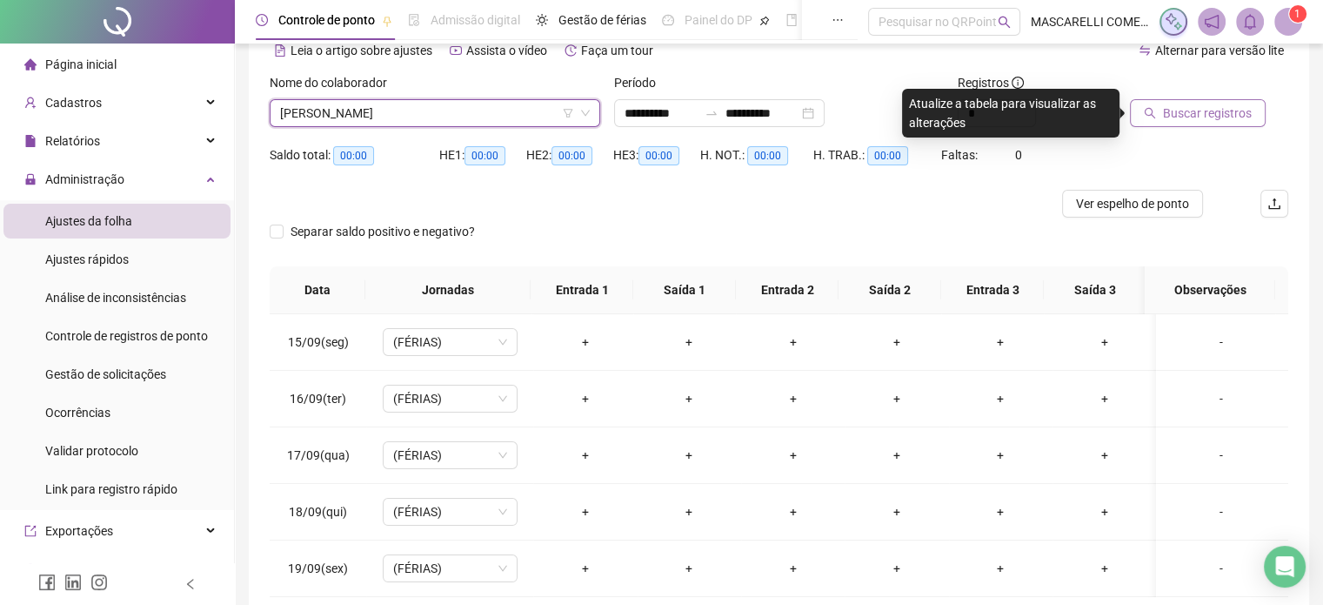
click at [1155, 117] on icon "search" at bounding box center [1150, 113] width 12 height 12
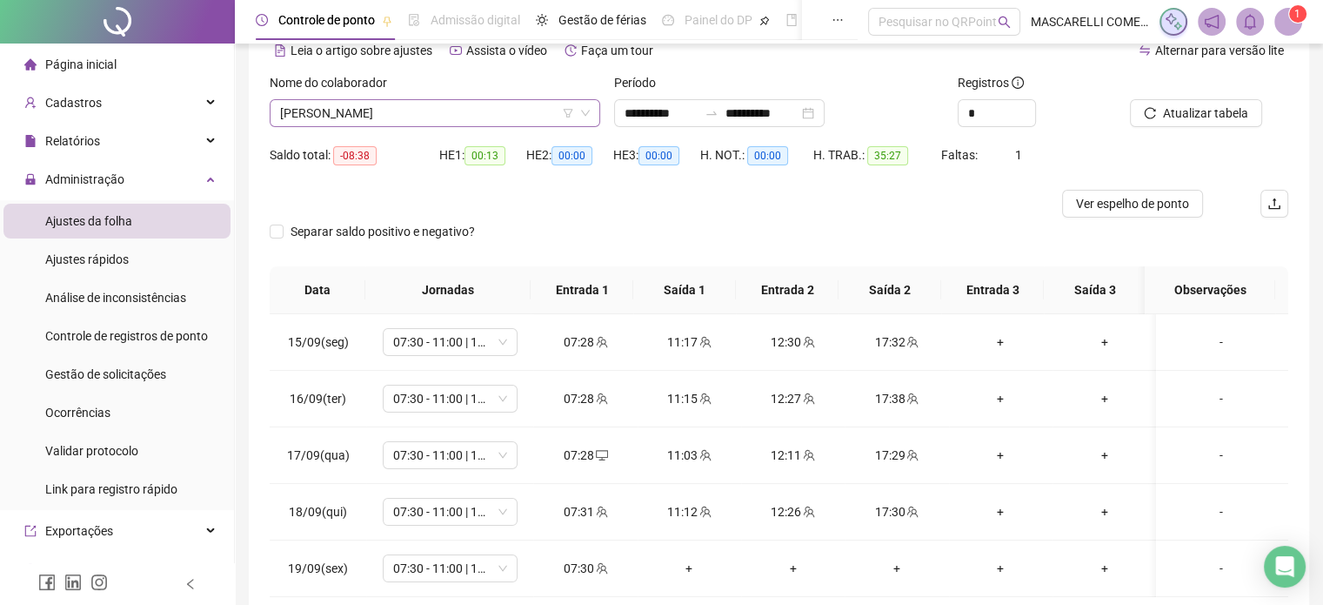
click at [347, 115] on span "[PERSON_NAME]" at bounding box center [435, 113] width 310 height 26
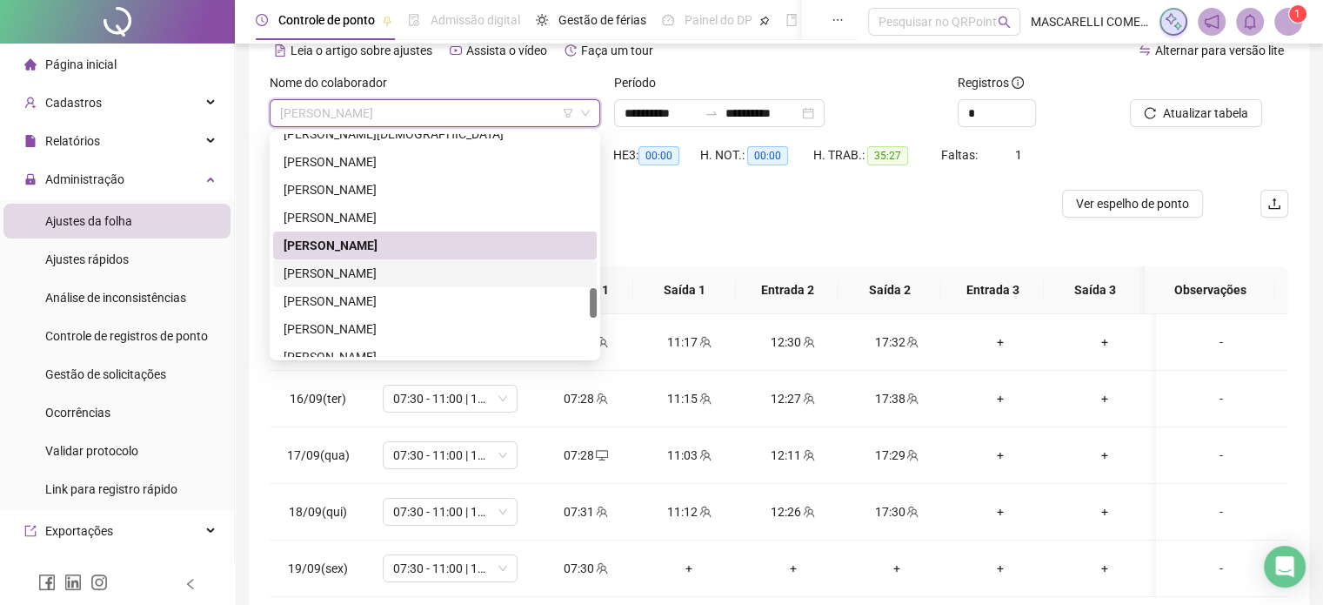
click at [334, 273] on div "[PERSON_NAME]" at bounding box center [435, 273] width 303 height 19
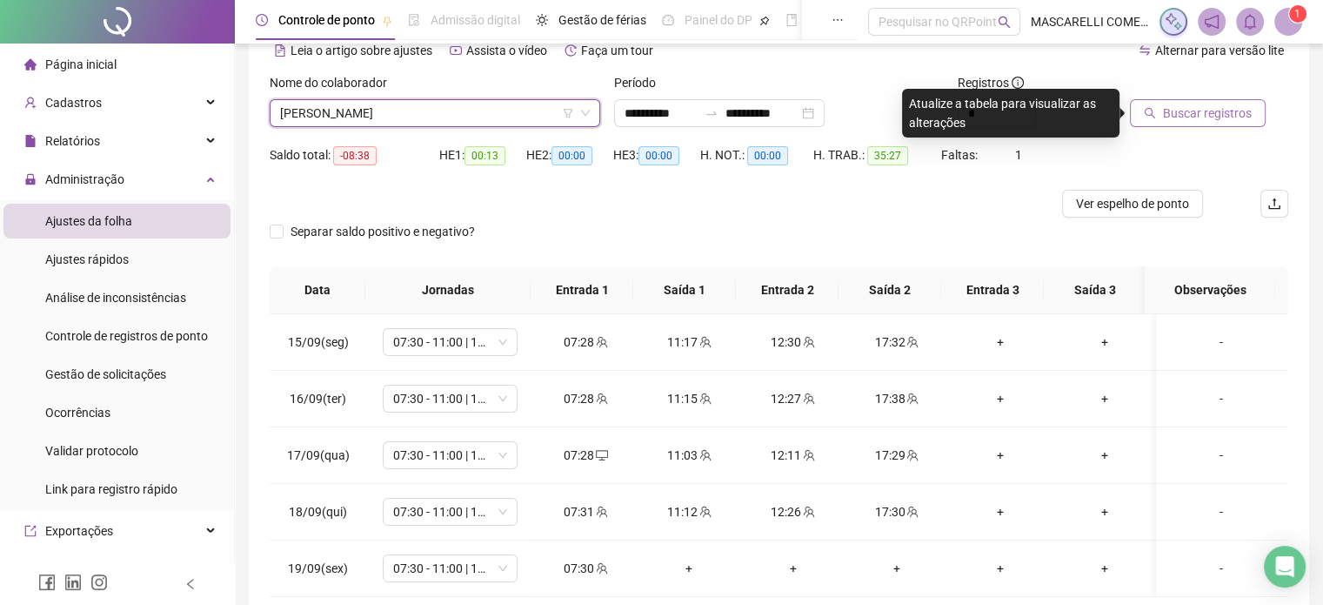
click at [1155, 116] on icon "search" at bounding box center [1150, 113] width 12 height 12
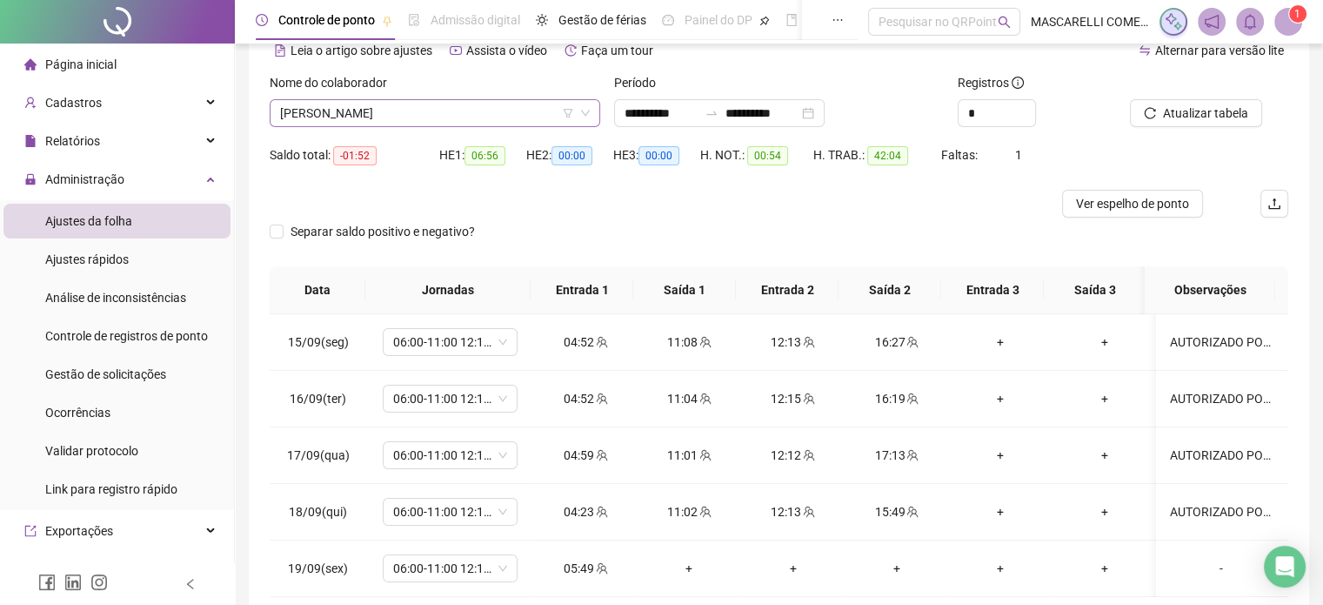
click at [429, 117] on span "[PERSON_NAME]" at bounding box center [435, 113] width 310 height 26
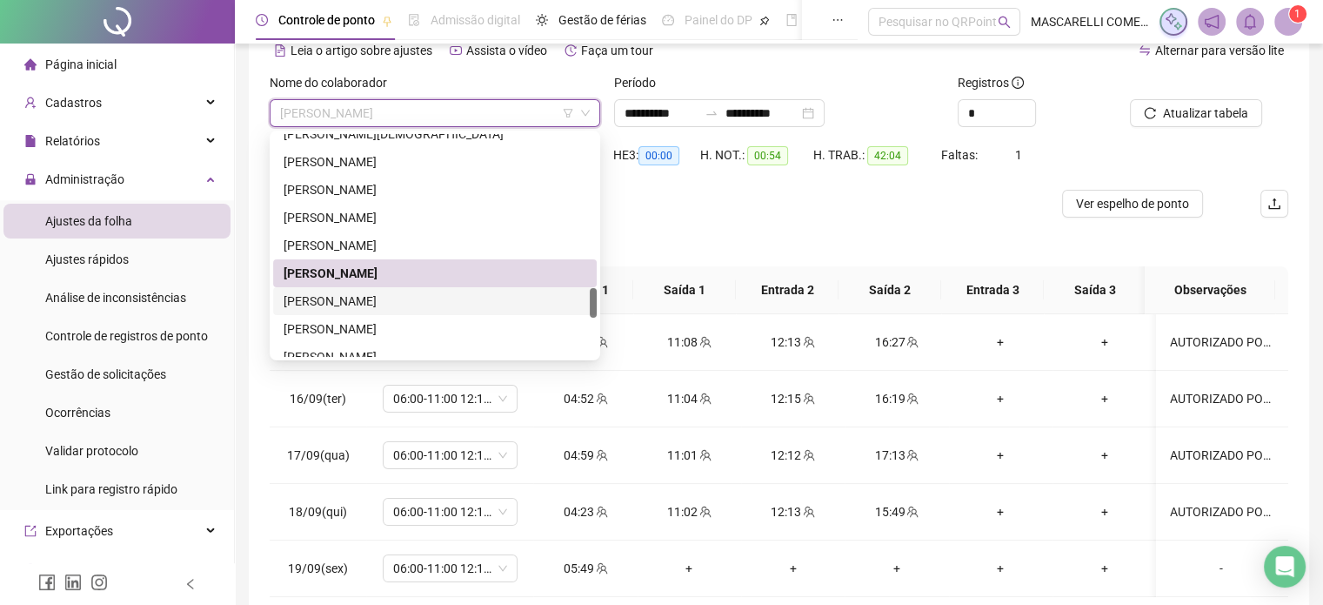
click at [347, 299] on div "[PERSON_NAME]" at bounding box center [435, 300] width 303 height 19
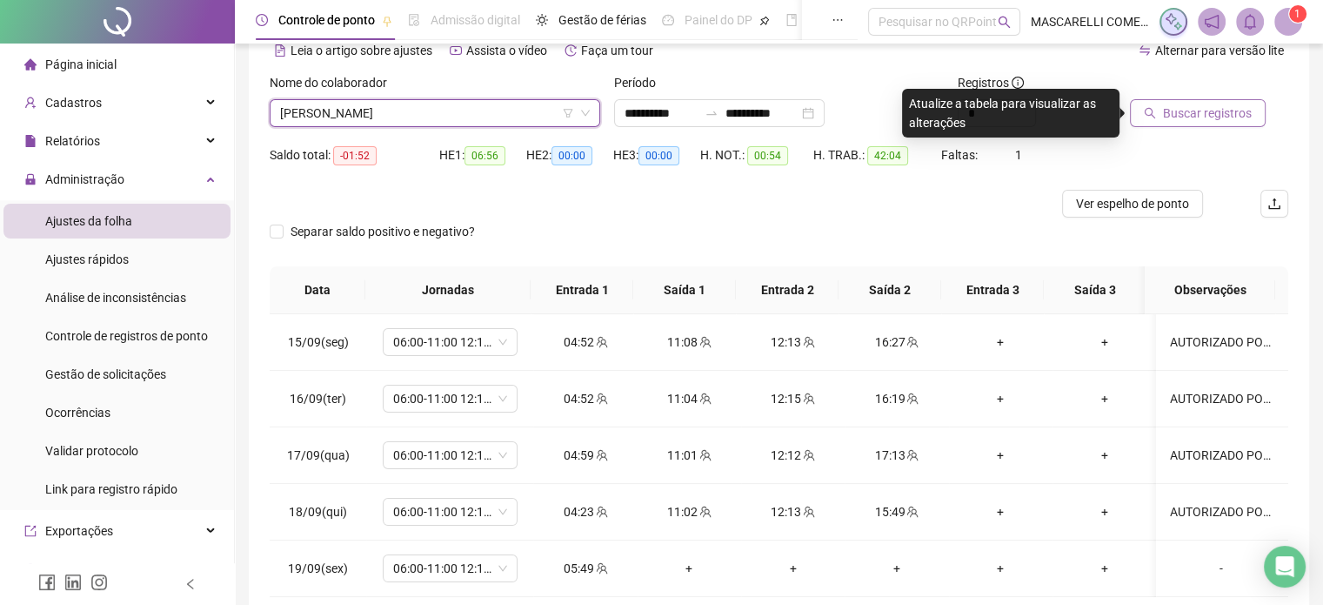
click at [1181, 119] on span "Buscar registros" at bounding box center [1207, 113] width 89 height 19
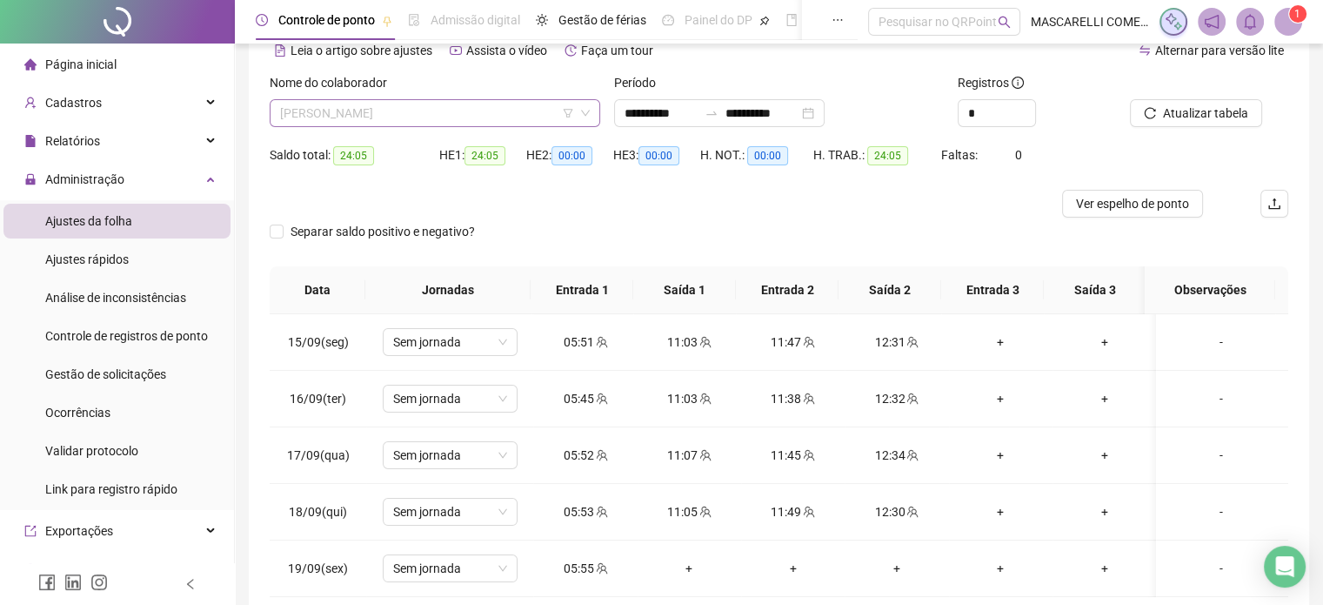
click at [382, 117] on span "[PERSON_NAME]" at bounding box center [435, 113] width 310 height 26
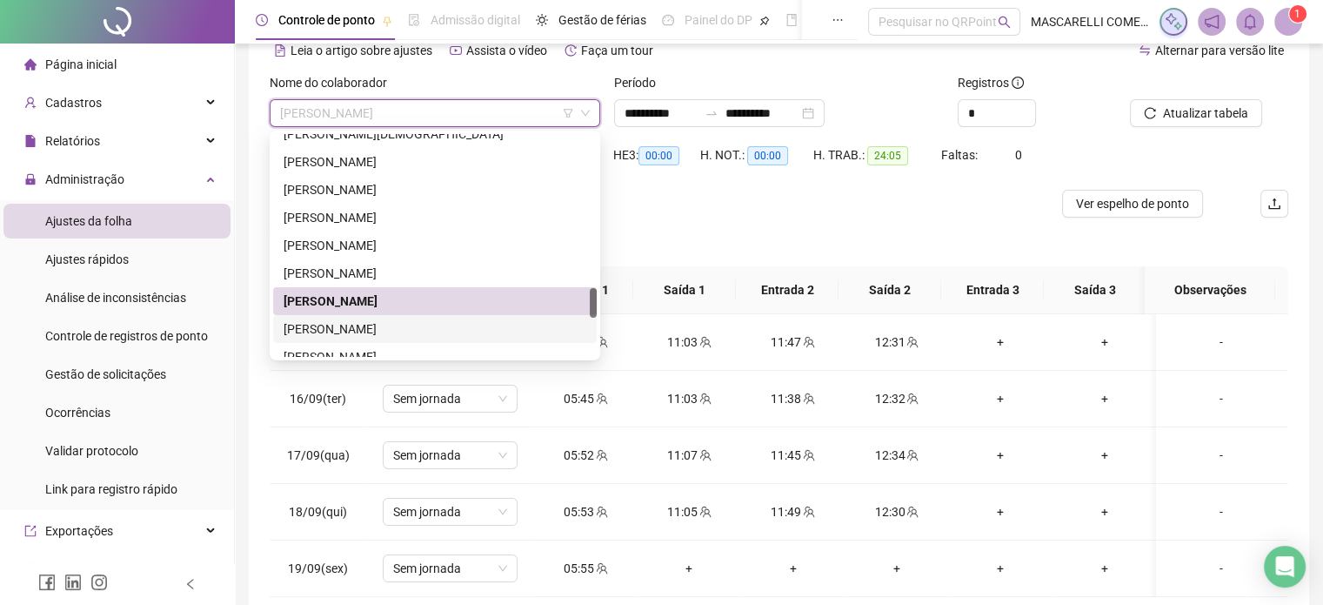
click at [299, 325] on div "[PERSON_NAME]" at bounding box center [435, 328] width 303 height 19
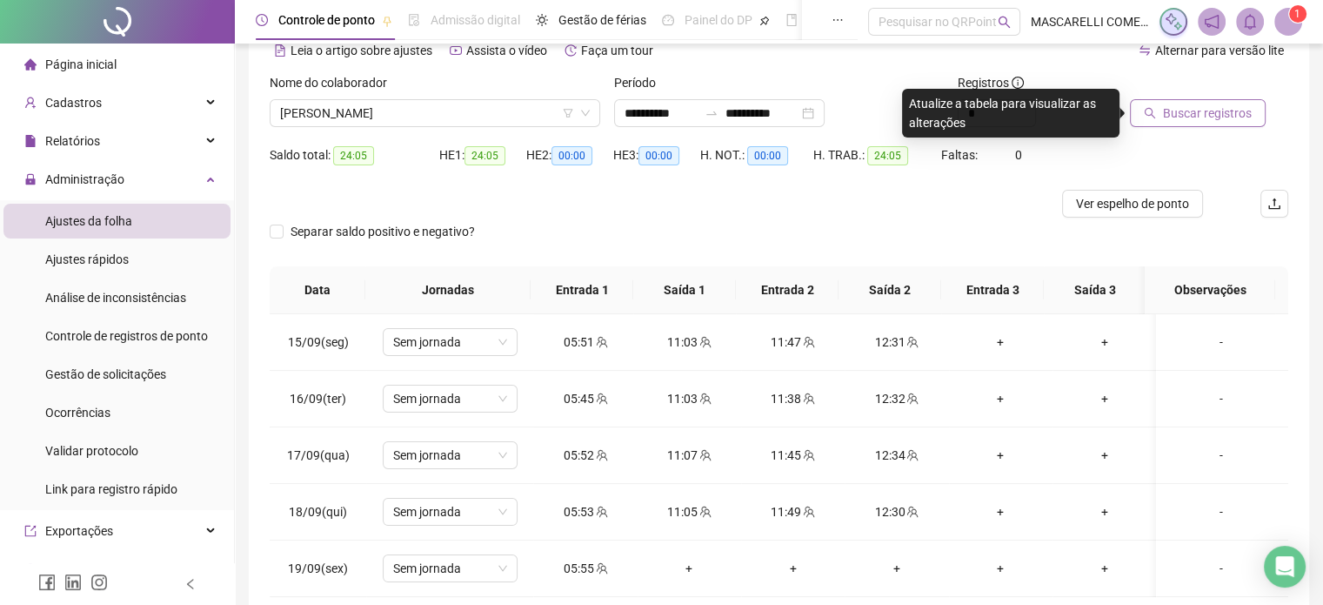
click at [1166, 110] on span "Buscar registros" at bounding box center [1207, 113] width 89 height 19
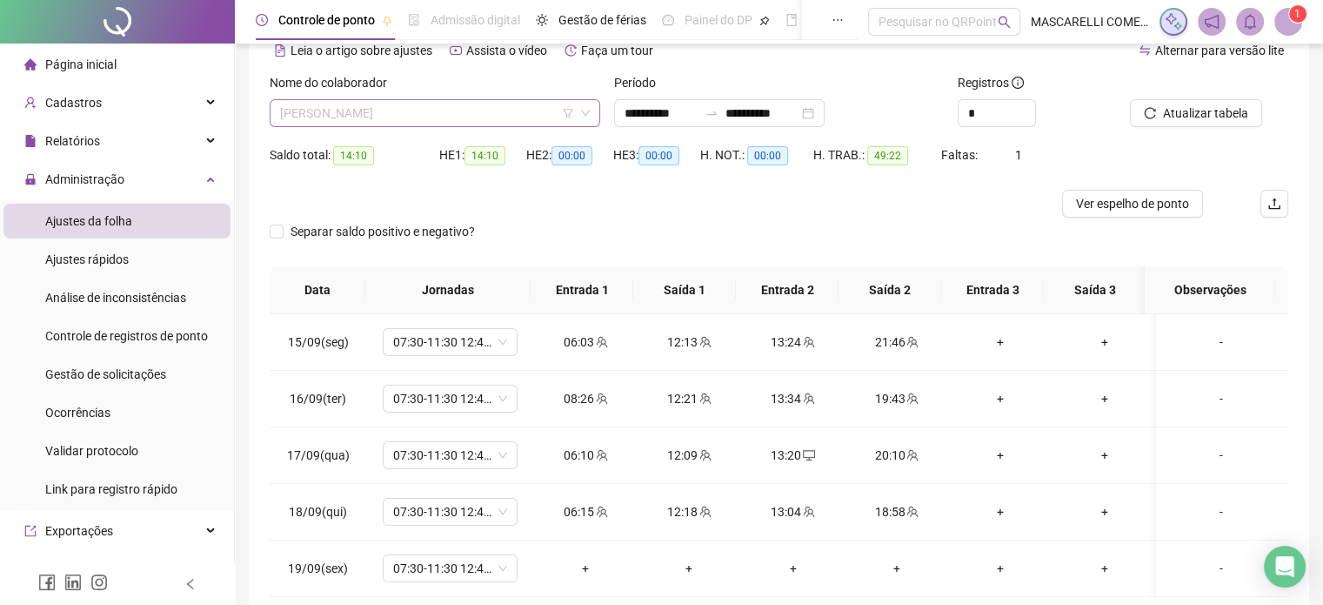
click at [386, 116] on span "[PERSON_NAME]" at bounding box center [435, 113] width 310 height 26
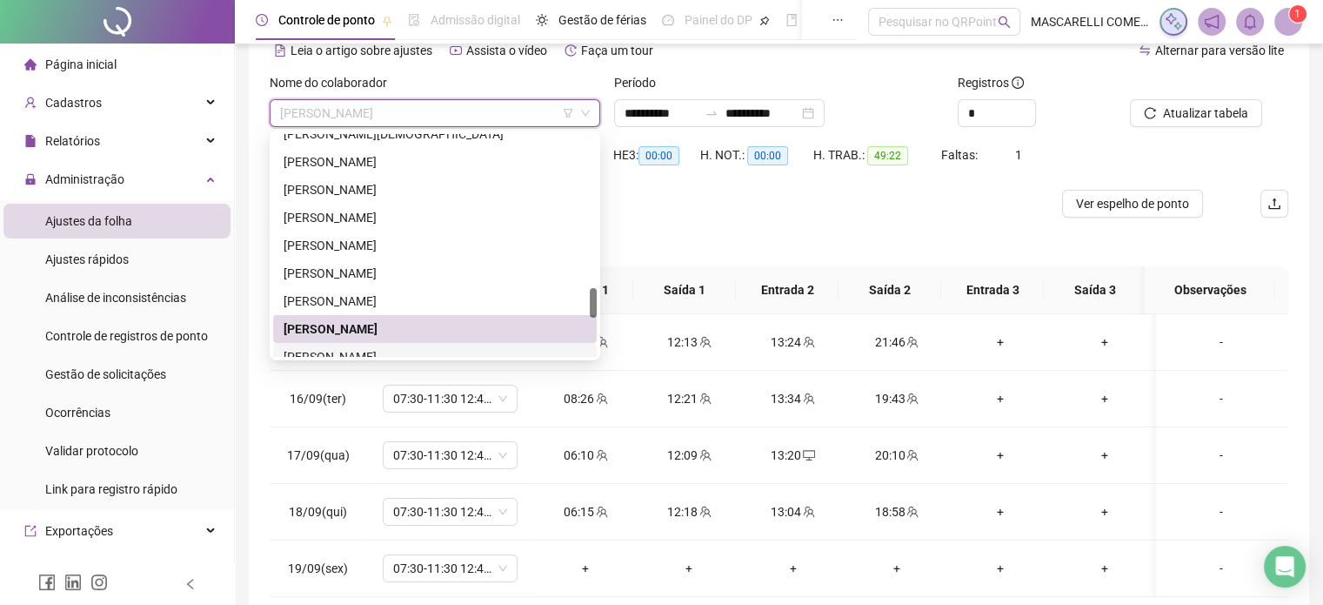
click at [382, 354] on div "[PERSON_NAME]" at bounding box center [435, 356] width 303 height 19
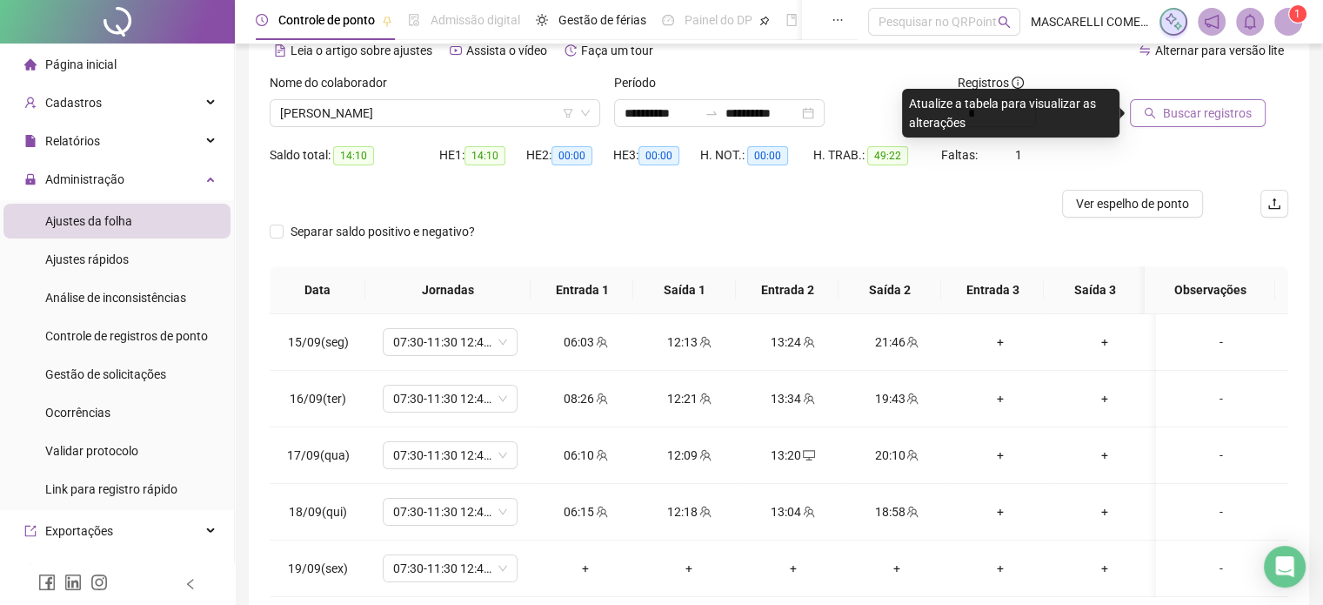
click at [1194, 111] on span "Buscar registros" at bounding box center [1207, 113] width 89 height 19
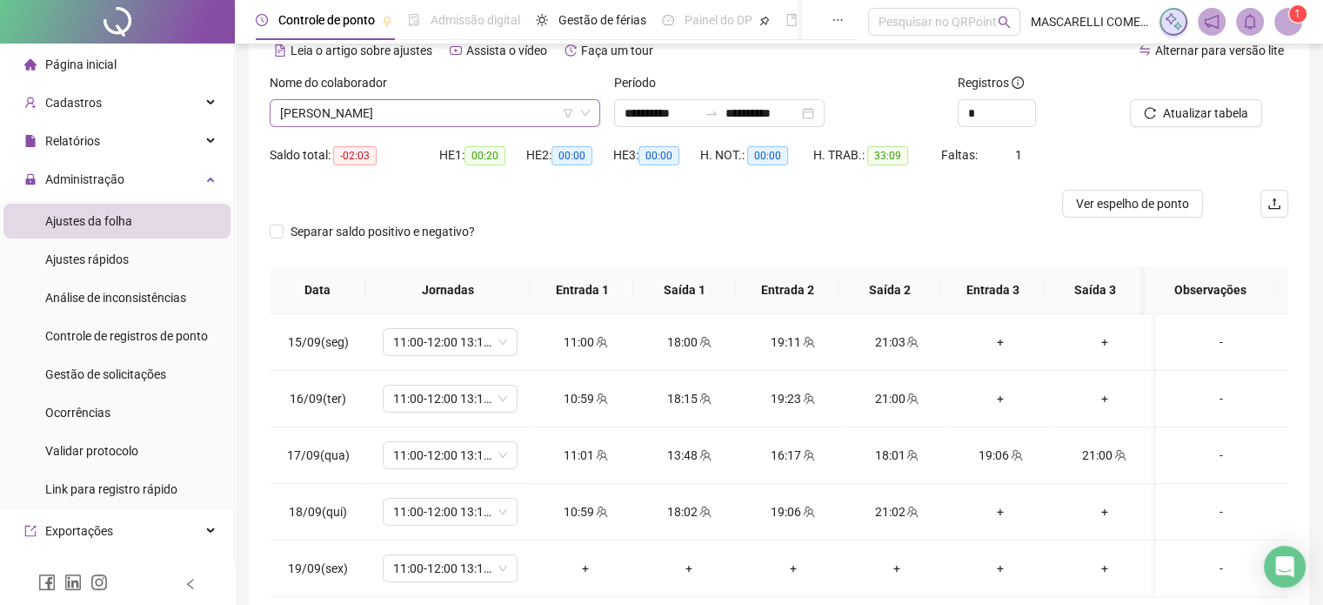
click at [408, 112] on span "[PERSON_NAME]" at bounding box center [435, 113] width 310 height 26
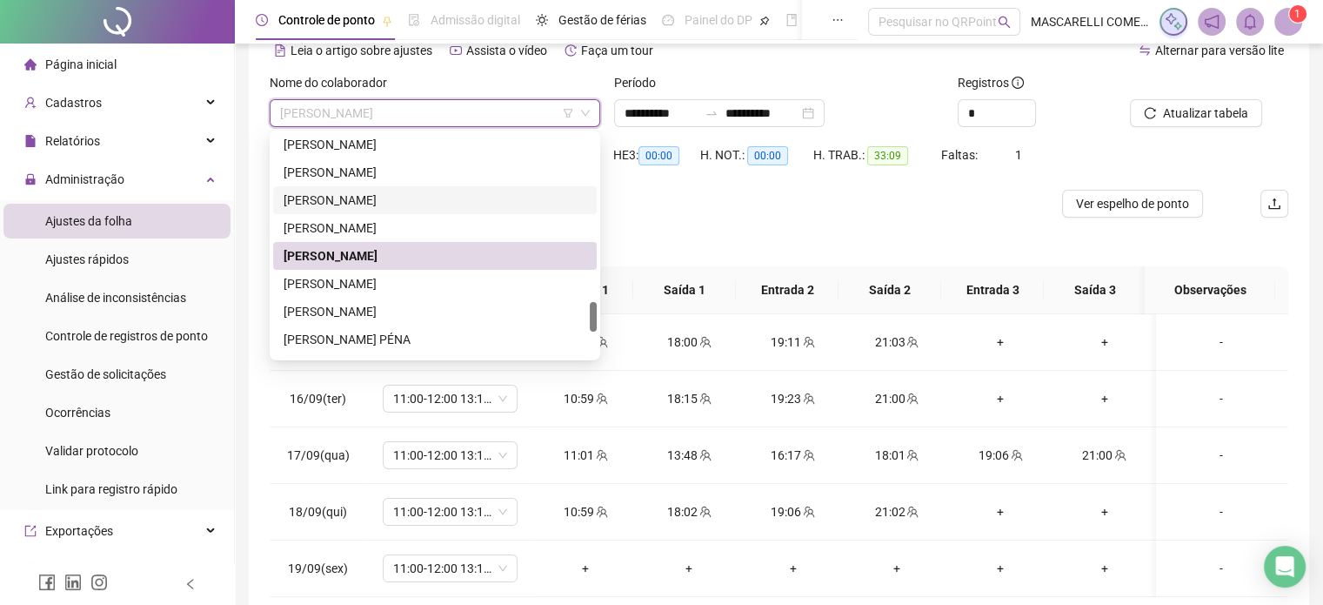
scroll to position [1343, 0]
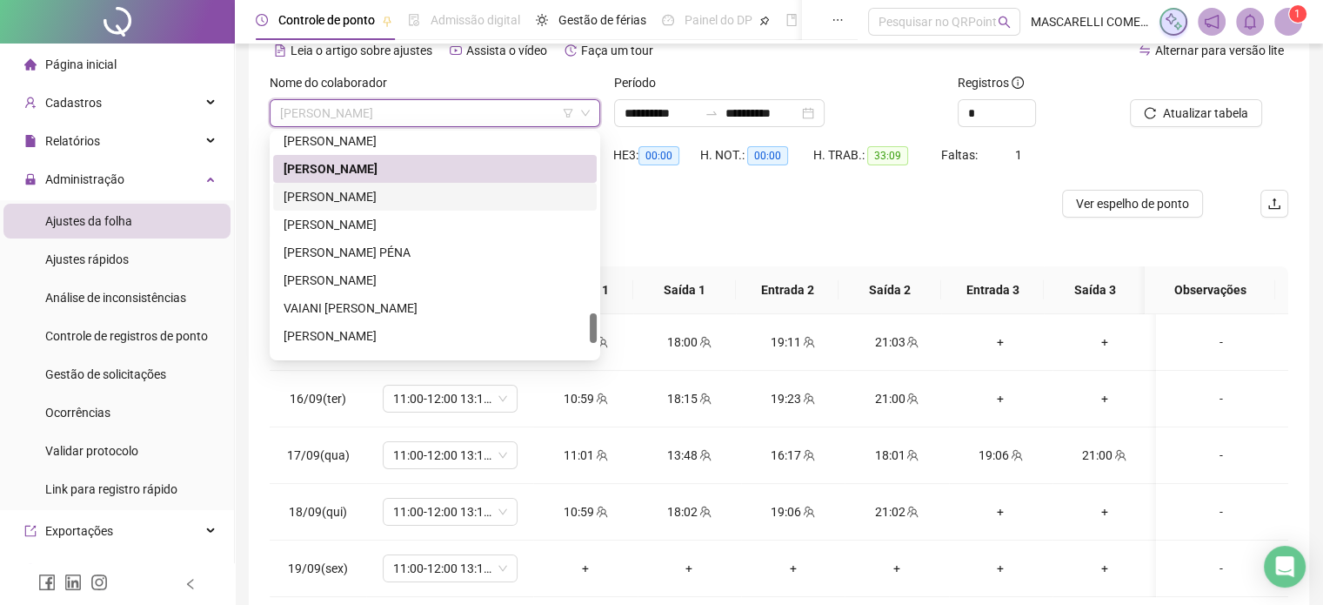
click at [369, 196] on div "[PERSON_NAME]" at bounding box center [435, 196] width 303 height 19
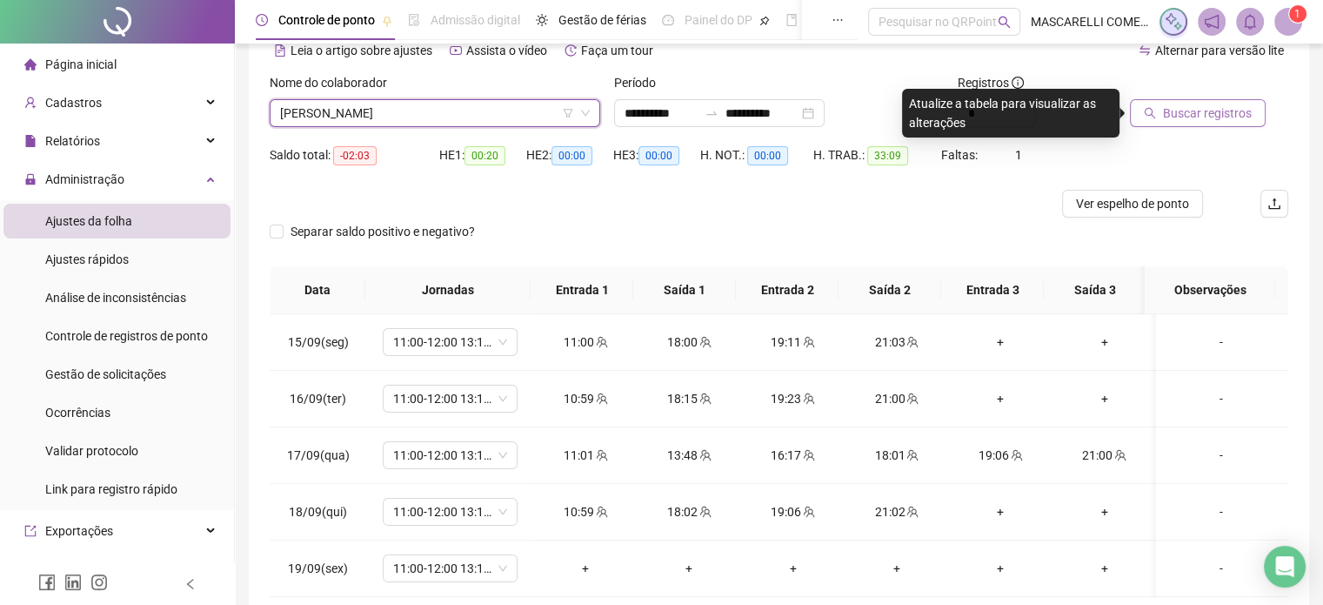
click at [1199, 117] on span "Buscar registros" at bounding box center [1207, 113] width 89 height 19
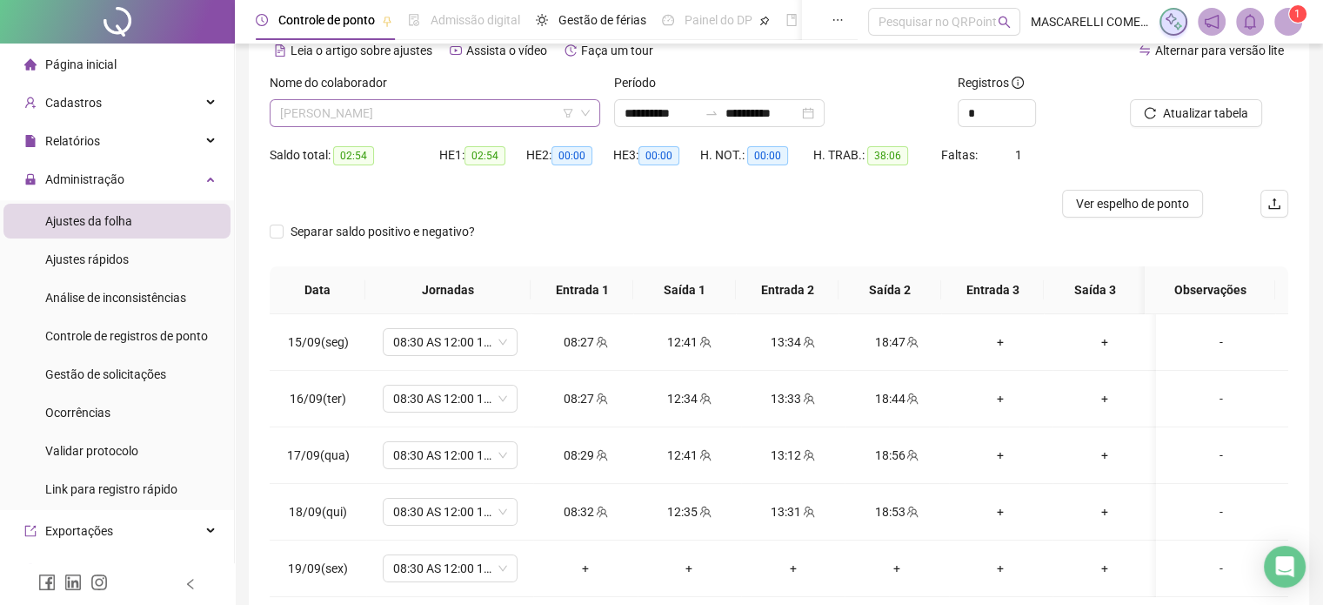
click at [351, 113] on span "[PERSON_NAME]" at bounding box center [435, 113] width 310 height 26
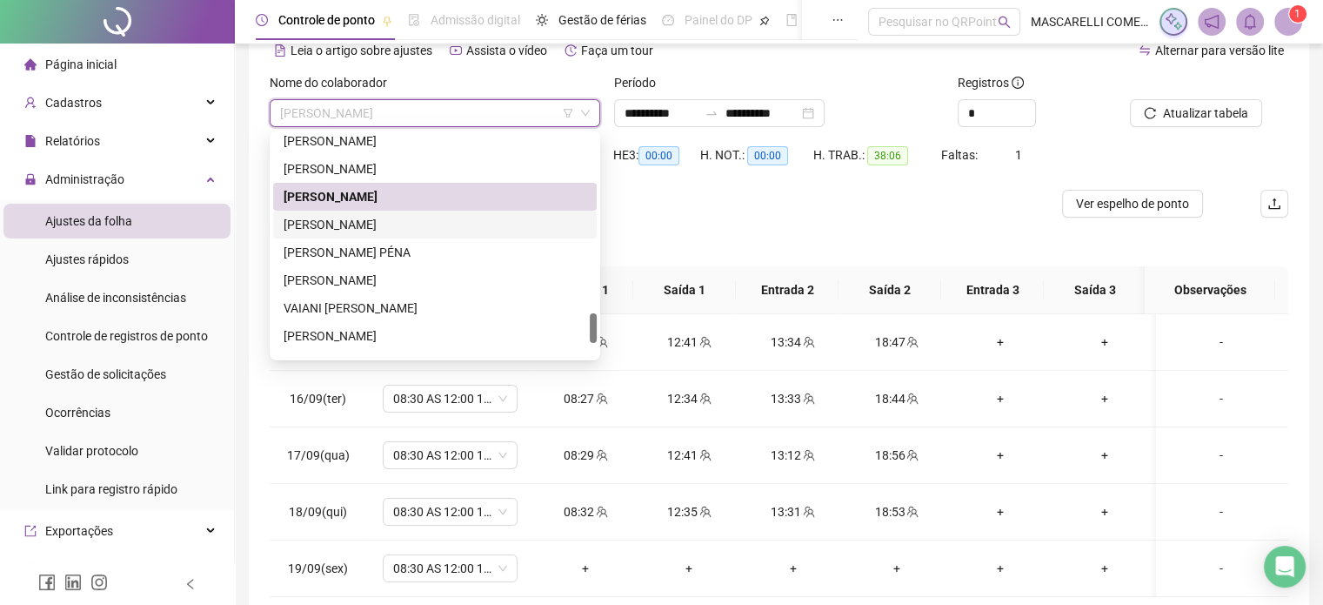
click at [376, 228] on div "[PERSON_NAME]" at bounding box center [435, 224] width 303 height 19
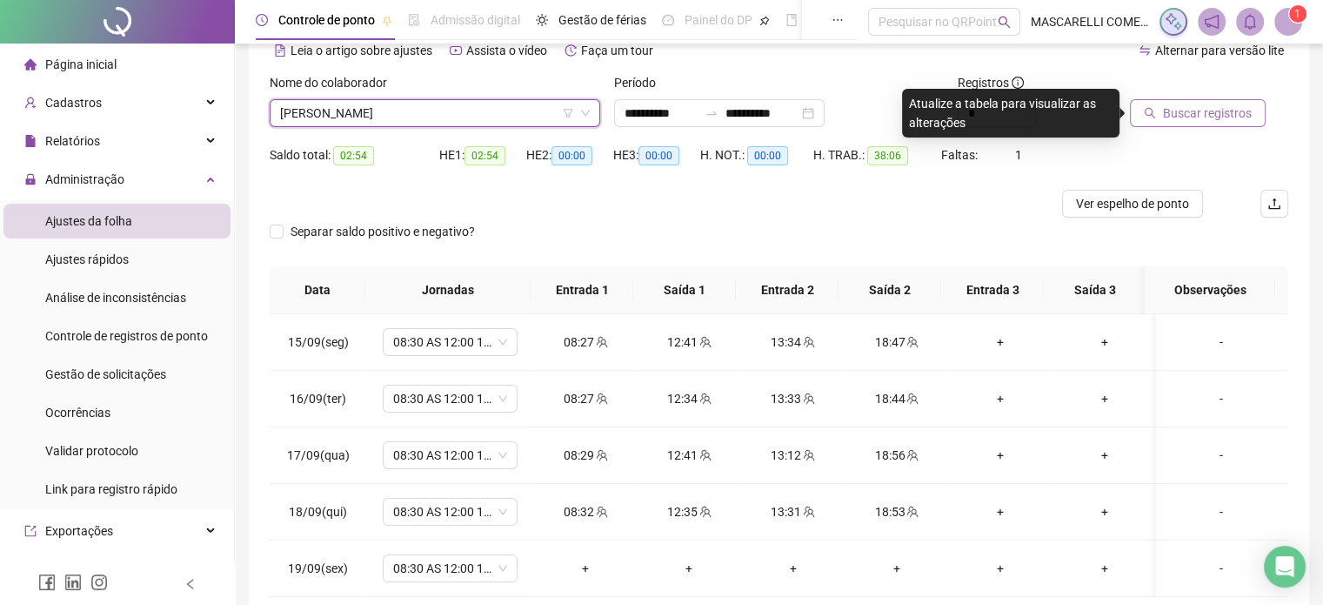
click at [1176, 112] on span "Buscar registros" at bounding box center [1207, 113] width 89 height 19
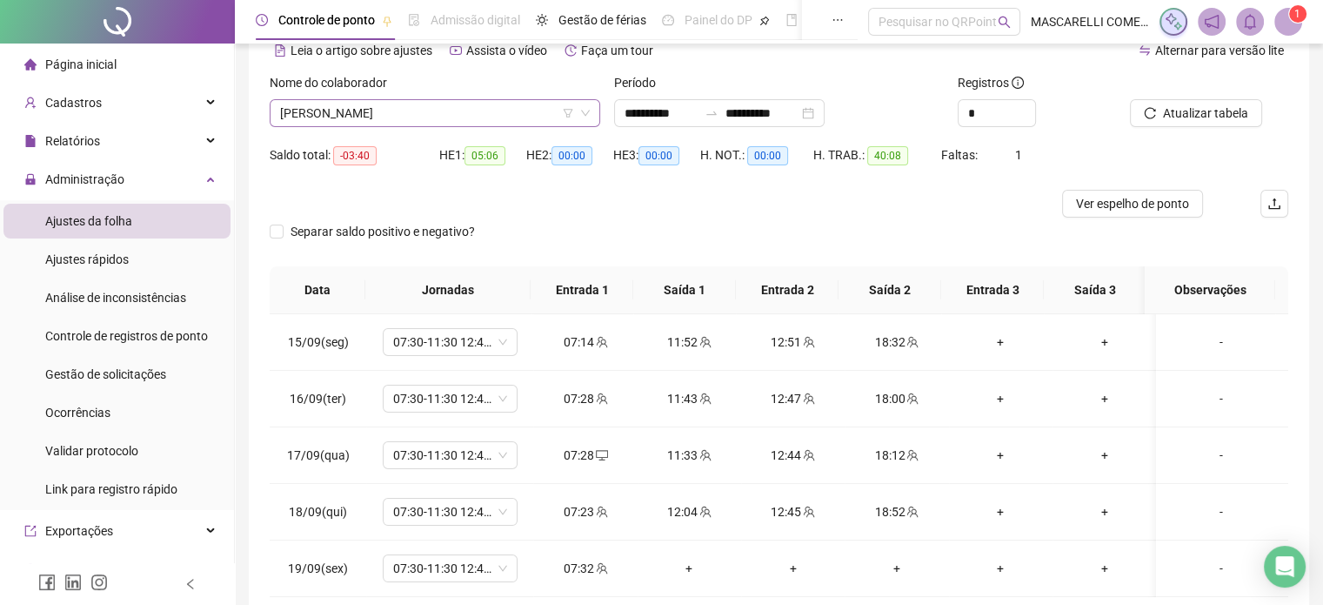
click at [341, 117] on span "[PERSON_NAME]" at bounding box center [435, 113] width 310 height 26
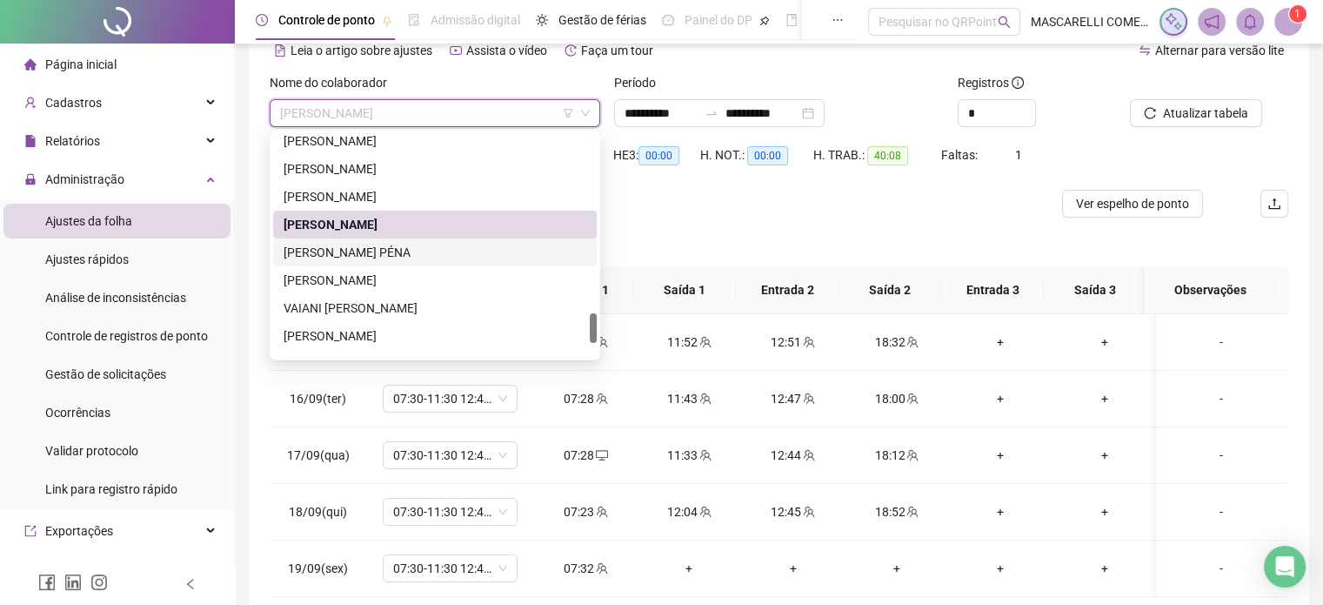
click at [338, 256] on div "[PERSON_NAME] PÉNA" at bounding box center [435, 252] width 303 height 19
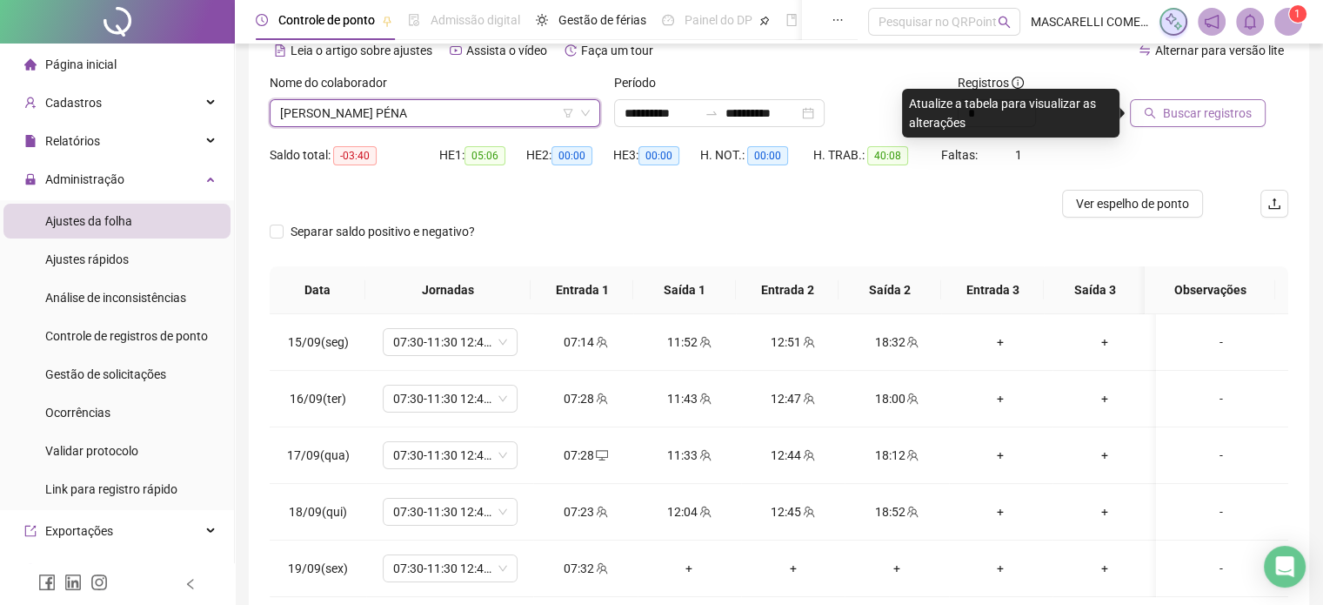
click at [1154, 117] on icon "search" at bounding box center [1150, 113] width 11 height 11
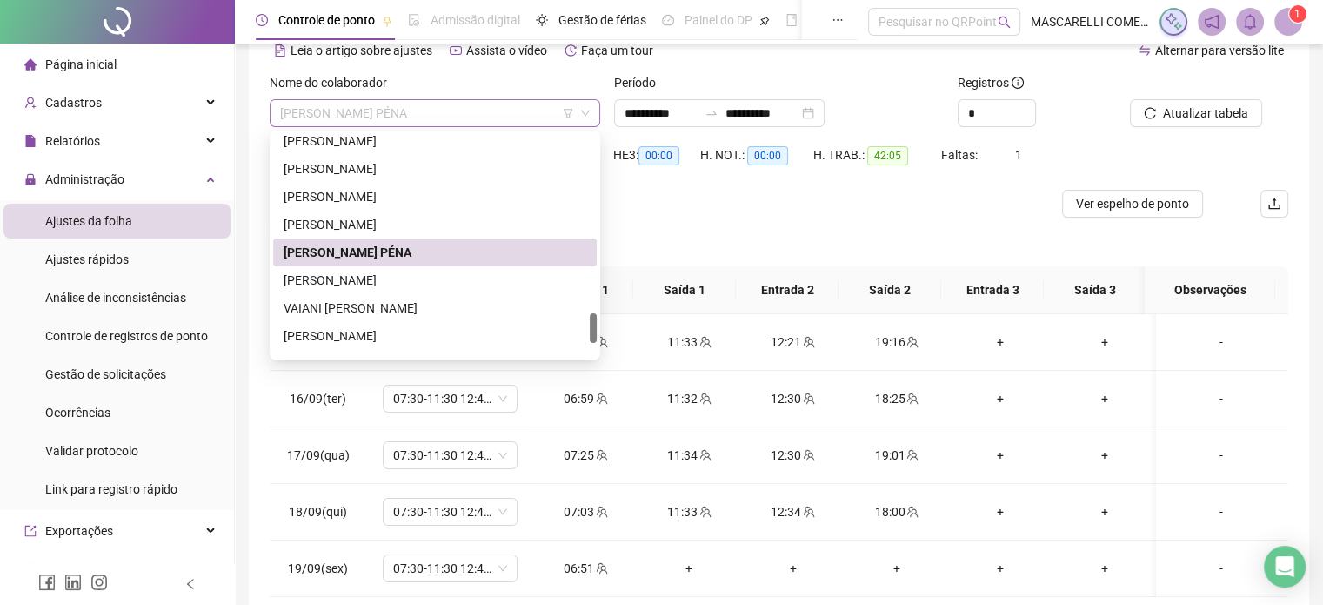
click at [330, 117] on span "[PERSON_NAME] PÉNA" at bounding box center [435, 113] width 310 height 26
click at [313, 280] on div "[PERSON_NAME]" at bounding box center [435, 280] width 303 height 19
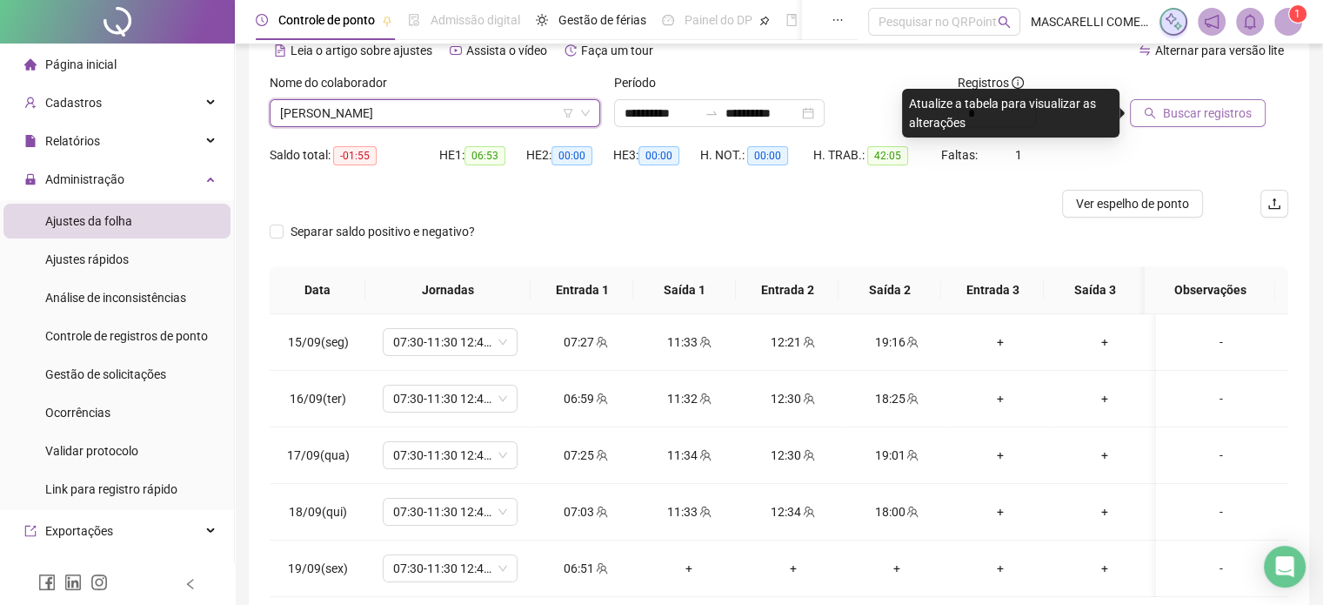
click at [1182, 113] on span "Buscar registros" at bounding box center [1207, 113] width 89 height 19
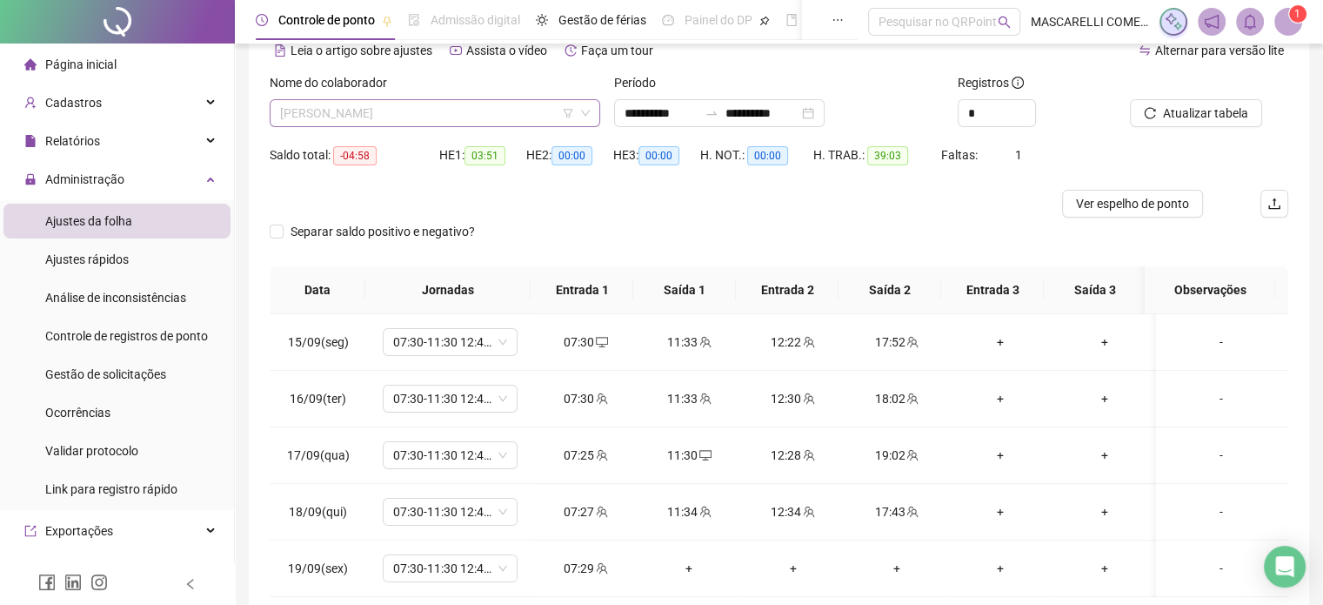
click at [344, 113] on span "[PERSON_NAME]" at bounding box center [435, 113] width 310 height 26
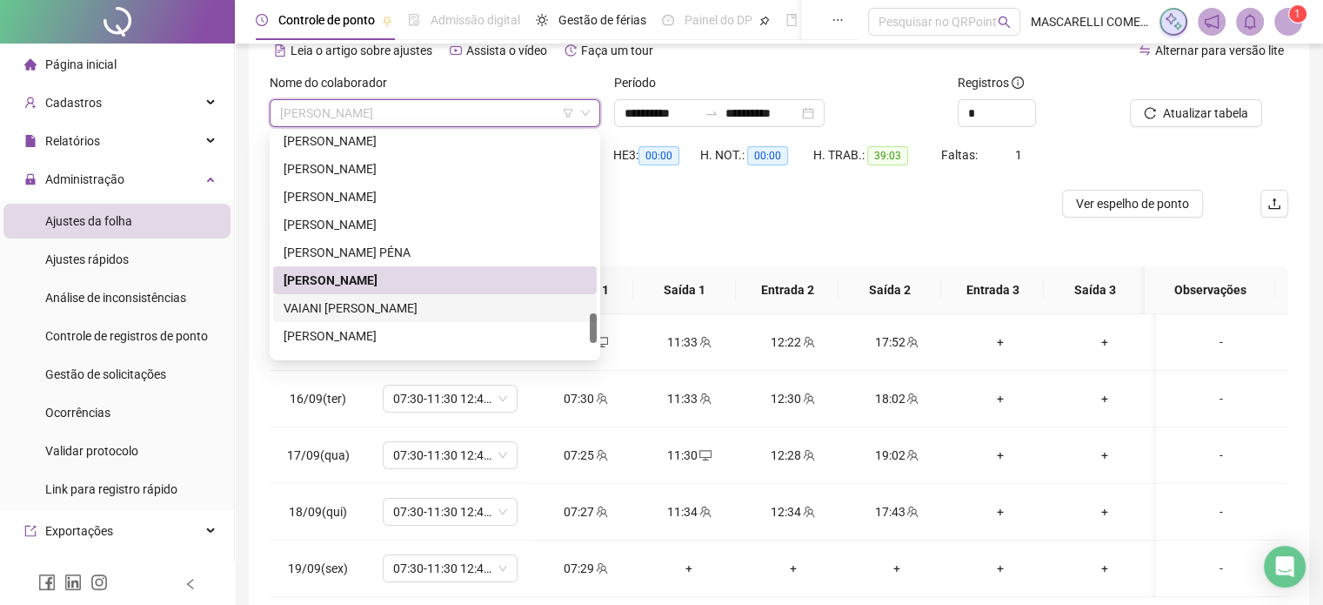
click at [318, 311] on div "VAIANI [PERSON_NAME]" at bounding box center [435, 307] width 303 height 19
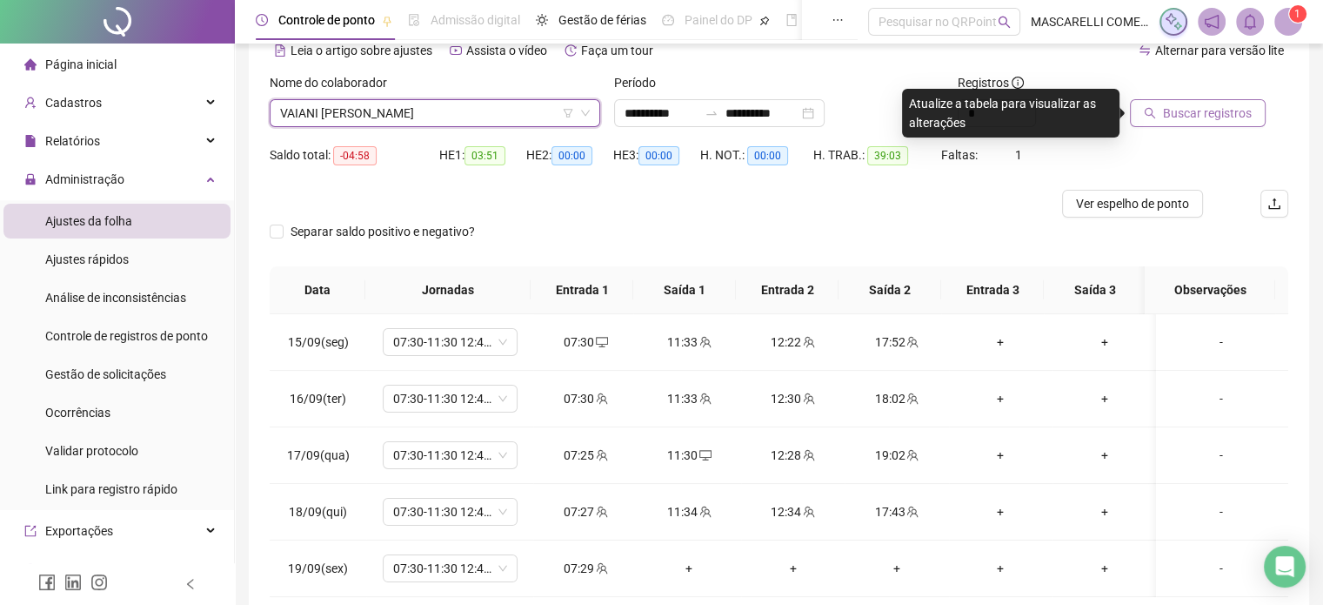
click at [1207, 116] on span "Buscar registros" at bounding box center [1207, 113] width 89 height 19
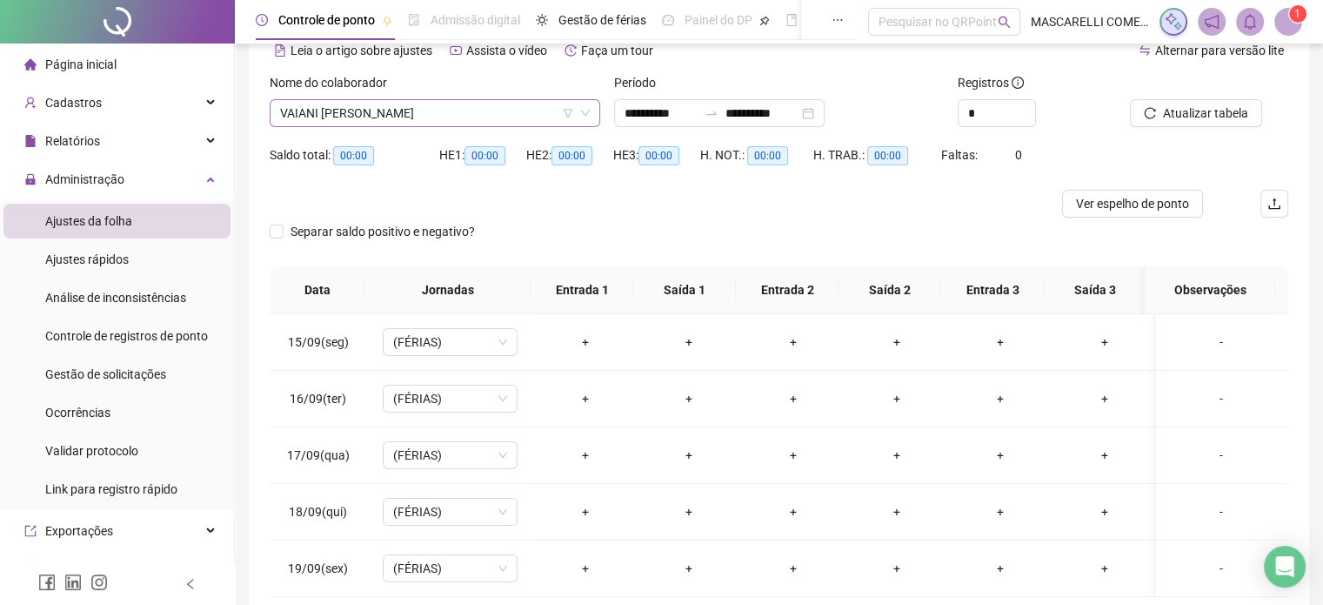
click at [298, 109] on span "VAIANI [PERSON_NAME]" at bounding box center [435, 113] width 310 height 26
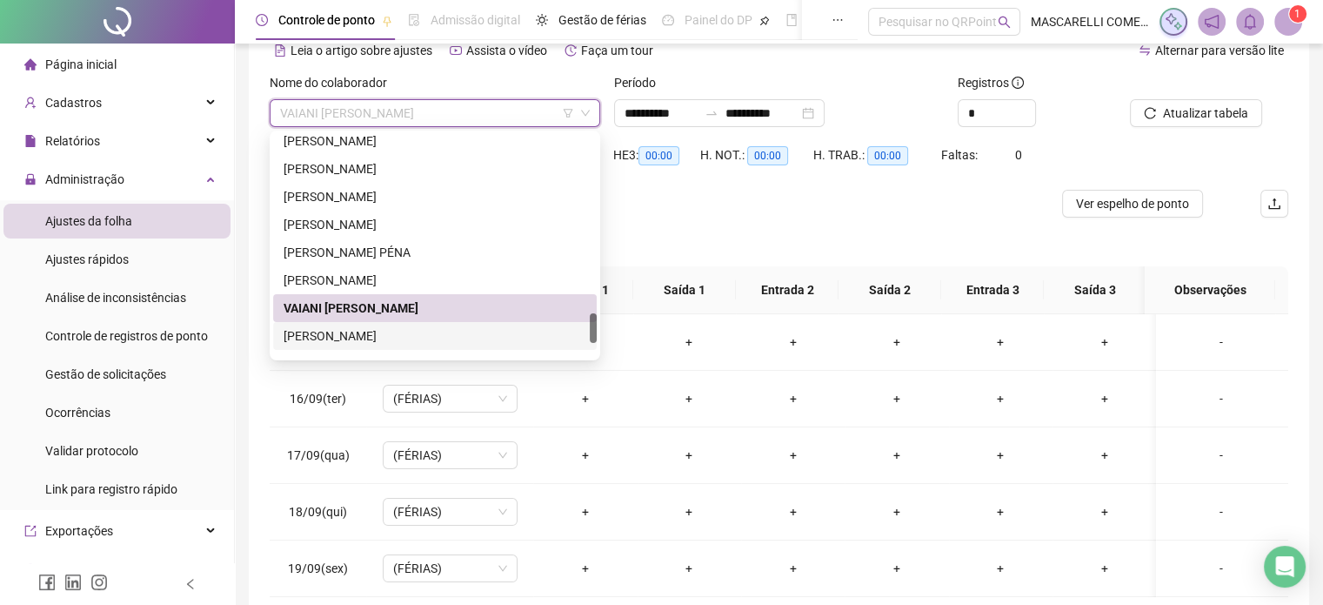
click at [318, 331] on div "[PERSON_NAME]" at bounding box center [435, 335] width 303 height 19
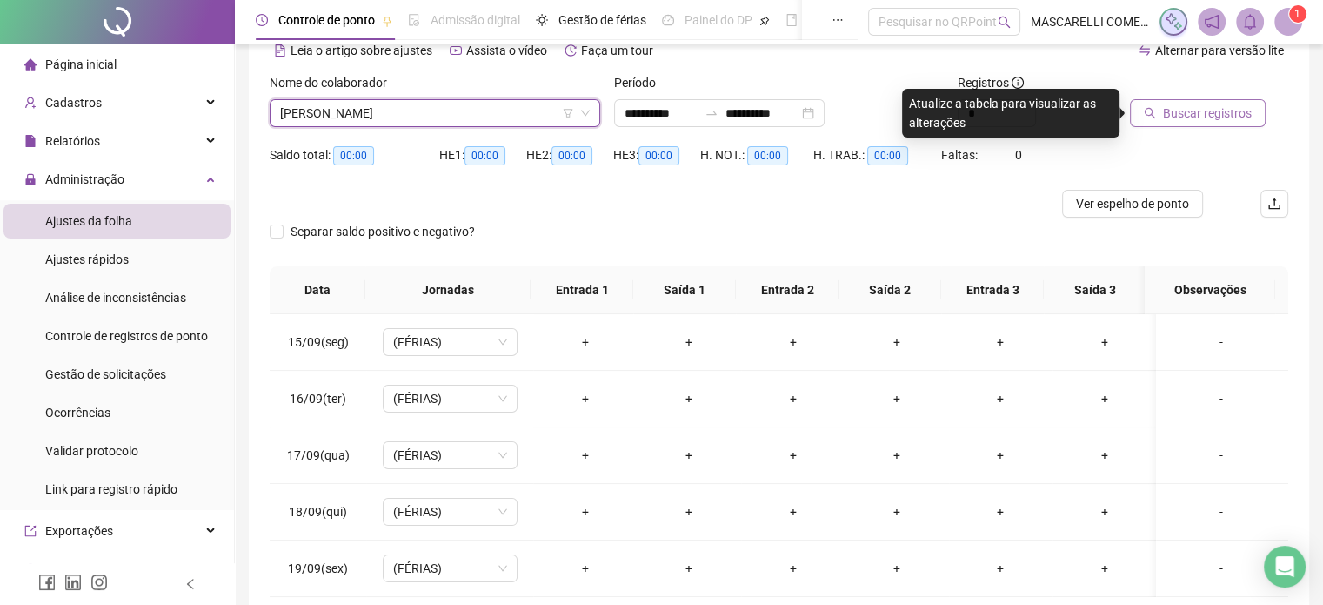
click at [1174, 111] on span "Buscar registros" at bounding box center [1207, 113] width 89 height 19
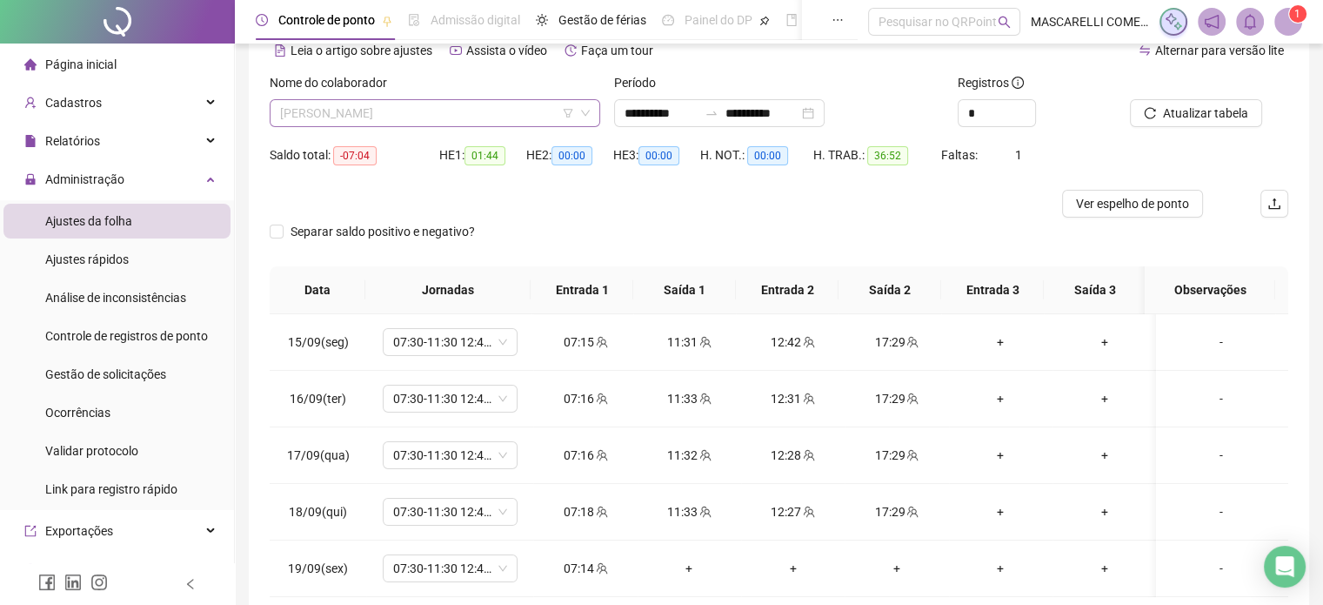
click at [358, 107] on span "[PERSON_NAME]" at bounding box center [435, 113] width 310 height 26
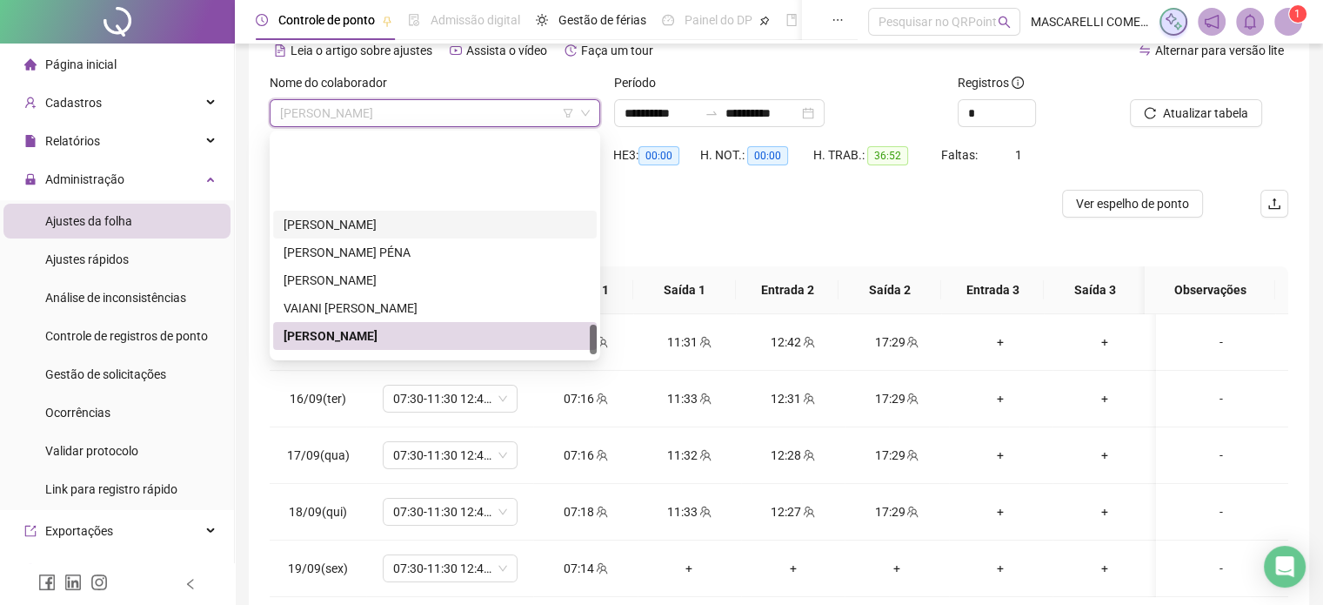
scroll to position [1430, 0]
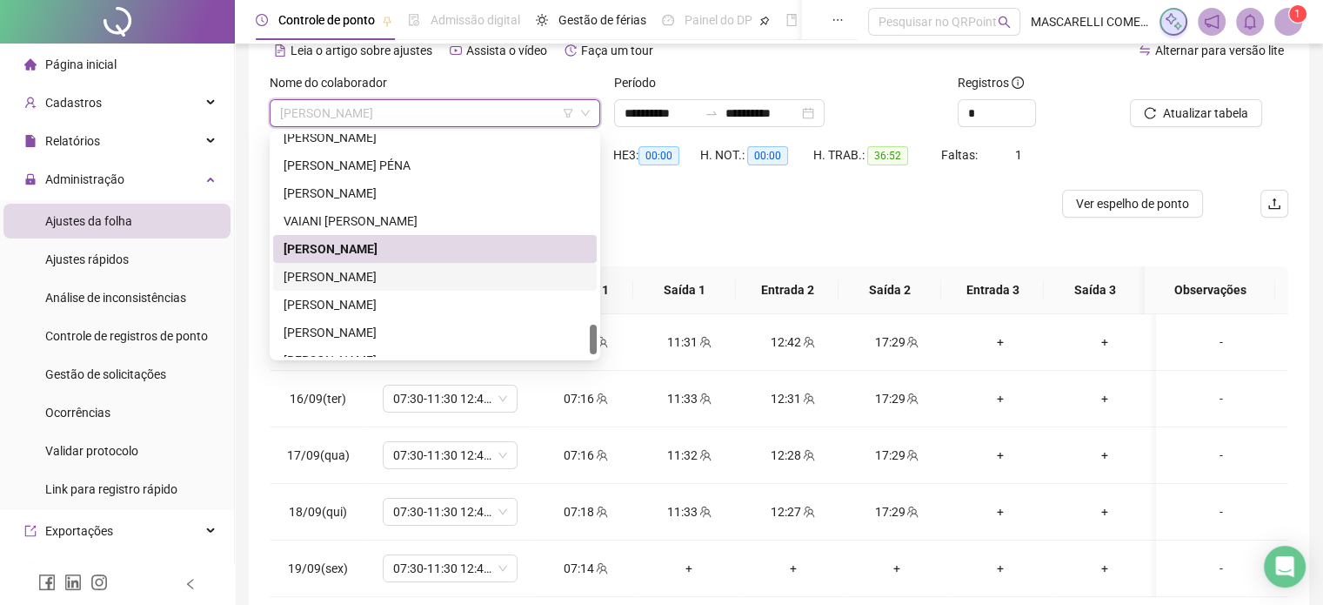
click at [385, 278] on div "[PERSON_NAME]" at bounding box center [435, 276] width 303 height 19
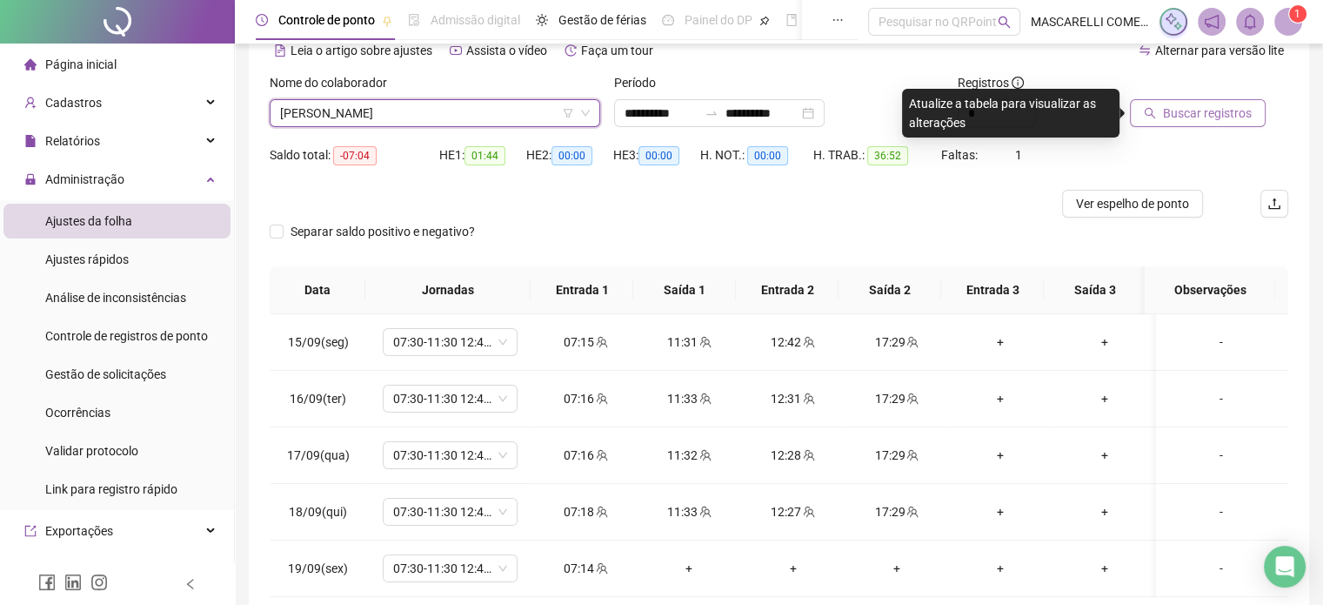
click at [1196, 110] on span "Buscar registros" at bounding box center [1207, 113] width 89 height 19
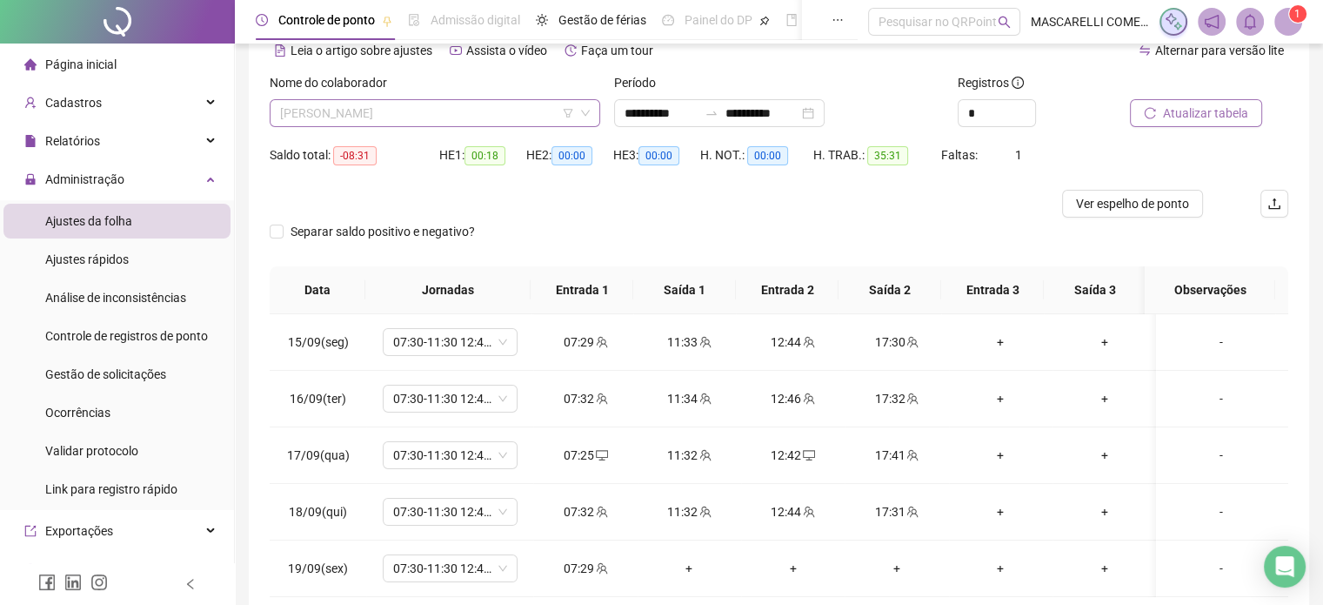
click at [424, 117] on span "[PERSON_NAME]" at bounding box center [435, 113] width 310 height 26
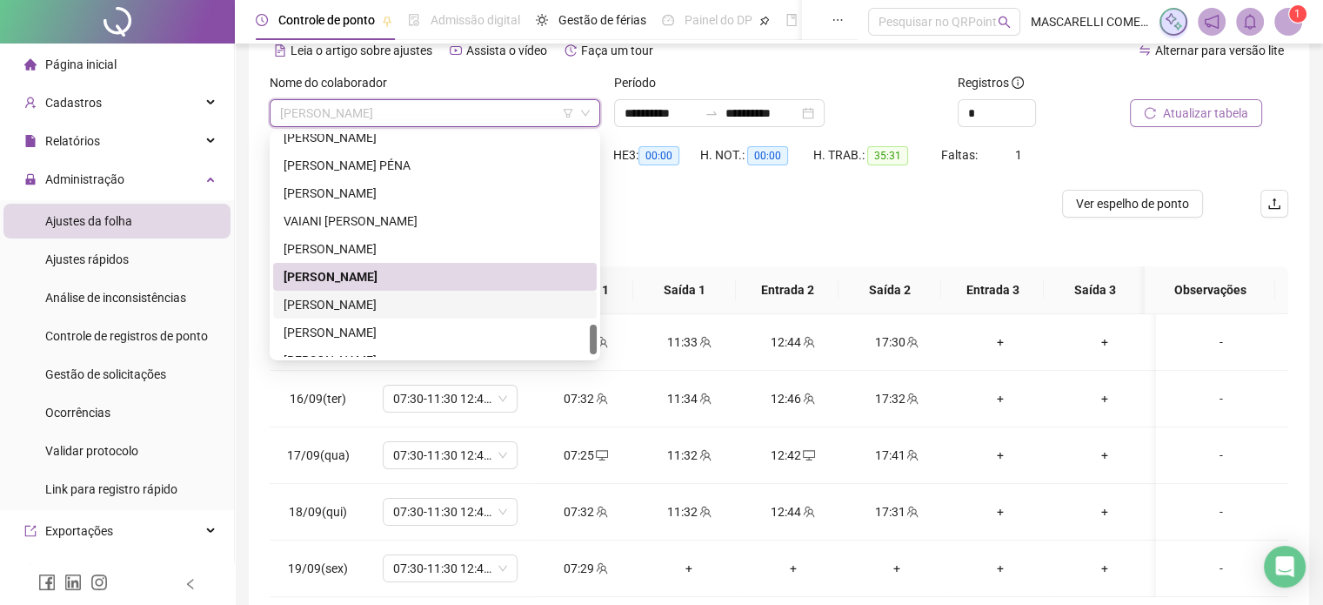
click at [320, 304] on div "[PERSON_NAME]" at bounding box center [435, 304] width 303 height 19
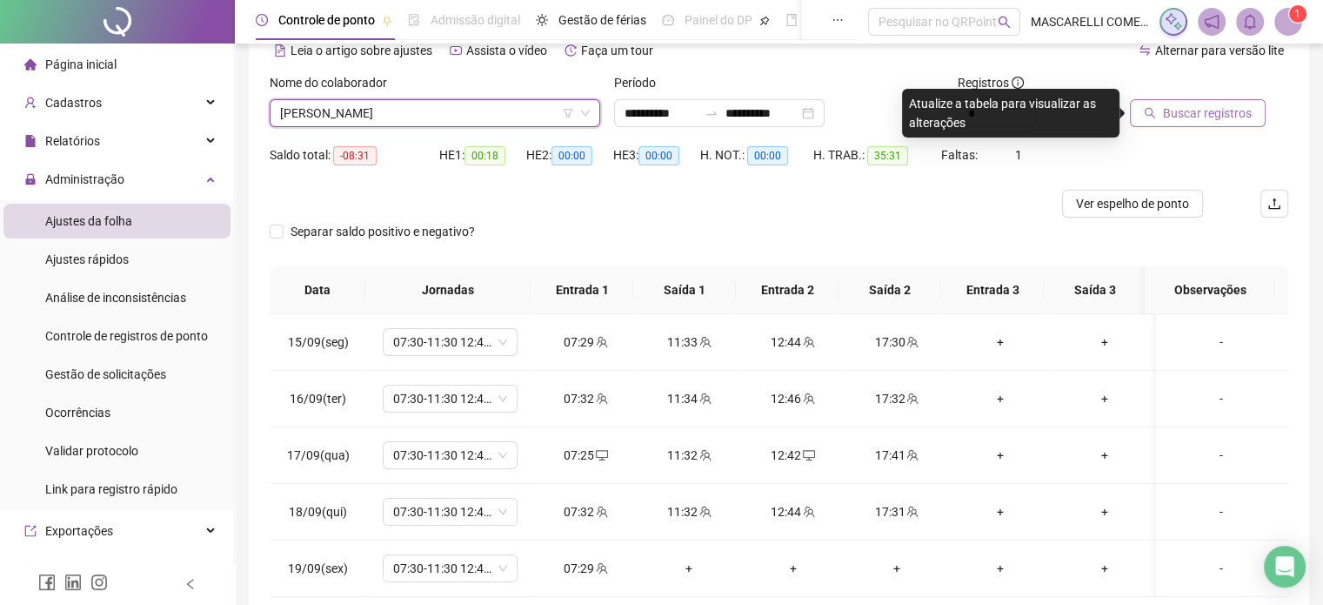
click at [1190, 114] on span "Buscar registros" at bounding box center [1207, 113] width 89 height 19
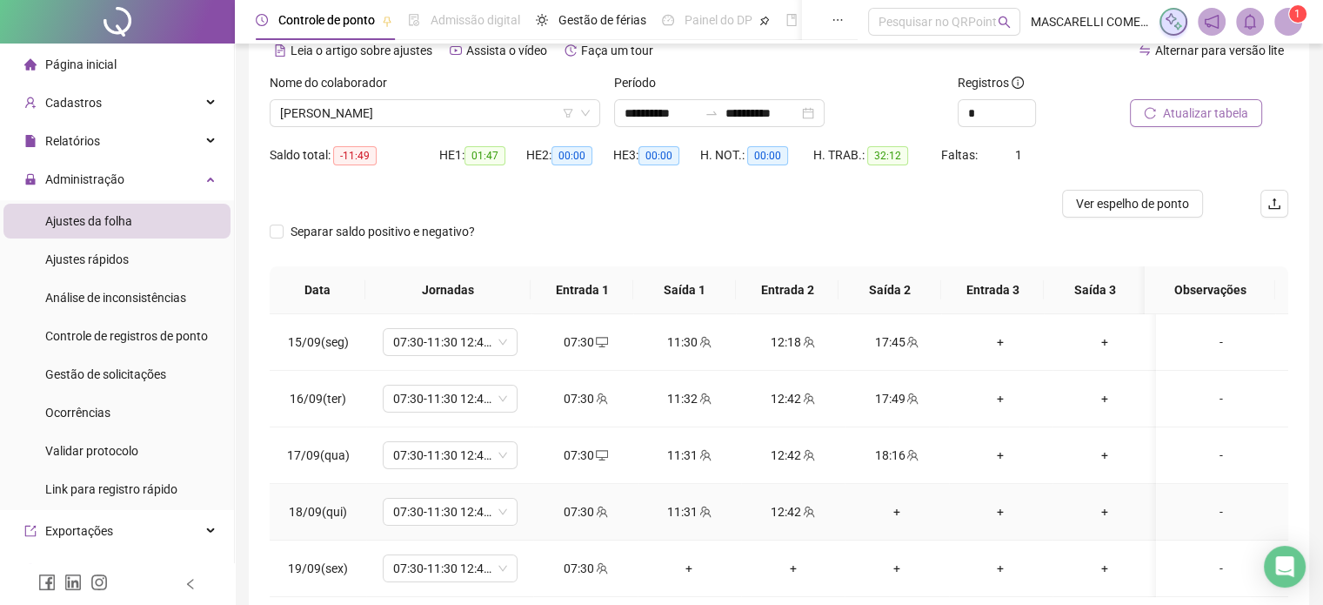
click at [888, 507] on div "+" at bounding box center [897, 511] width 76 height 19
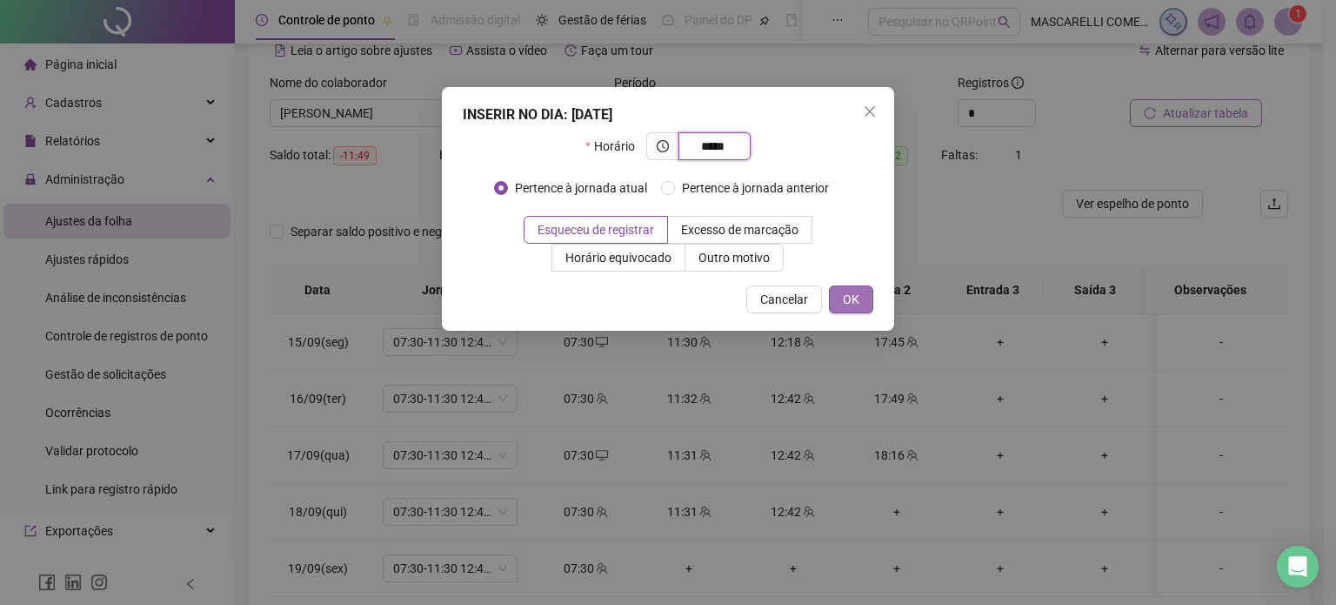
type input "*****"
click at [846, 304] on span "OK" at bounding box center [851, 299] width 17 height 19
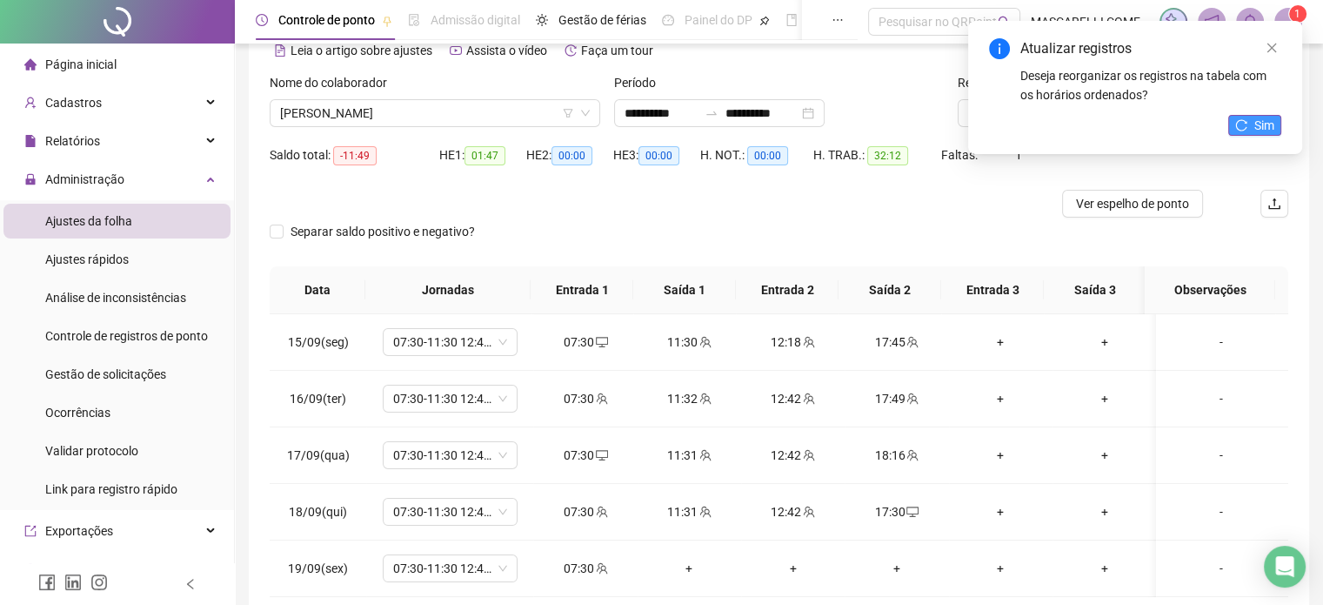
click at [1246, 133] on button "Sim" at bounding box center [1254, 125] width 53 height 21
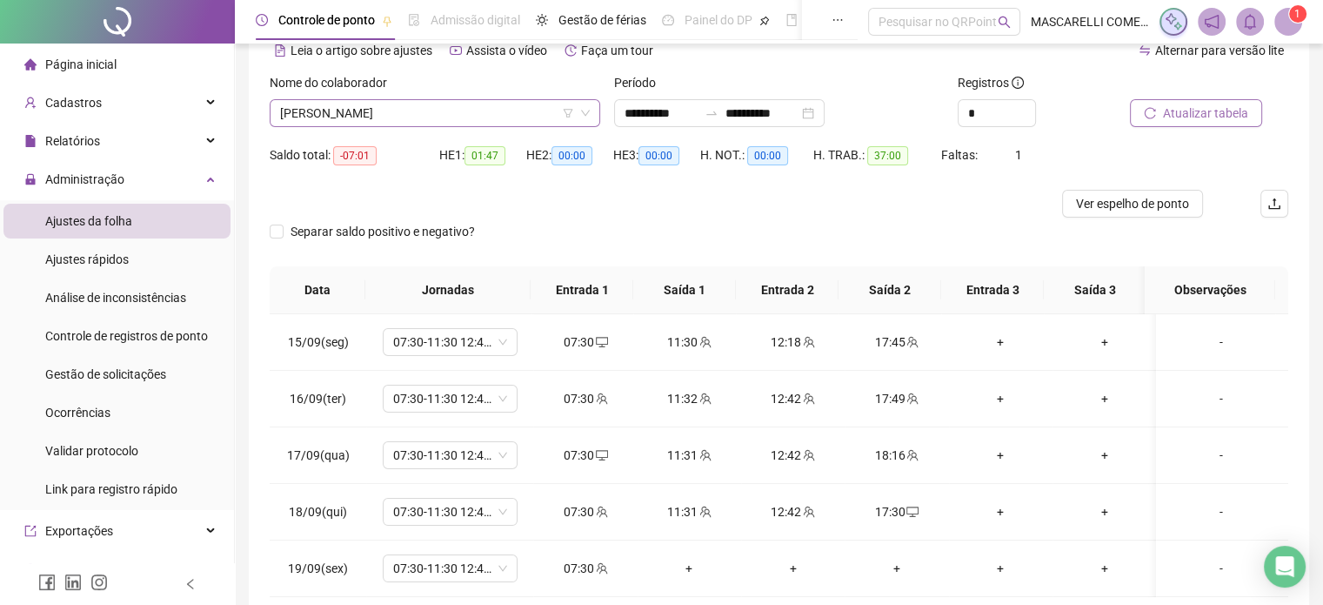
click at [373, 114] on span "[PERSON_NAME]" at bounding box center [435, 113] width 310 height 26
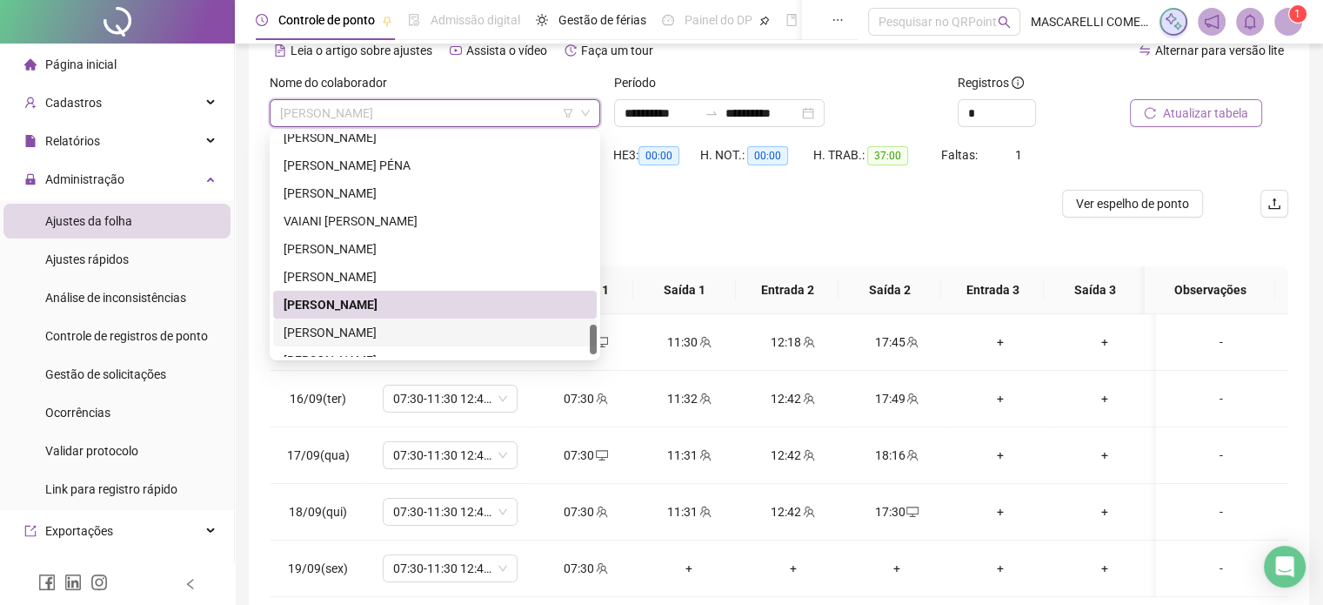
click at [358, 330] on div "[PERSON_NAME]" at bounding box center [435, 332] width 303 height 19
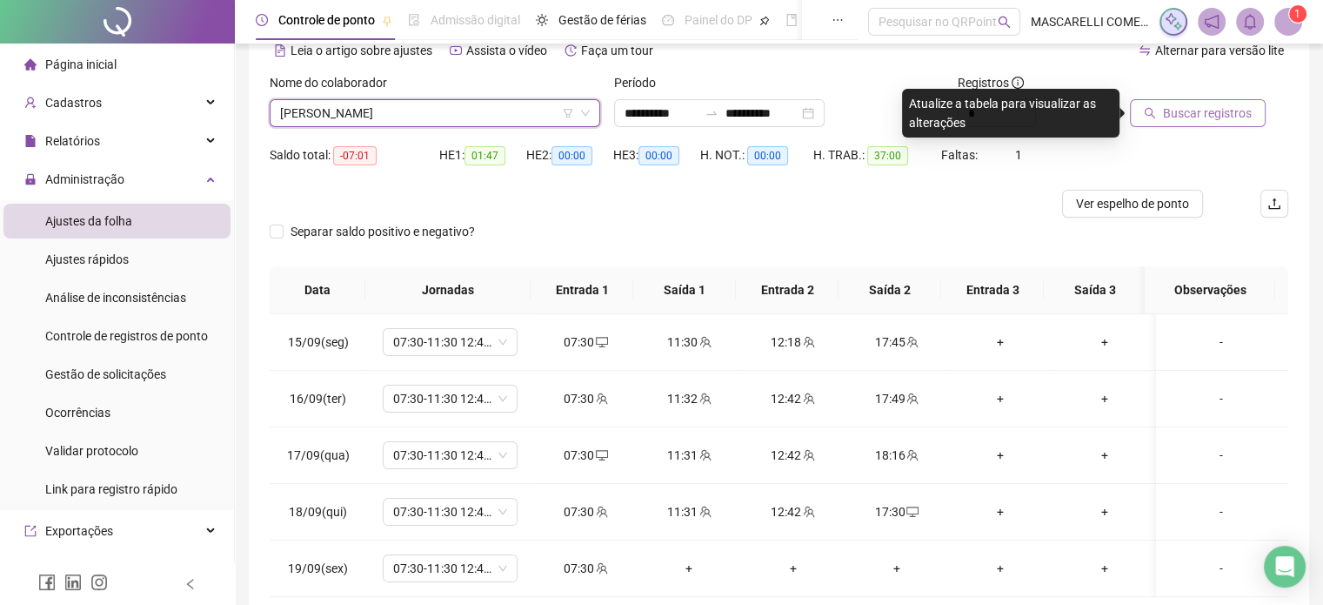
click at [1216, 114] on span "Buscar registros" at bounding box center [1207, 113] width 89 height 19
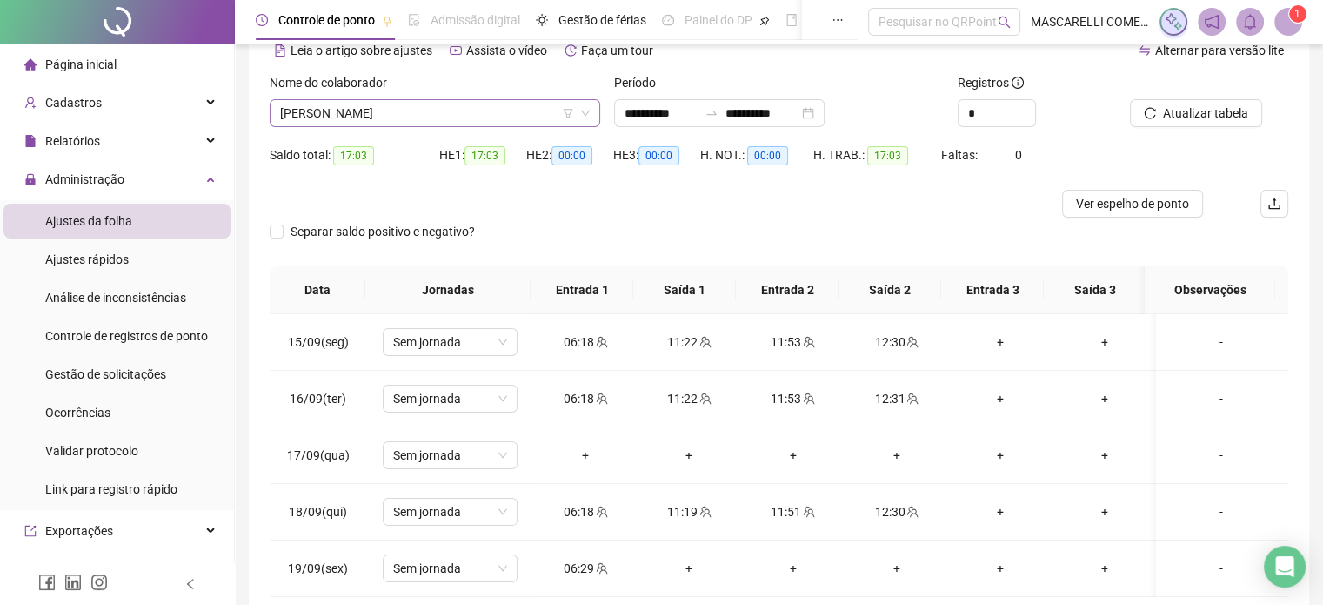
click at [319, 119] on span "[PERSON_NAME]" at bounding box center [435, 113] width 310 height 26
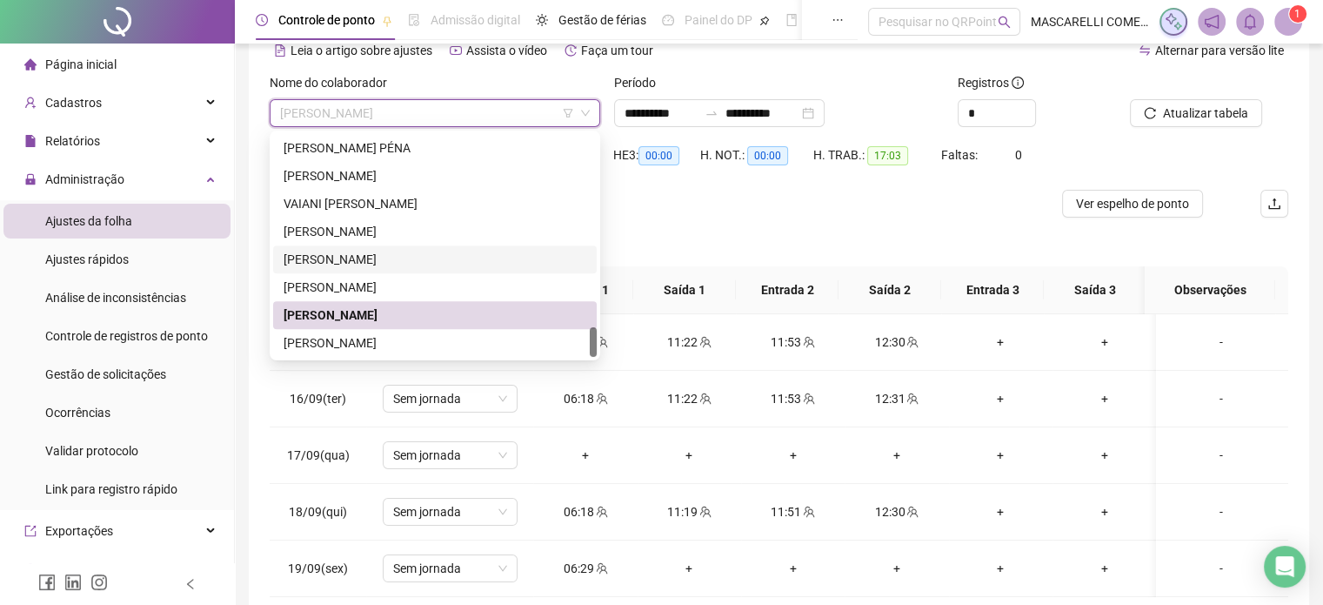
scroll to position [174, 0]
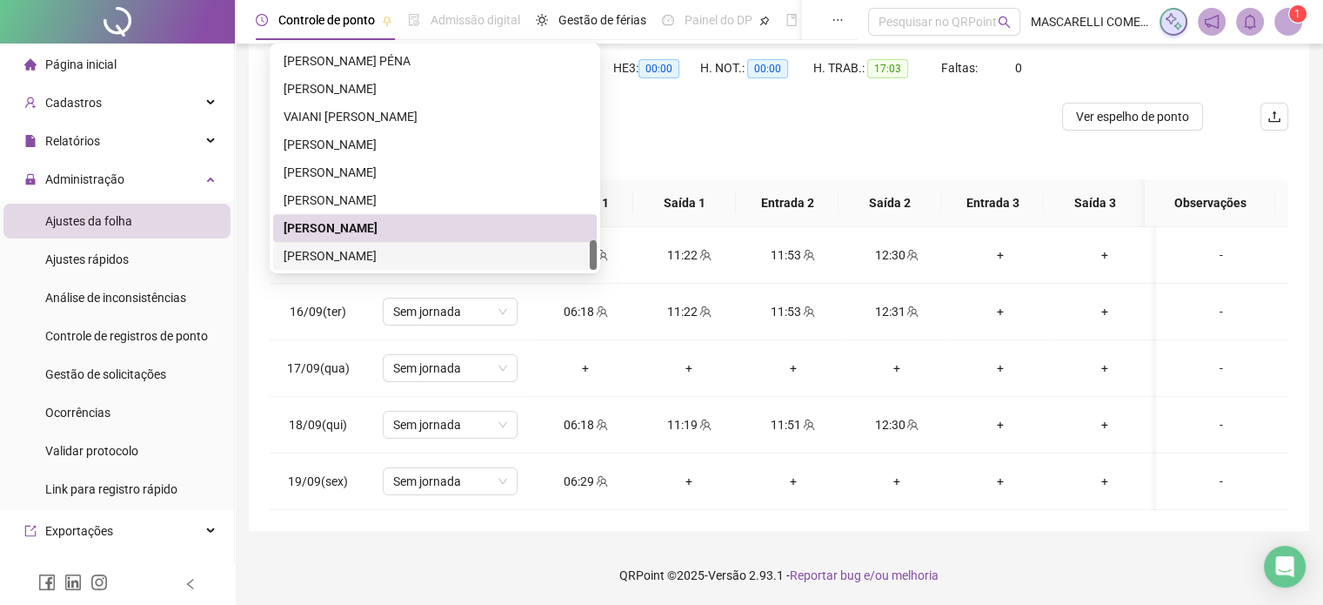
click at [358, 250] on div "[PERSON_NAME]" at bounding box center [435, 255] width 303 height 19
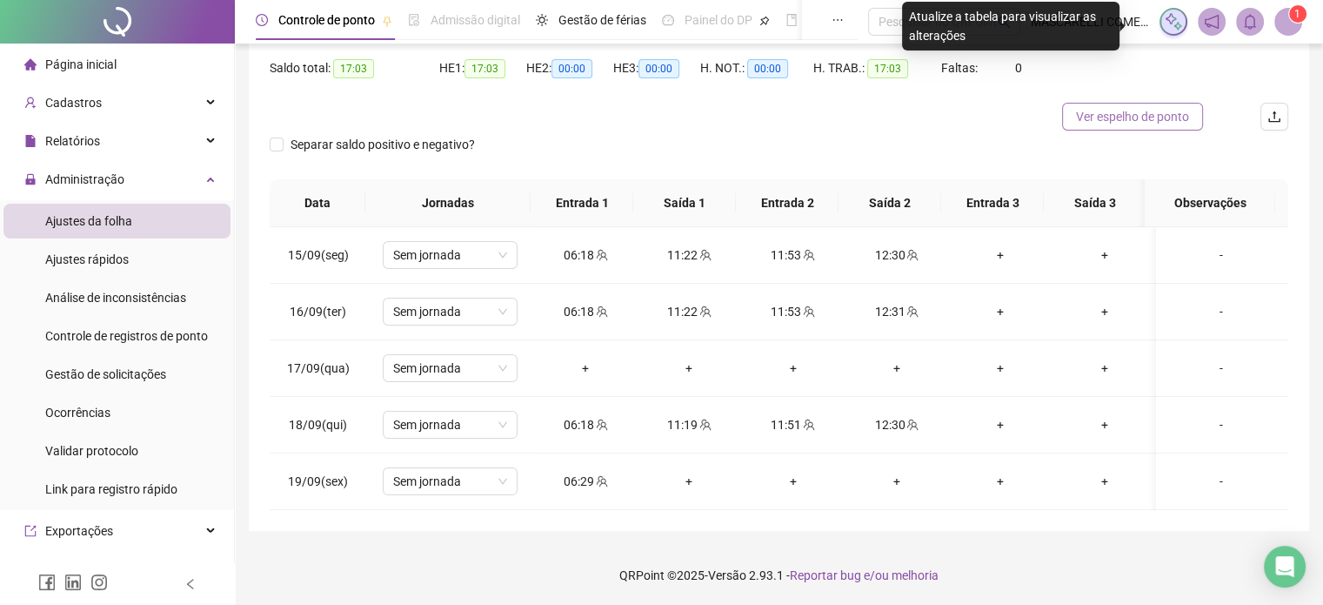
click at [1154, 116] on span "Ver espelho de ponto" at bounding box center [1132, 116] width 113 height 19
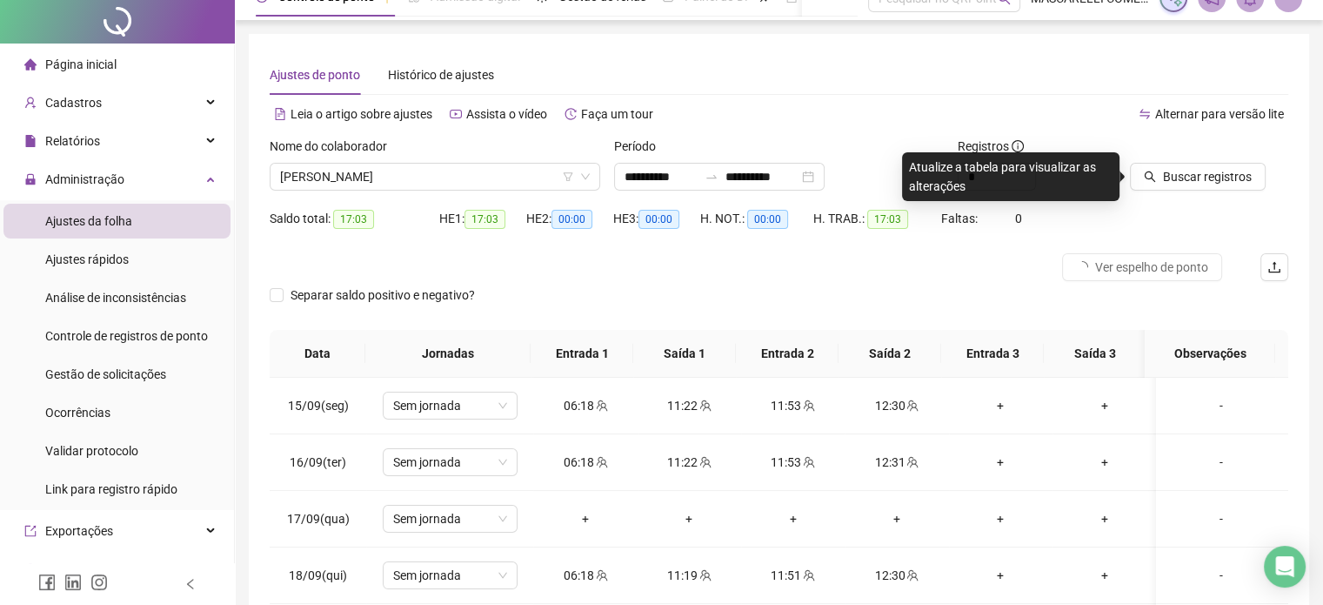
scroll to position [0, 0]
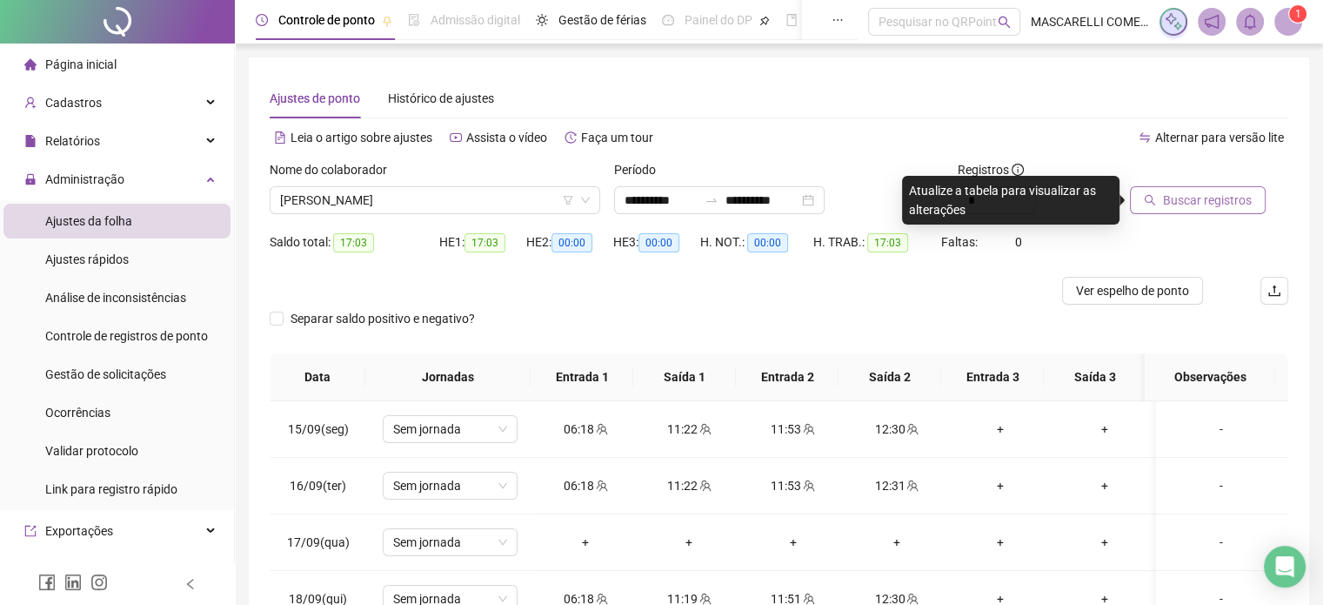
click at [1188, 193] on span "Buscar registros" at bounding box center [1207, 200] width 89 height 19
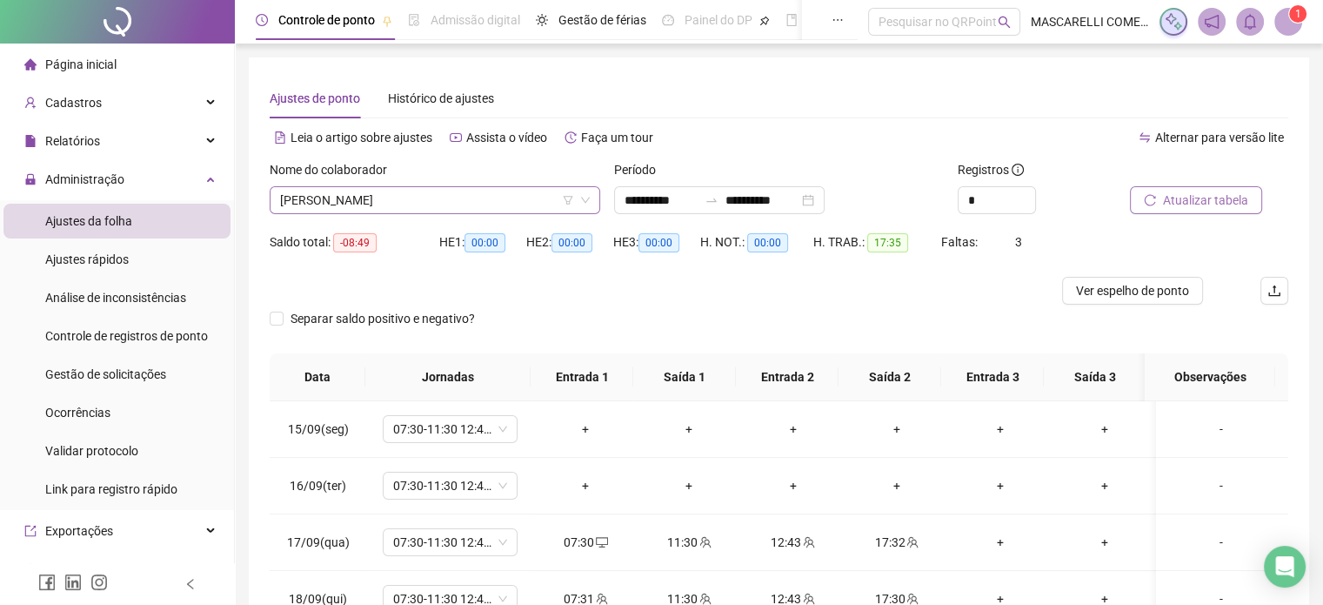
click at [423, 197] on span "[PERSON_NAME]" at bounding box center [435, 200] width 310 height 26
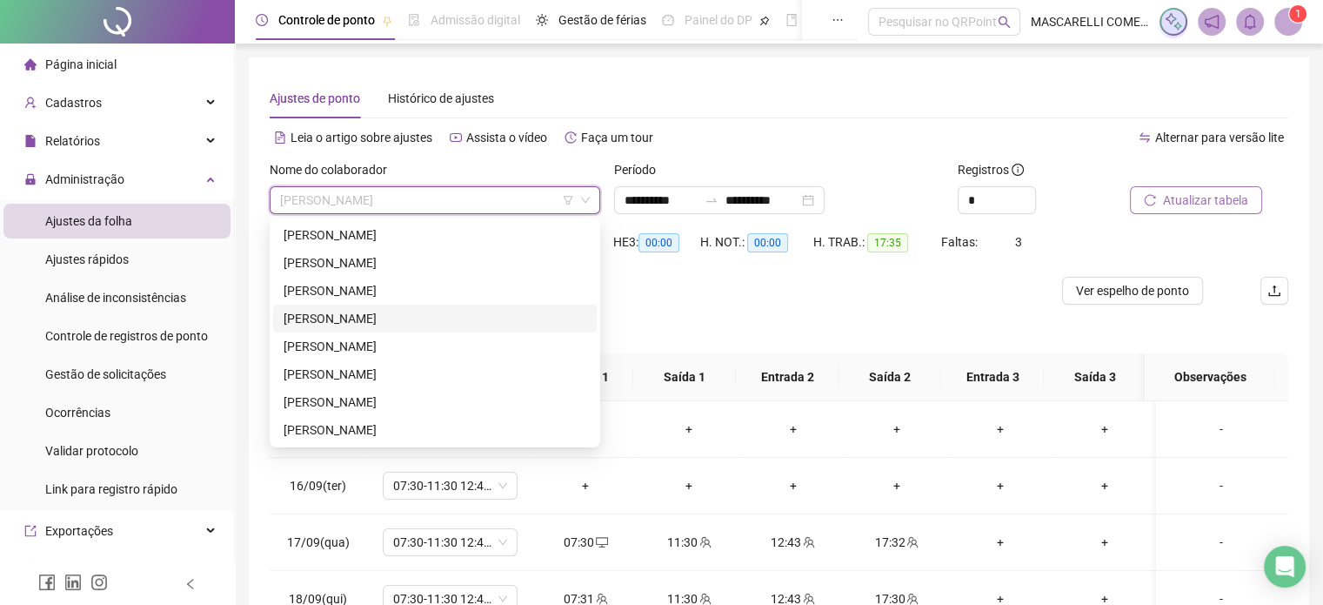
scroll to position [87, 0]
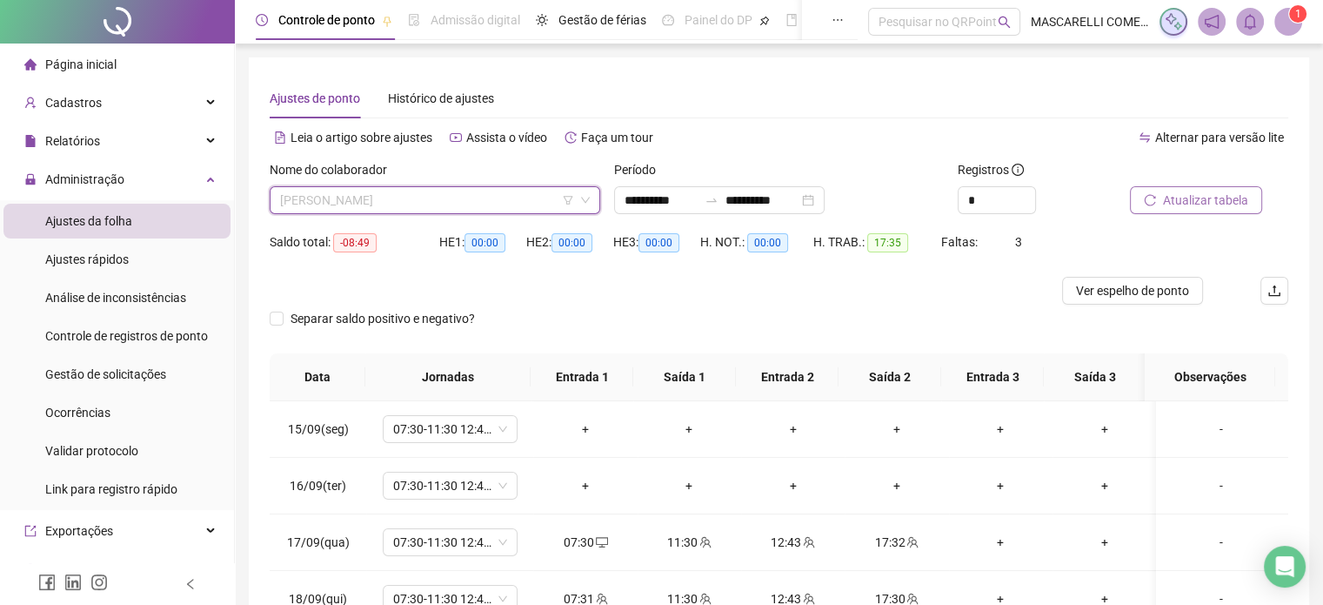
click at [470, 202] on span "[PERSON_NAME]" at bounding box center [435, 200] width 310 height 26
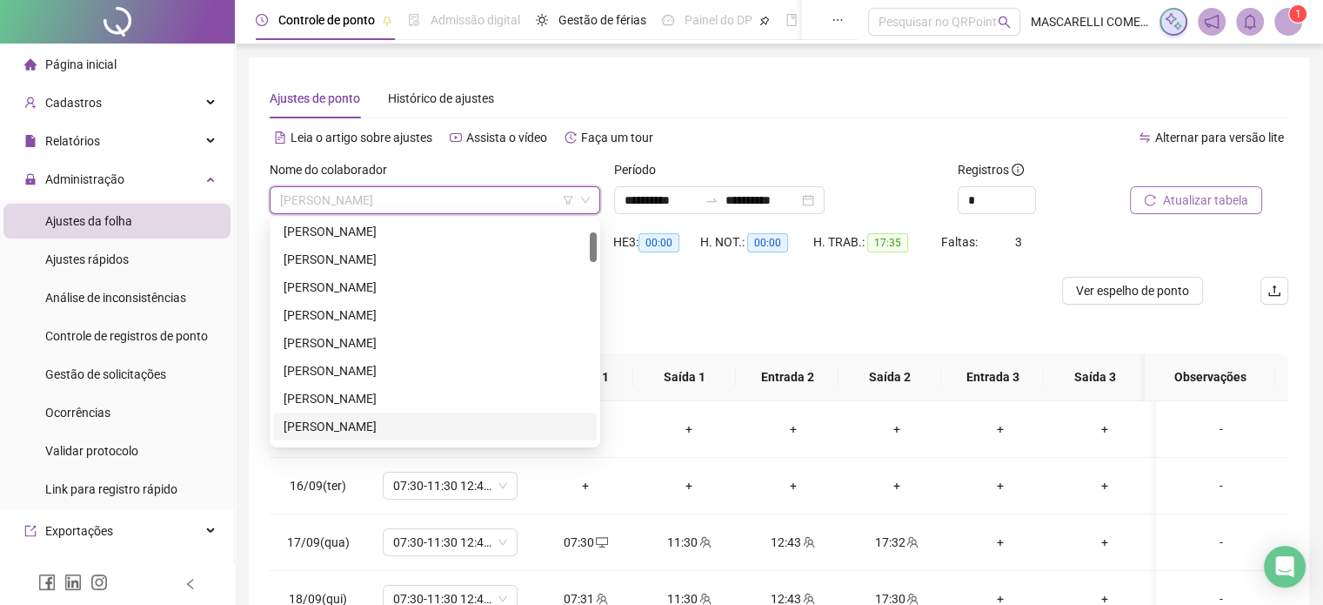
click at [338, 424] on div "[PERSON_NAME]" at bounding box center [435, 426] width 303 height 19
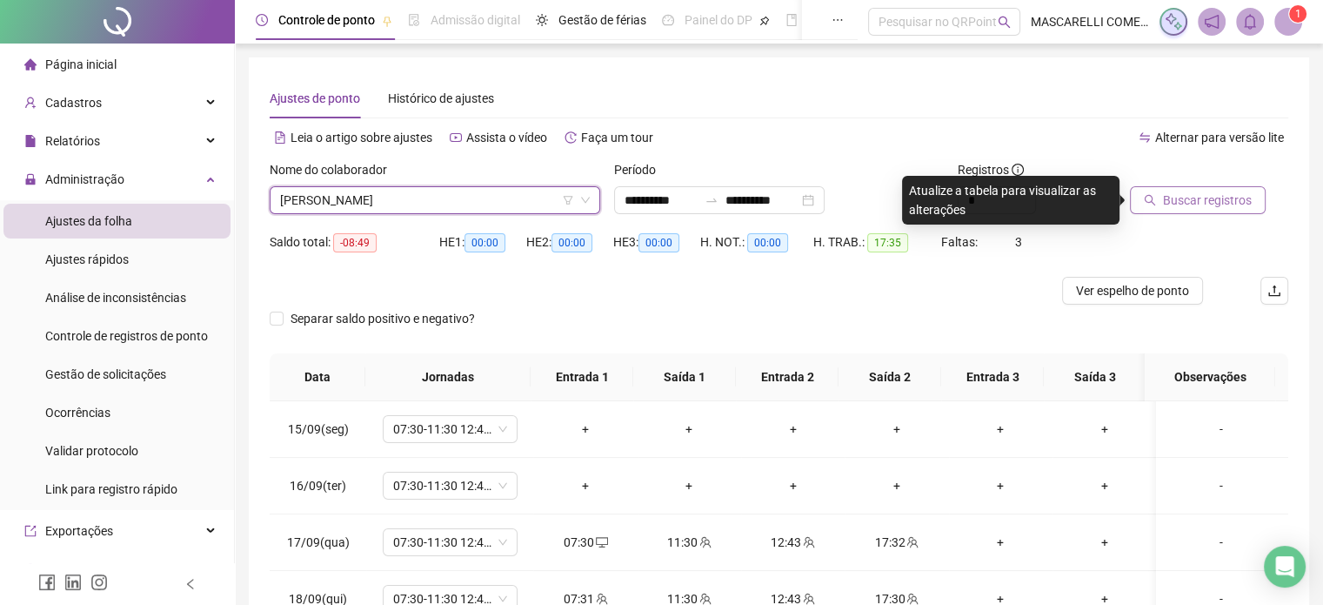
click at [1173, 204] on span "Buscar registros" at bounding box center [1207, 200] width 89 height 19
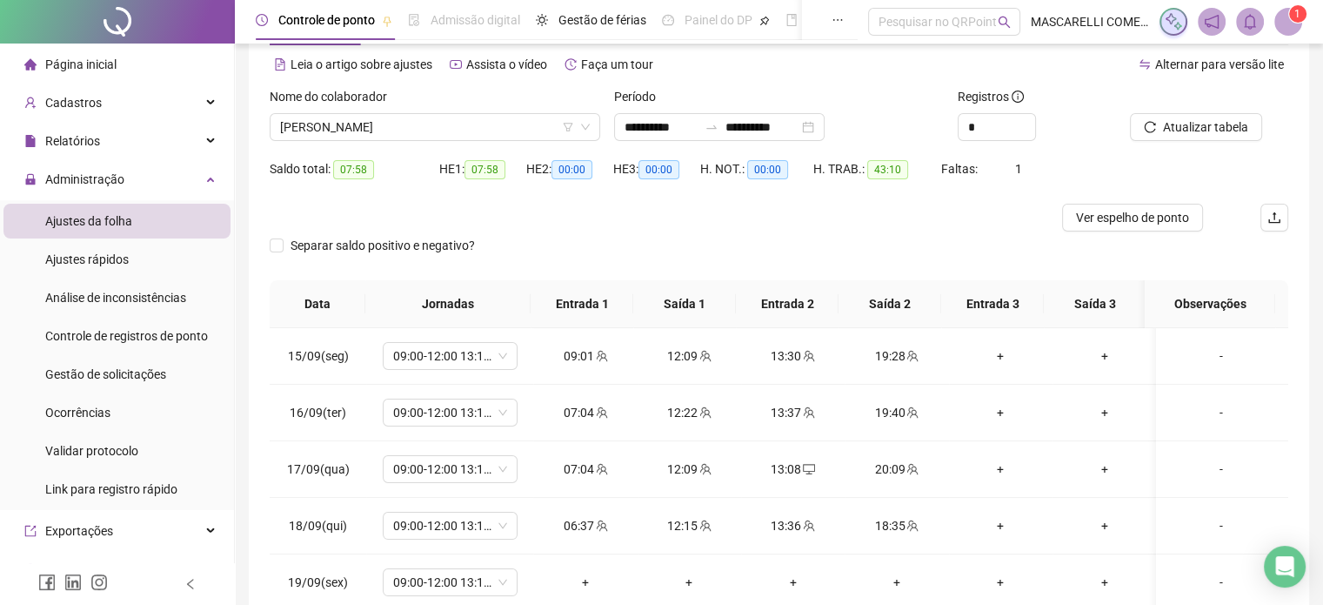
scroll to position [0, 0]
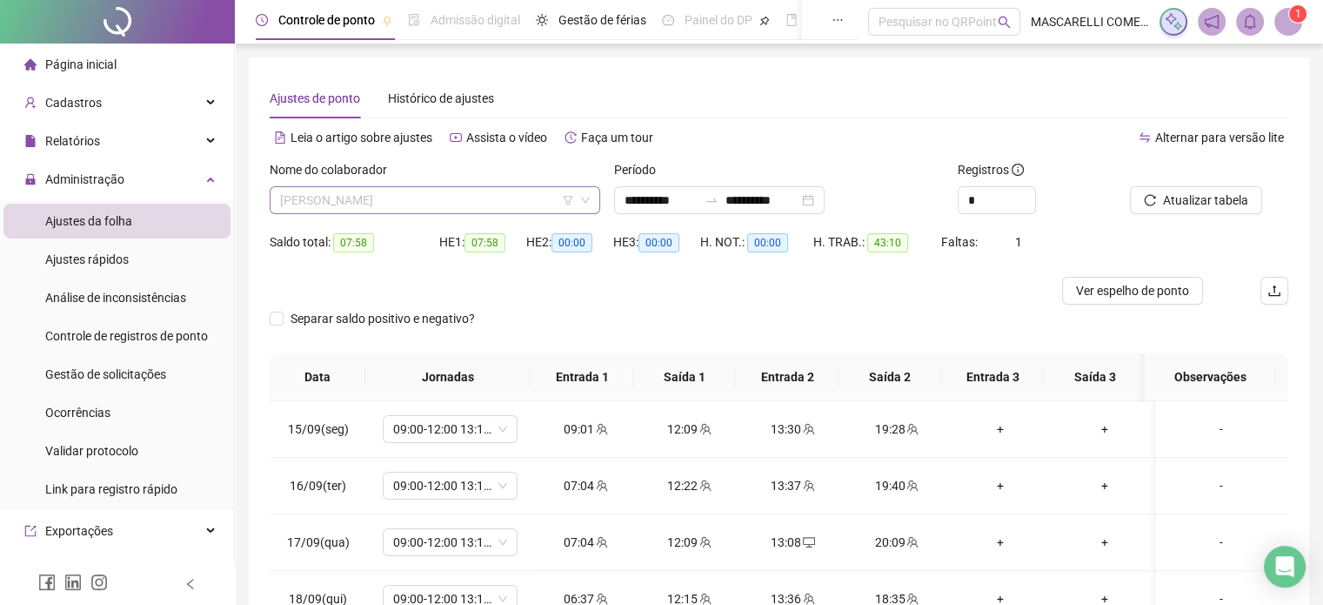
click at [477, 194] on span "[PERSON_NAME]" at bounding box center [435, 200] width 310 height 26
